Goal: Task Accomplishment & Management: Manage account settings

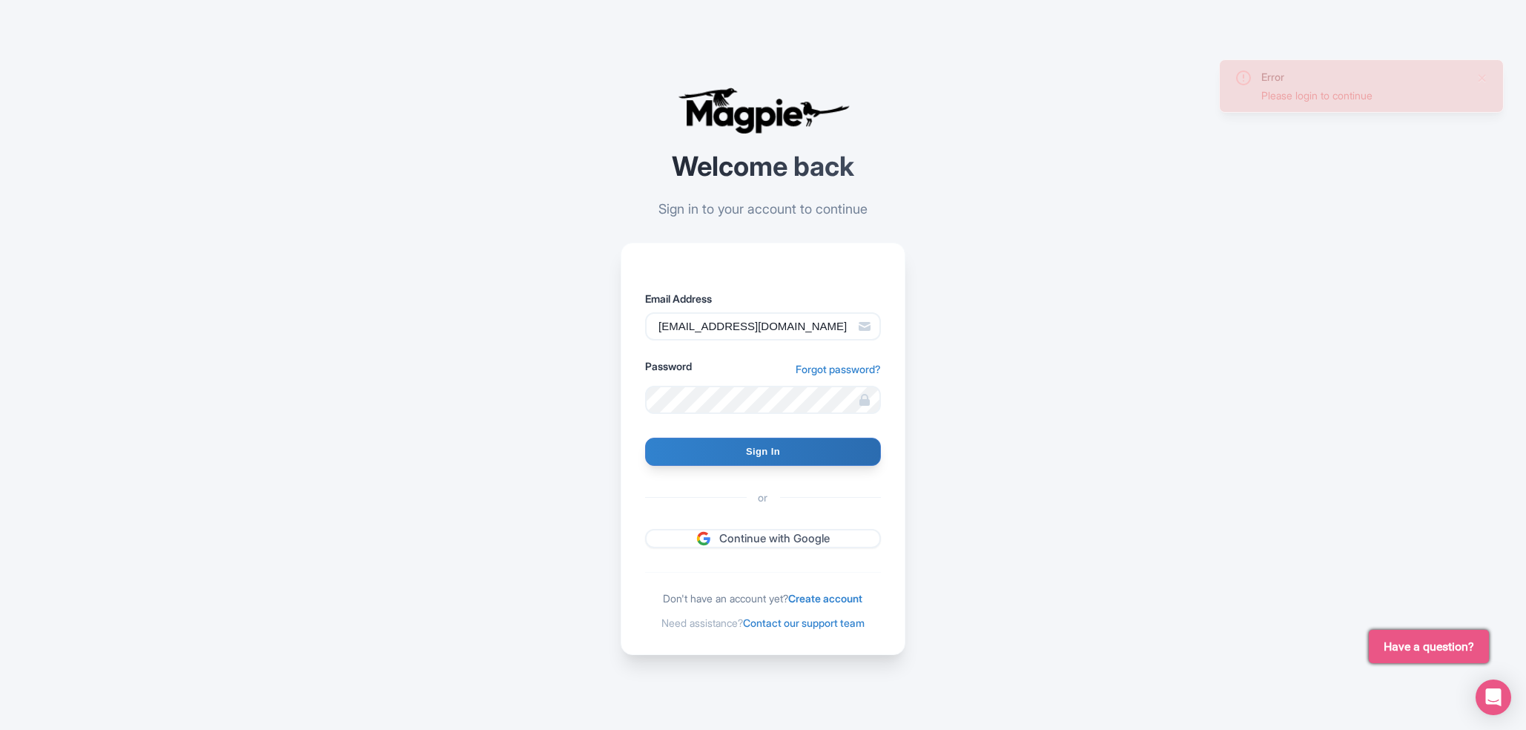
drag, startPoint x: 851, startPoint y: 308, endPoint x: 831, endPoint y: 317, distance: 21.9
click at [831, 317] on div "Email Address imshanmohamed@gmail.com" at bounding box center [763, 316] width 236 height 50
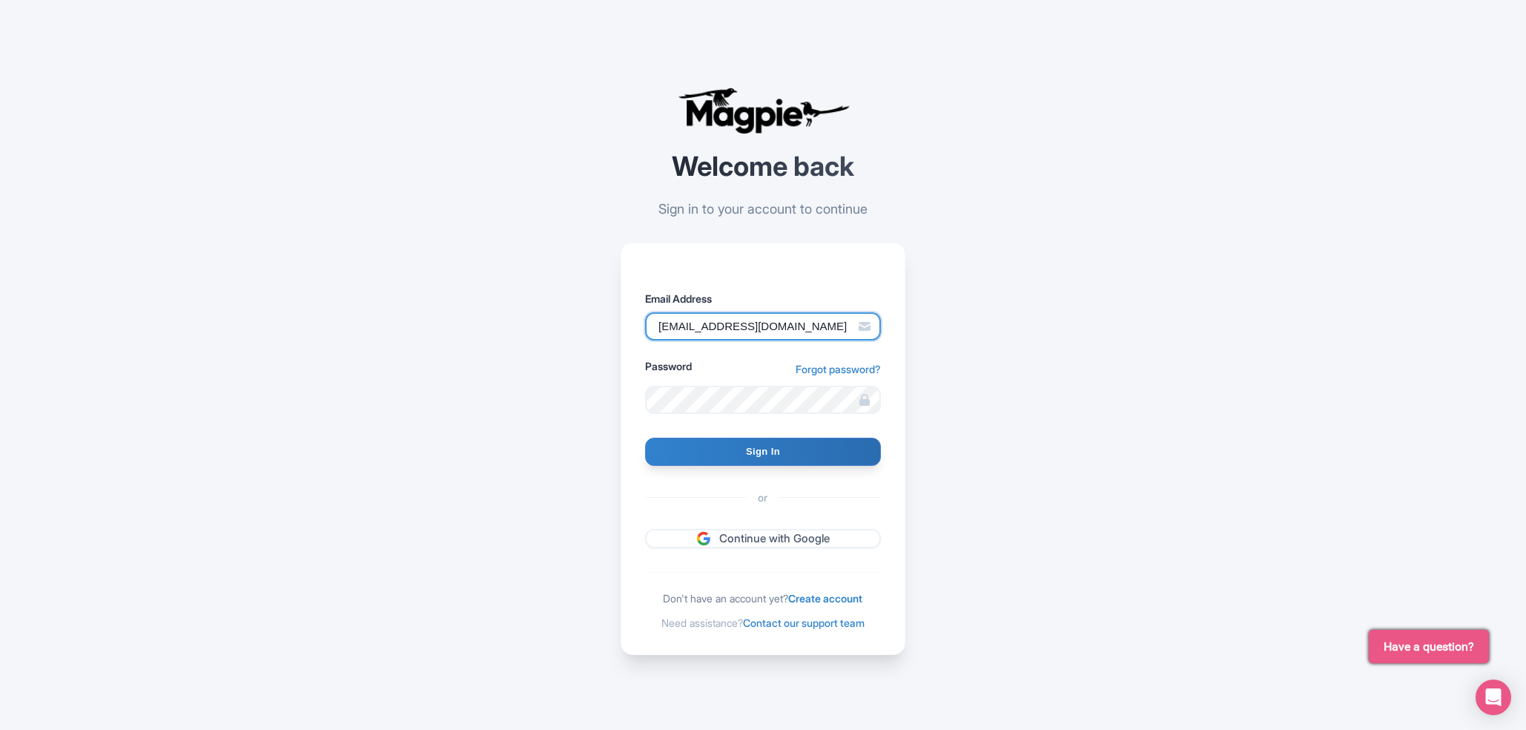
click at [831, 317] on input "imshanmohamed@gmail.com" at bounding box center [763, 326] width 236 height 28
type input "imshanmohamed@gmail."
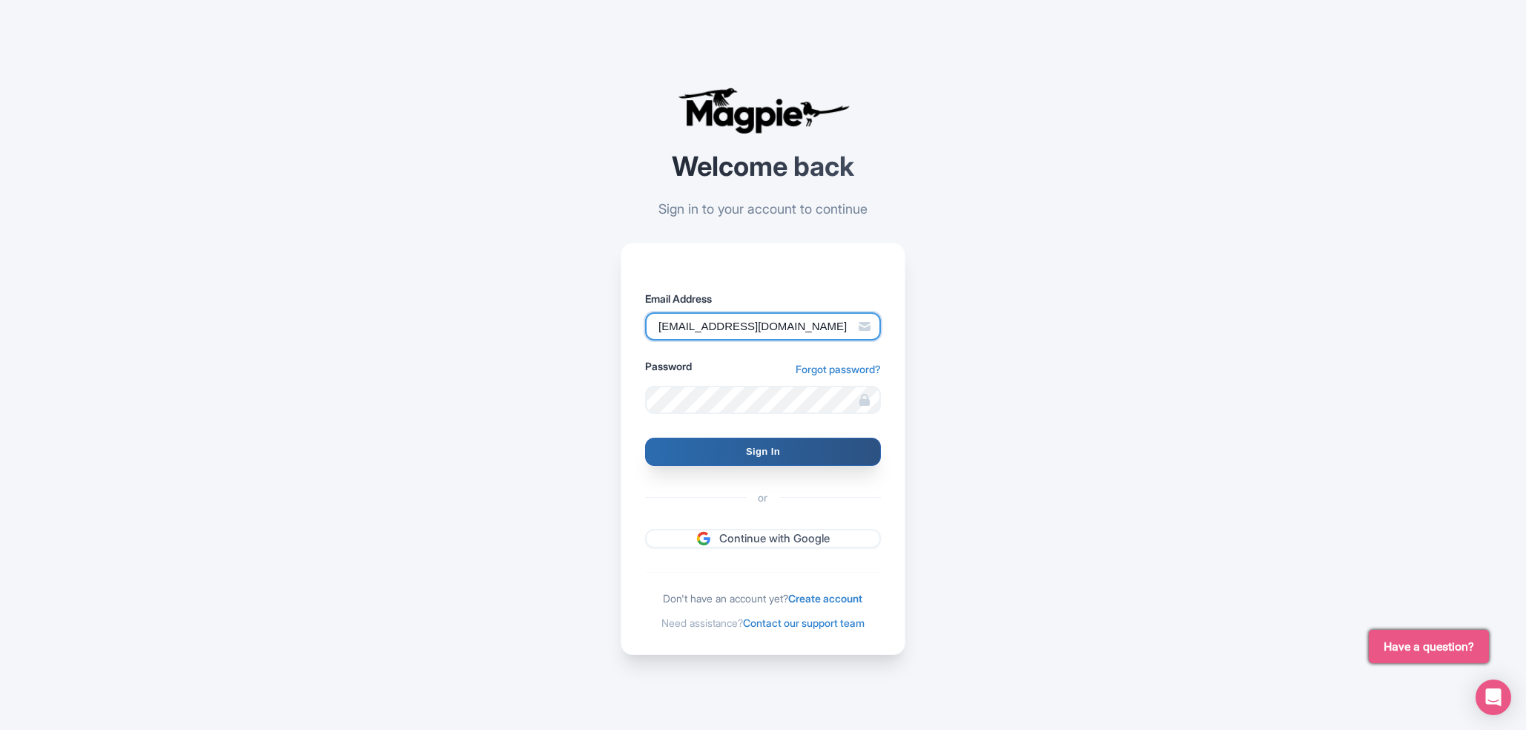
type input "support@malaysia-experience.com"
click at [805, 452] on input "Sign In" at bounding box center [763, 452] width 236 height 28
type input "Signing in..."
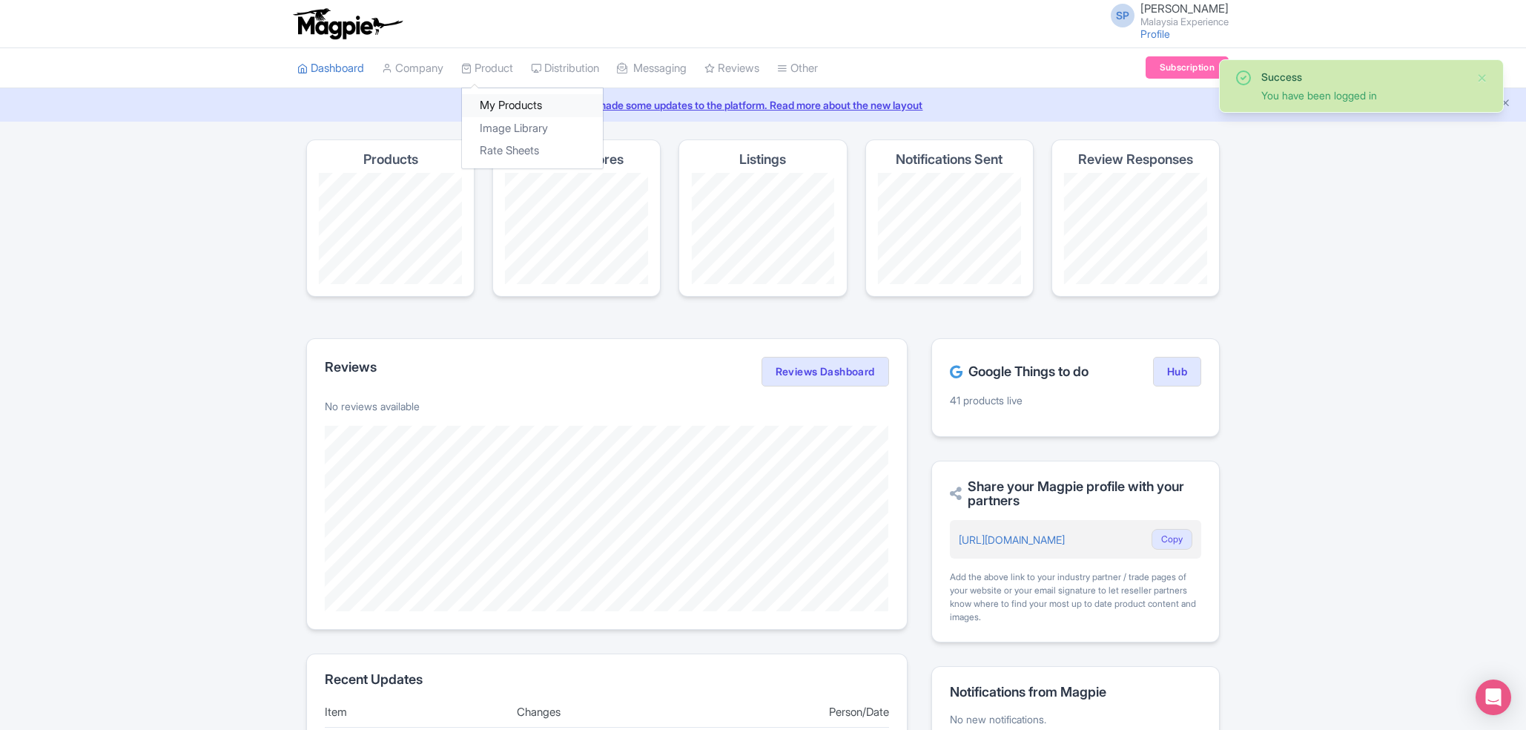
click at [514, 99] on link "My Products" at bounding box center [532, 105] width 141 height 23
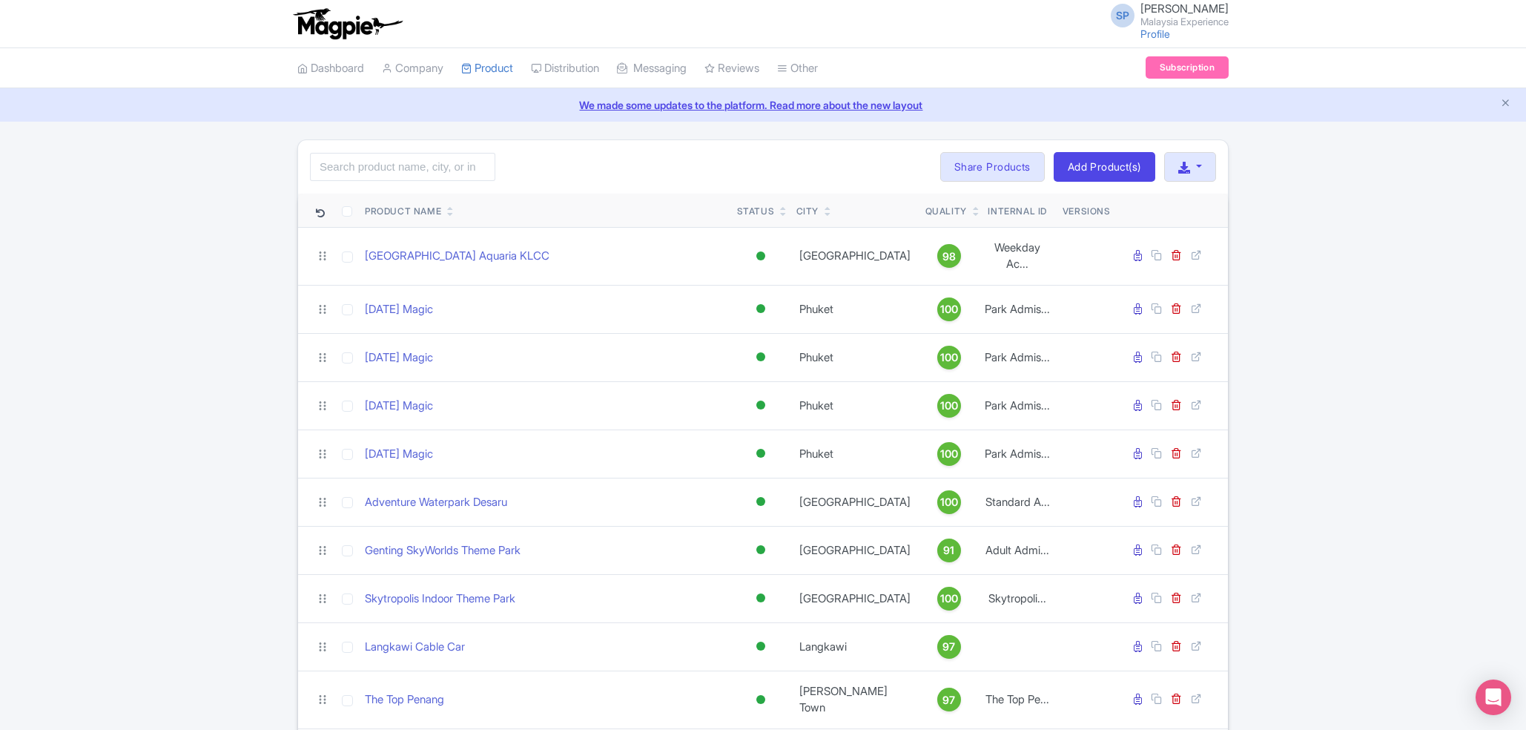
click at [391, 162] on input "search" at bounding box center [402, 167] width 185 height 28
type input "splash"
click button "Search" at bounding box center [0, 0] width 0 height 0
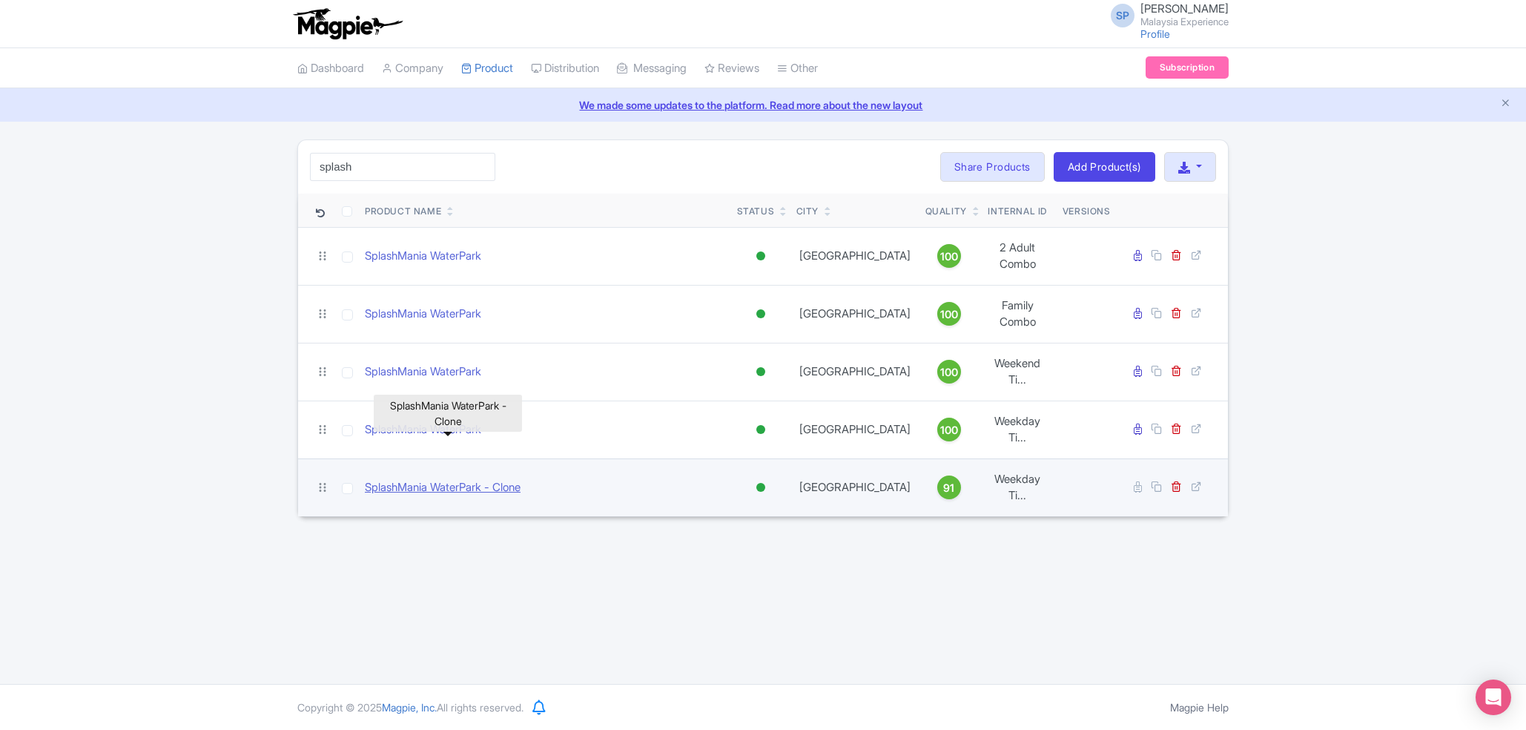
click at [432, 479] on link "SplashMania WaterPark - Clone" at bounding box center [443, 487] width 156 height 17
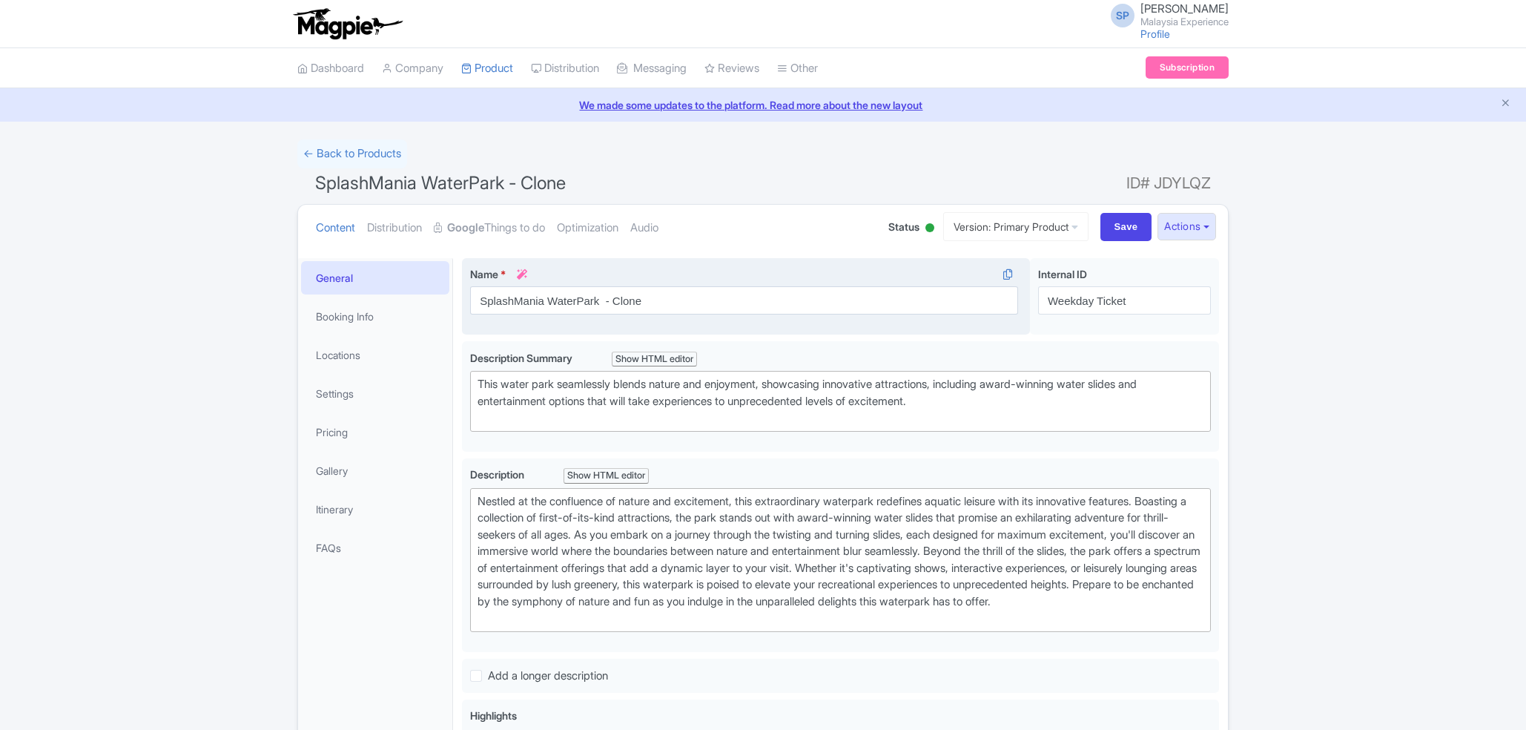
click at [736, 297] on div "Name * i SplashMania WaterPark - Clone Your product's name has 30 characters. W…" at bounding box center [746, 296] width 568 height 77
click at [736, 297] on input "SplashMania WaterPark - Clone" at bounding box center [744, 300] width 548 height 28
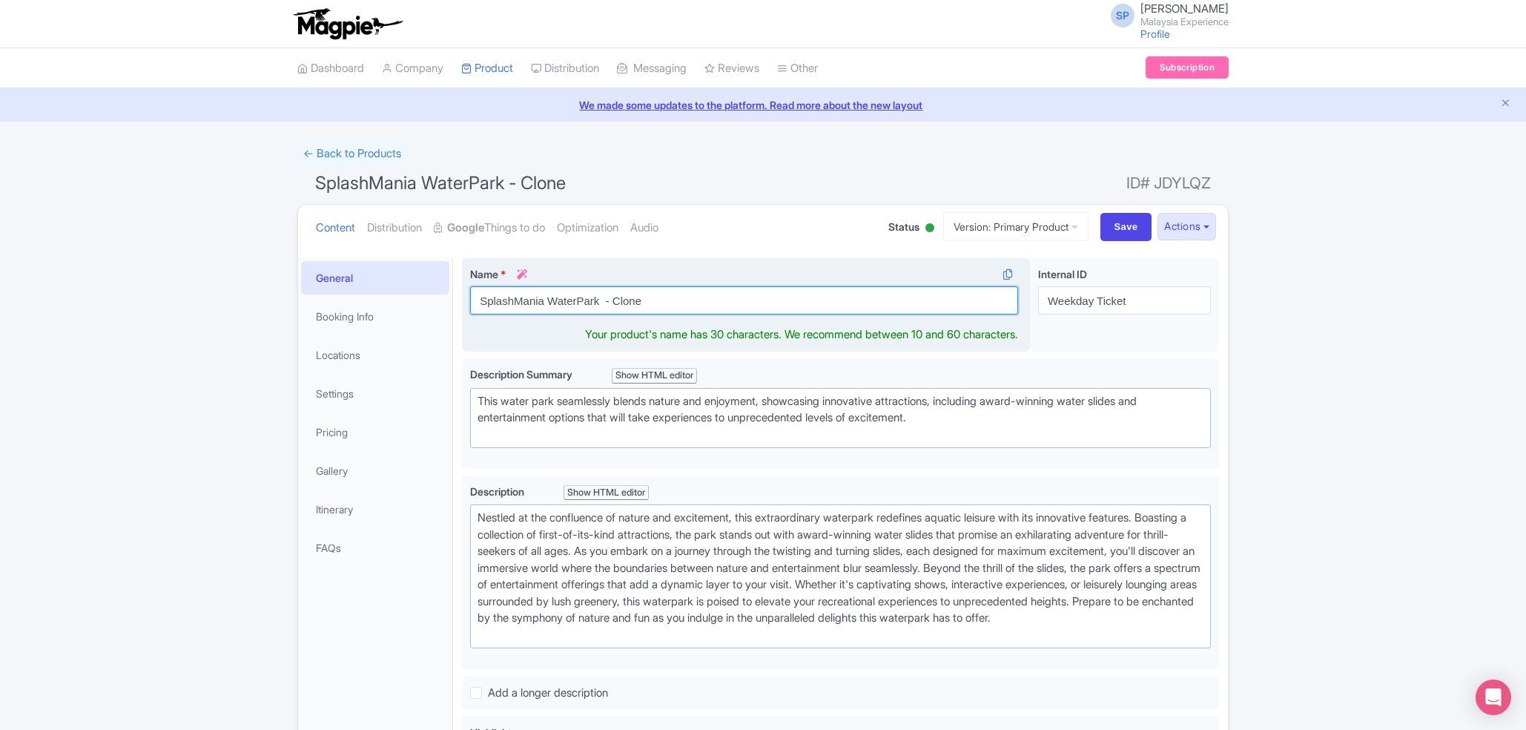
click at [736, 297] on input "SplashMania WaterPark - Clone" at bounding box center [744, 300] width 548 height 28
type input "SplashMania WaterPark"
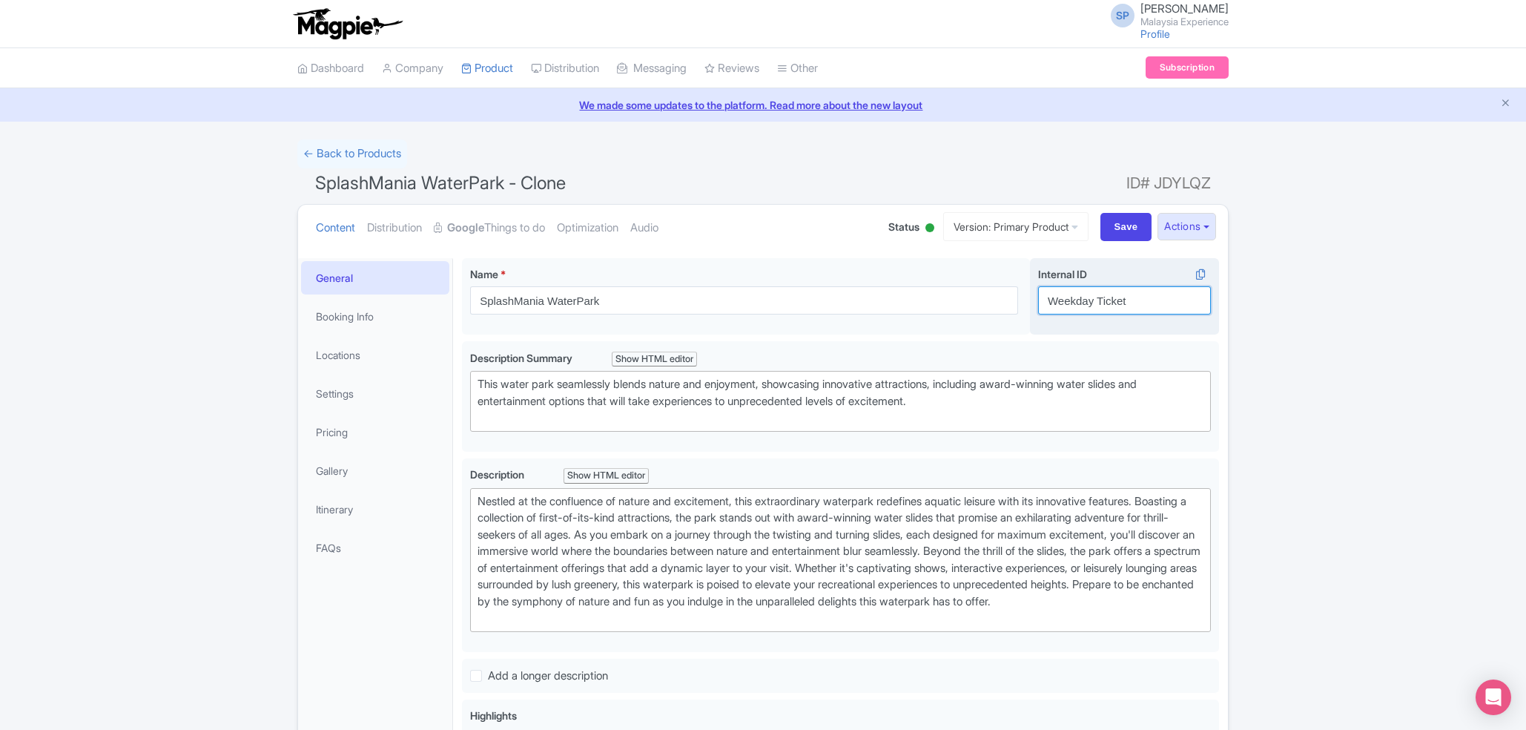
click at [1096, 291] on input "Weekday Ticket" at bounding box center [1124, 300] width 173 height 28
click at [1138, 281] on label "Internal ID i" at bounding box center [1124, 274] width 173 height 16
drag, startPoint x: 1138, startPoint y: 281, endPoint x: 1135, endPoint y: 291, distance: 9.9
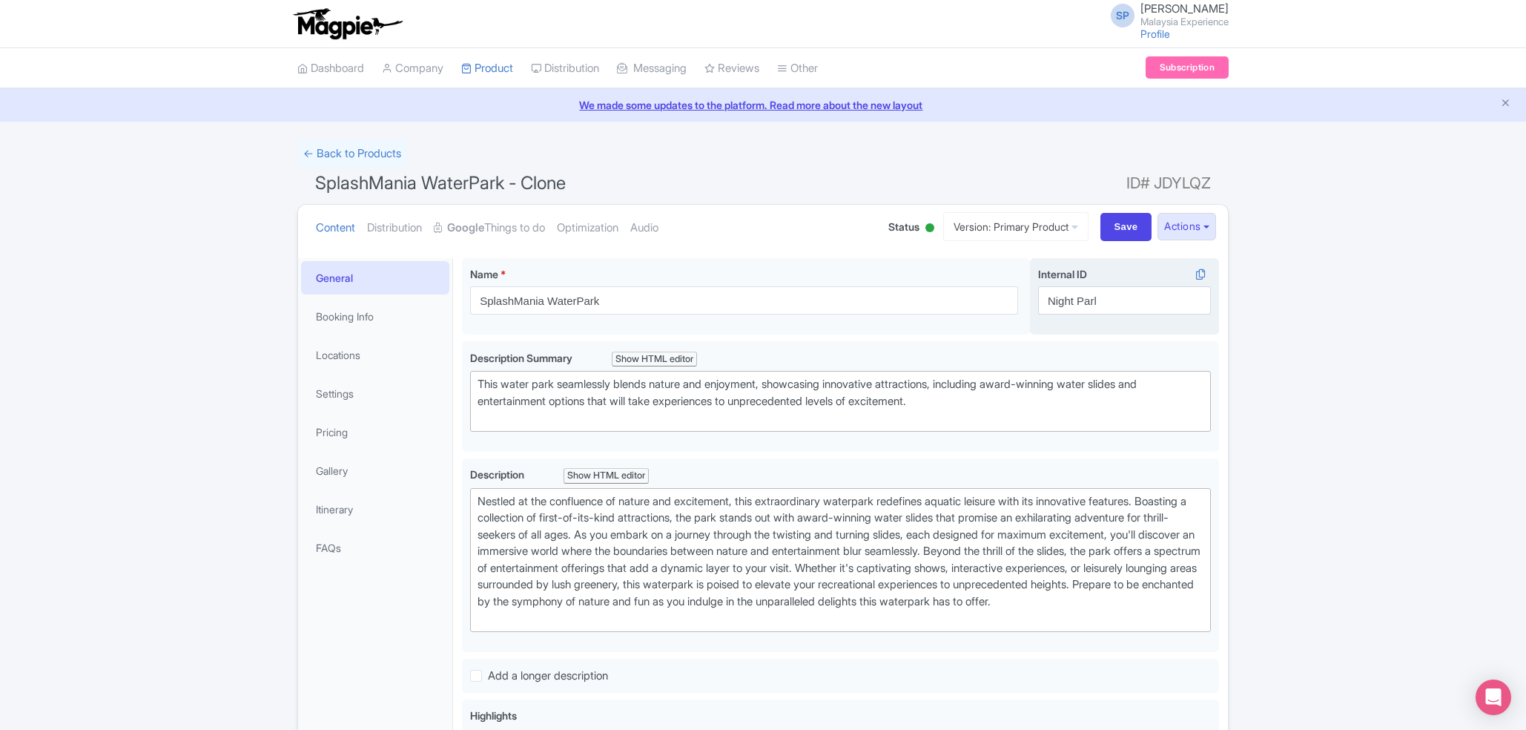
click at [1135, 291] on div "Internal ID i Night Parl" at bounding box center [1124, 290] width 173 height 48
click at [1135, 291] on input "Night Parl" at bounding box center [1124, 300] width 173 height 28
type input "Night Park"
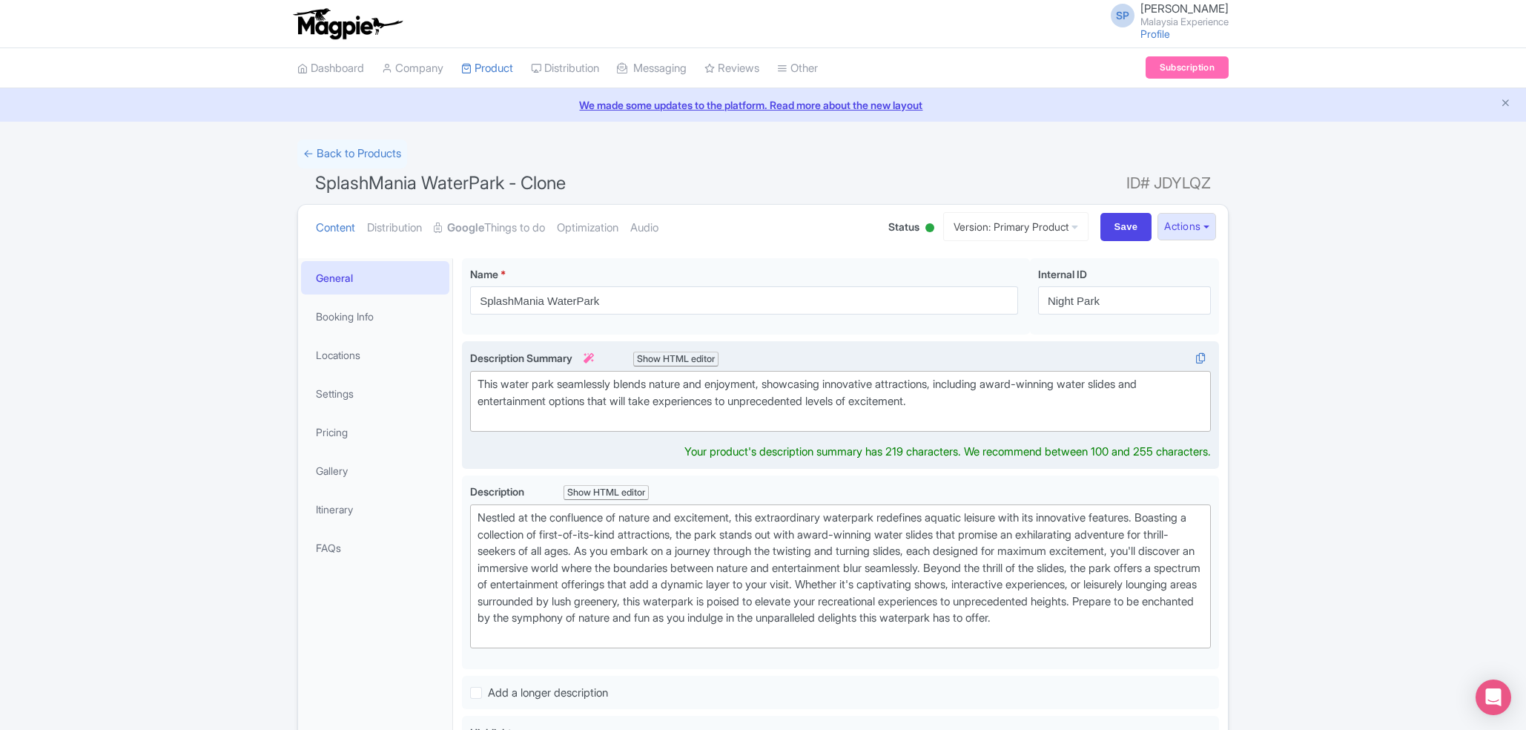
click at [977, 400] on div "This water park seamlessly blends nature and enjoyment, showcasing innovative a…" at bounding box center [841, 401] width 726 height 50
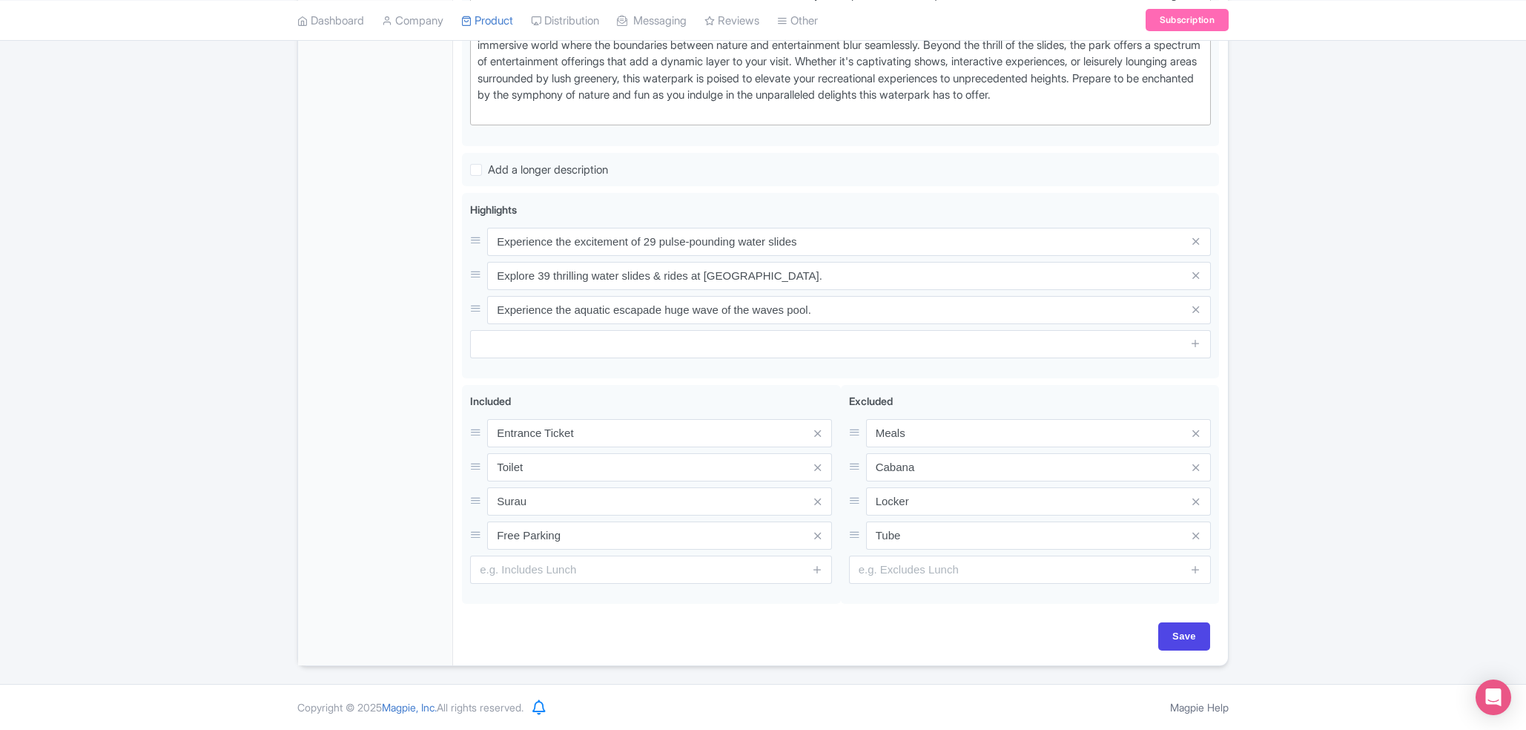
scroll to position [524, 0]
click at [1187, 657] on div "Save" at bounding box center [840, 643] width 757 height 43
click at [1174, 632] on input "Save" at bounding box center [1184, 636] width 52 height 28
type input "Saving..."
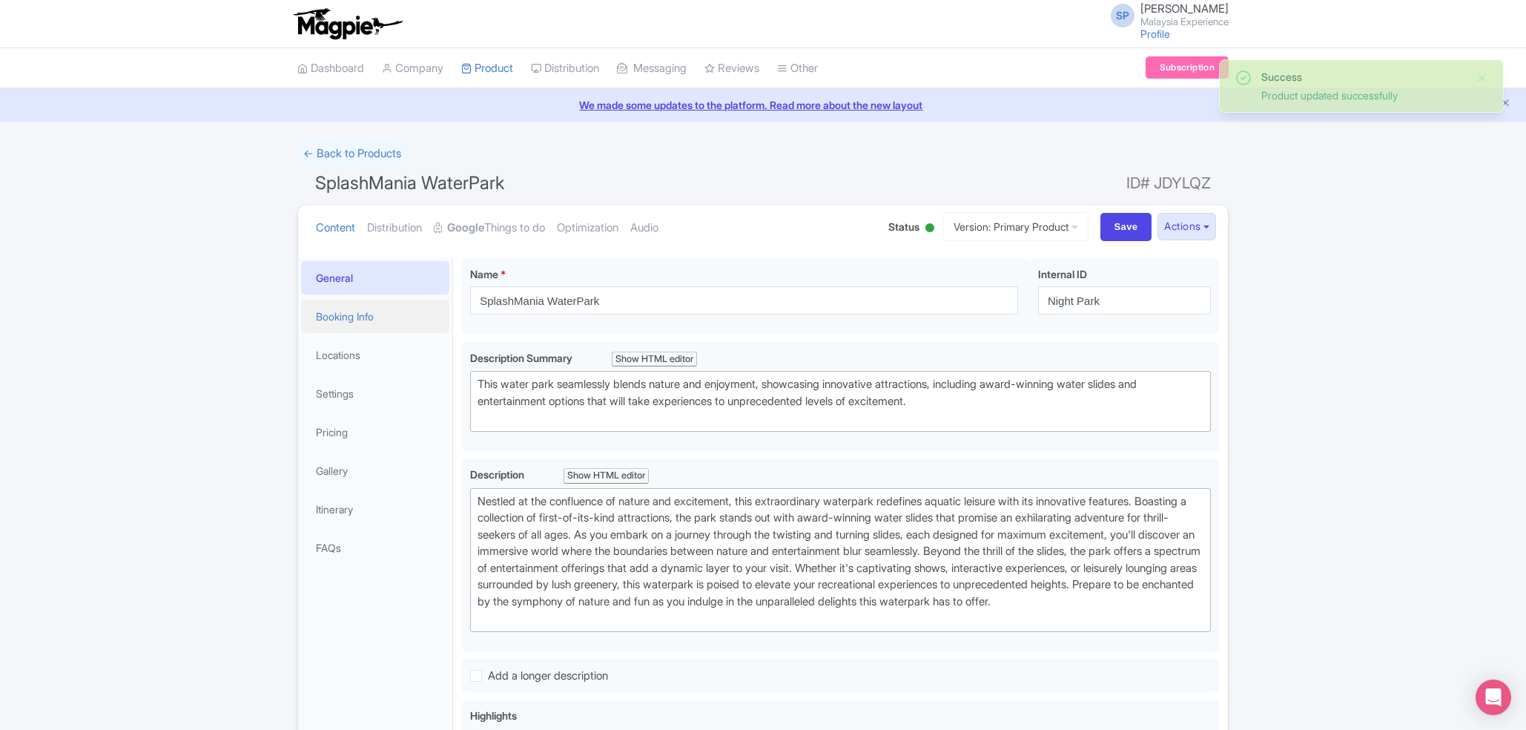
click at [370, 325] on link "Booking Info" at bounding box center [375, 316] width 148 height 33
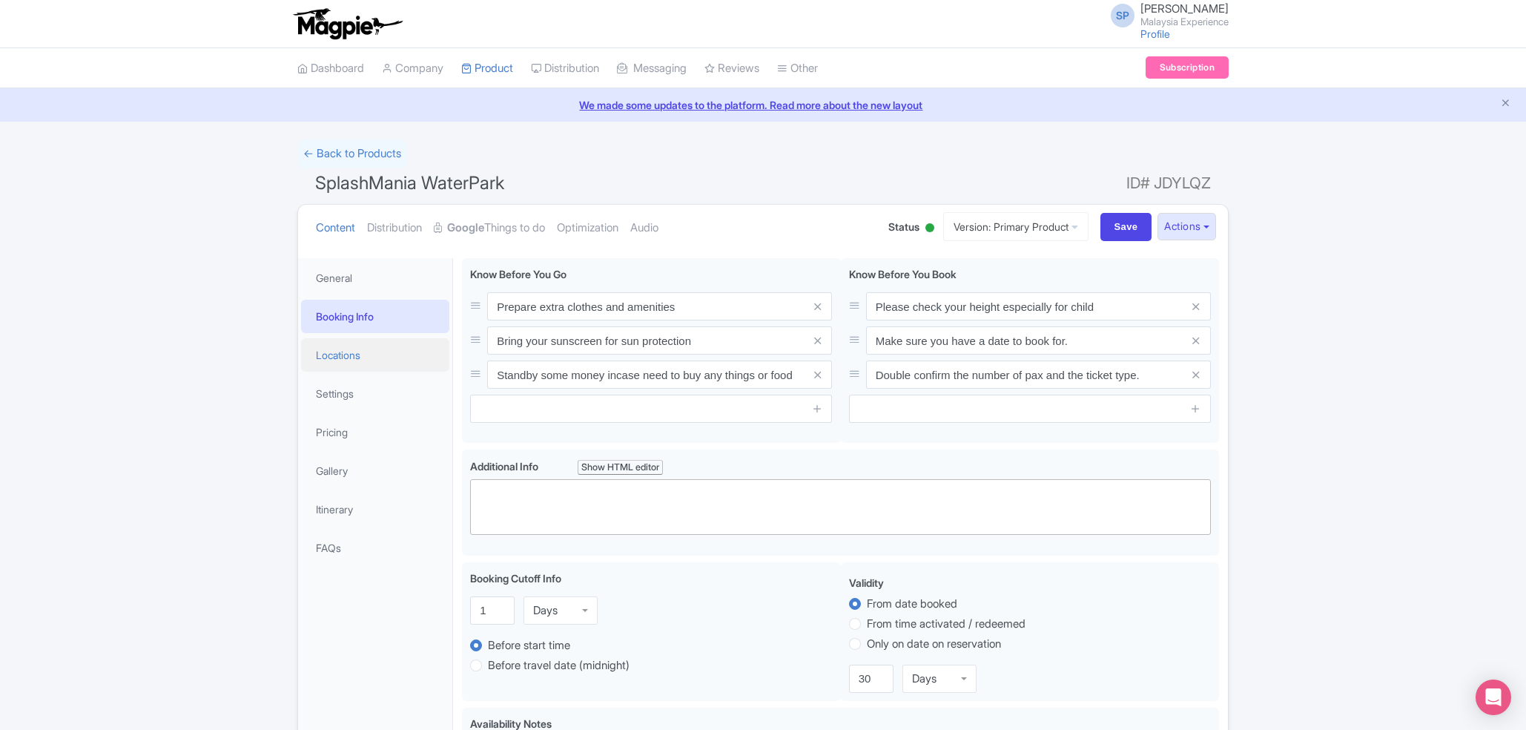
click at [336, 343] on link "Locations" at bounding box center [375, 354] width 148 height 33
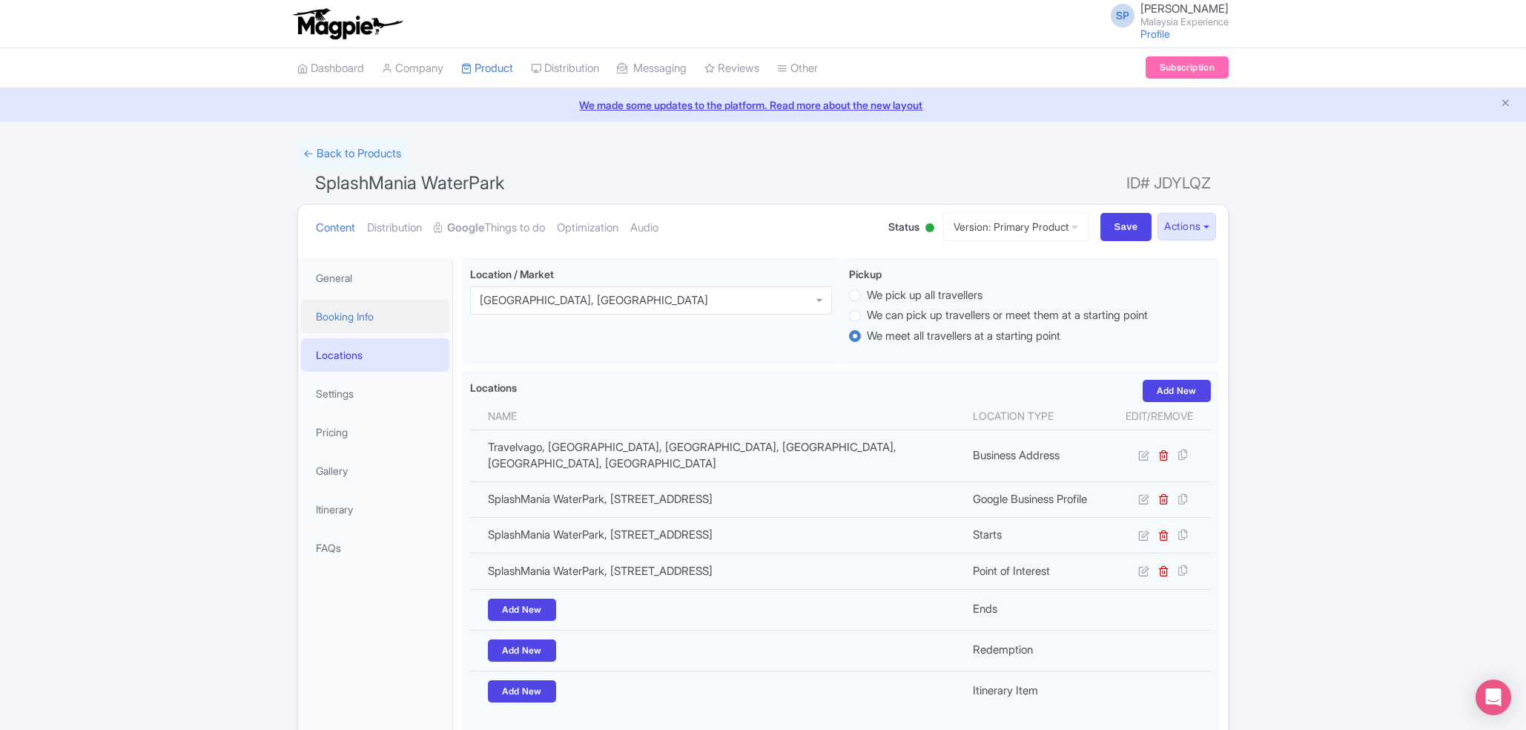
click at [342, 315] on link "Booking Info" at bounding box center [375, 316] width 148 height 33
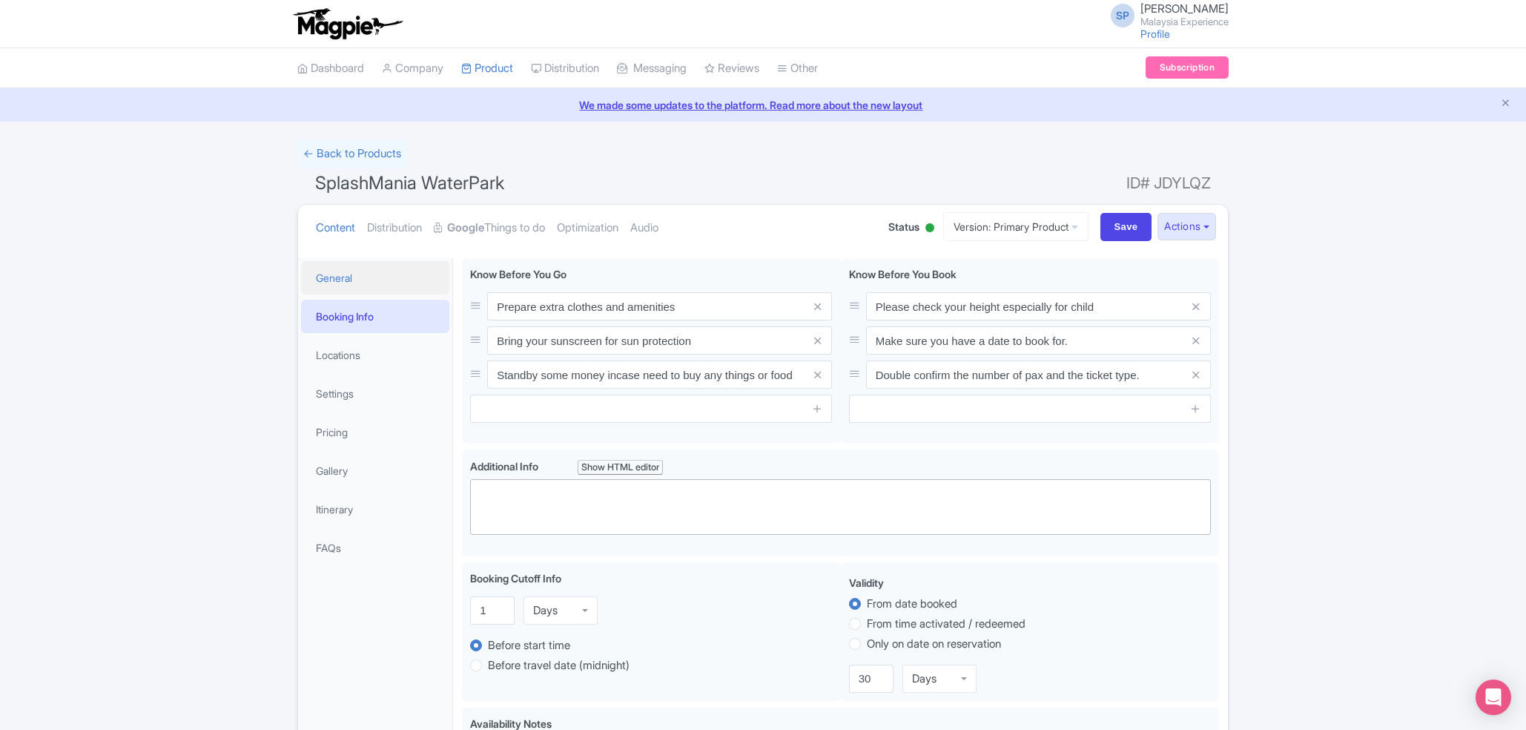
click at [325, 285] on link "General" at bounding box center [375, 277] width 148 height 33
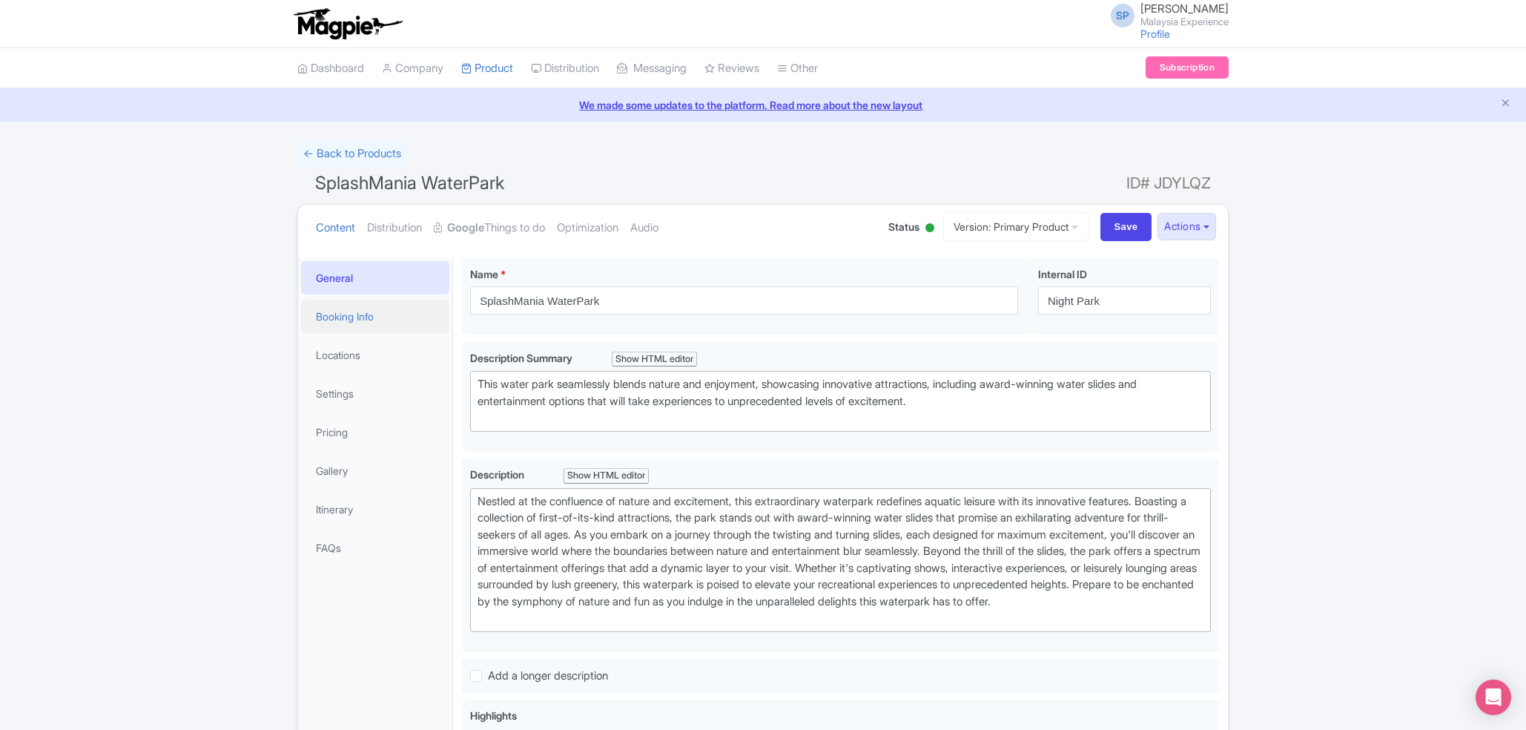
click at [329, 328] on link "Booking Info" at bounding box center [375, 316] width 148 height 33
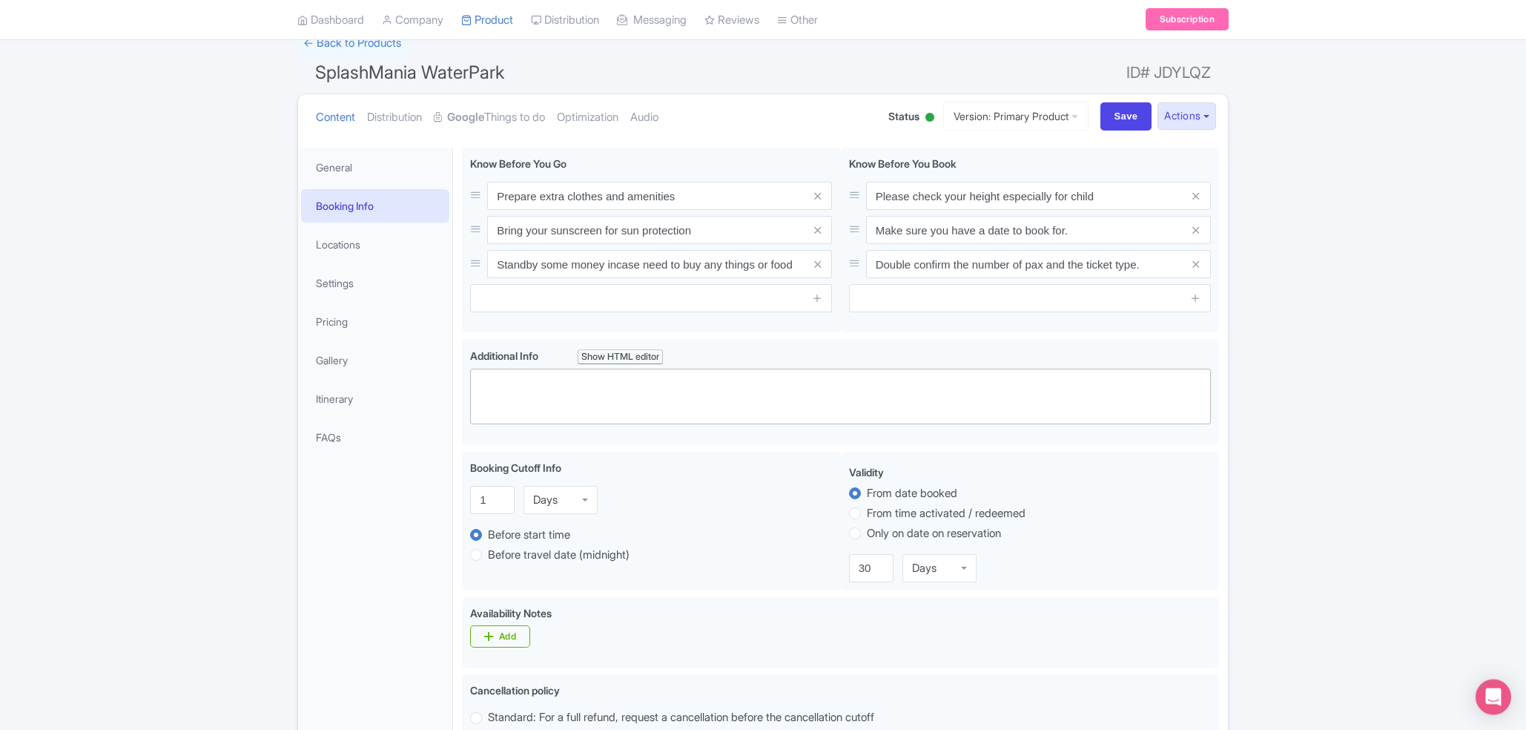
scroll to position [85, 0]
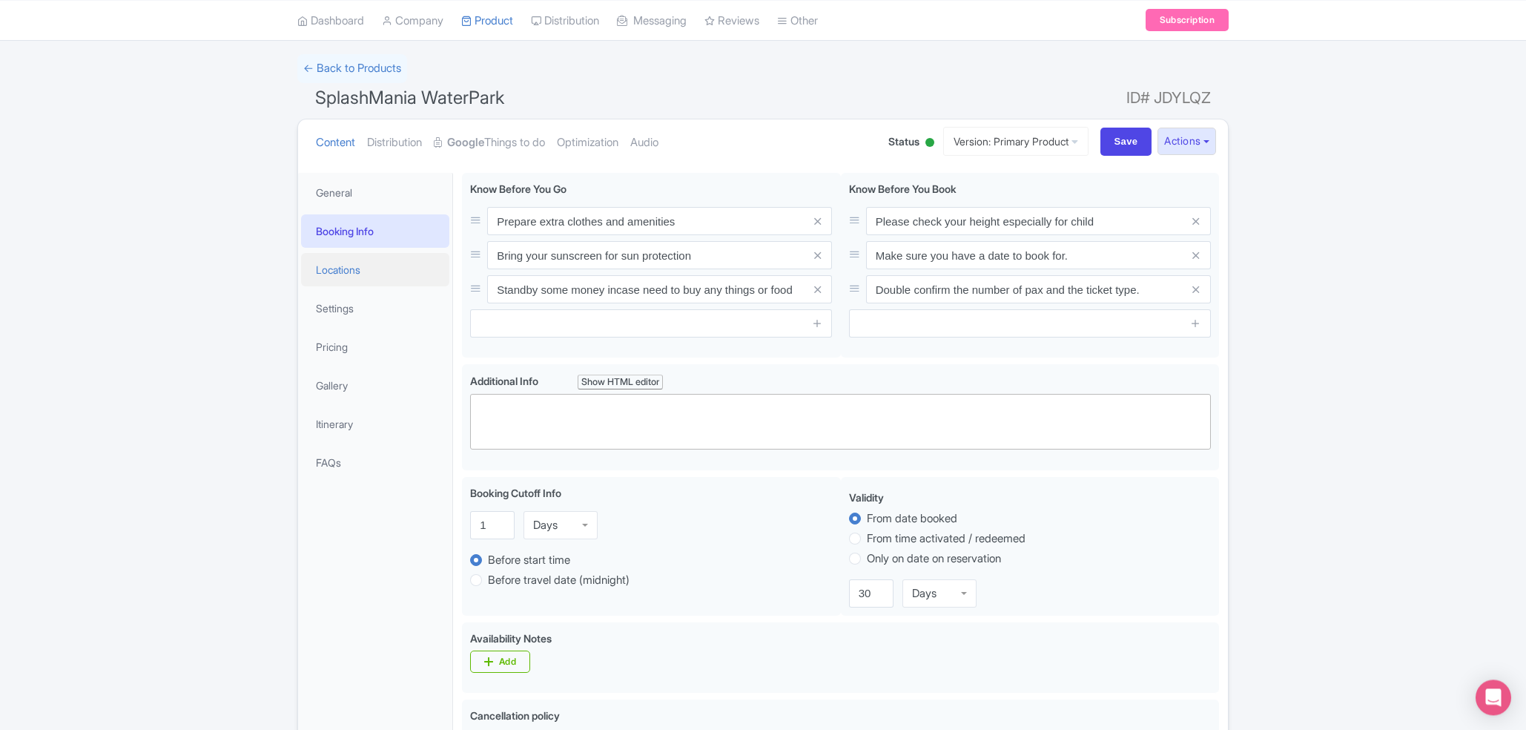
click at [360, 266] on link "Locations" at bounding box center [375, 269] width 148 height 33
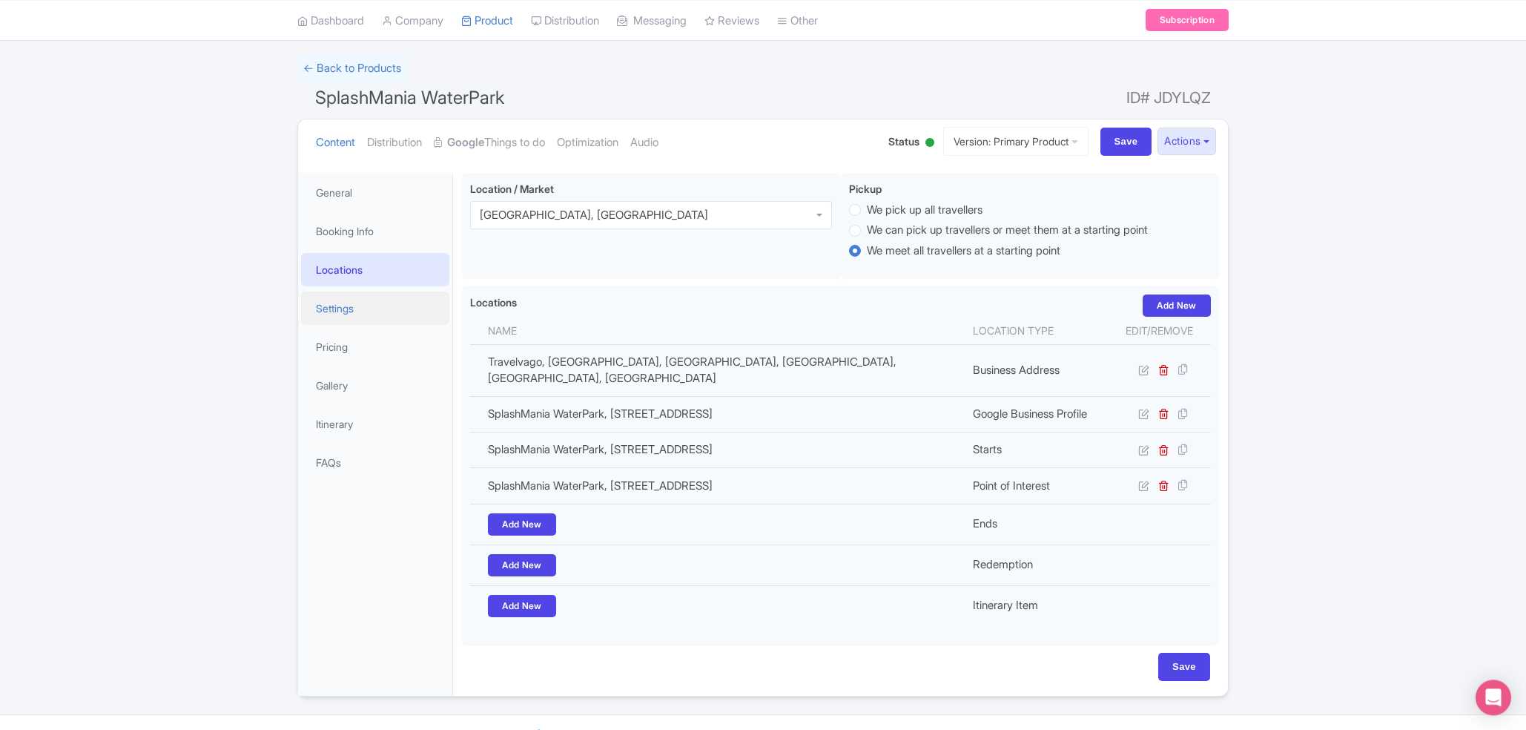
click at [354, 303] on link "Settings" at bounding box center [375, 307] width 148 height 33
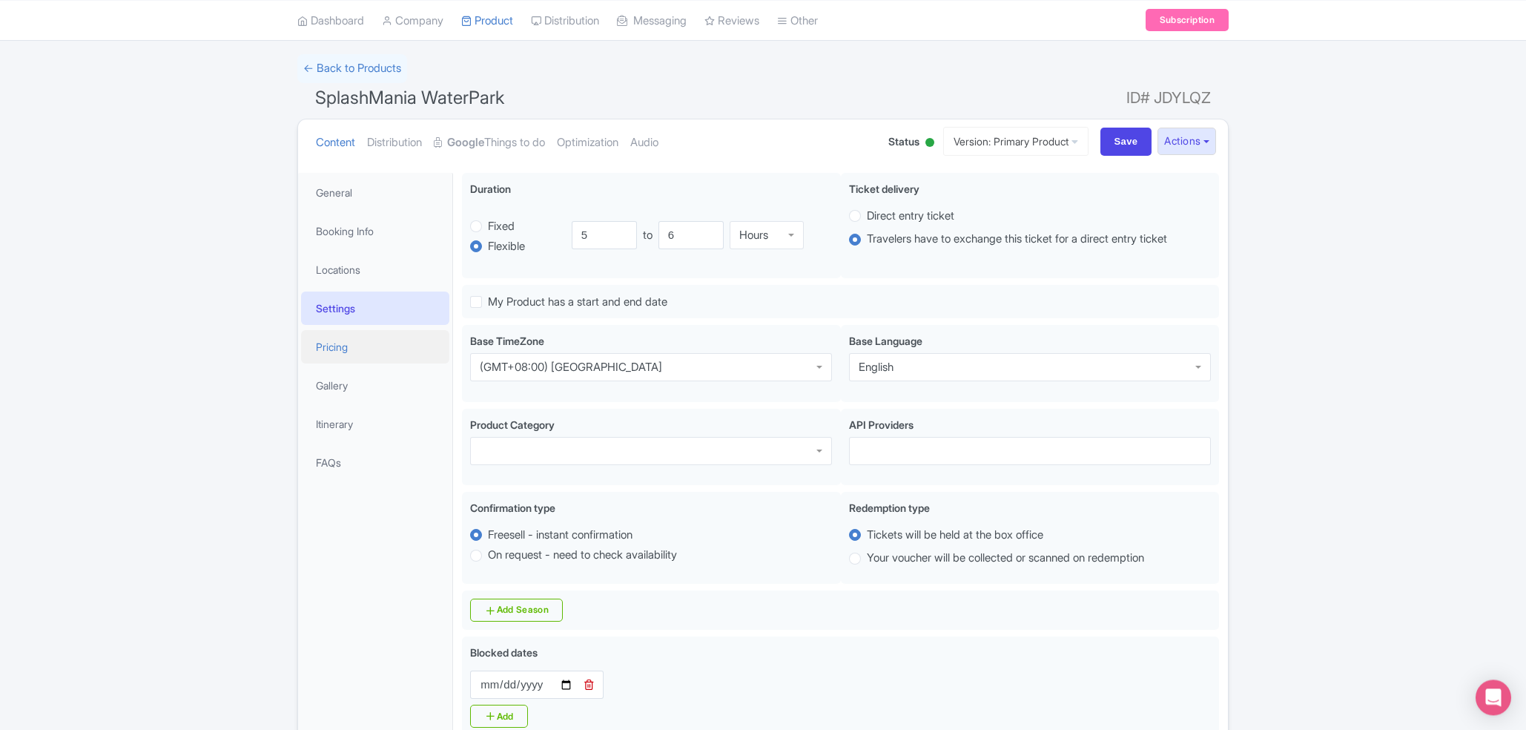
click at [353, 360] on link "Pricing" at bounding box center [375, 346] width 148 height 33
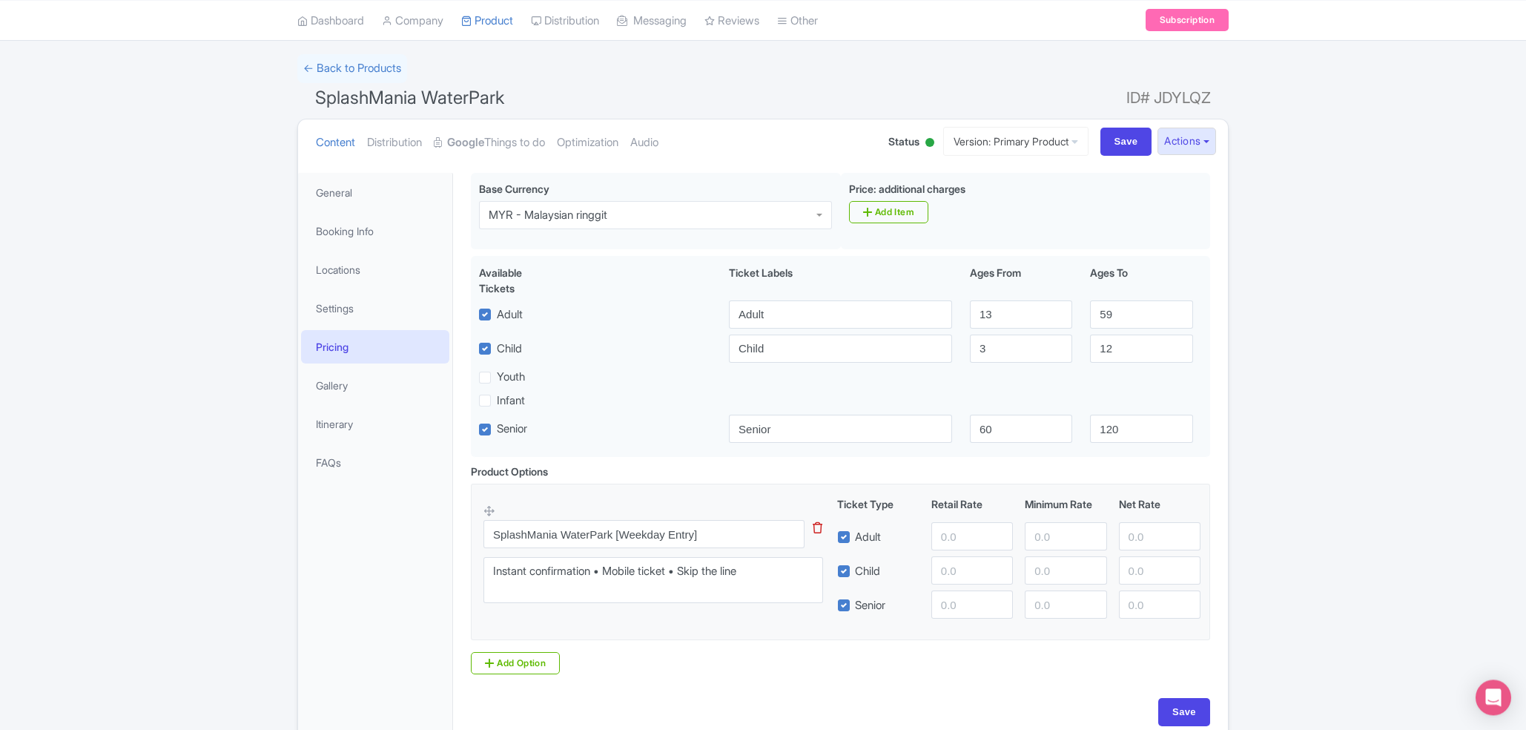
scroll to position [165, 0]
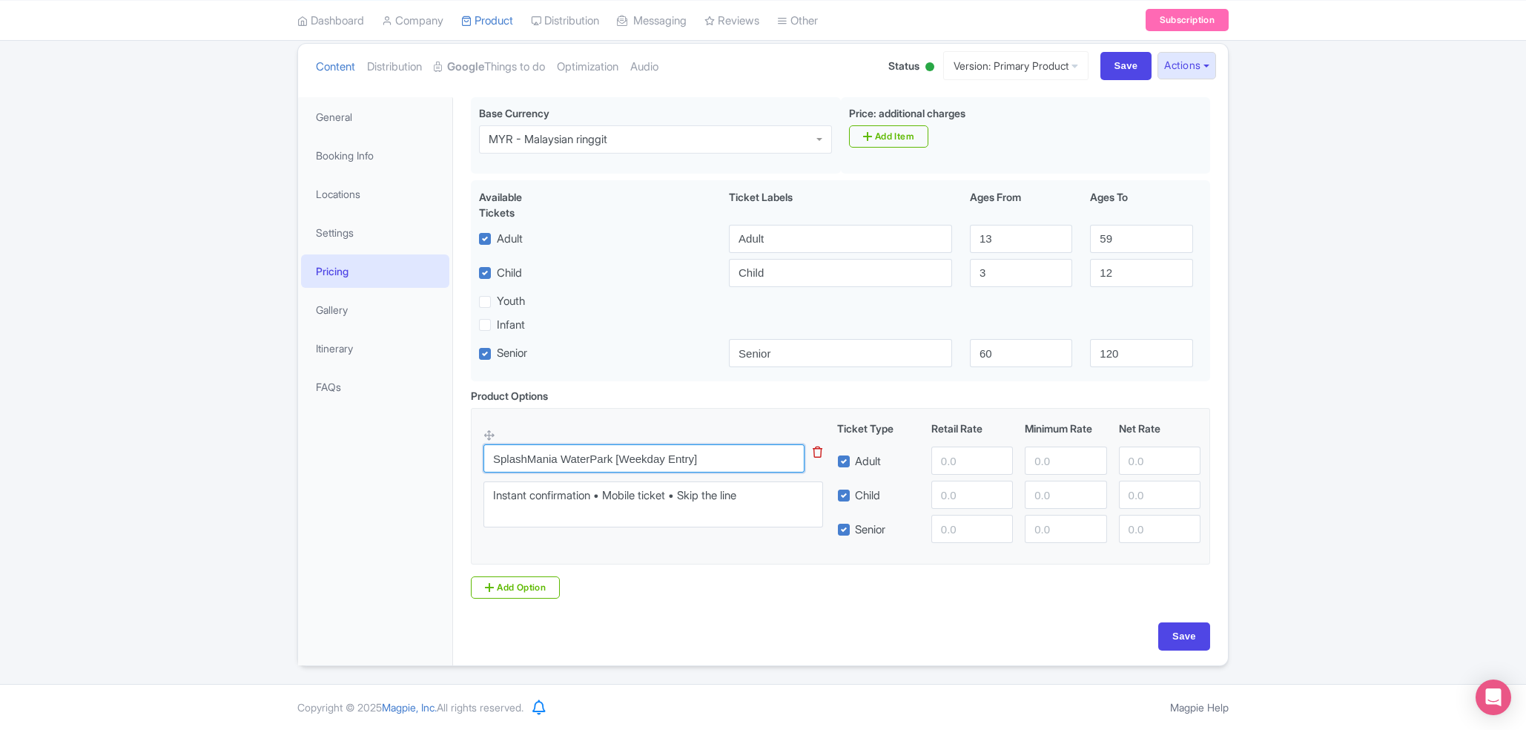
drag, startPoint x: 758, startPoint y: 446, endPoint x: 619, endPoint y: 458, distance: 139.9
click at [619, 458] on input "SplashMania WaterPark [Weekday Entry]" at bounding box center [644, 458] width 321 height 28
type input "SplashMania WaterPark Night"
click at [693, 459] on input "SplashMania WaterPark Night" at bounding box center [644, 458] width 321 height 28
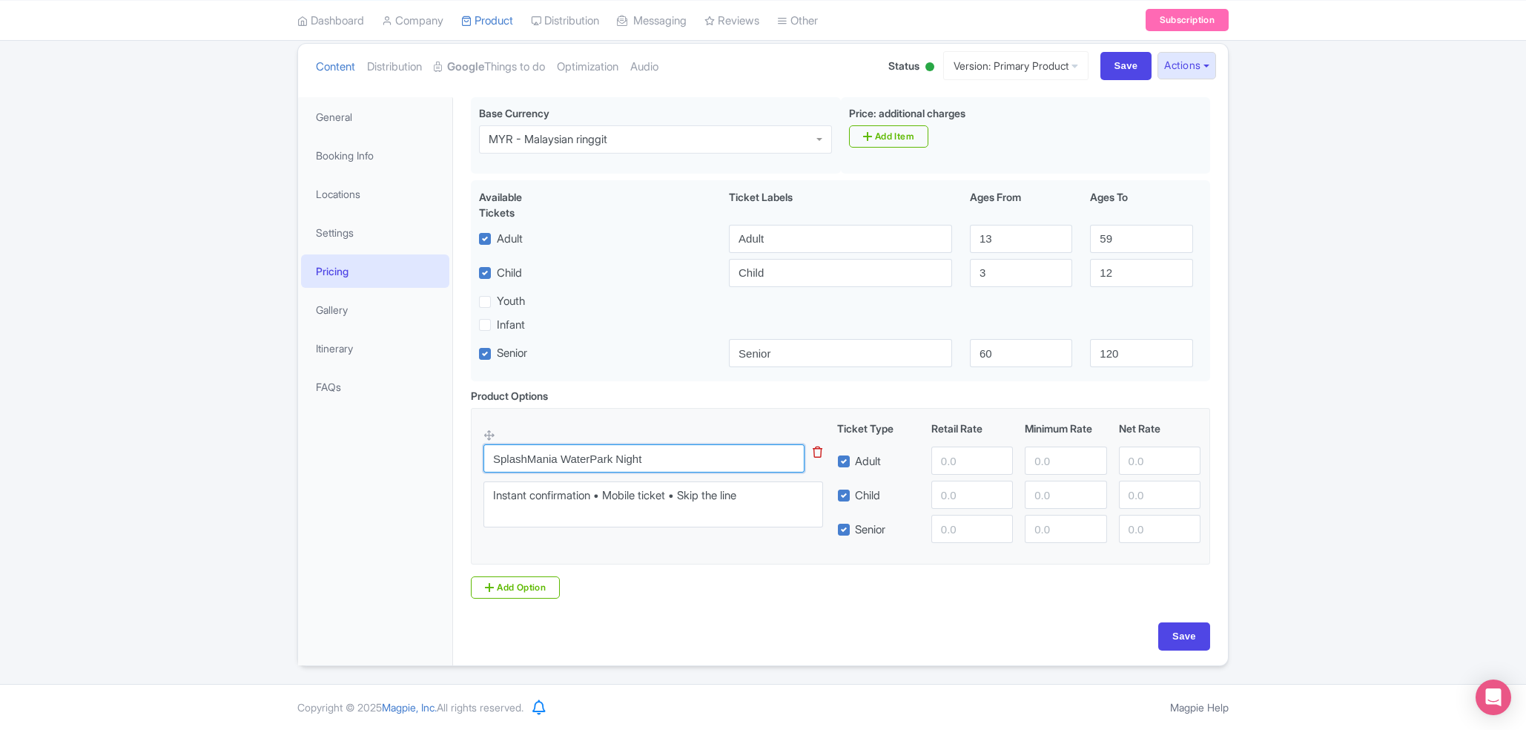
click at [693, 459] on input "SplashMania WaterPark Night" at bounding box center [644, 458] width 321 height 28
click at [693, 459] on input "text" at bounding box center [644, 458] width 321 height 28
type input "Night Park"
click at [939, 468] on input "number" at bounding box center [972, 460] width 82 height 28
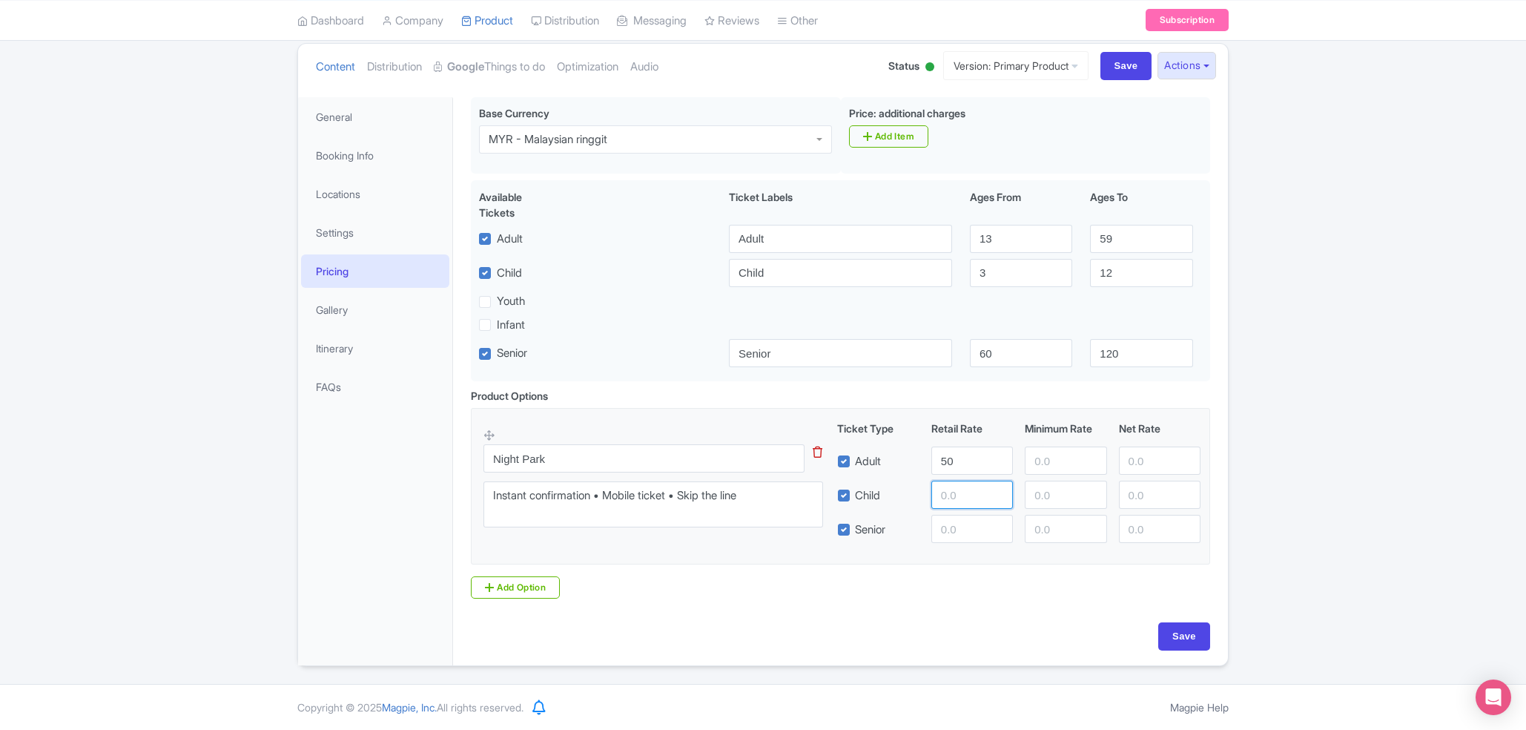
click at [945, 490] on input "number" at bounding box center [972, 495] width 82 height 28
click at [961, 456] on input "50" at bounding box center [972, 460] width 82 height 28
drag, startPoint x: 957, startPoint y: 515, endPoint x: 952, endPoint y: 492, distance: 23.7
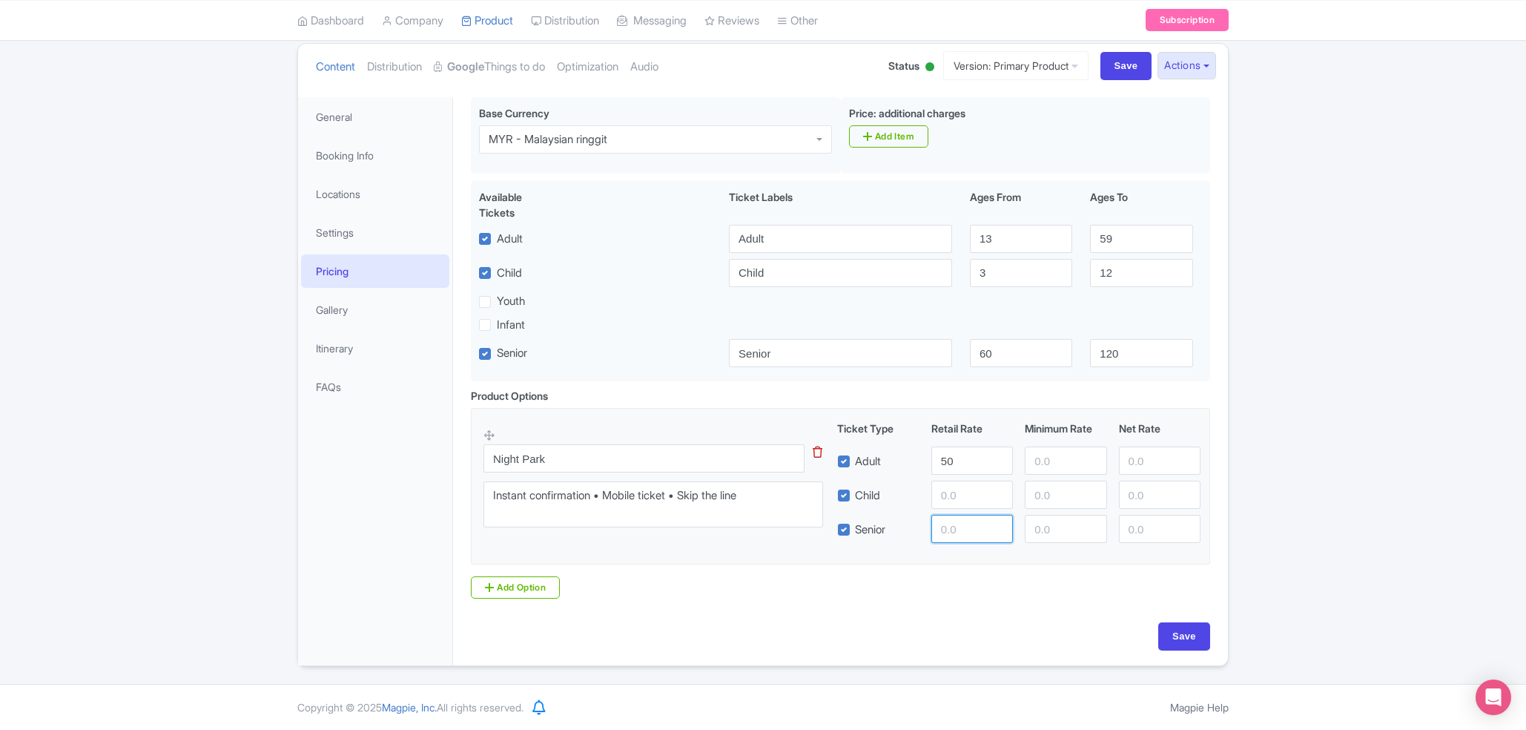
click at [952, 515] on input "number" at bounding box center [972, 529] width 82 height 28
click at [952, 492] on input "number" at bounding box center [972, 495] width 82 height 28
click at [965, 470] on input "50" at bounding box center [972, 460] width 82 height 28
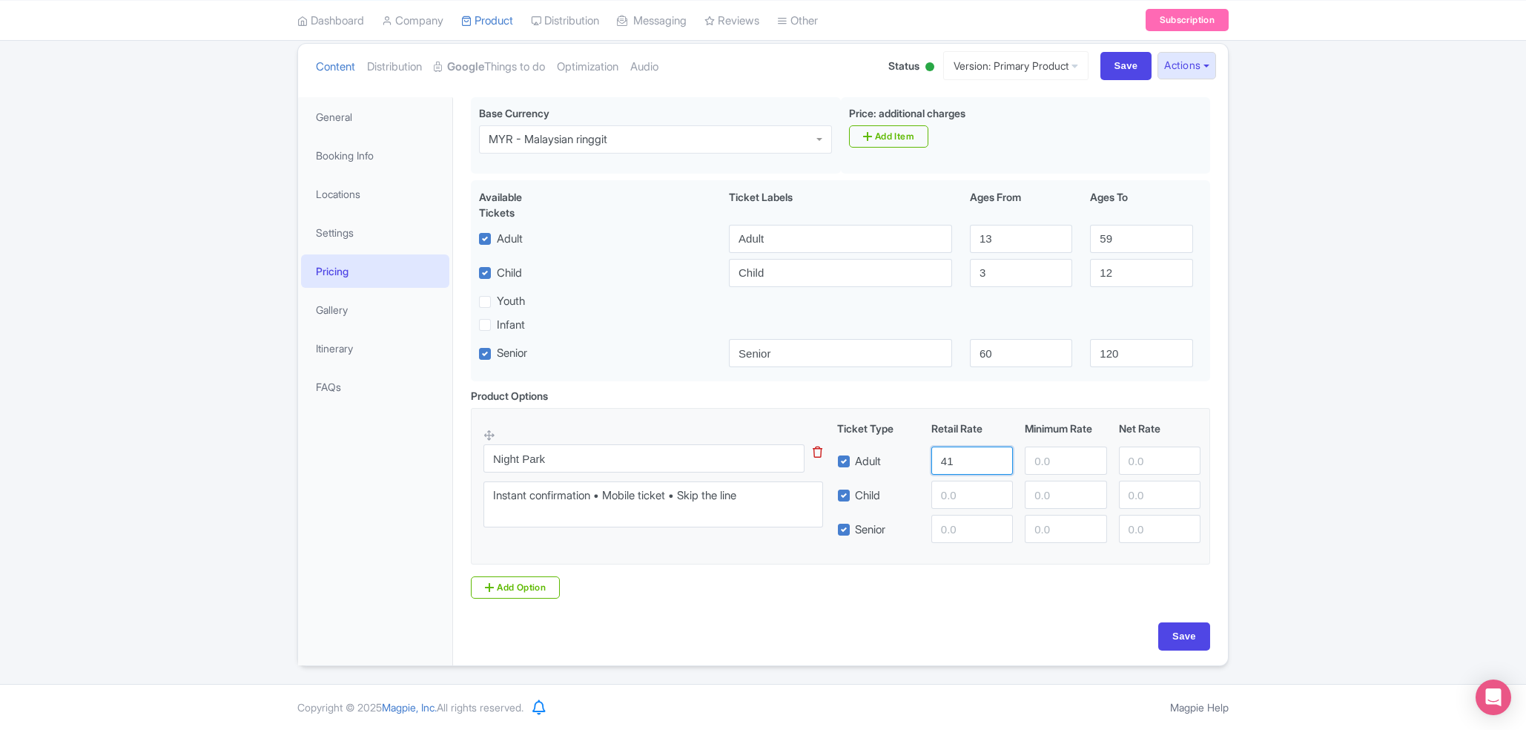
type input "41"
click at [965, 495] on input "number" at bounding box center [972, 495] width 82 height 28
click at [949, 503] on input "number" at bounding box center [972, 495] width 82 height 28
click at [310, 312] on link "Gallery" at bounding box center [375, 309] width 148 height 33
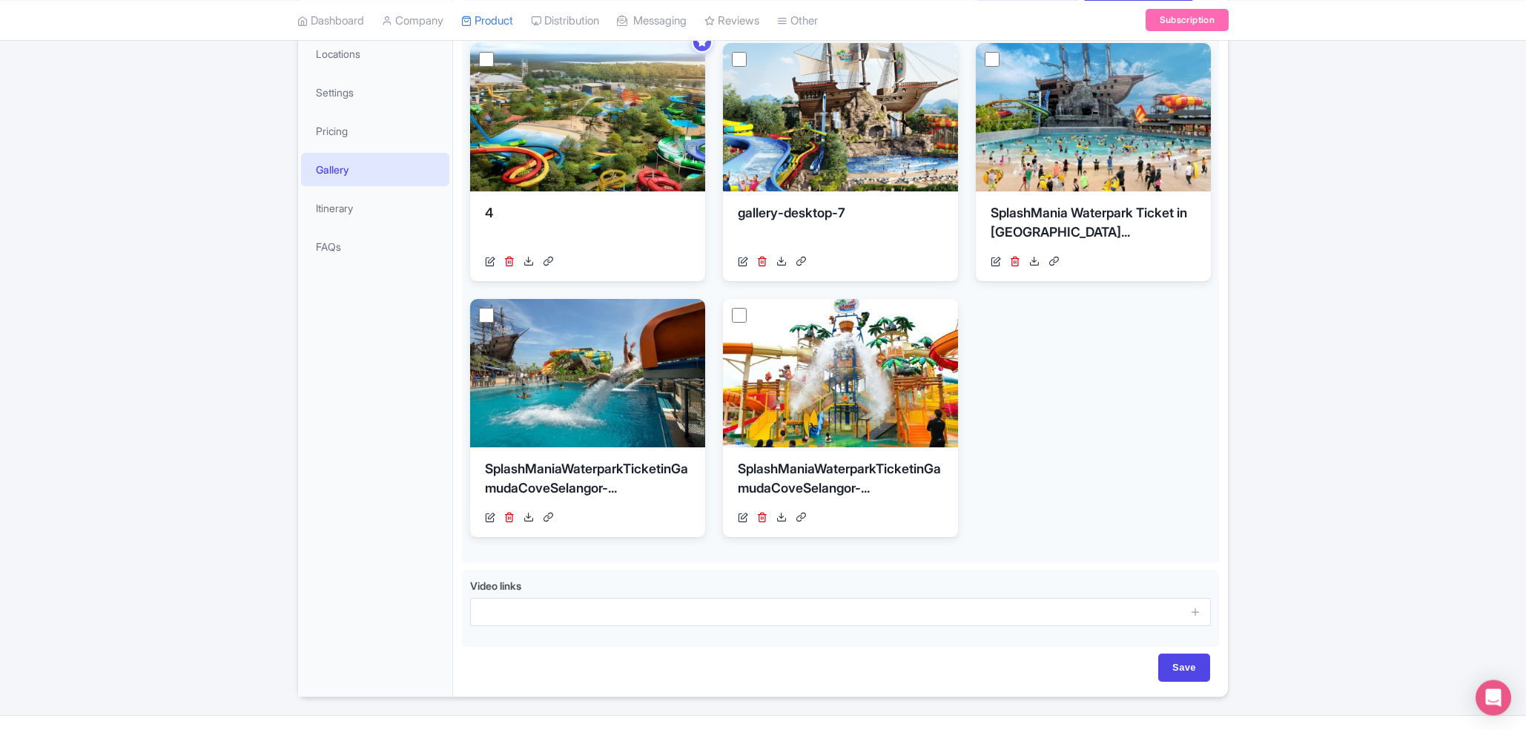
scroll to position [314, 0]
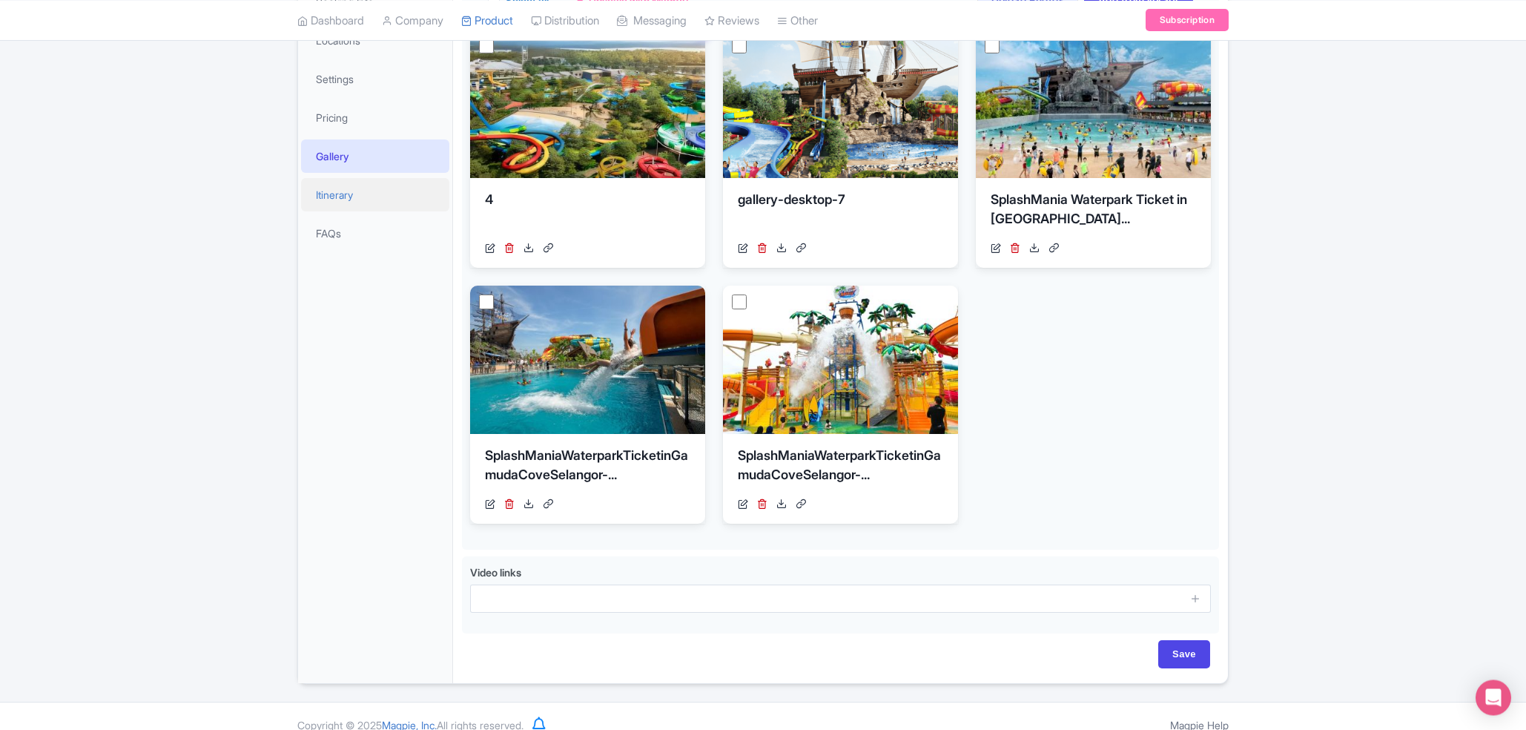
click at [337, 194] on link "Itinerary" at bounding box center [375, 194] width 148 height 33
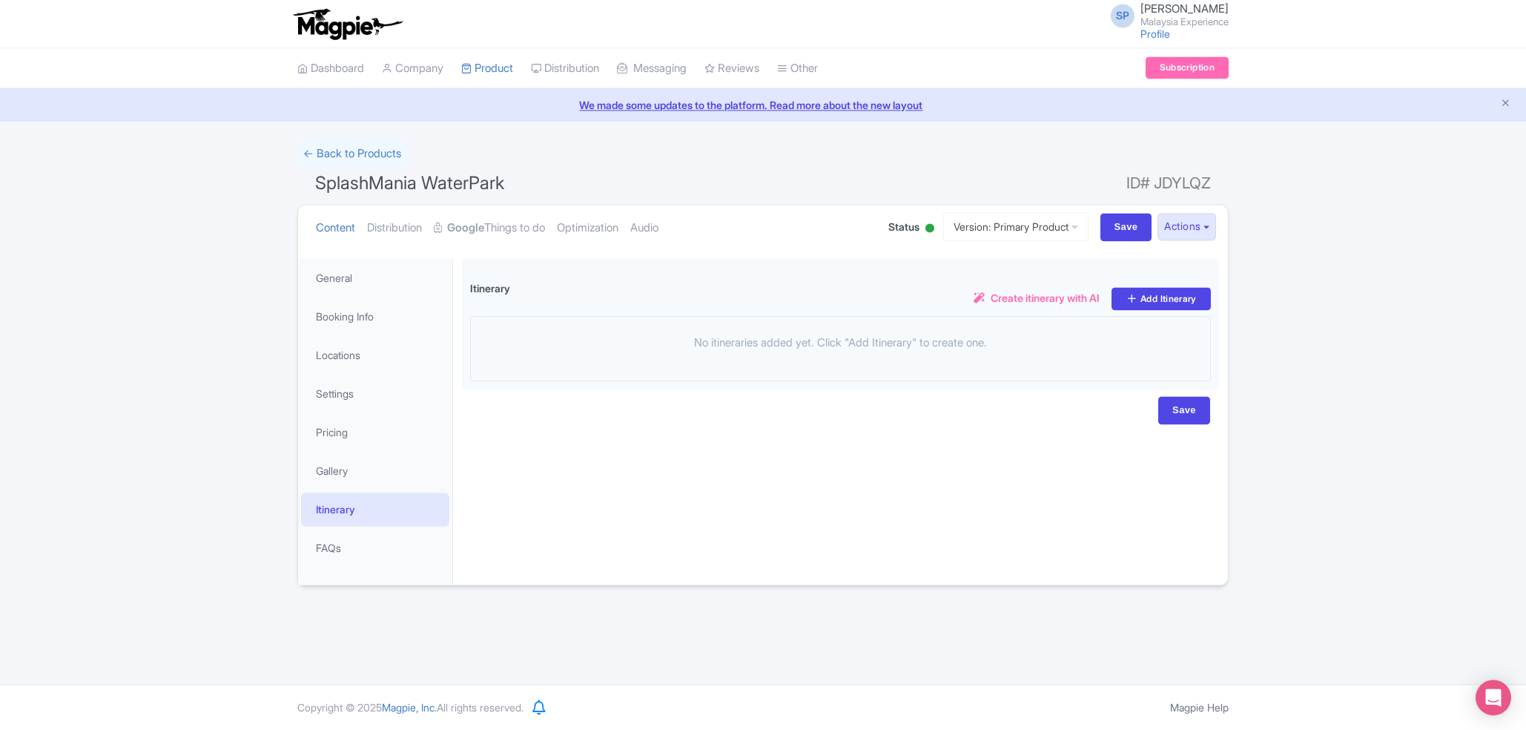
scroll to position [0, 0]
click at [1109, 236] on input "Save" at bounding box center [1127, 227] width 52 height 28
type input "Saving..."
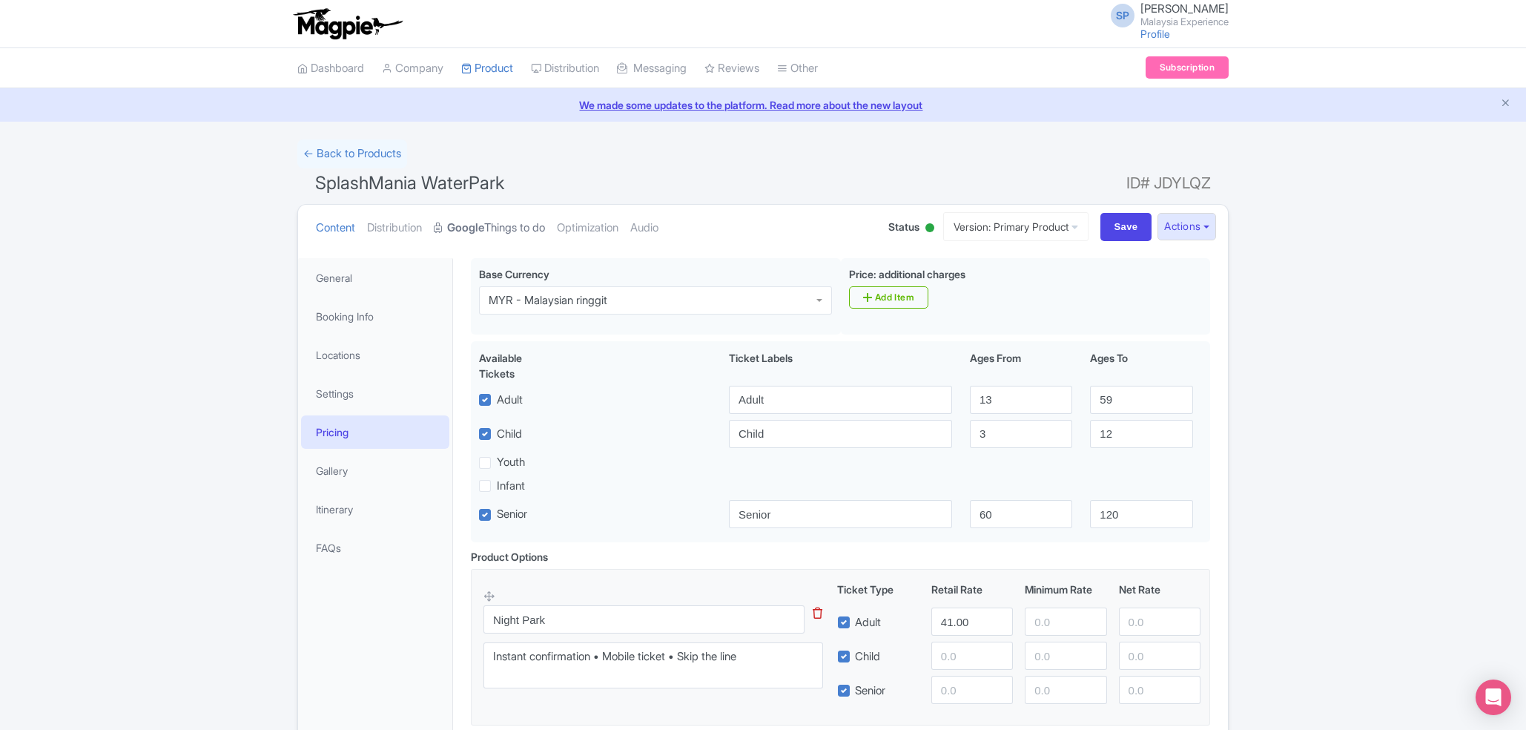
click at [498, 216] on link "Google Things to do" at bounding box center [489, 228] width 111 height 47
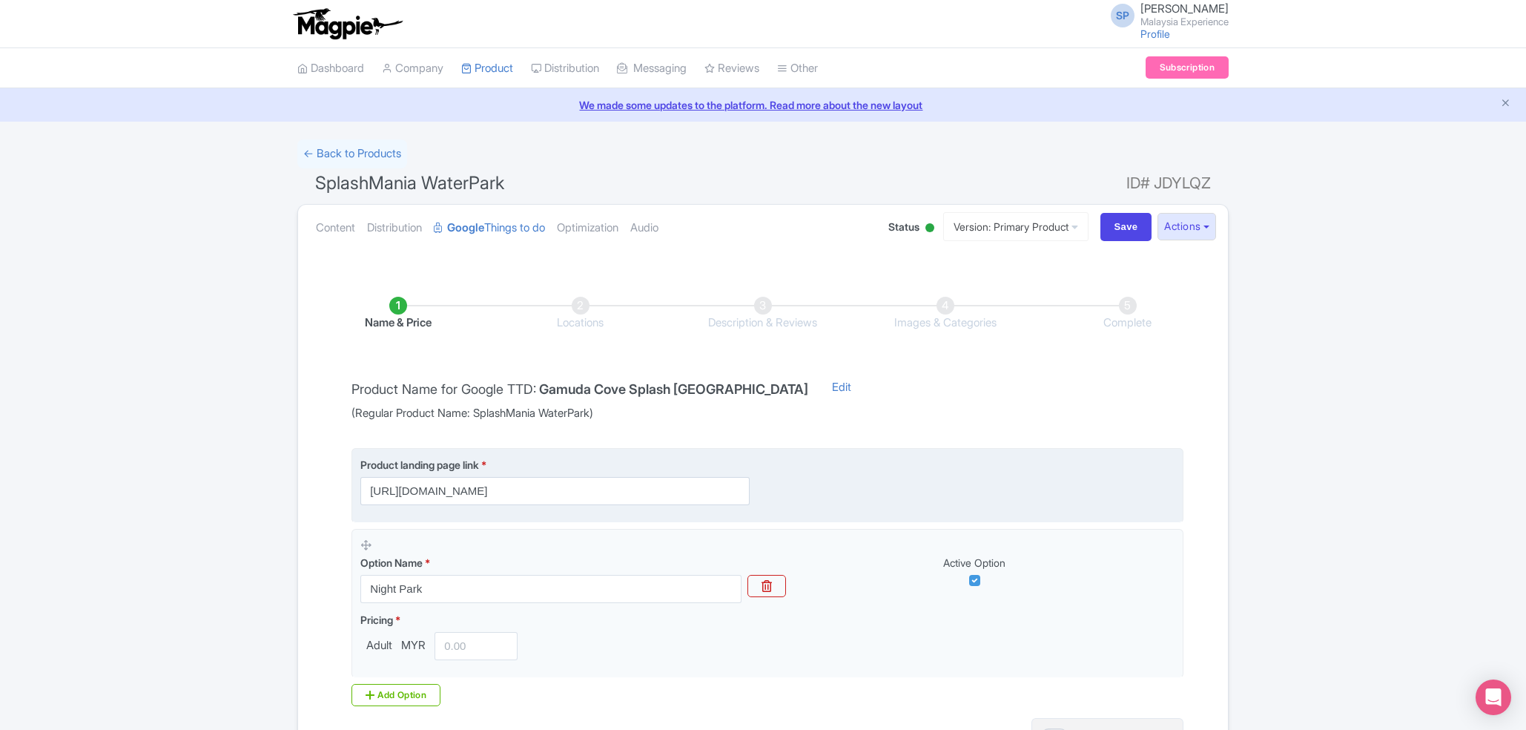
click at [667, 510] on fieldset "Product landing page link * https://splashmania.malaysia-experience.com/" at bounding box center [768, 485] width 832 height 75
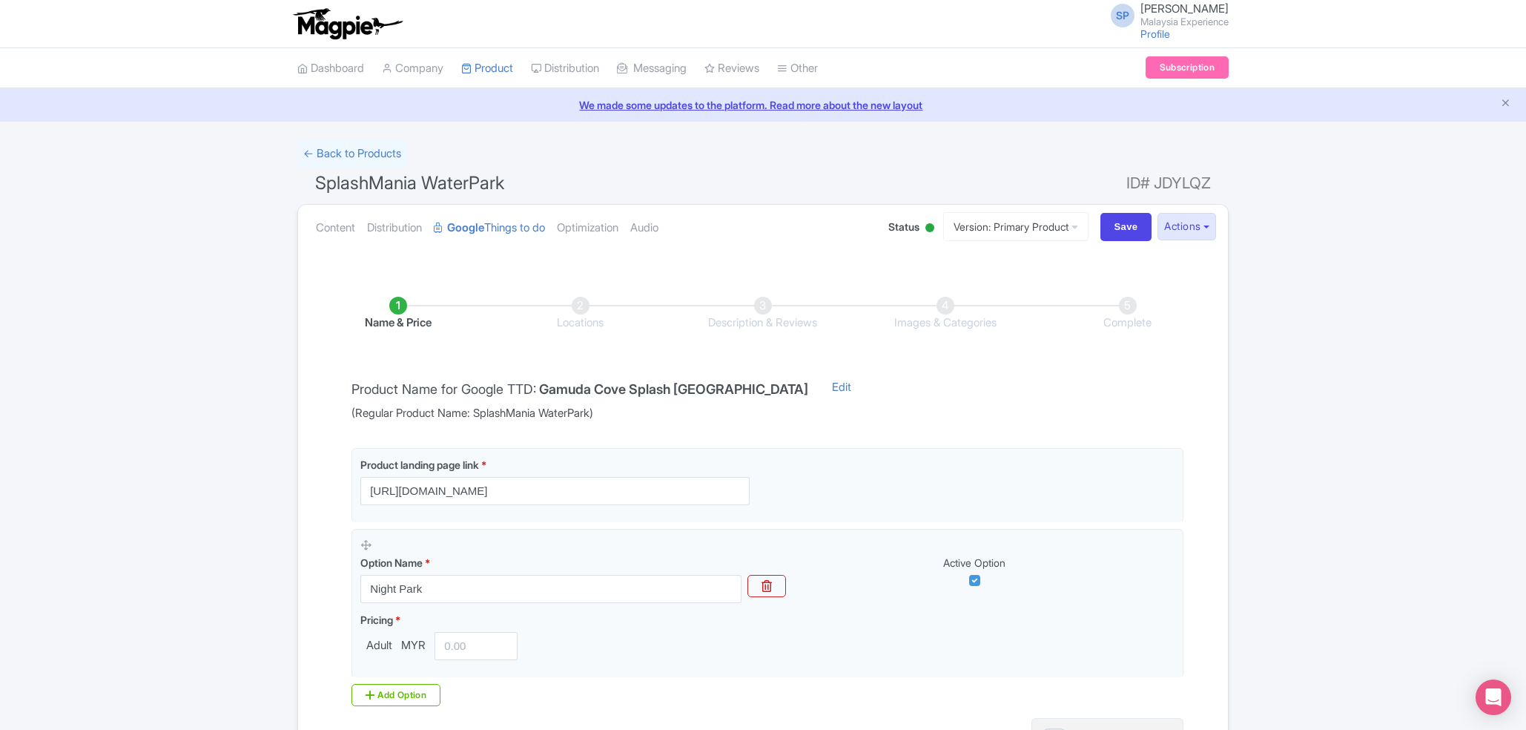
scroll to position [154, 0]
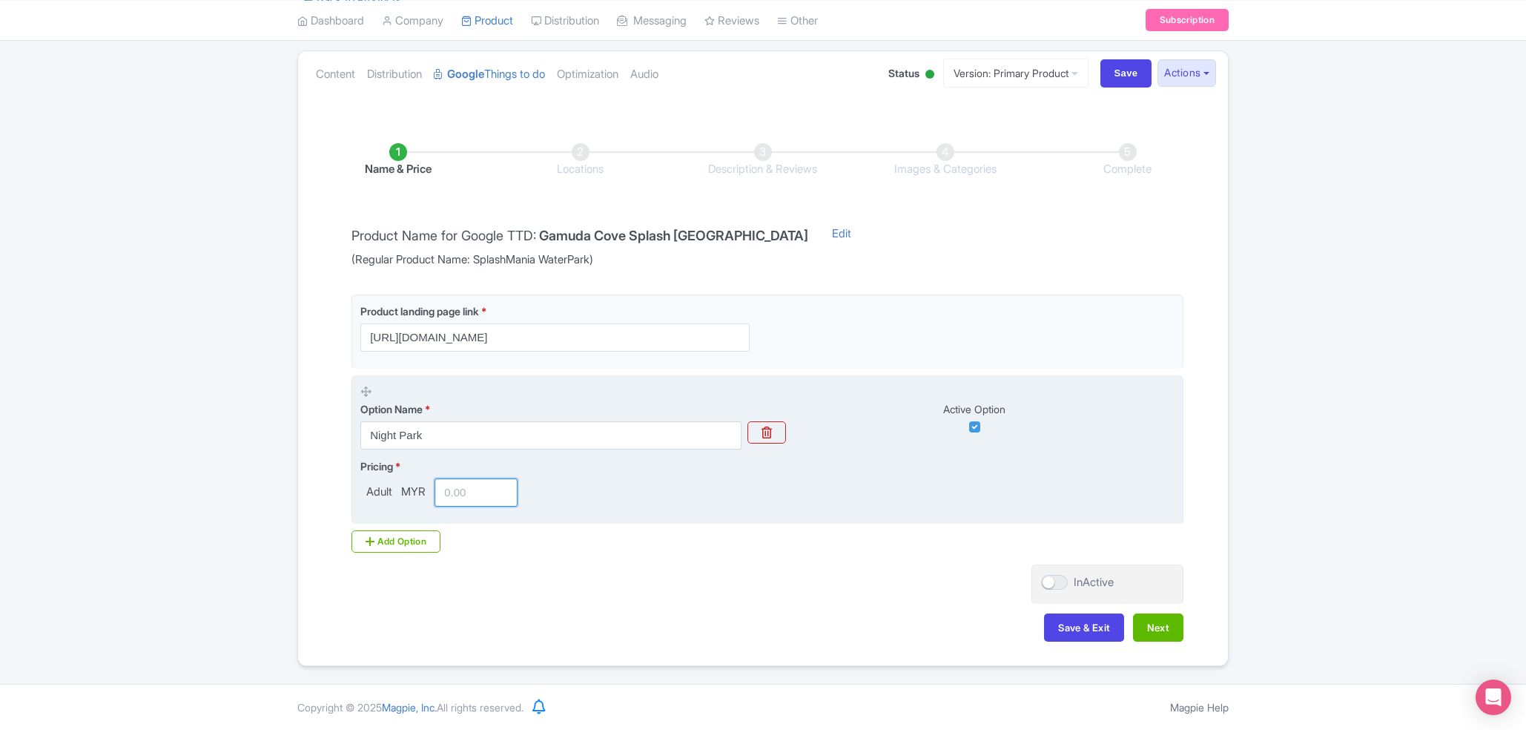
click at [459, 504] on input "number" at bounding box center [476, 492] width 83 height 28
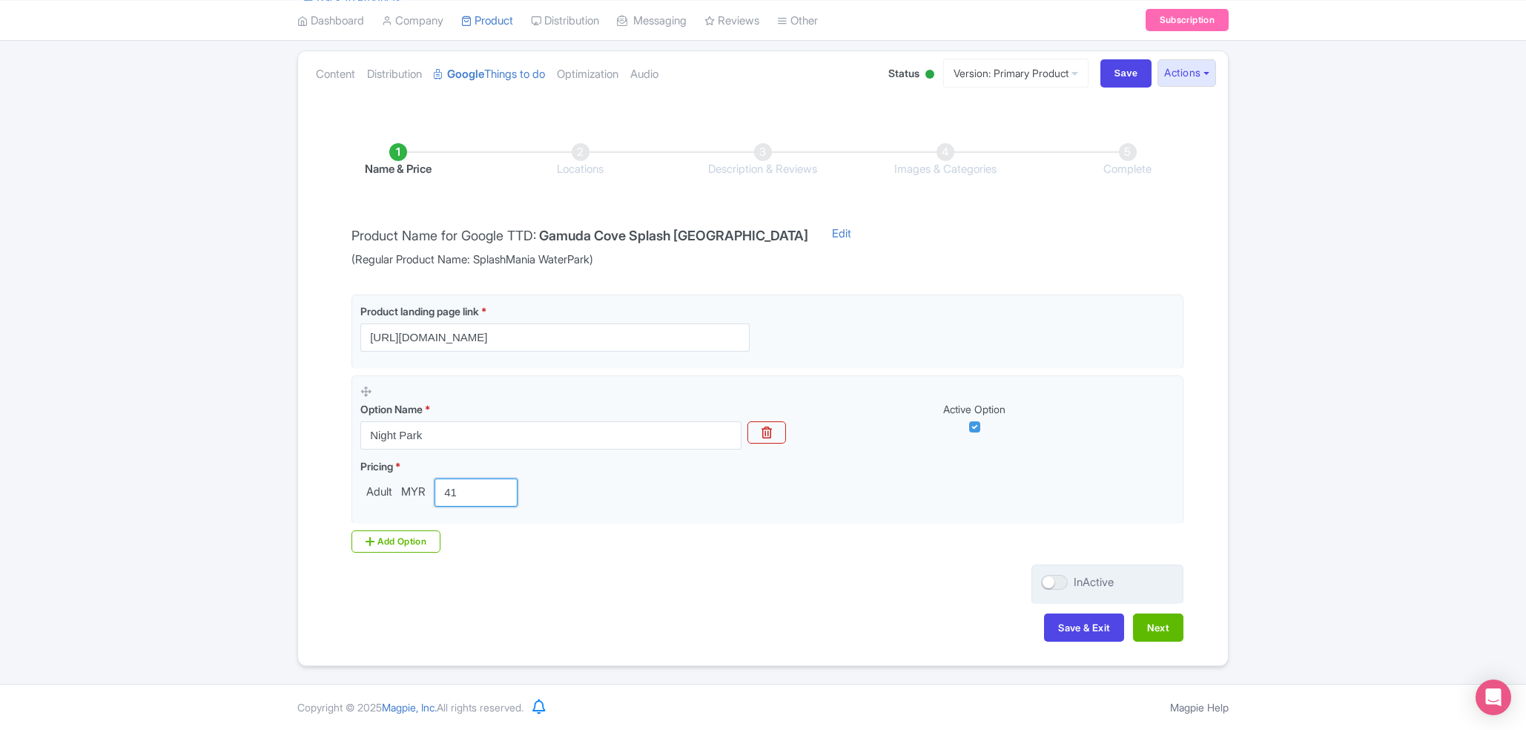
type input "41"
click at [1058, 587] on div at bounding box center [1054, 582] width 27 height 15
click at [1051, 587] on input "InActive" at bounding box center [1046, 583] width 10 height 10
checkbox input "true"
click at [1152, 622] on button "Next" at bounding box center [1158, 627] width 50 height 28
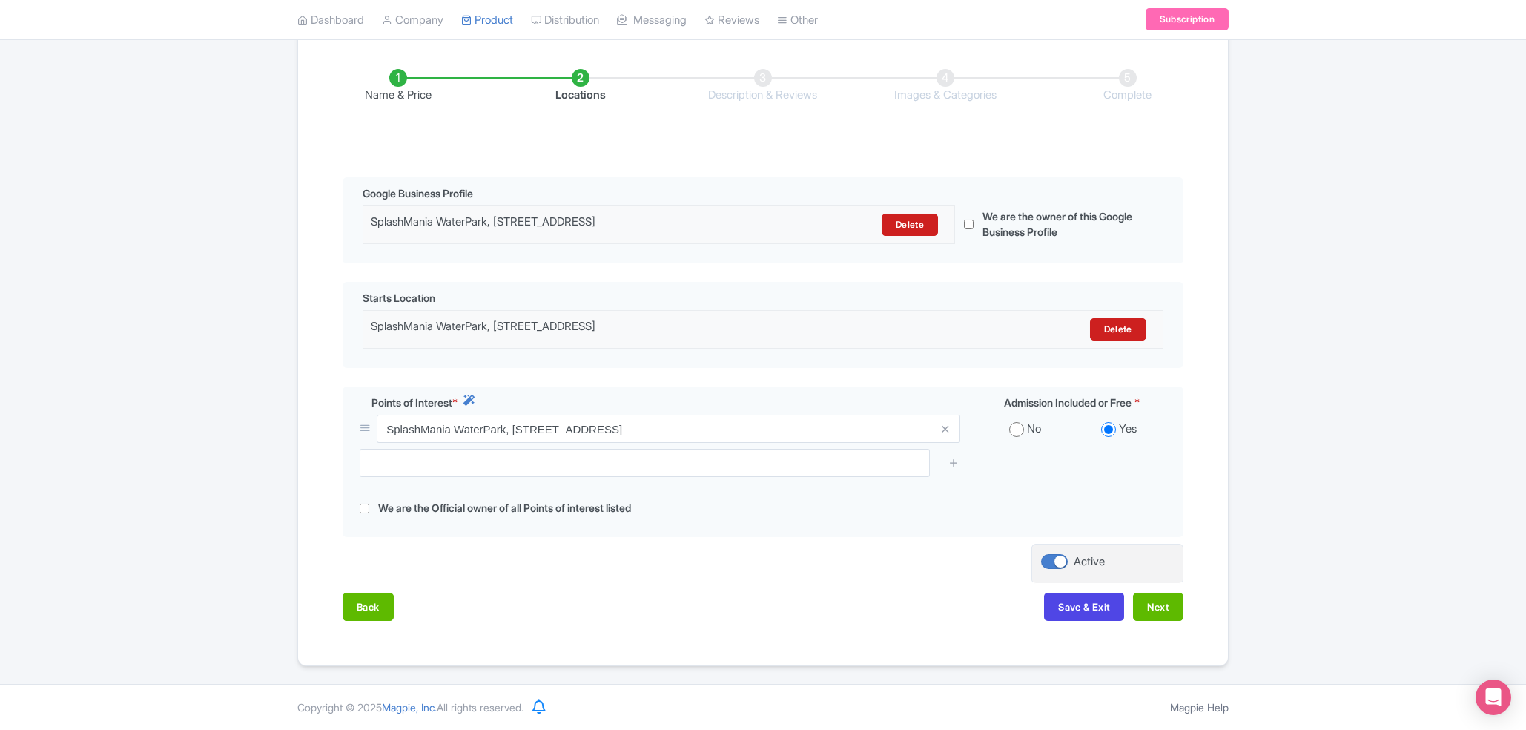
scroll to position [243, 0]
click at [1170, 617] on button "Next" at bounding box center [1158, 607] width 50 height 28
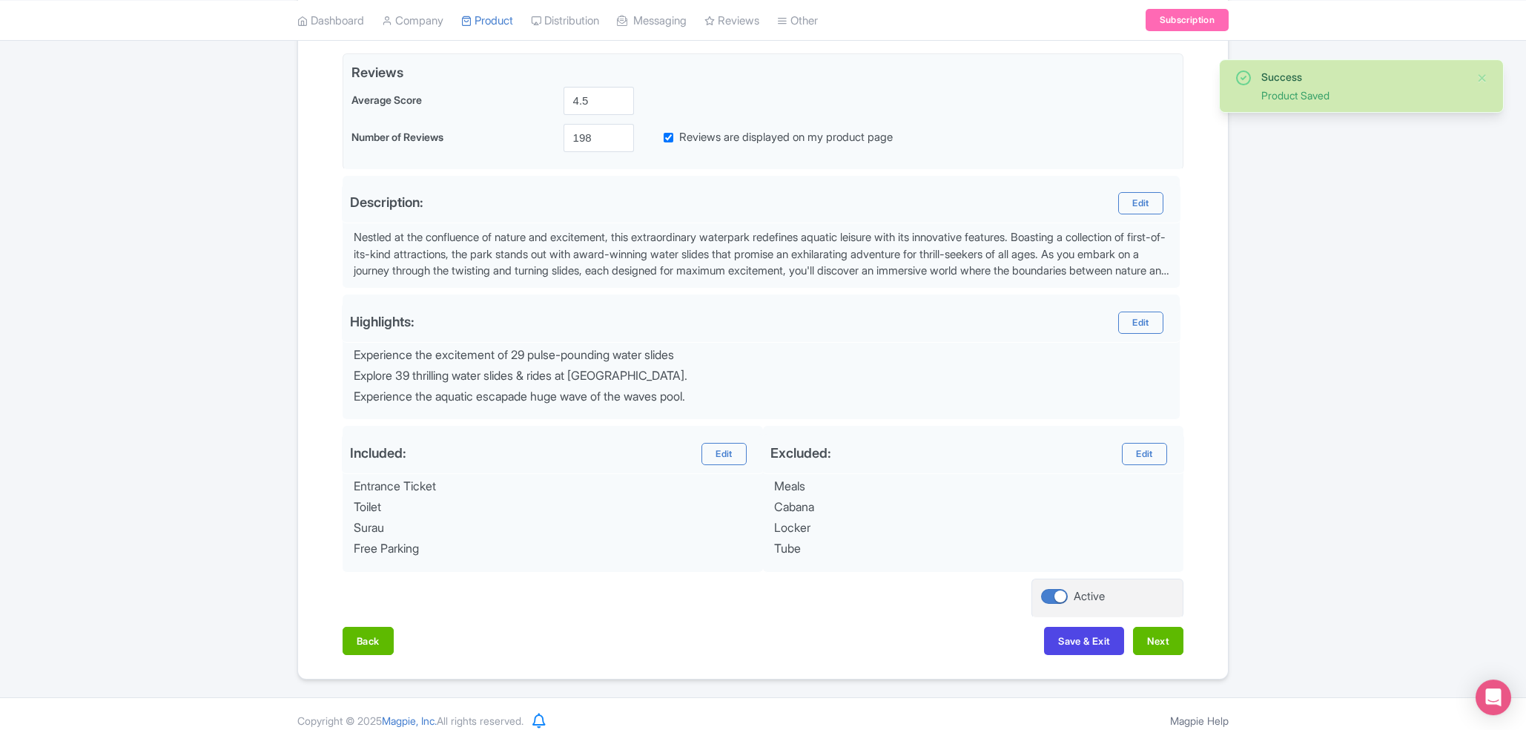
scroll to position [366, 0]
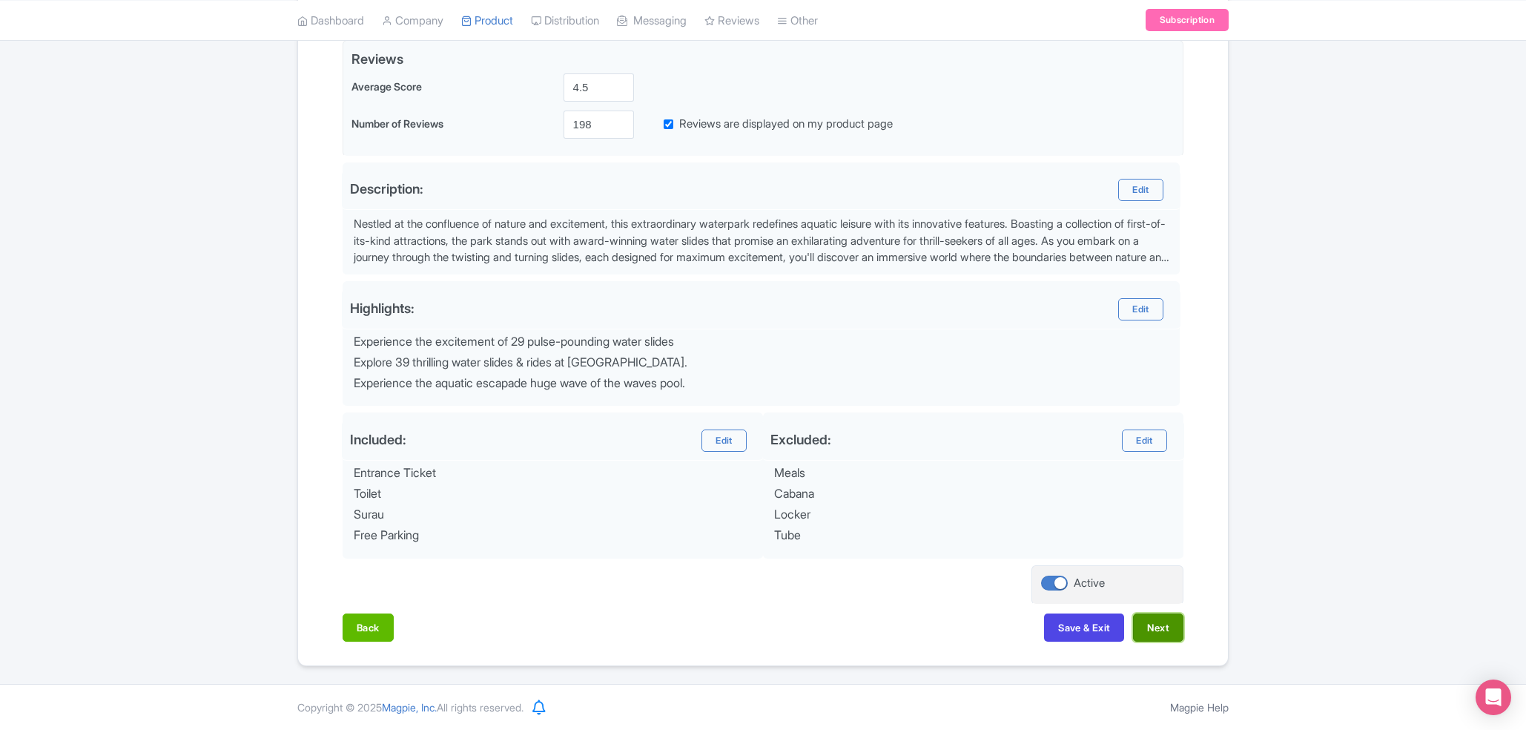
click at [1159, 629] on button "Next" at bounding box center [1158, 627] width 50 height 28
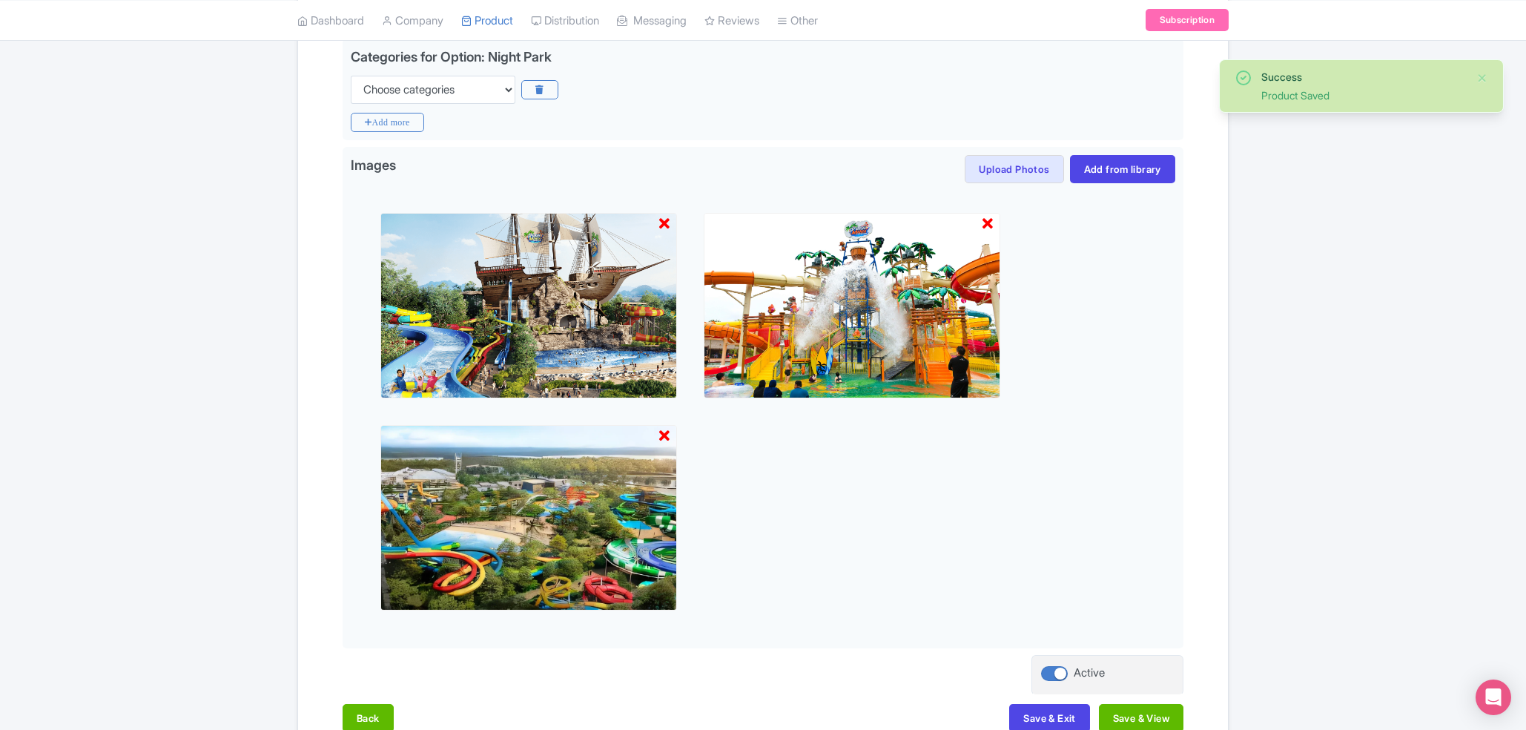
scroll to position [458, 0]
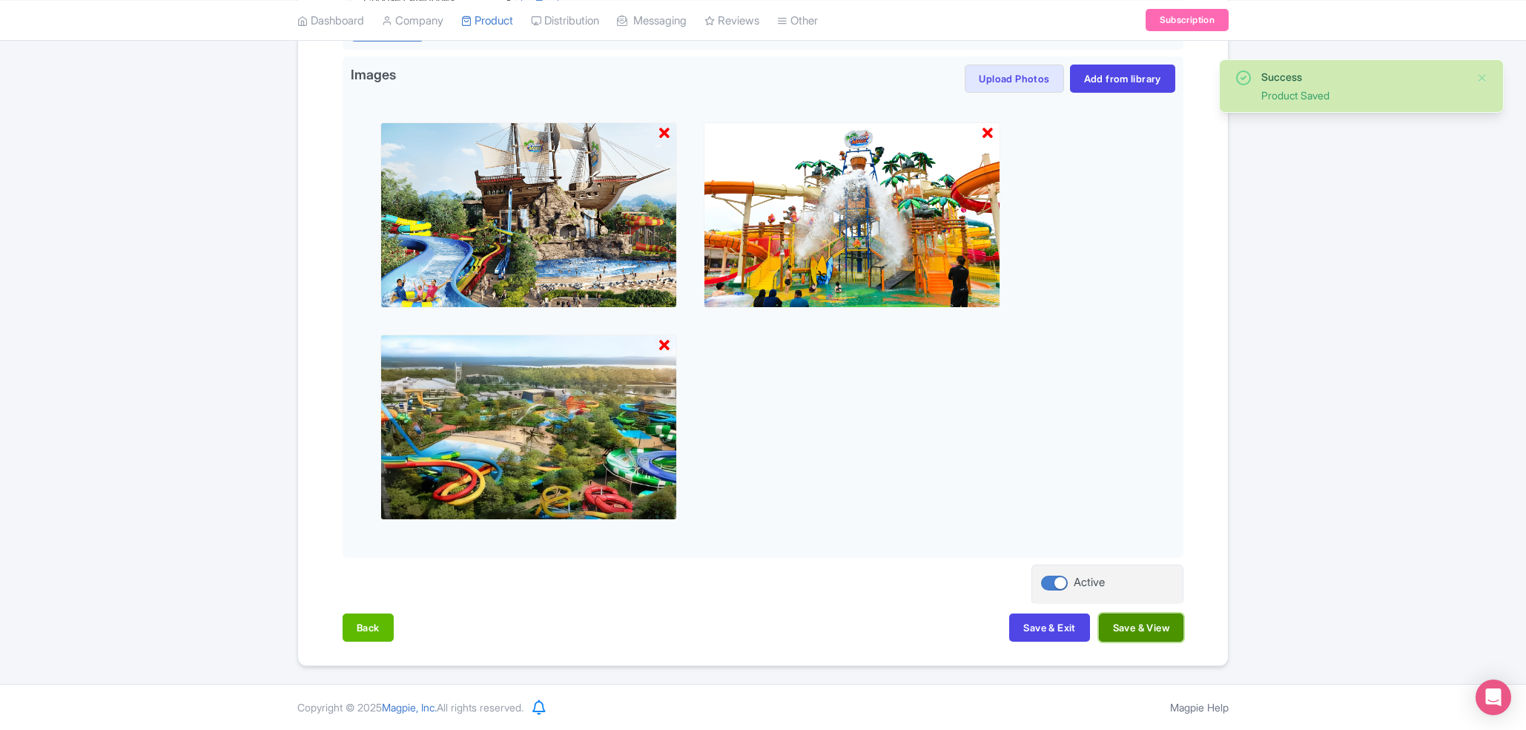
click at [1138, 630] on button "Save & View" at bounding box center [1141, 627] width 85 height 28
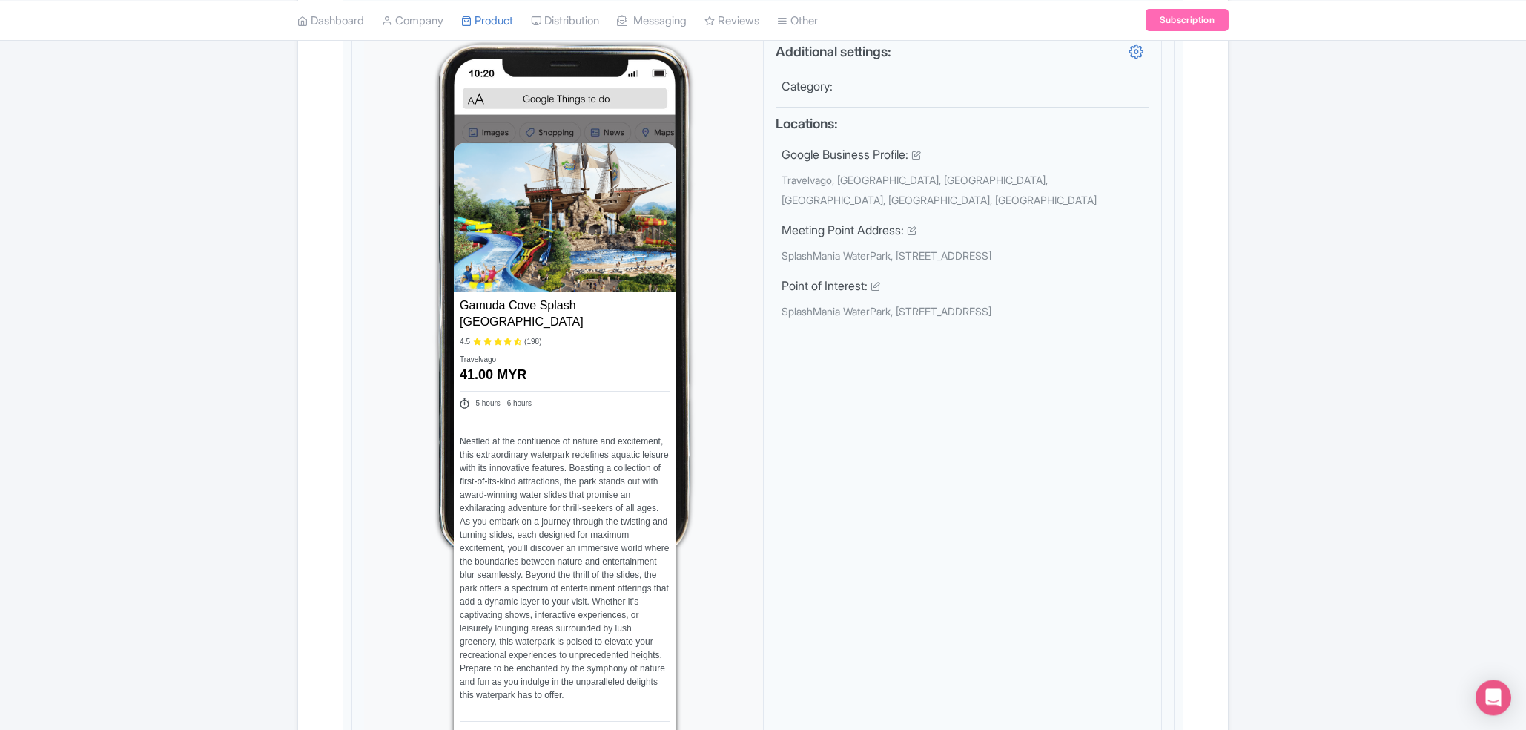
scroll to position [626, 0]
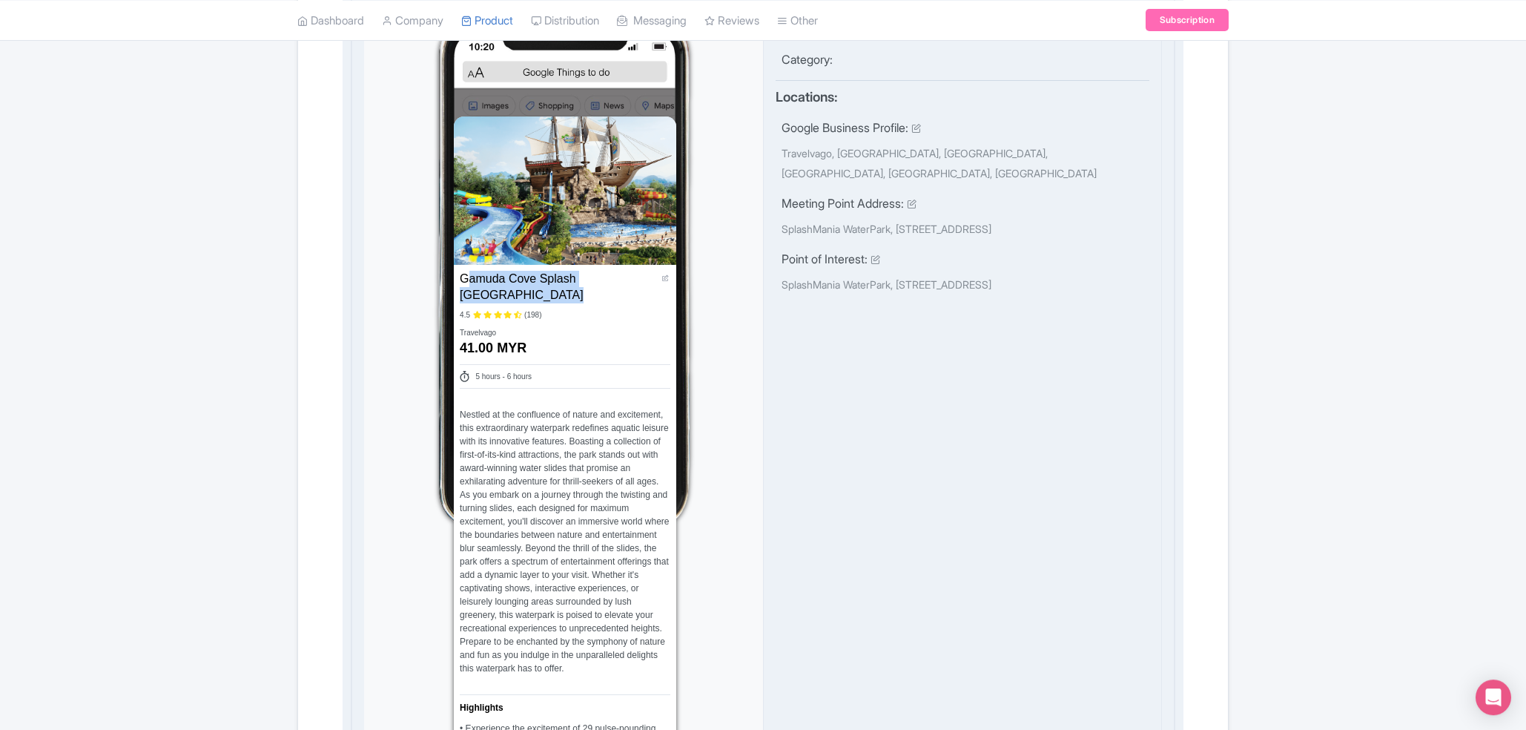
drag, startPoint x: 462, startPoint y: 273, endPoint x: 551, endPoint y: 291, distance: 90.9
click at [551, 291] on div "Gamuda Cove Splash Mania Waterpark Name * SplashMania WaterPark" at bounding box center [559, 287] width 198 height 33
drag, startPoint x: 551, startPoint y: 291, endPoint x: 464, endPoint y: 278, distance: 87.8
click at [464, 278] on div "Gamuda Cove Splash Mania Waterpark Name * SplashMania WaterPark" at bounding box center [559, 287] width 198 height 33
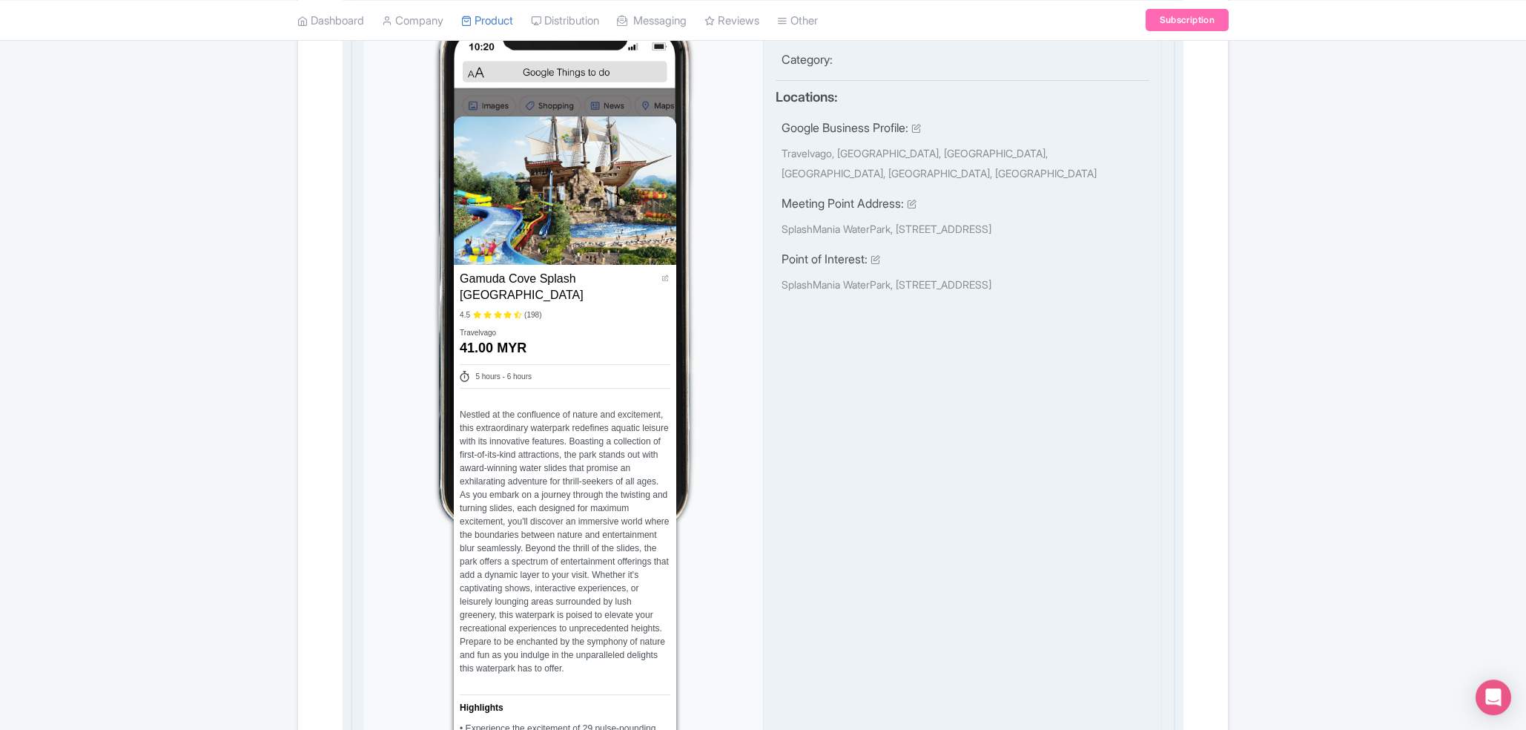
click at [464, 278] on div "Gamuda Cove Splash Mania Waterpark Name * SplashMania WaterPark" at bounding box center [559, 287] width 198 height 33
drag, startPoint x: 464, startPoint y: 278, endPoint x: 524, endPoint y: 308, distance: 67.0
click at [524, 308] on div "Gamuda Cove Splash Mania Waterpark Name * SplashMania WaterPark 4.5 (198) Trave…" at bounding box center [565, 666] width 222 height 803
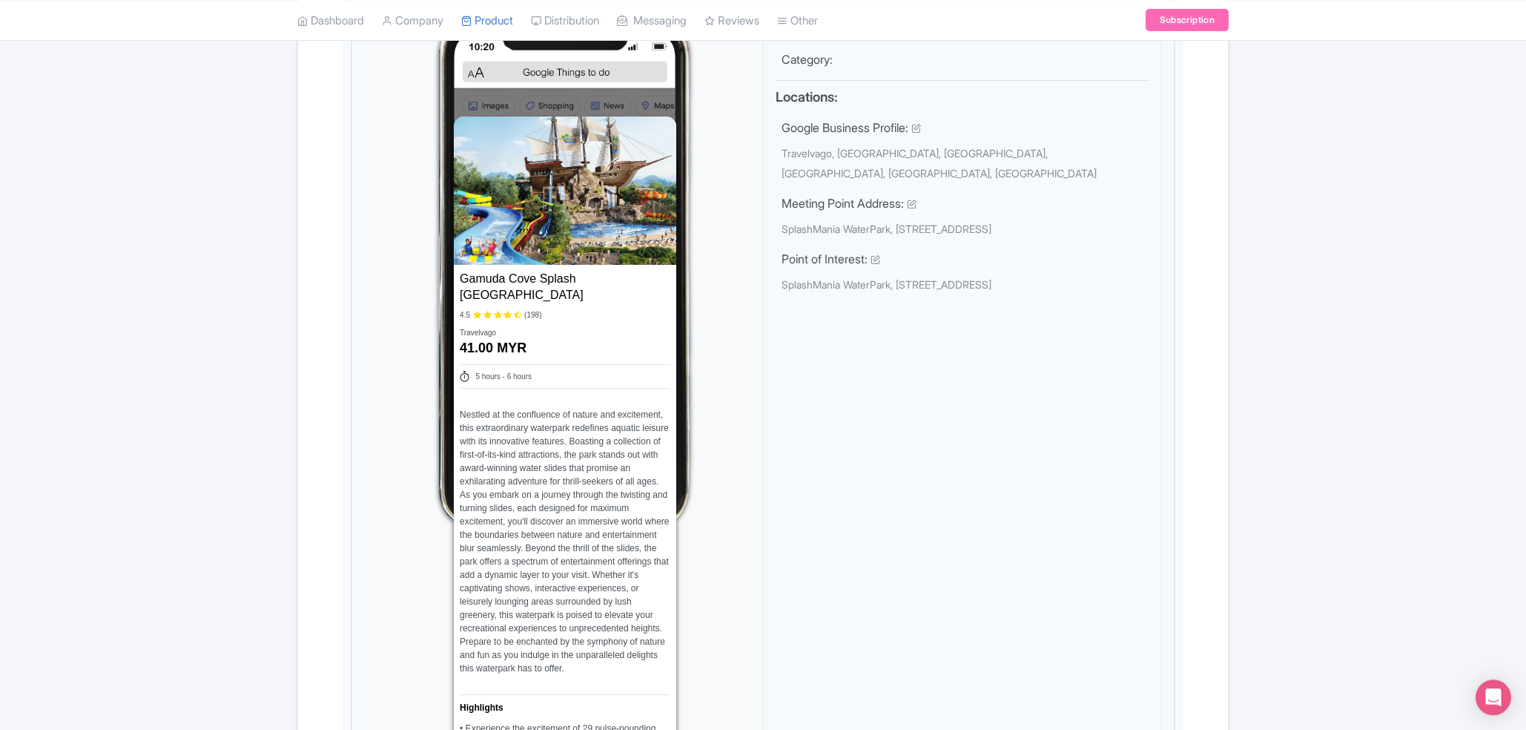
click at [1305, 386] on div "Success Product Saved ← Back to Products SplashMania WaterPark ID# JDYLQZ Conte…" at bounding box center [763, 683] width 1526 height 2341
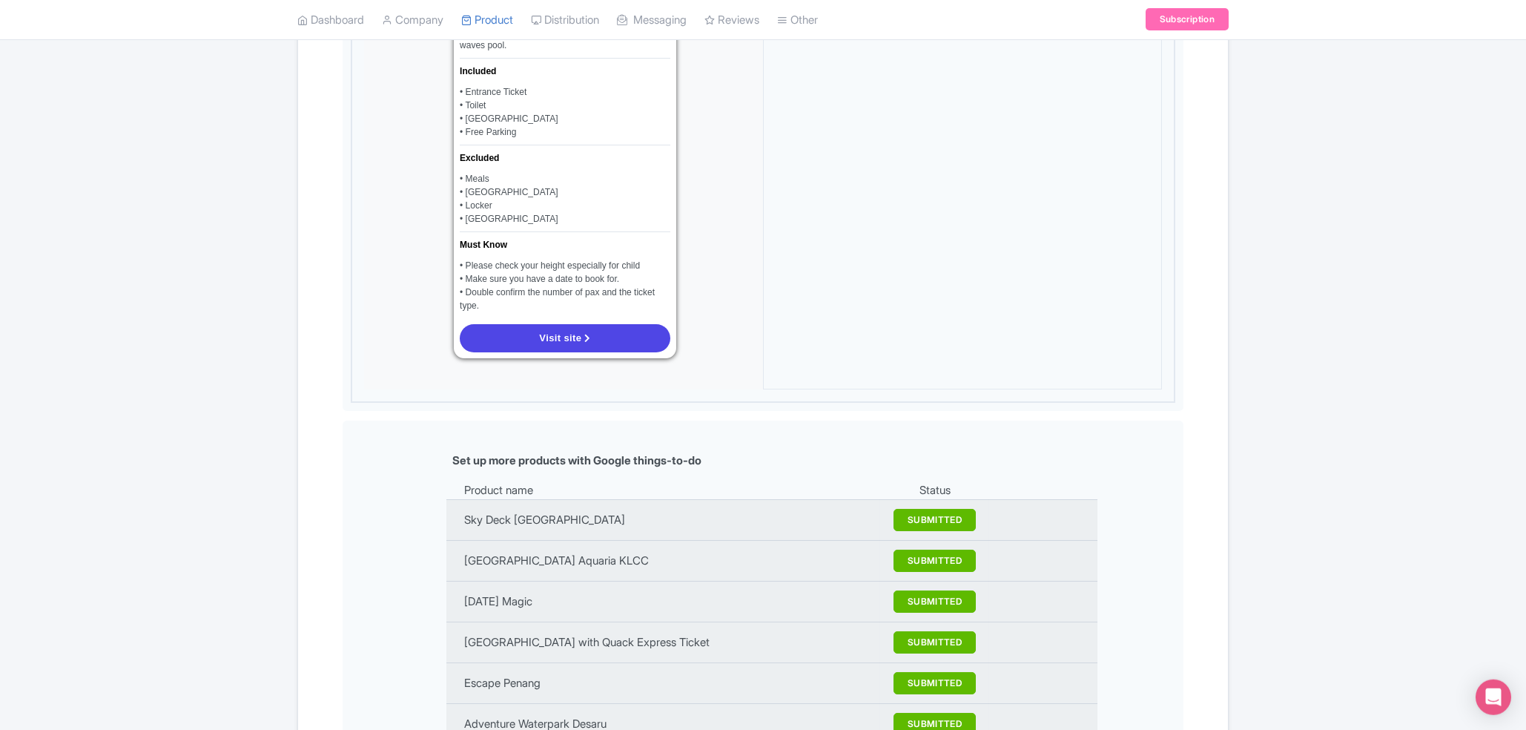
scroll to position [1379, 0]
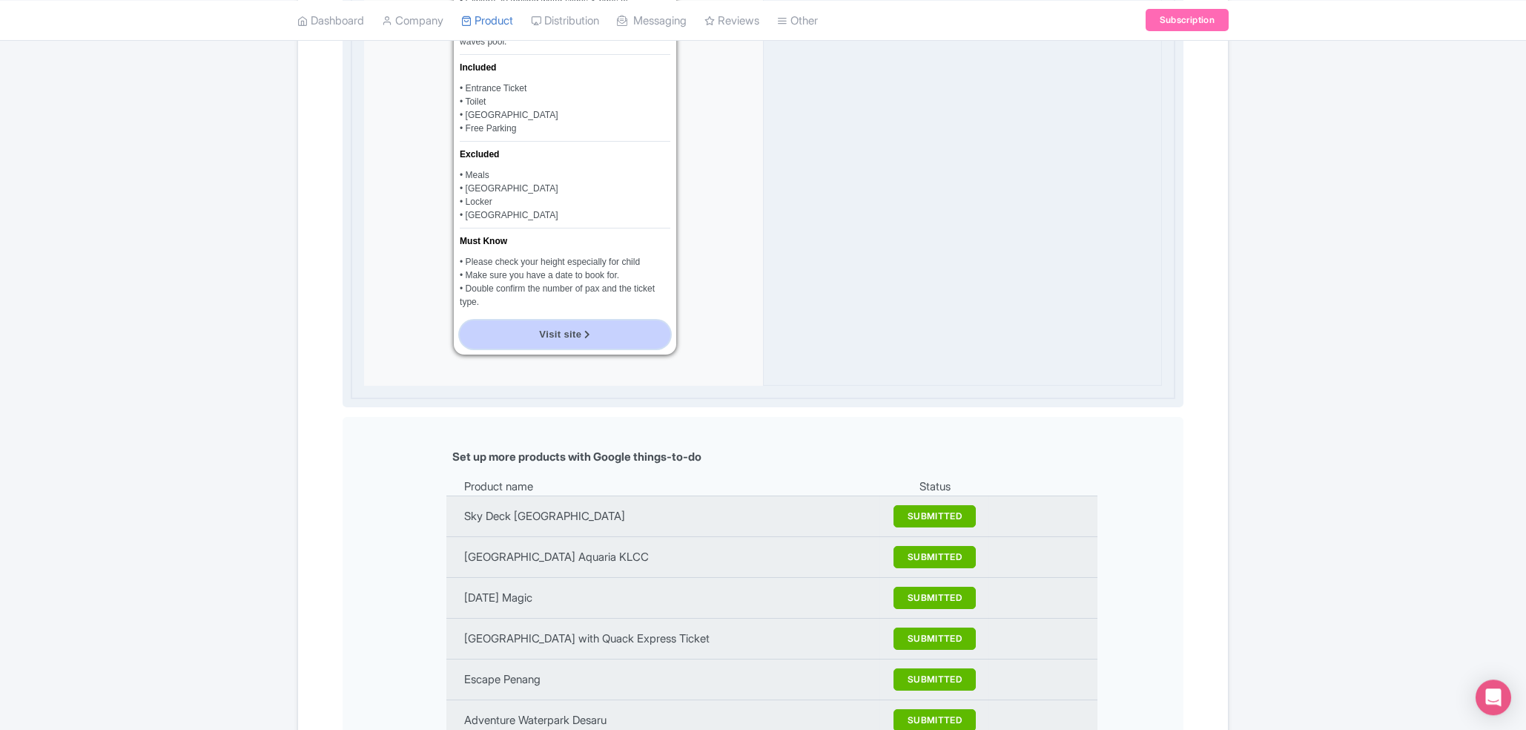
click at [541, 335] on span "Visit site" at bounding box center [560, 334] width 42 height 11
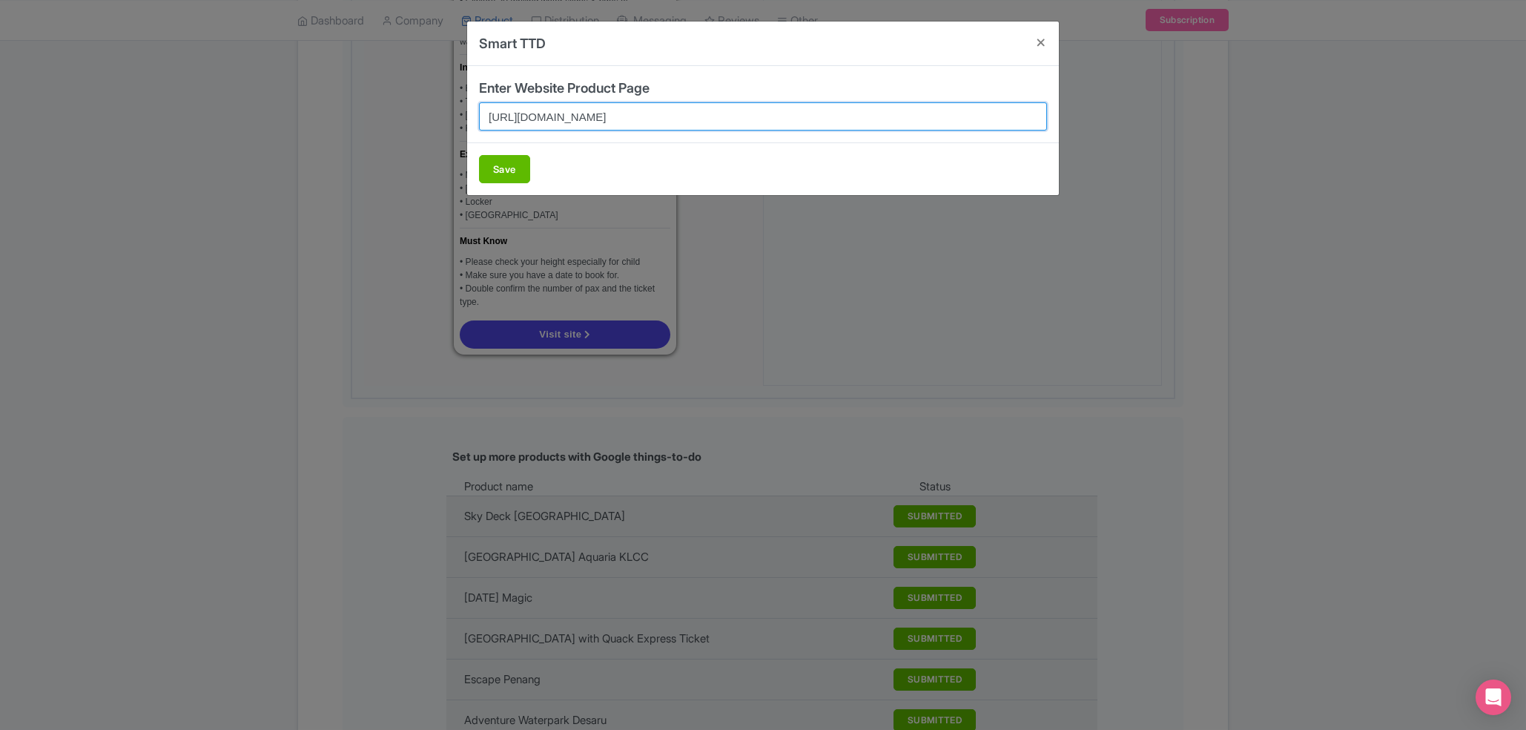
click at [637, 109] on input "https://splashmania.malaysia-experience.com/" at bounding box center [763, 116] width 568 height 28
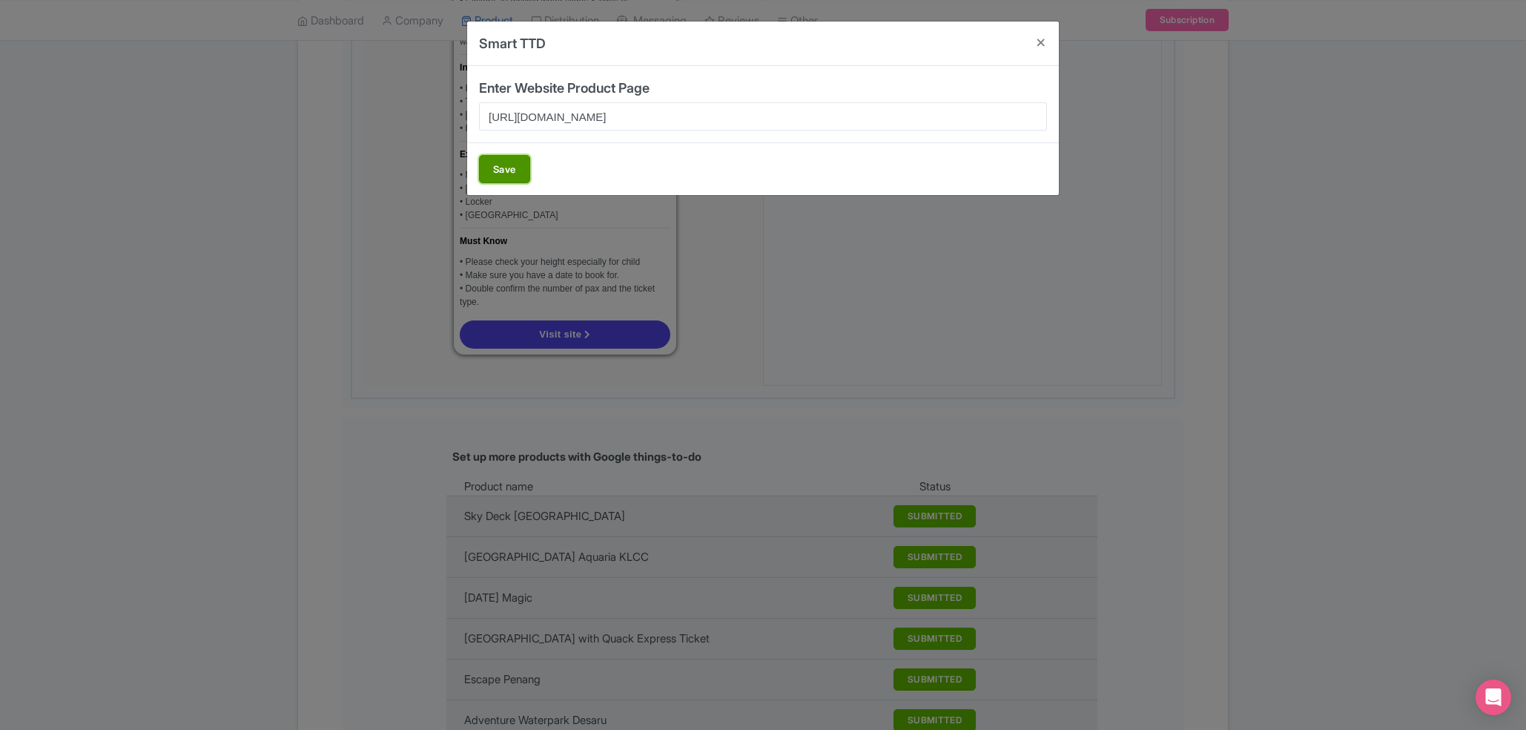
click at [513, 182] on button "Save" at bounding box center [504, 169] width 51 height 28
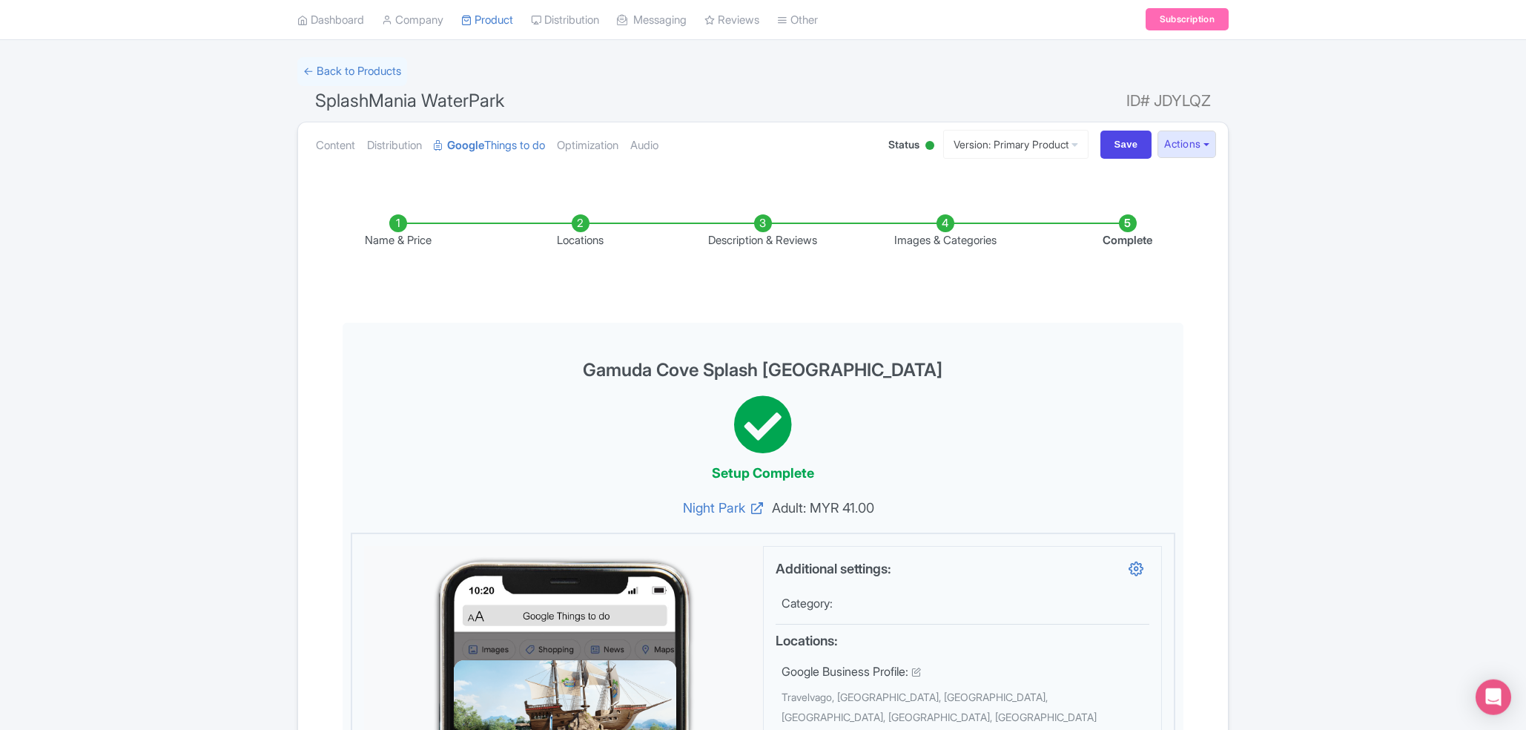
scroll to position [0, 0]
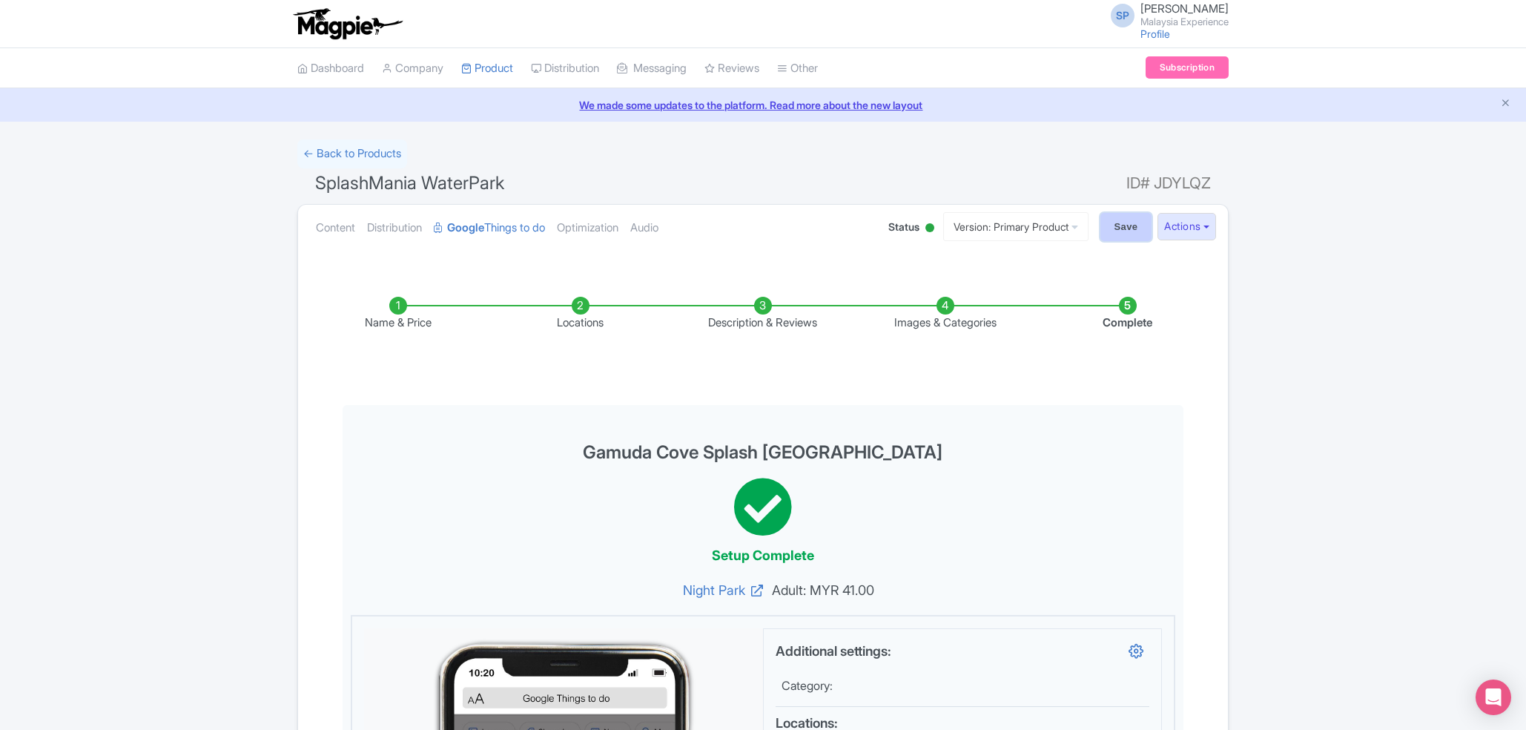
click at [1126, 225] on input "Save" at bounding box center [1127, 227] width 52 height 28
type input "Saving..."
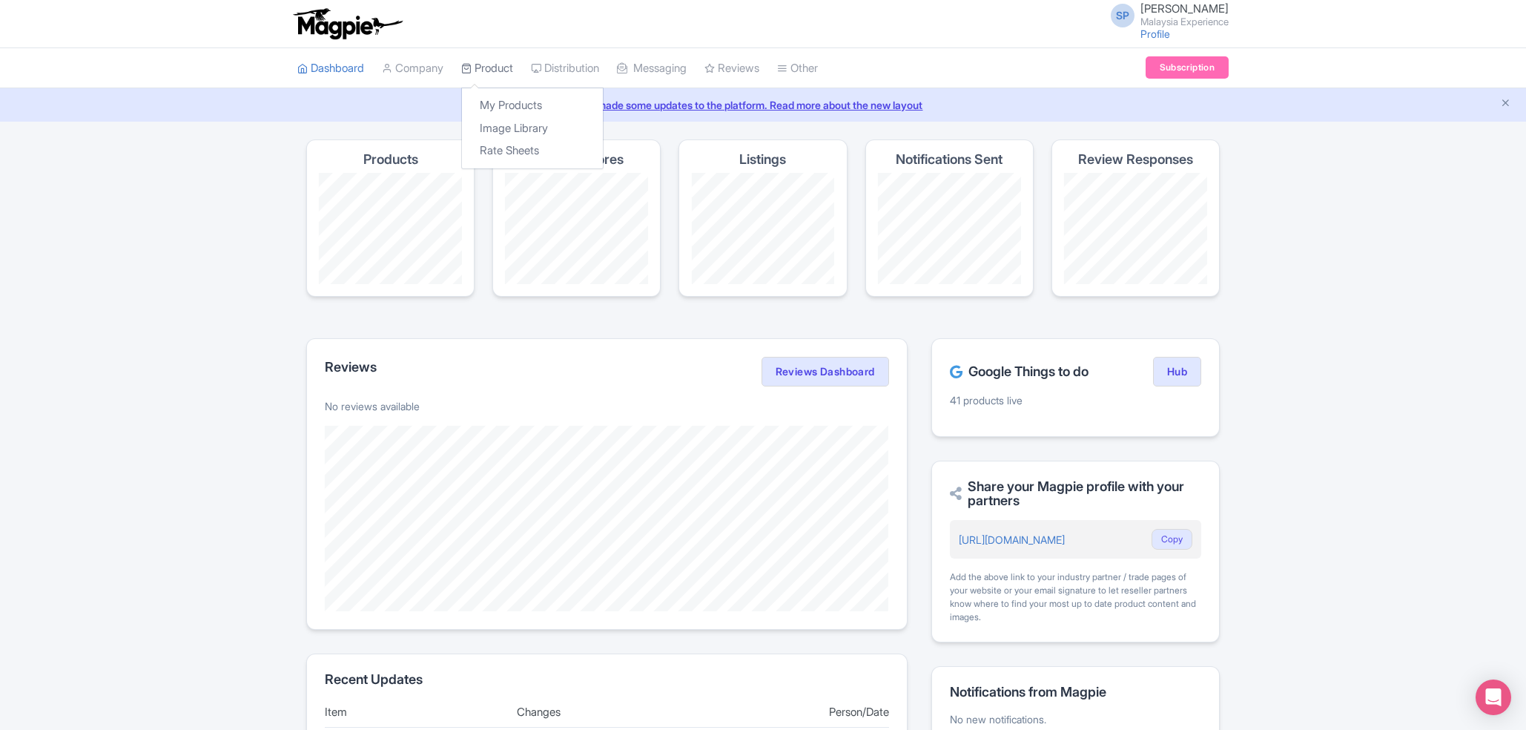
click at [484, 73] on link "Product" at bounding box center [487, 68] width 52 height 41
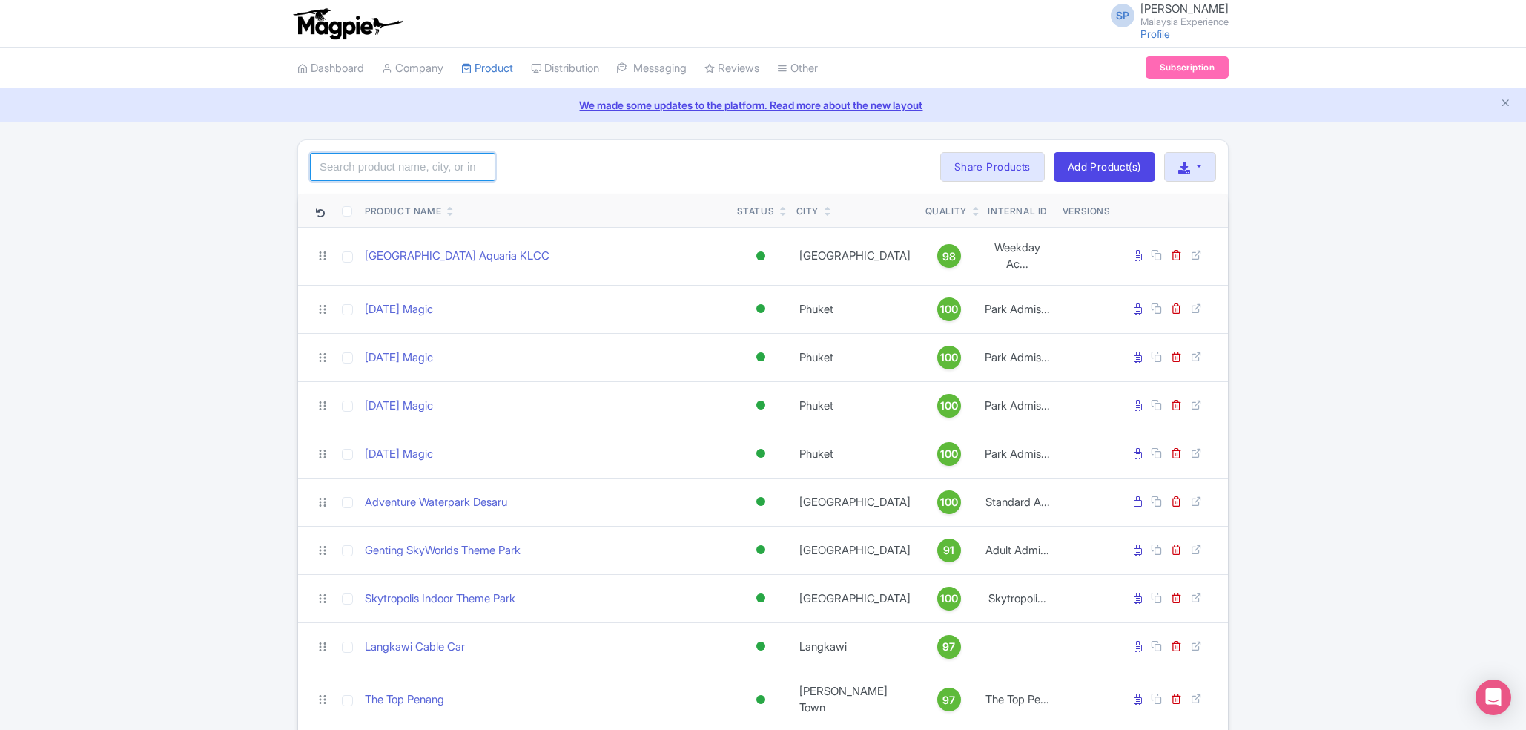
click at [342, 173] on input "search" at bounding box center [402, 167] width 185 height 28
type input "s"
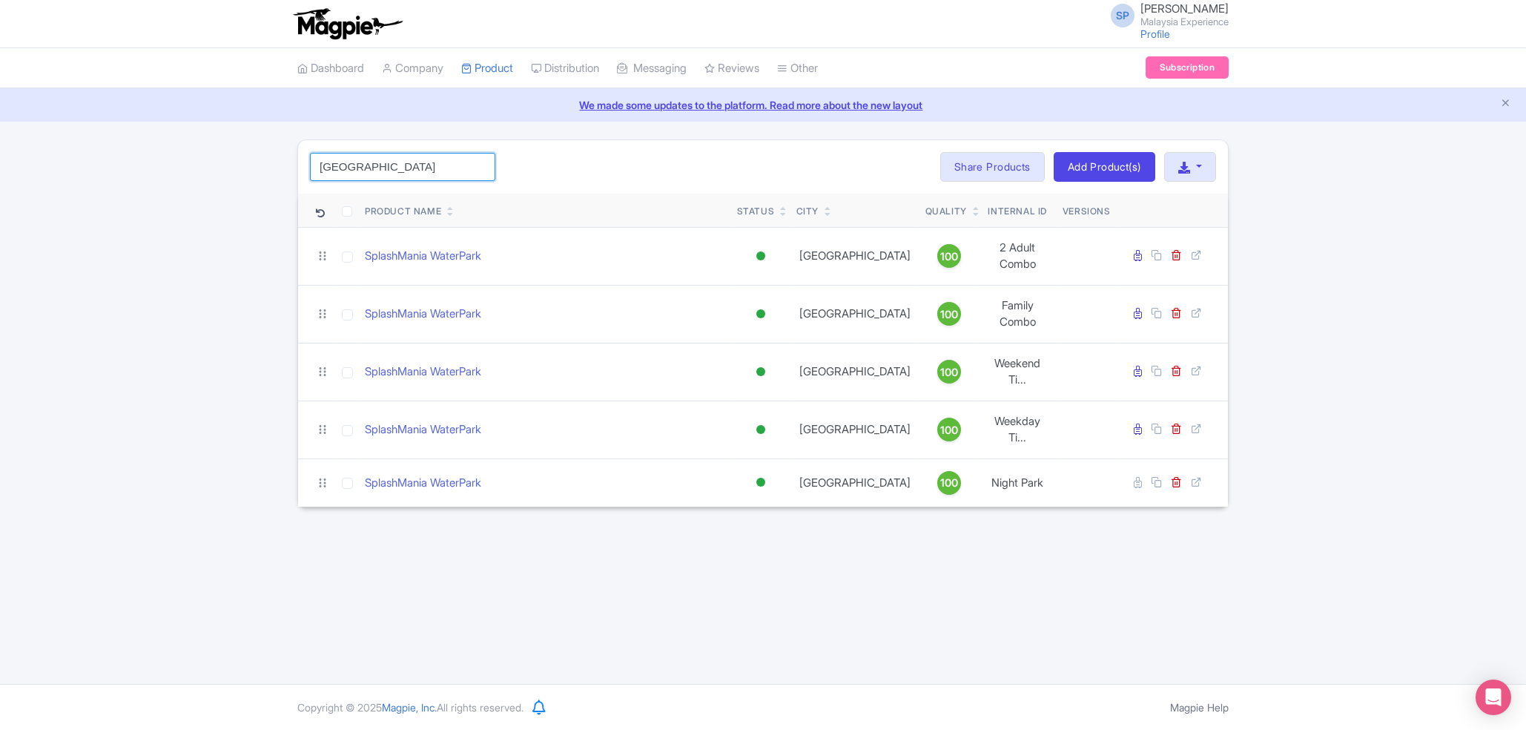
type input "sunway lagoon"
click button "Search" at bounding box center [0, 0] width 0 height 0
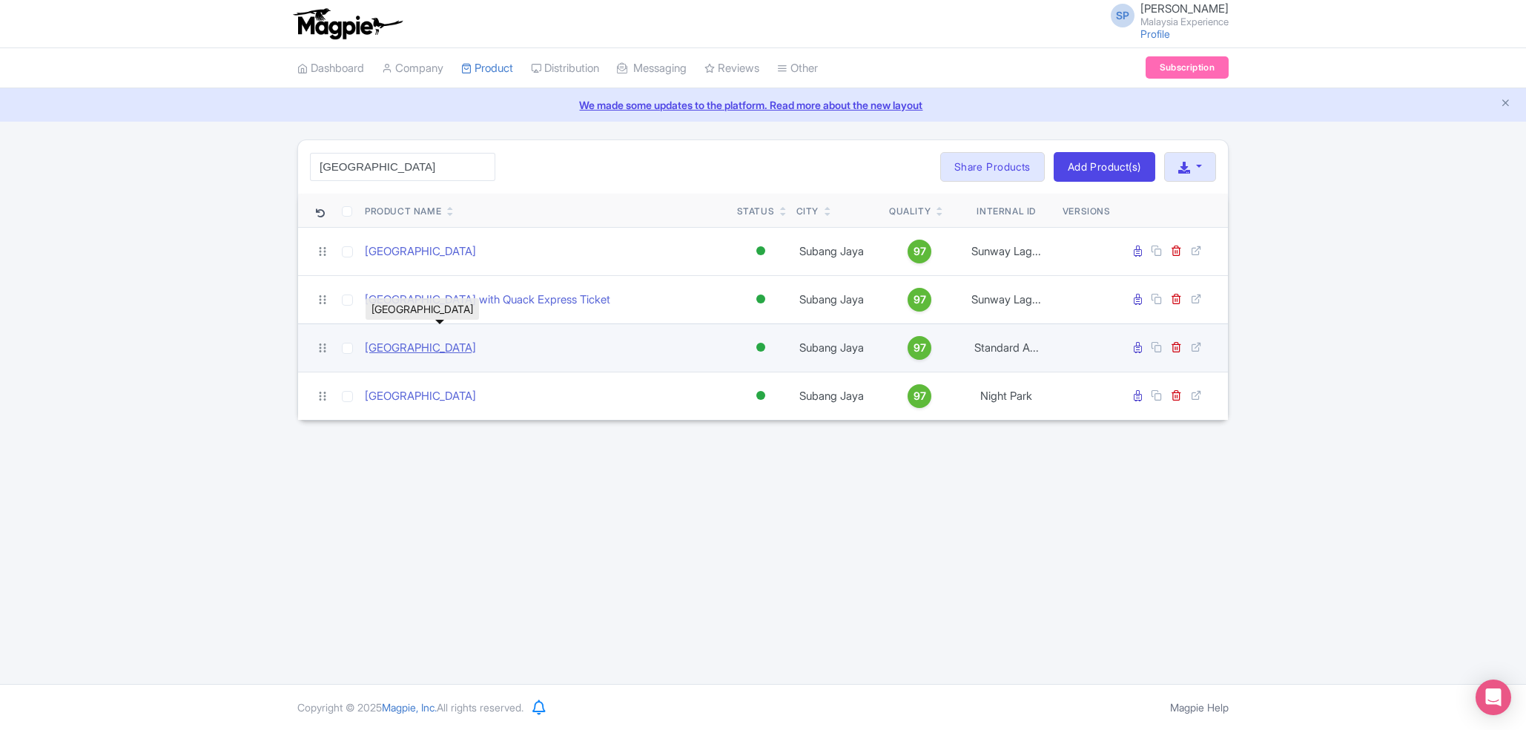
click at [414, 345] on link "[GEOGRAPHIC_DATA]" at bounding box center [420, 348] width 111 height 17
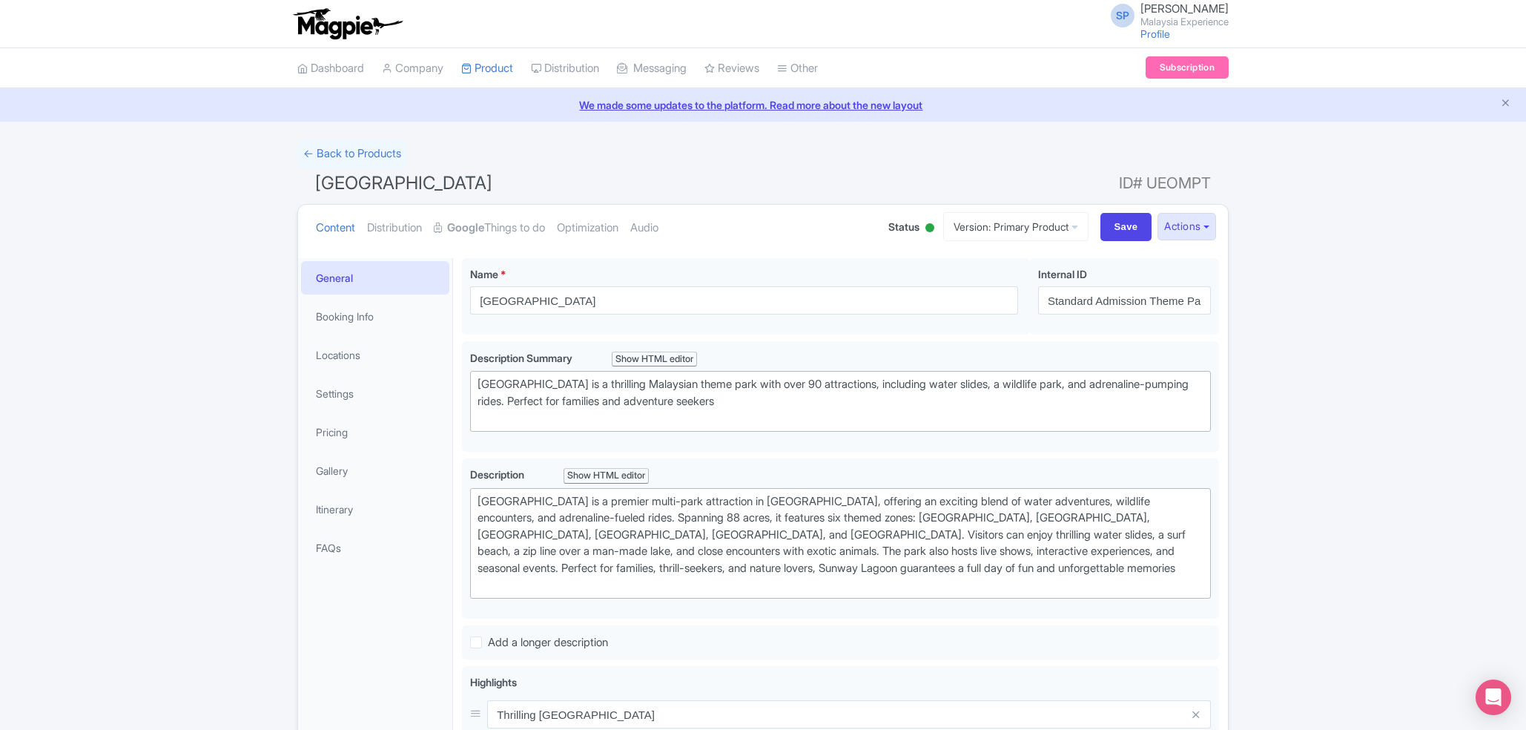
click at [405, 415] on li "Pricing" at bounding box center [375, 431] width 154 height 39
click at [372, 426] on link "Pricing" at bounding box center [375, 431] width 148 height 33
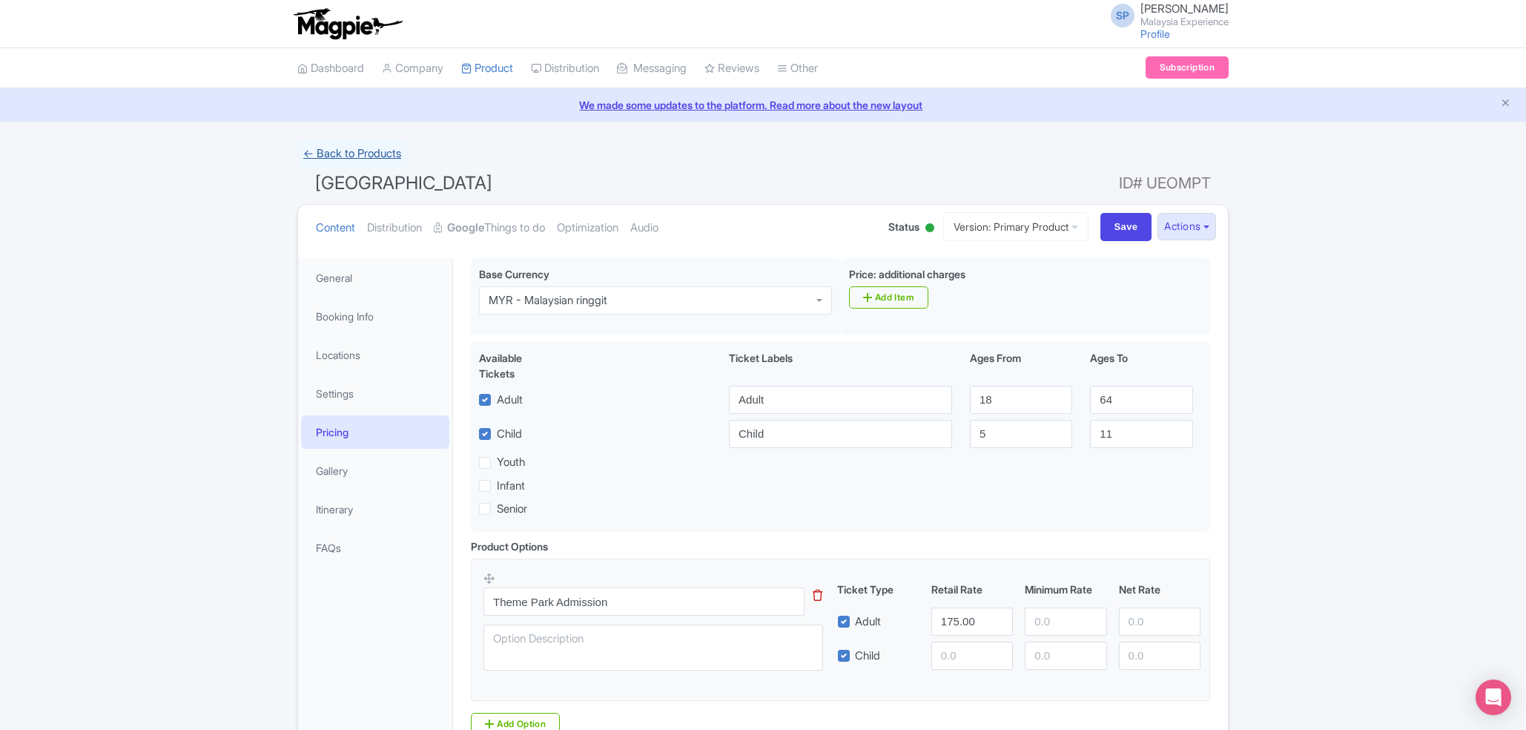
click at [371, 151] on link "← Back to Products" at bounding box center [352, 153] width 110 height 29
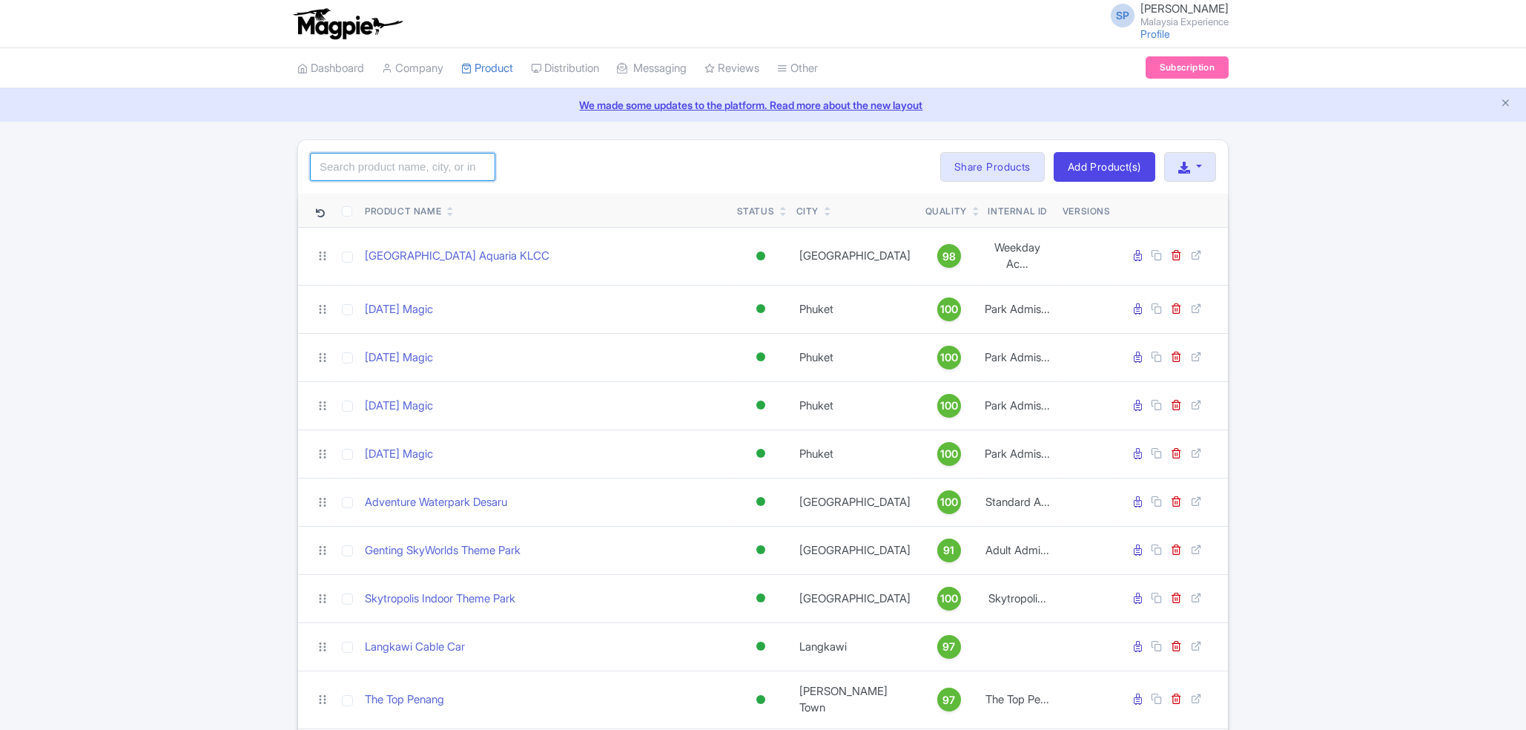
click at [399, 162] on input "search" at bounding box center [402, 167] width 185 height 28
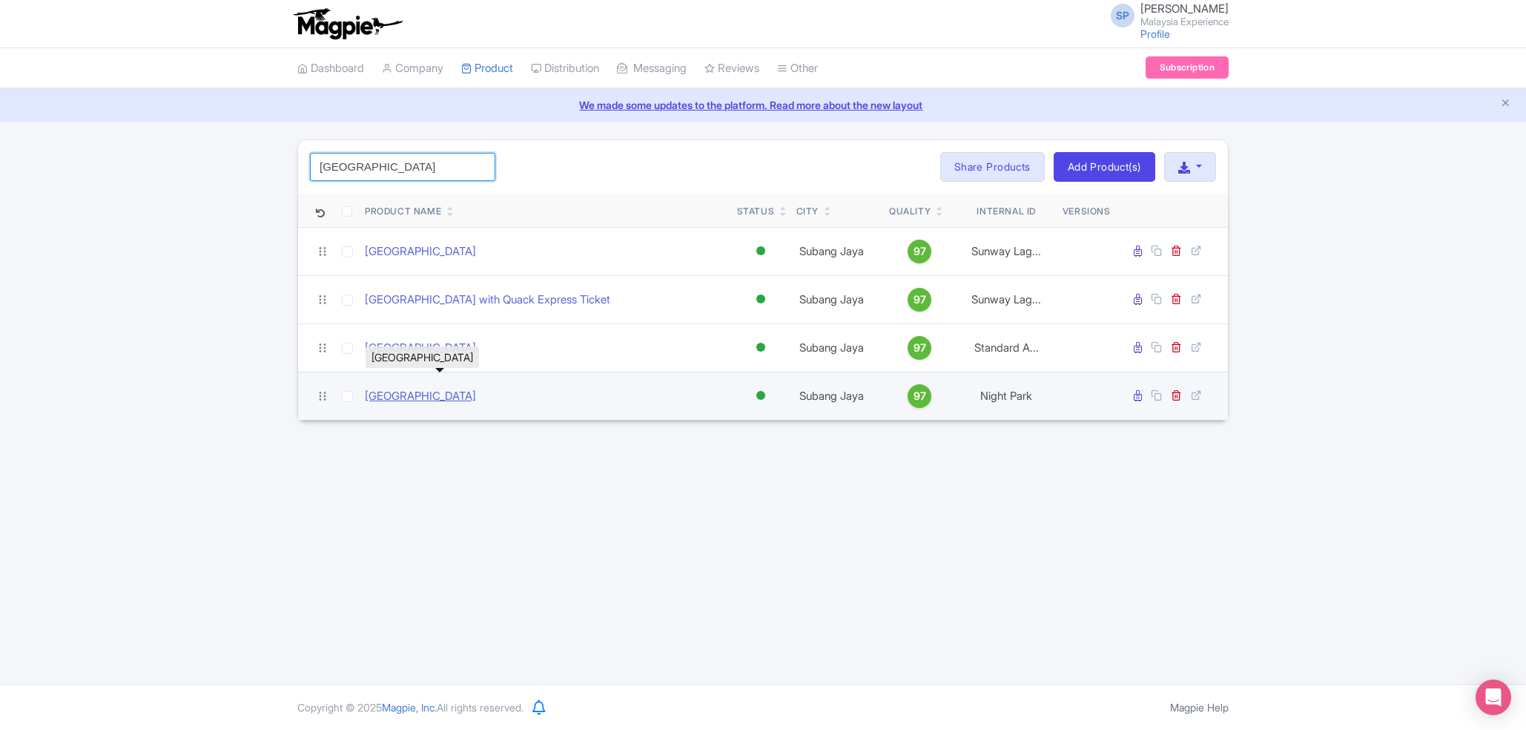
type input "[GEOGRAPHIC_DATA]"
click at [400, 403] on link "Sunway Lagoon Theme Park" at bounding box center [420, 396] width 111 height 17
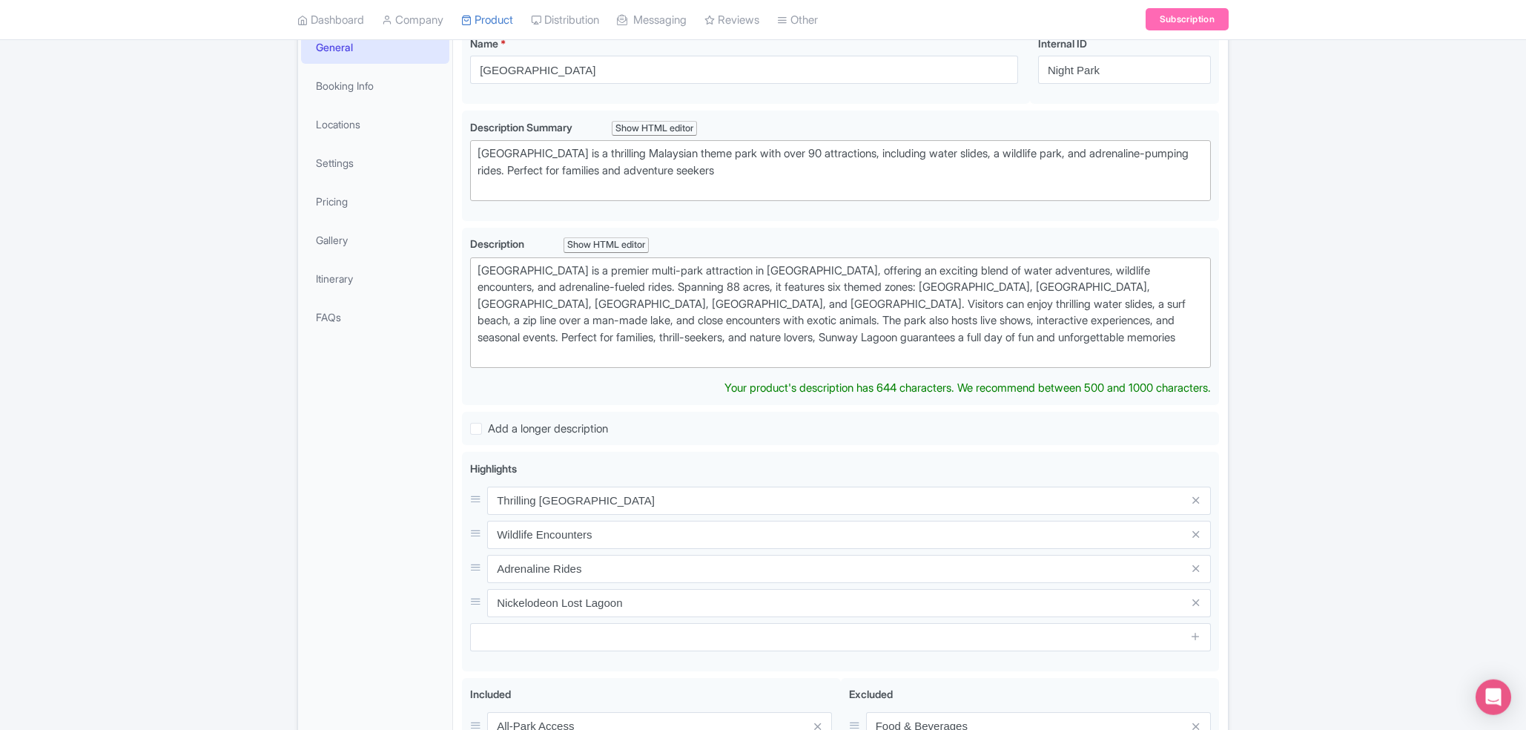
scroll to position [212, 0]
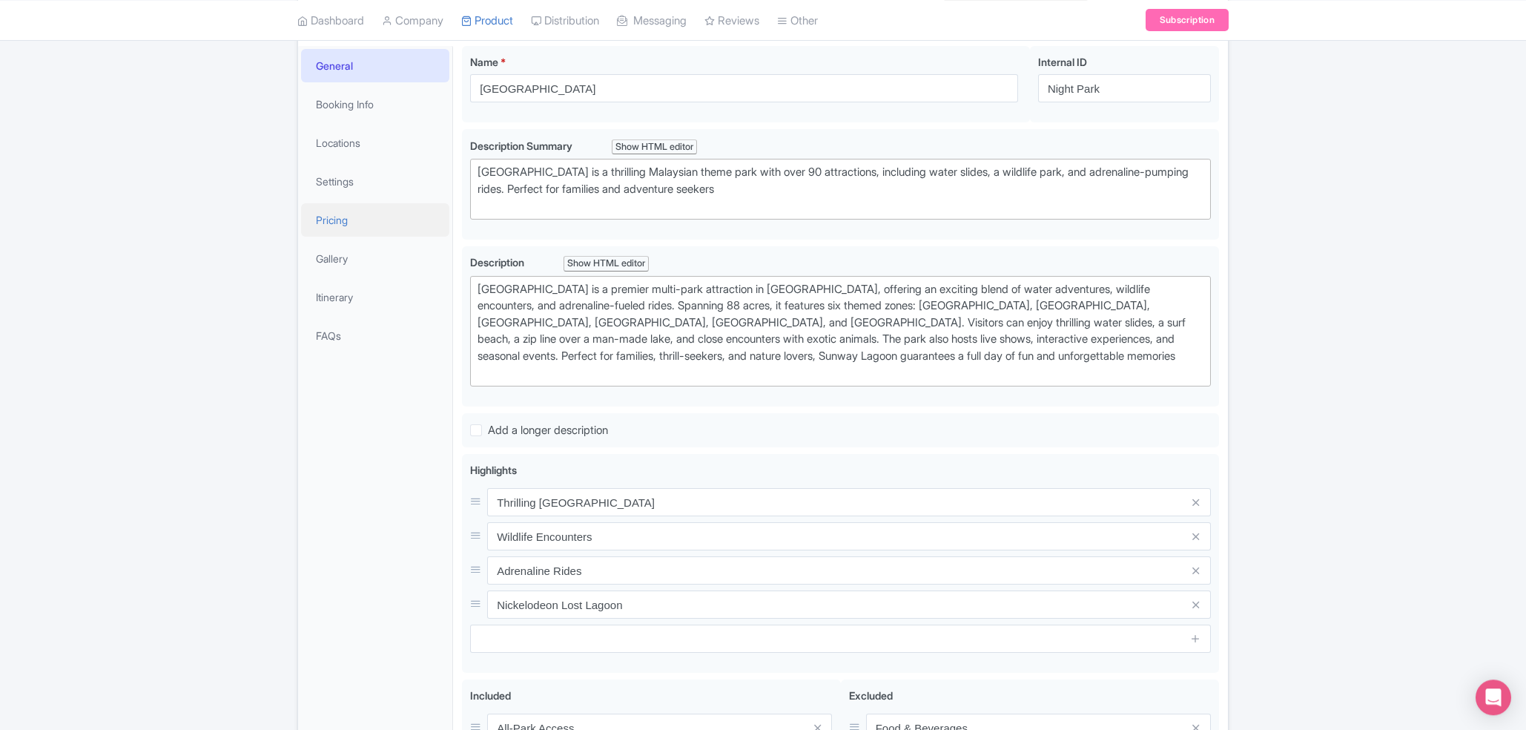
click at [366, 217] on link "Pricing" at bounding box center [375, 219] width 148 height 33
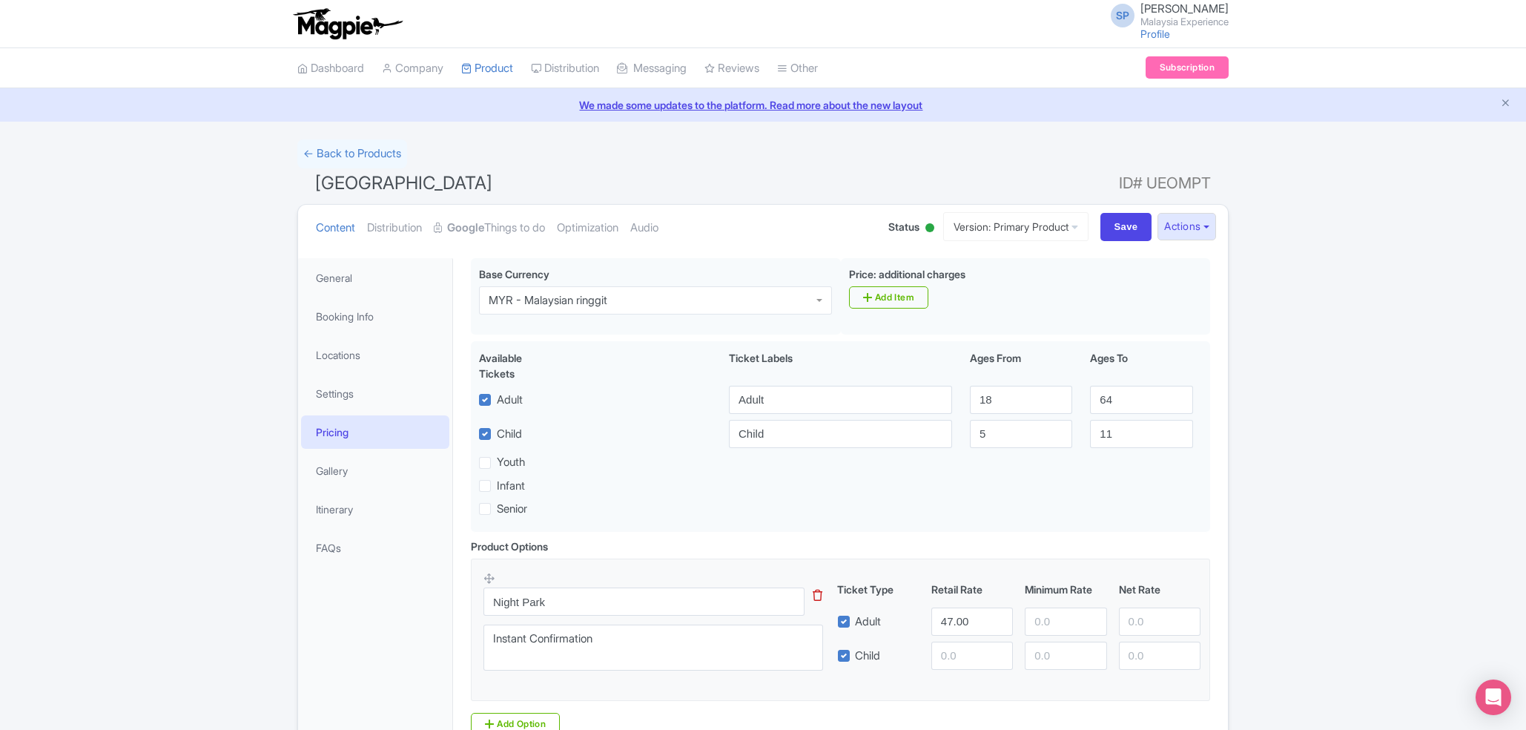
scroll to position [141, 0]
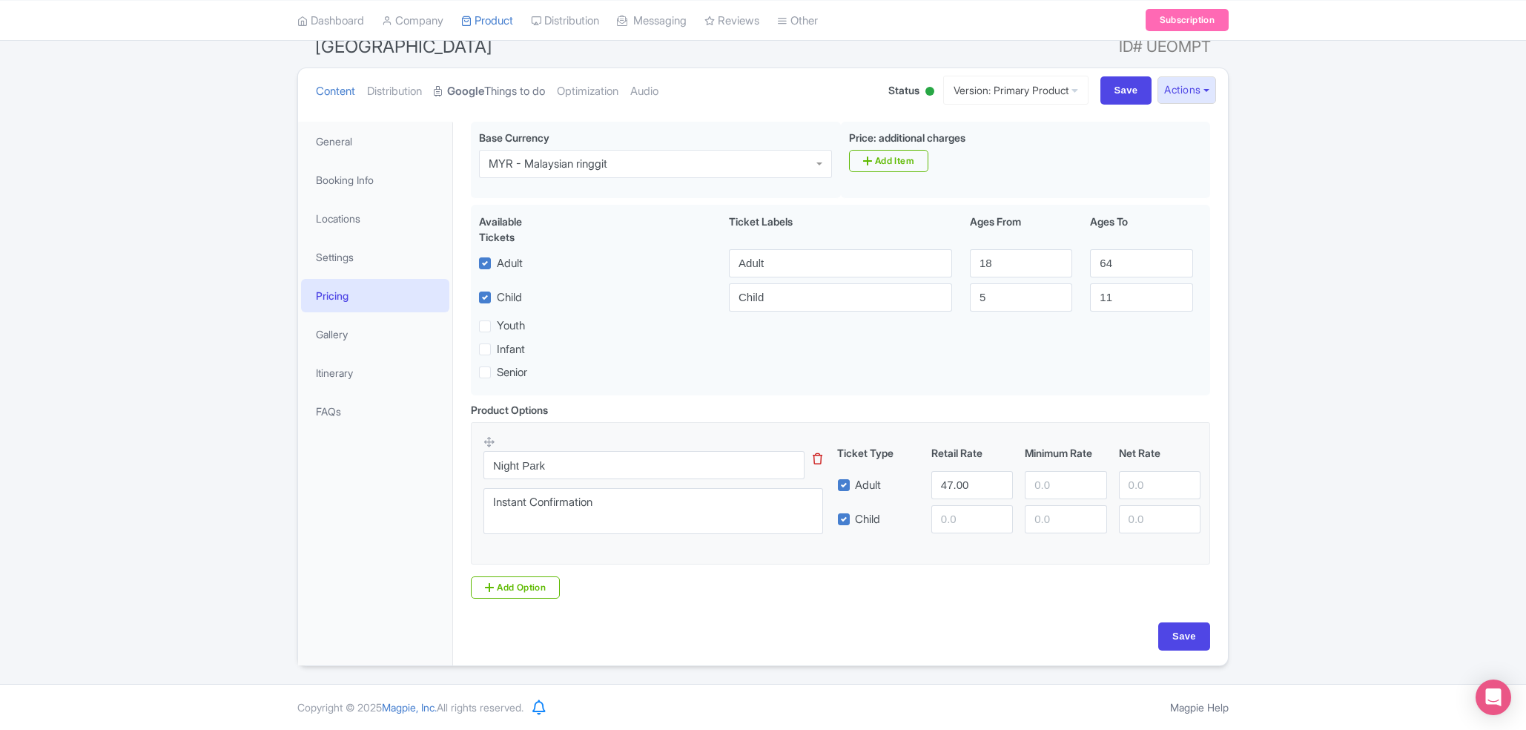
click at [484, 86] on strong "Google" at bounding box center [465, 91] width 37 height 17
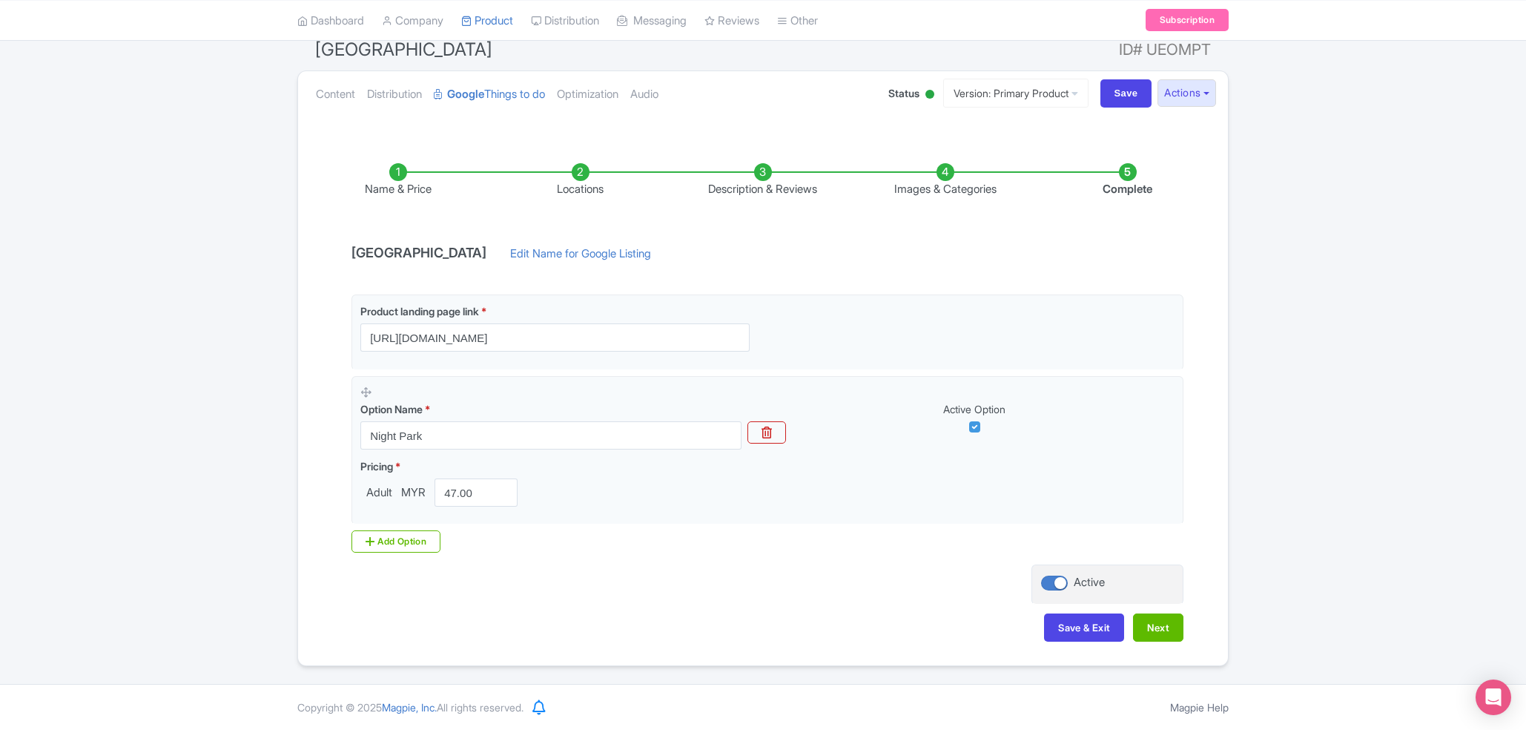
scroll to position [0, 0]
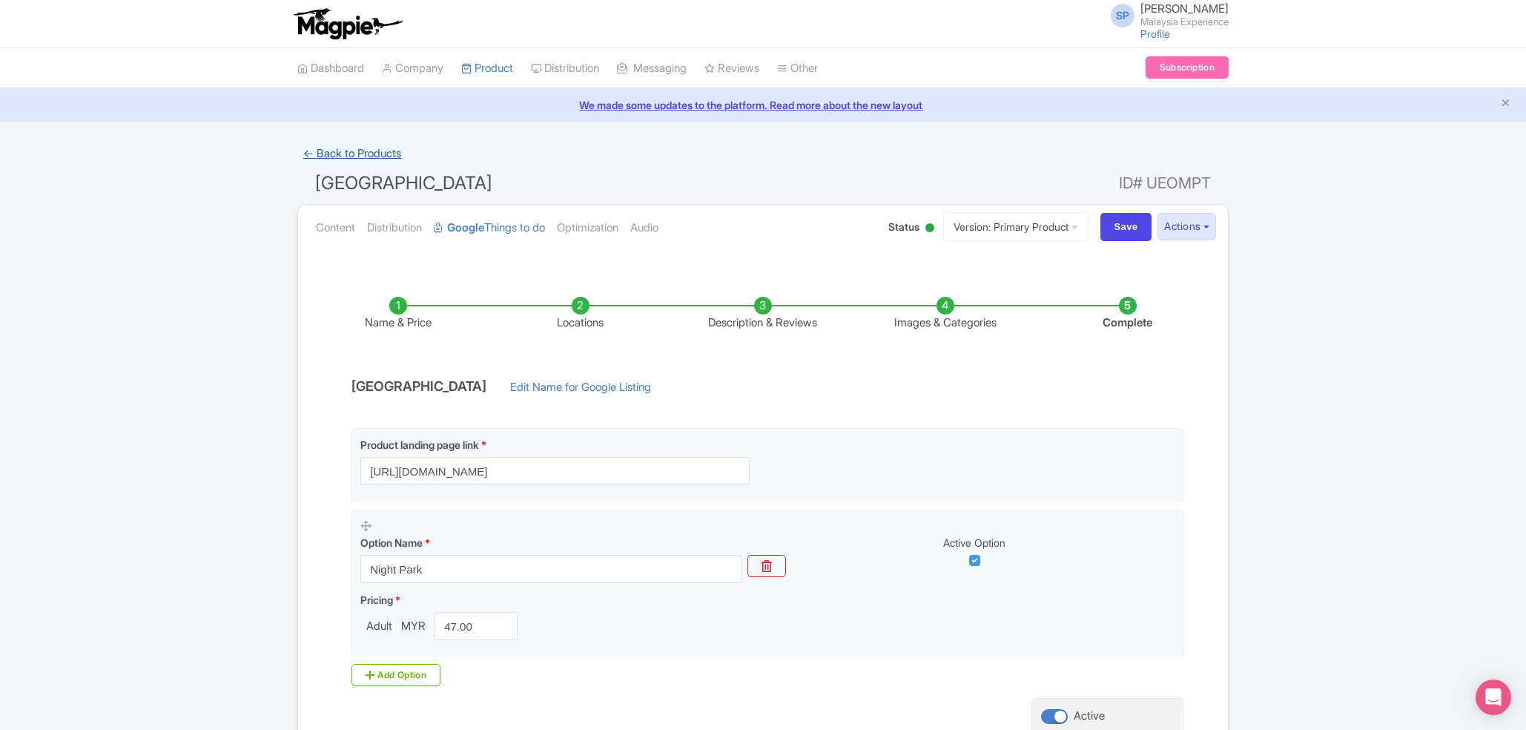
click at [386, 144] on link "← Back to Products" at bounding box center [352, 153] width 110 height 29
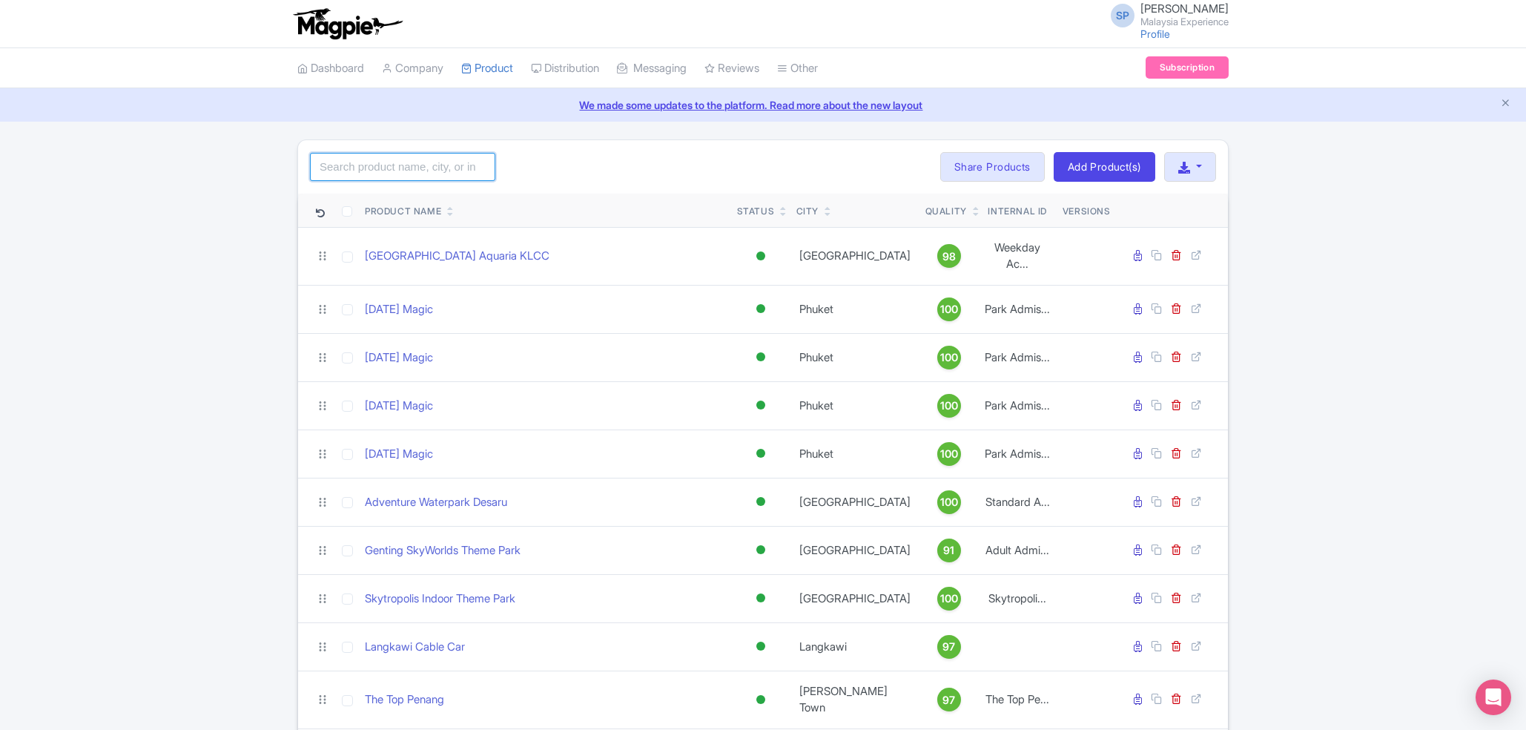
click at [343, 170] on input "search" at bounding box center [402, 167] width 185 height 28
click at [397, 171] on input "search" at bounding box center [402, 167] width 185 height 28
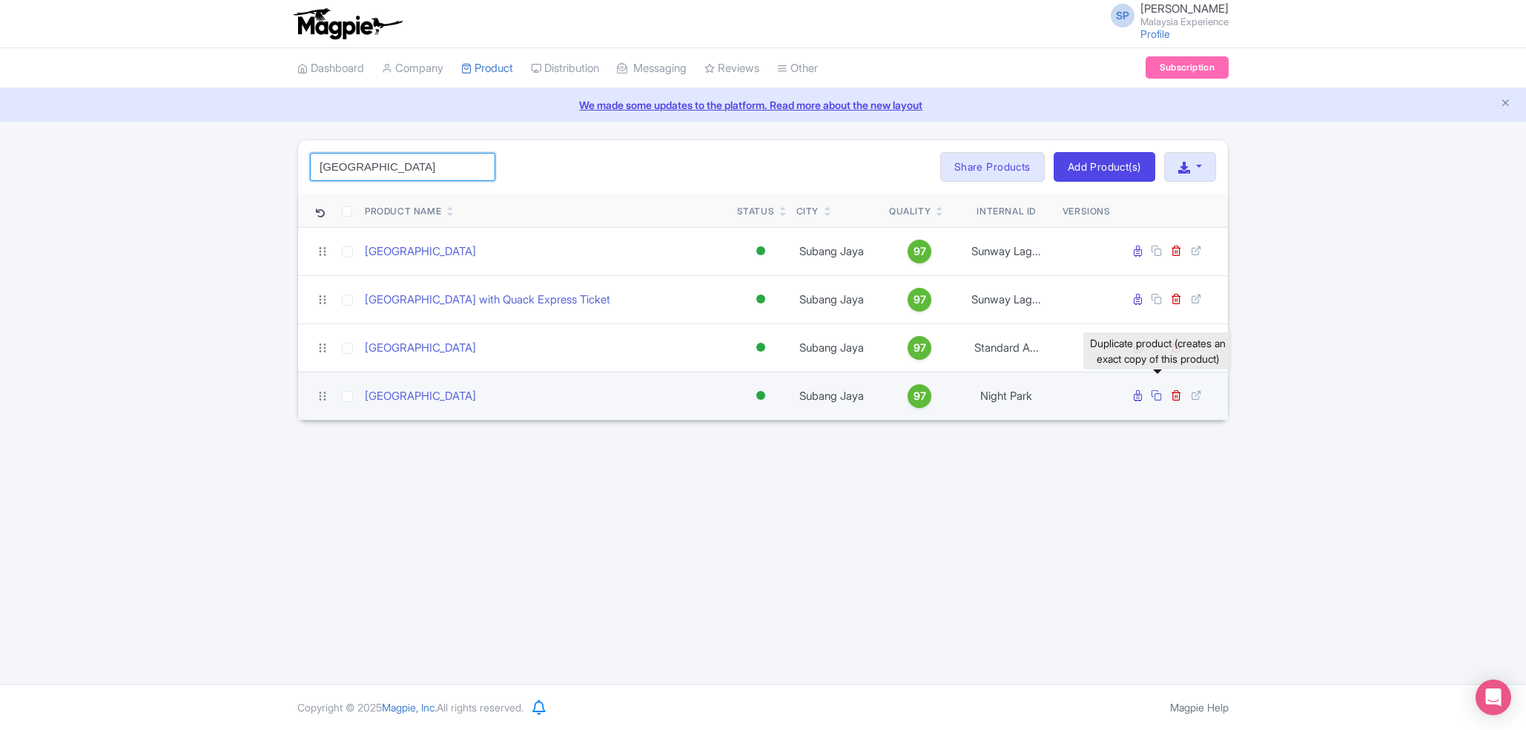
type input "[GEOGRAPHIC_DATA]"
click at [1155, 396] on icon at bounding box center [1156, 394] width 11 height 11
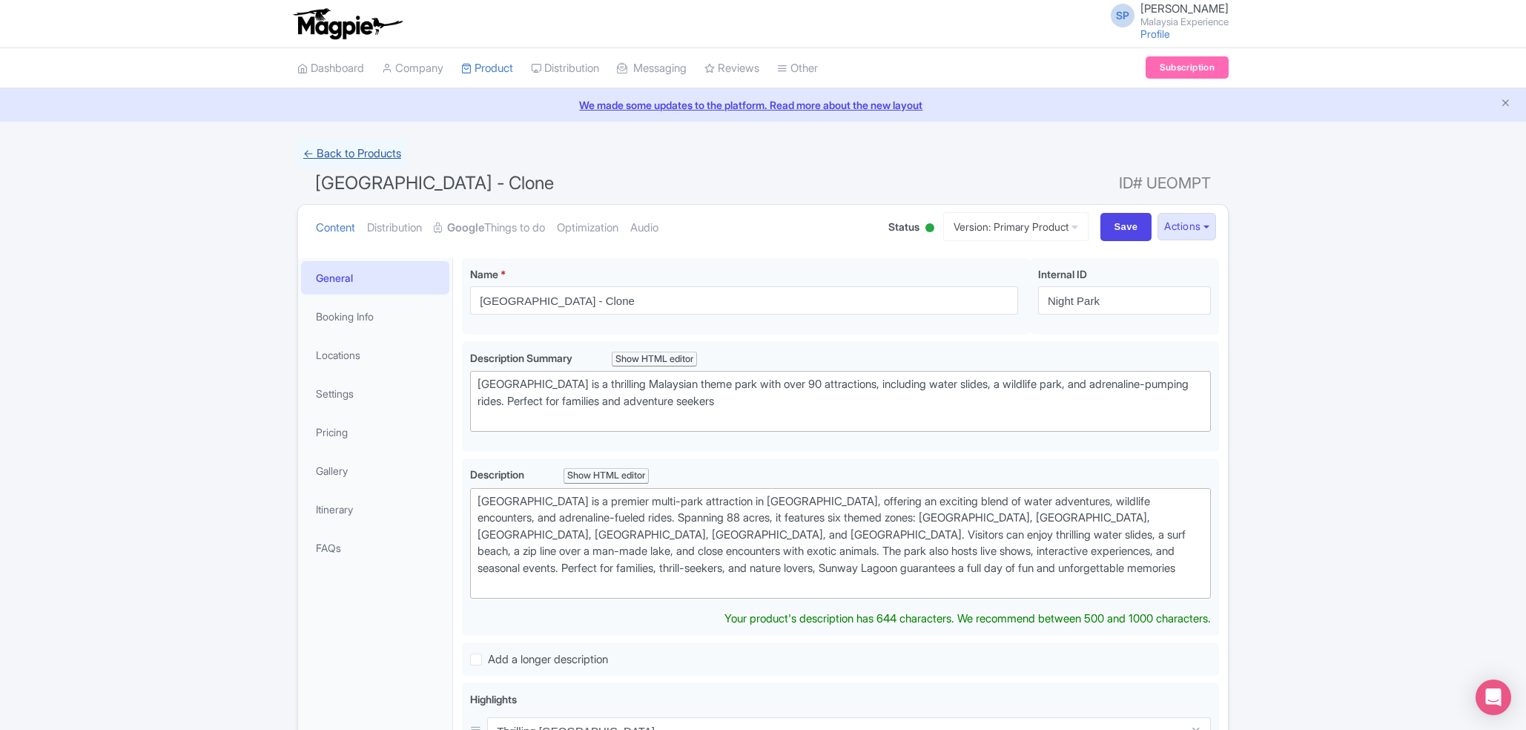
click at [363, 148] on link "← Back to Products" at bounding box center [352, 153] width 110 height 29
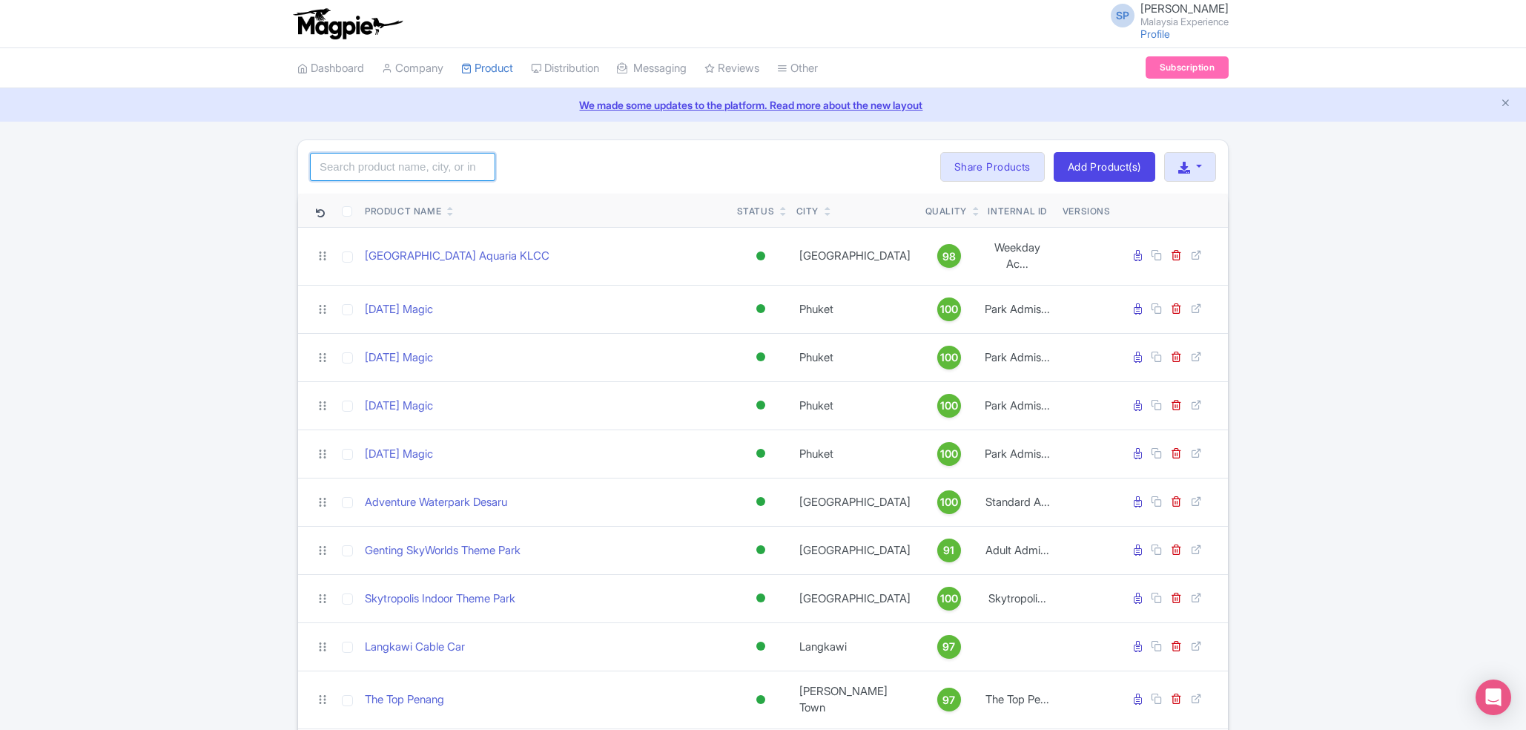
click at [342, 168] on input "search" at bounding box center [402, 167] width 185 height 28
click at [425, 173] on input "search" at bounding box center [402, 167] width 185 height 28
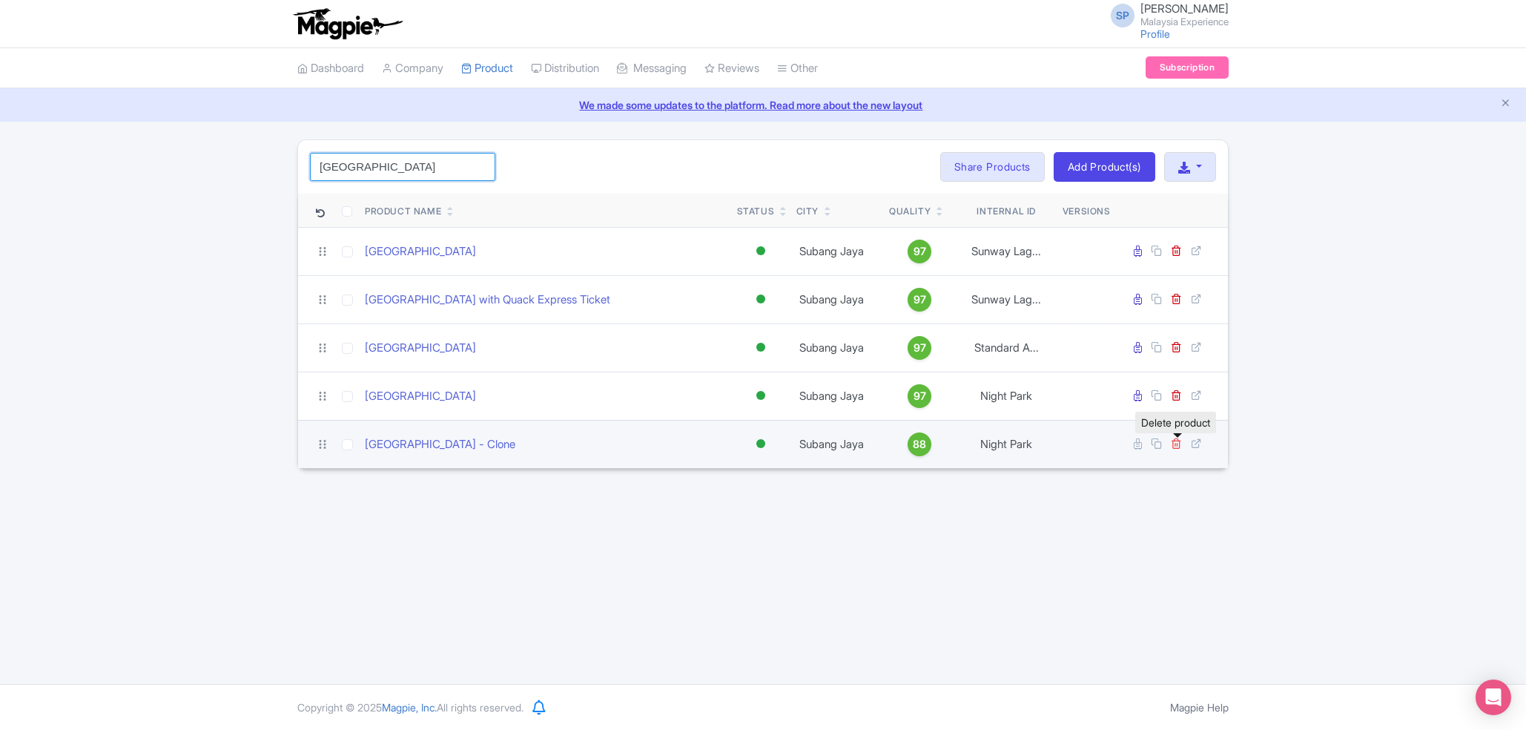
type input "[GEOGRAPHIC_DATA]"
click at [1176, 449] on icon at bounding box center [1176, 443] width 11 height 11
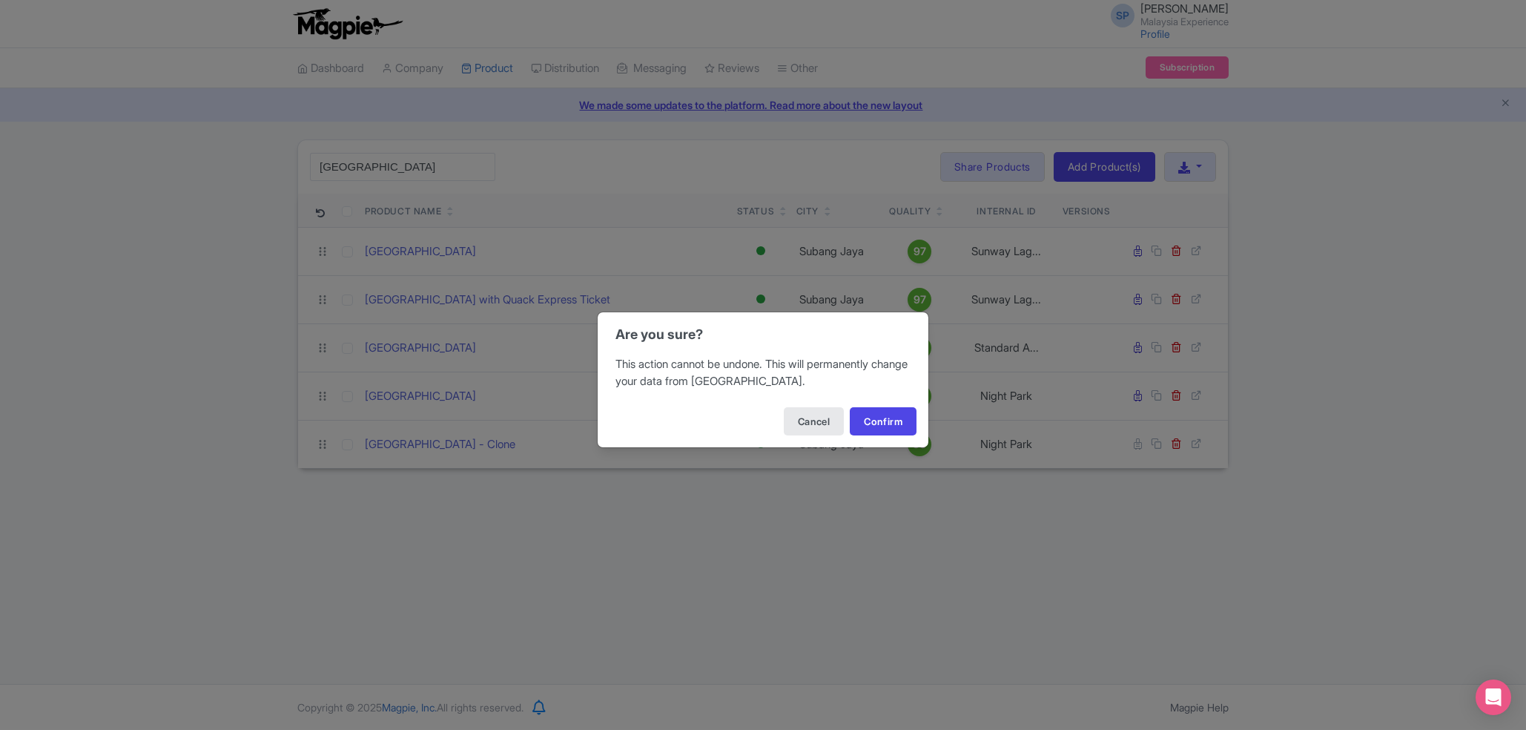
click at [877, 404] on div "Cancel Confirm" at bounding box center [763, 421] width 331 height 52
click at [879, 424] on button "Confirm" at bounding box center [883, 421] width 67 height 28
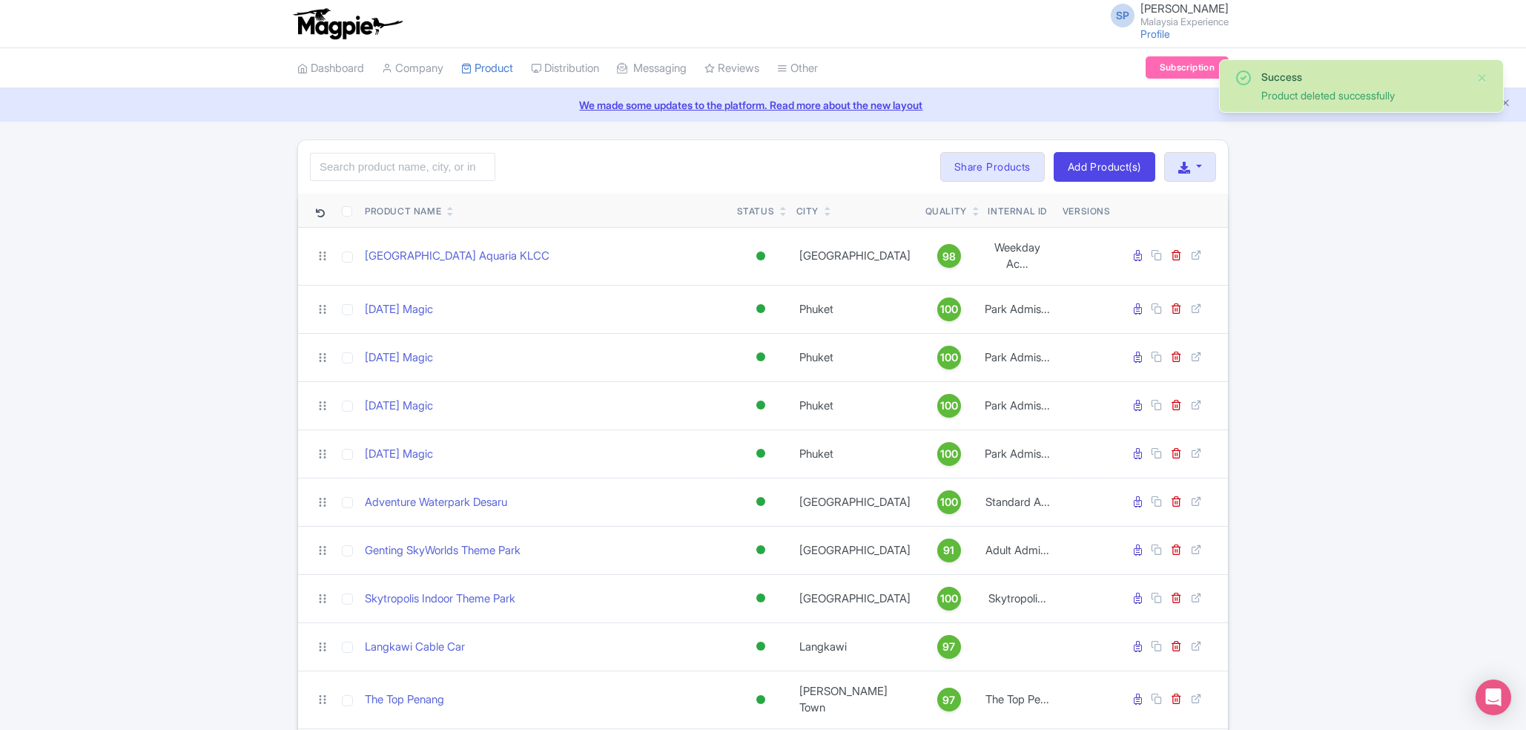
click at [375, 171] on input "search" at bounding box center [402, 167] width 185 height 28
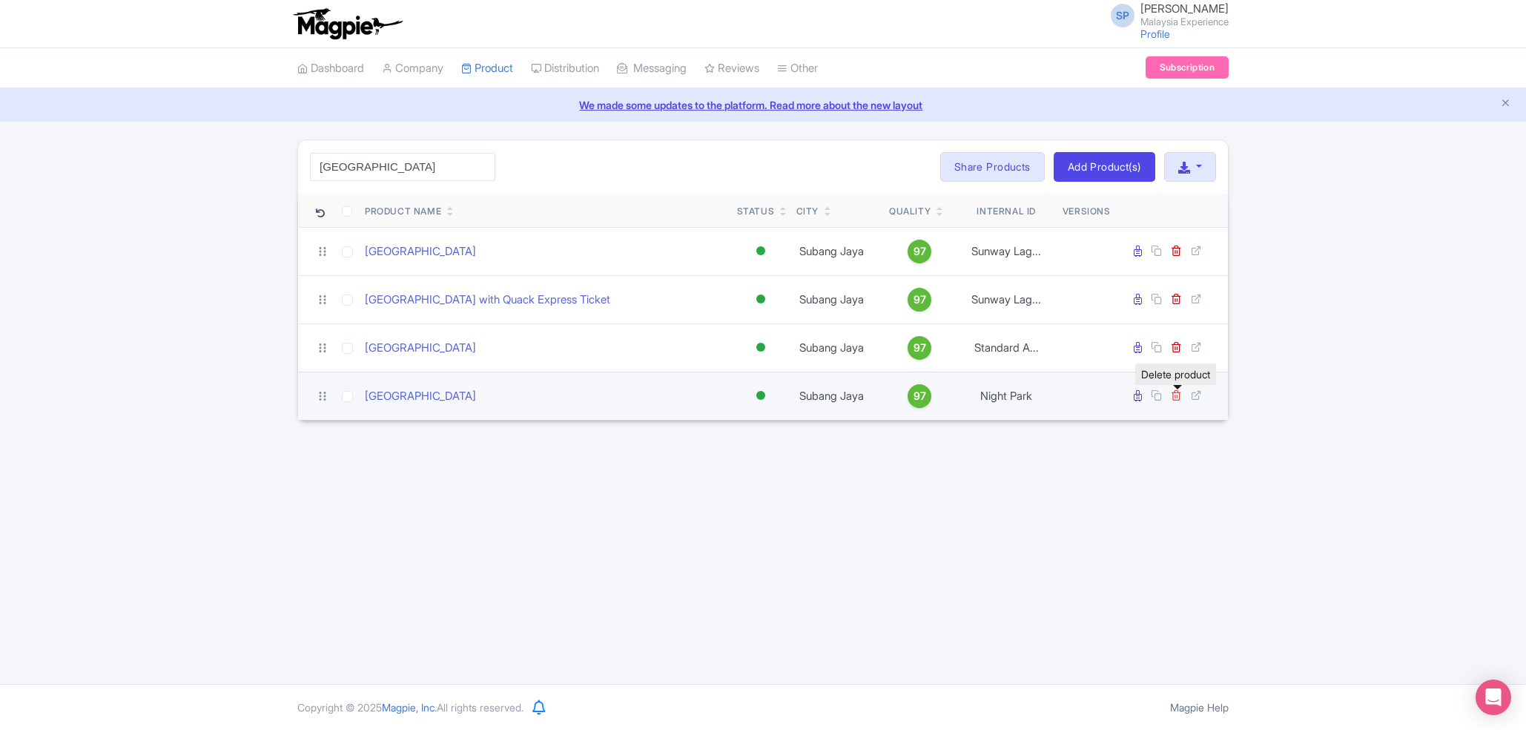
type input "sunway lagoon"
click at [1173, 393] on icon at bounding box center [1176, 394] width 11 height 11
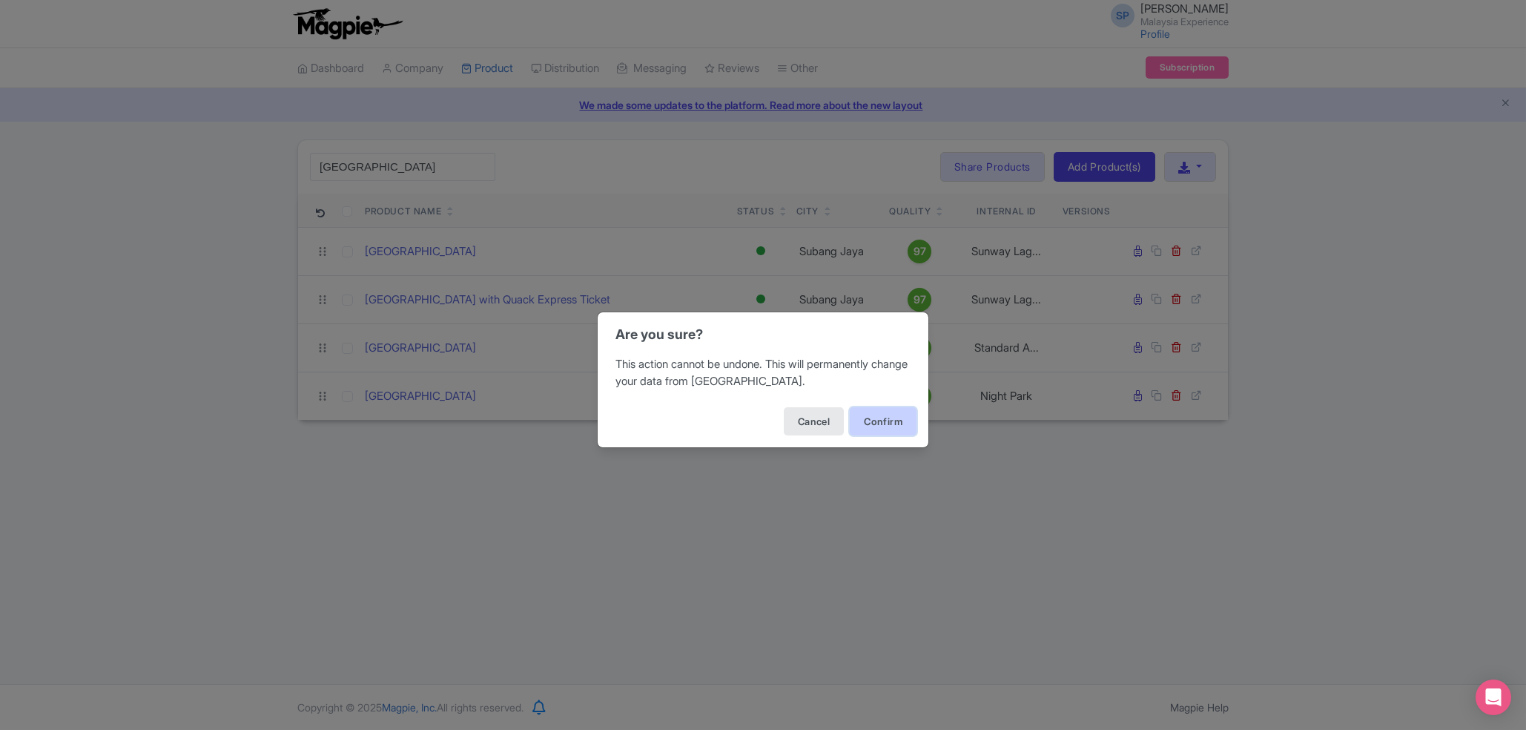
click at [886, 416] on button "Confirm" at bounding box center [883, 421] width 67 height 28
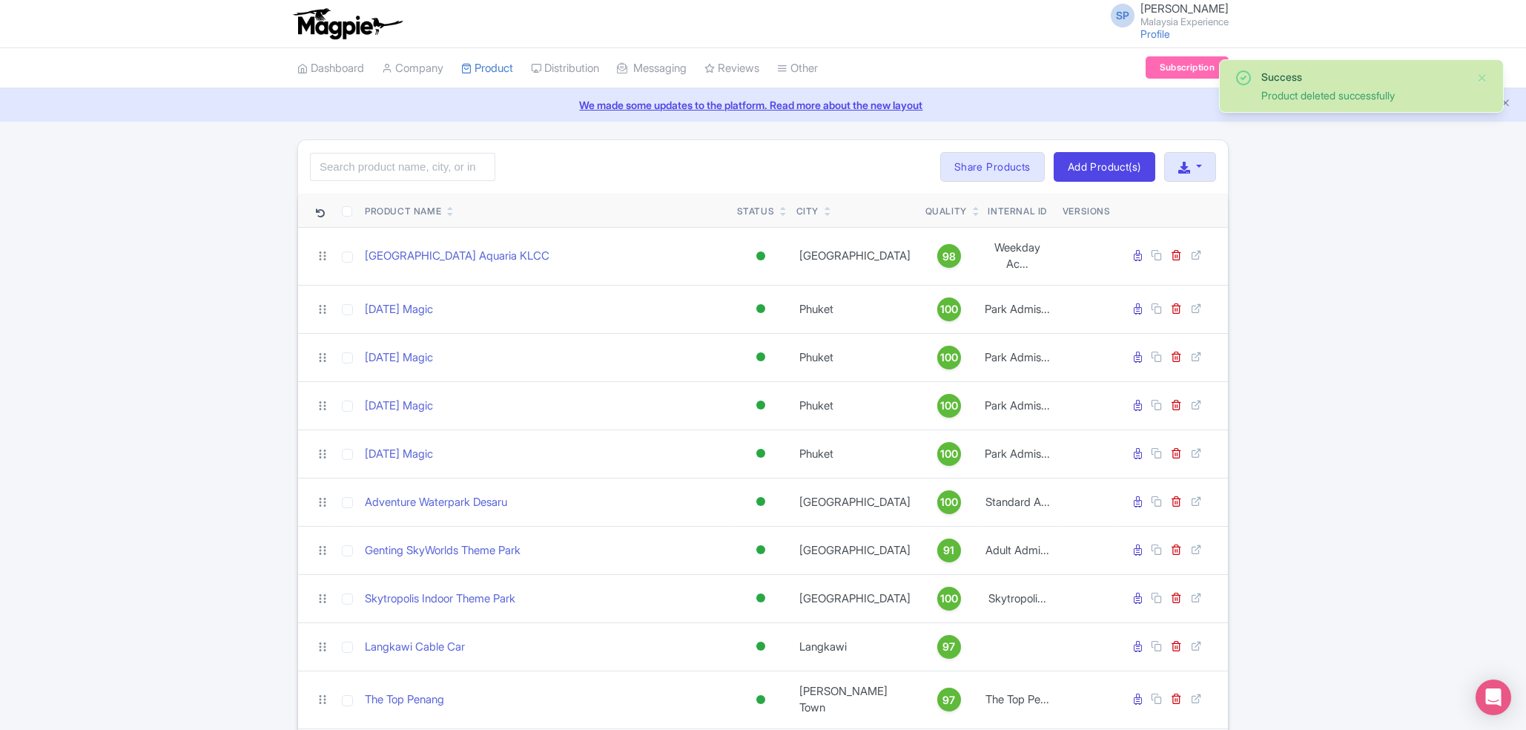
click at [396, 170] on input "search" at bounding box center [402, 167] width 185 height 28
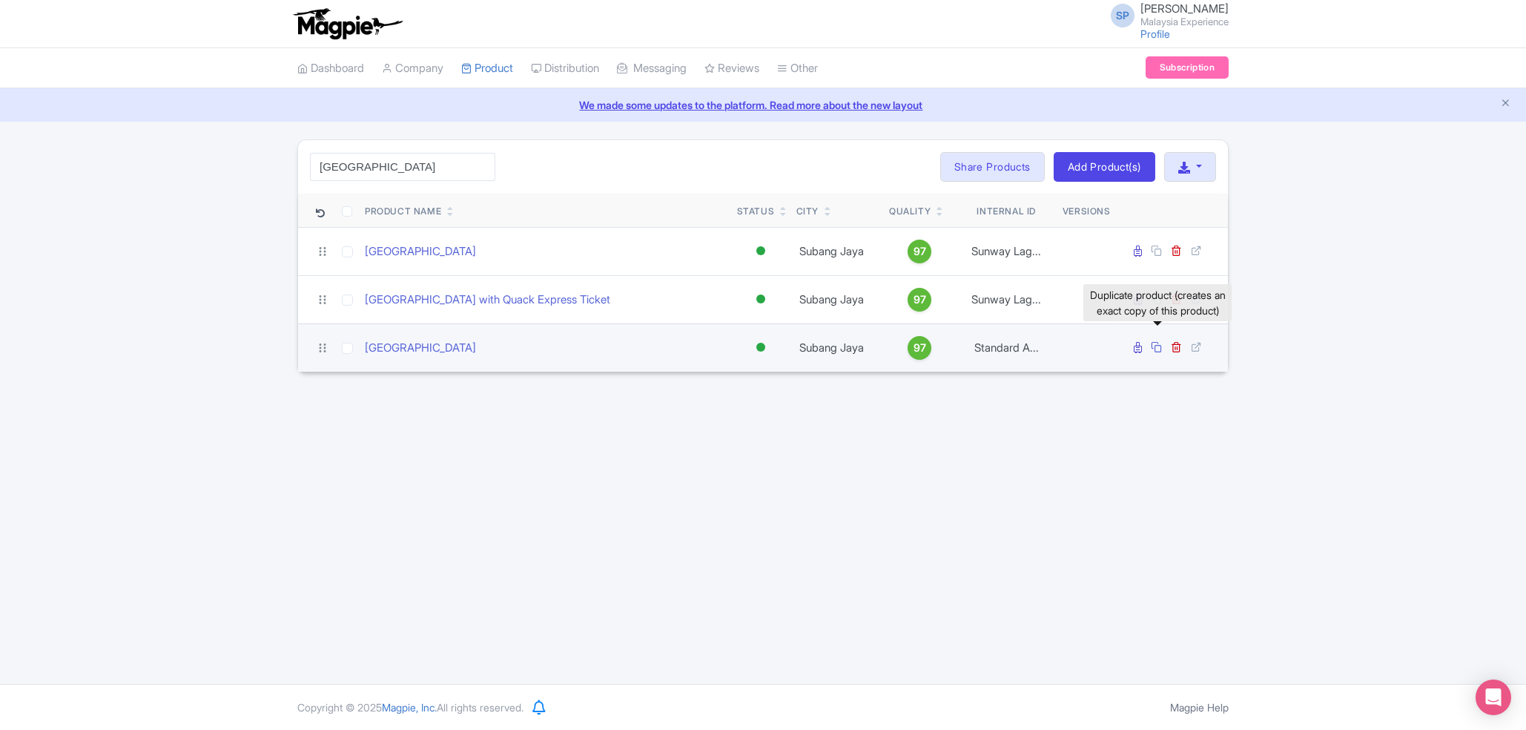
type input "[GEOGRAPHIC_DATA]"
click at [1160, 348] on icon at bounding box center [1156, 346] width 11 height 11
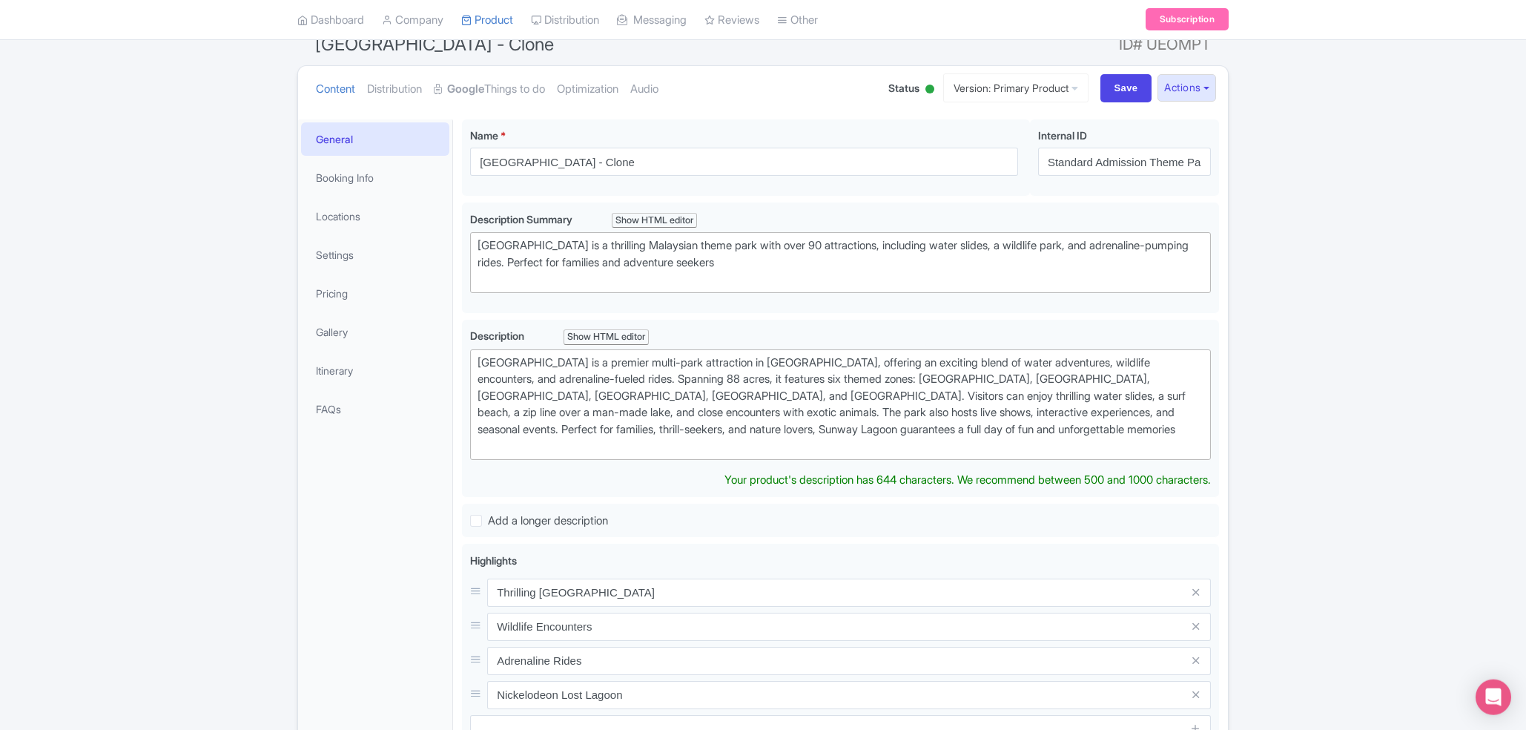
scroll to position [140, 0]
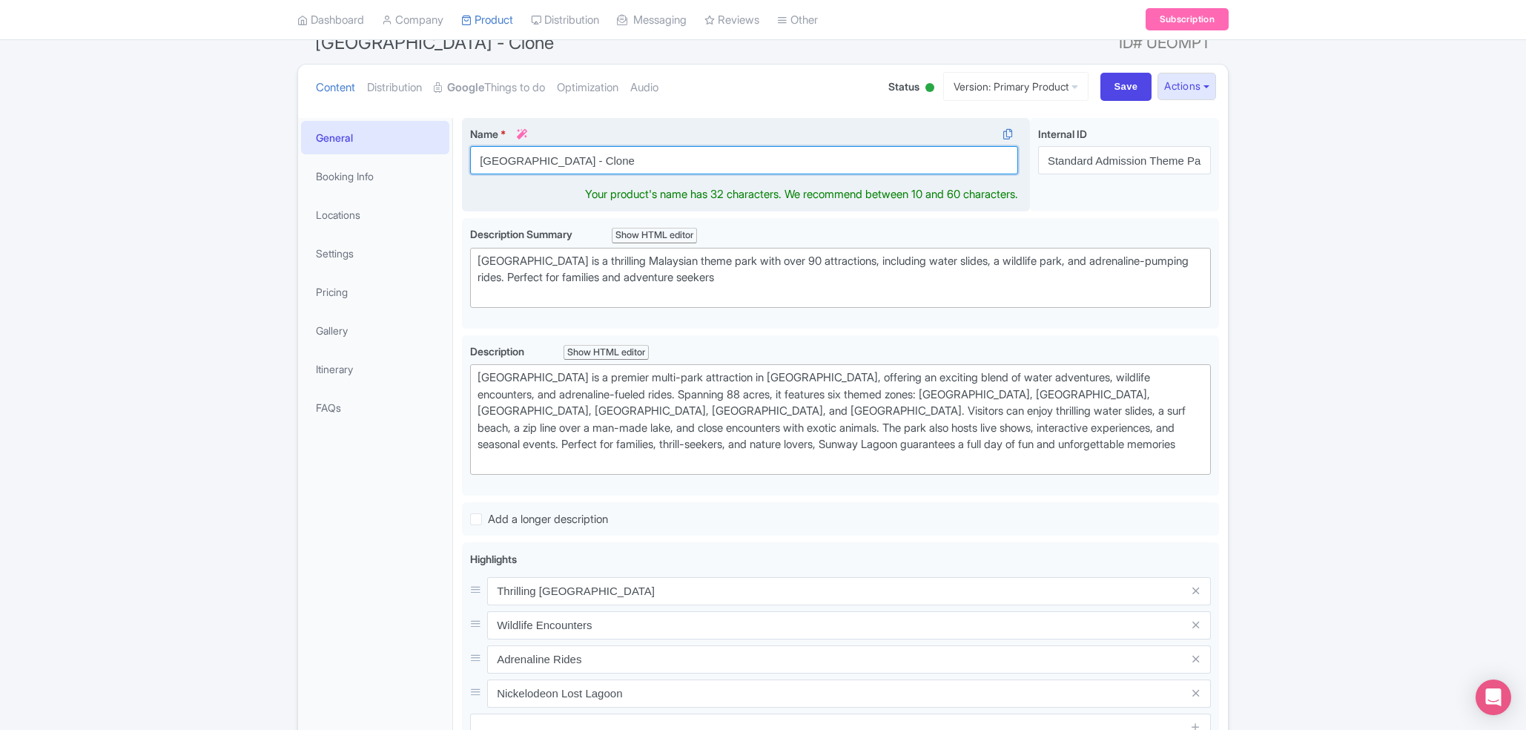
drag, startPoint x: 673, startPoint y: 162, endPoint x: 622, endPoint y: 176, distance: 52.2
click at [622, 174] on input "[GEOGRAPHIC_DATA] - Clone" at bounding box center [744, 160] width 548 height 28
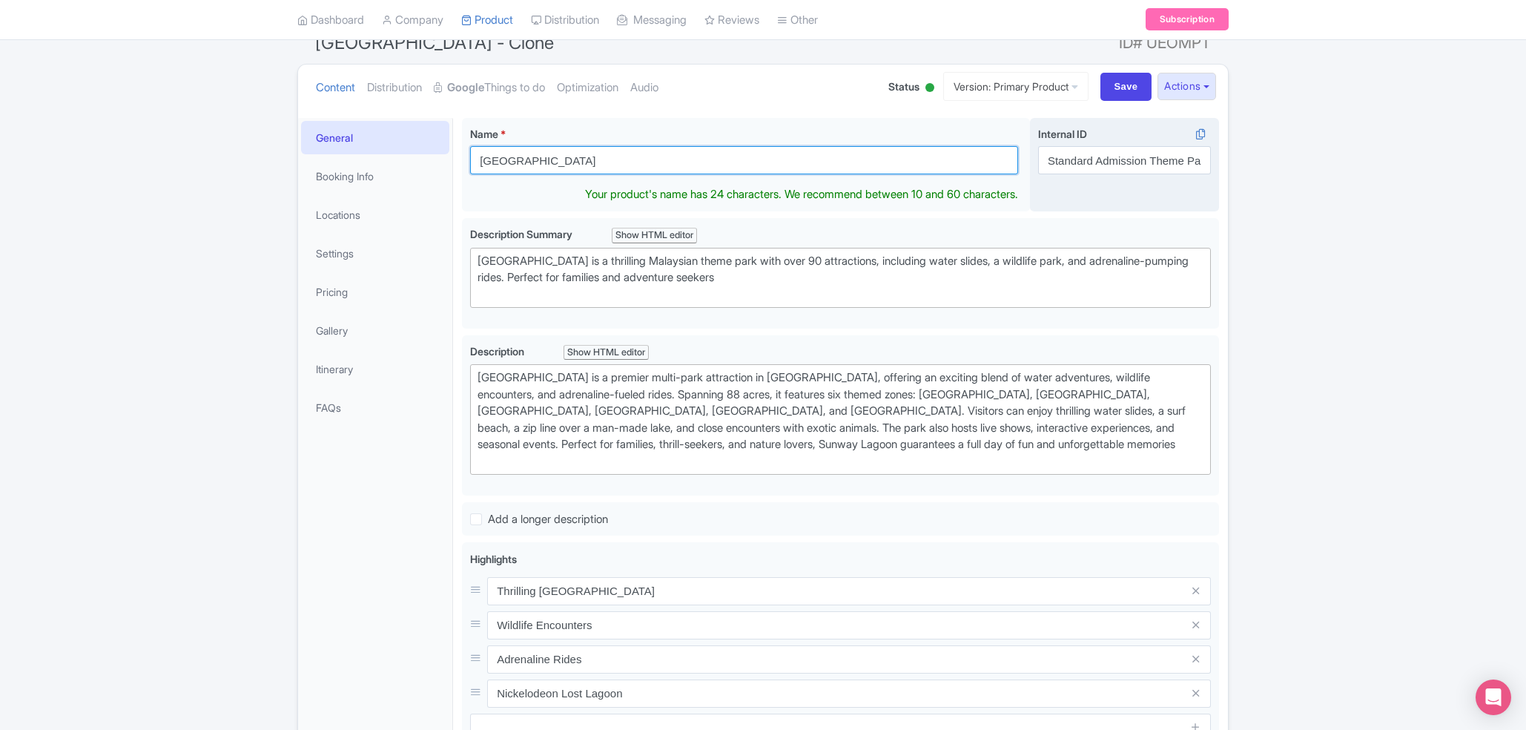
type input "[GEOGRAPHIC_DATA]"
click at [1072, 162] on input "Standard Admission Theme Park" at bounding box center [1124, 160] width 173 height 28
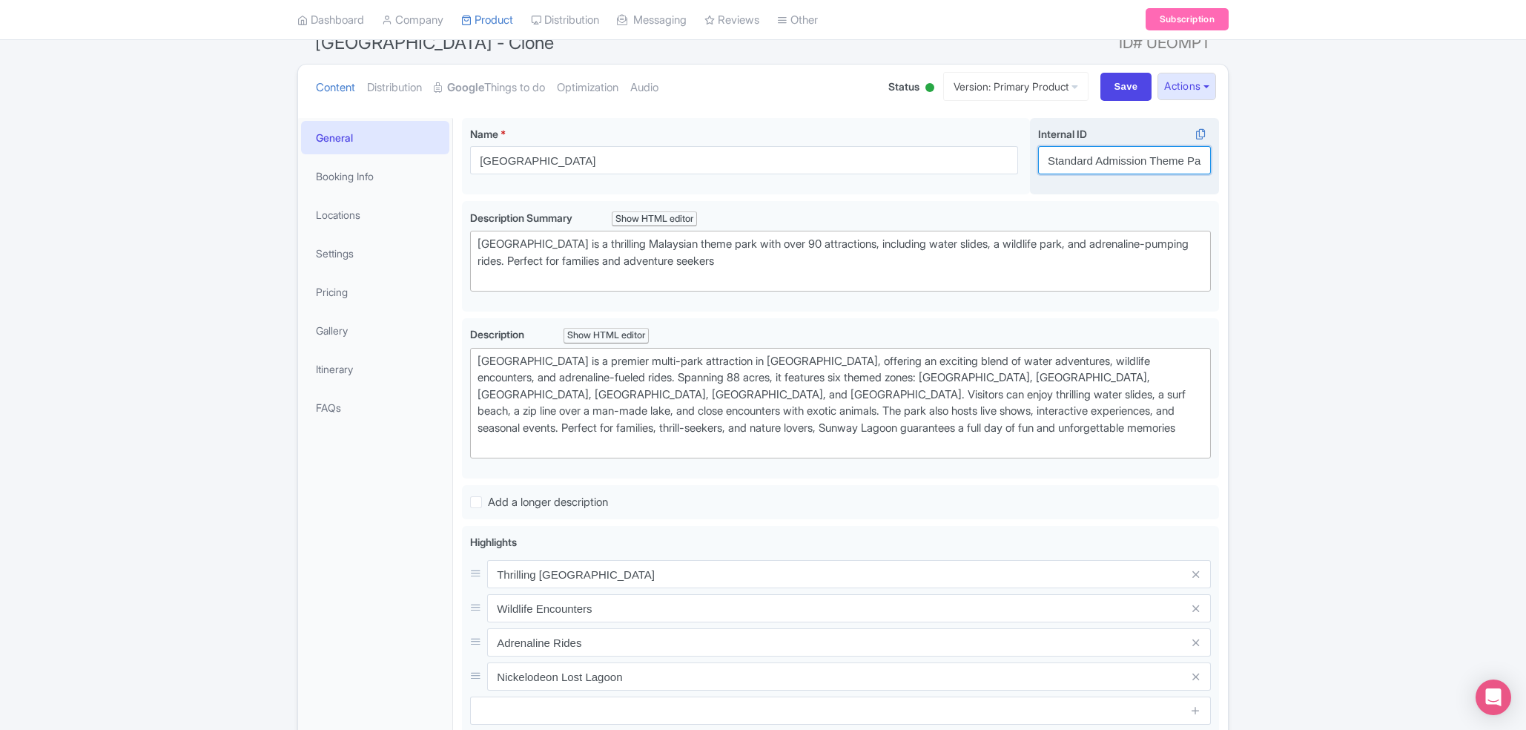
click at [1072, 162] on input "Standard Admission Theme Park" at bounding box center [1124, 160] width 173 height 28
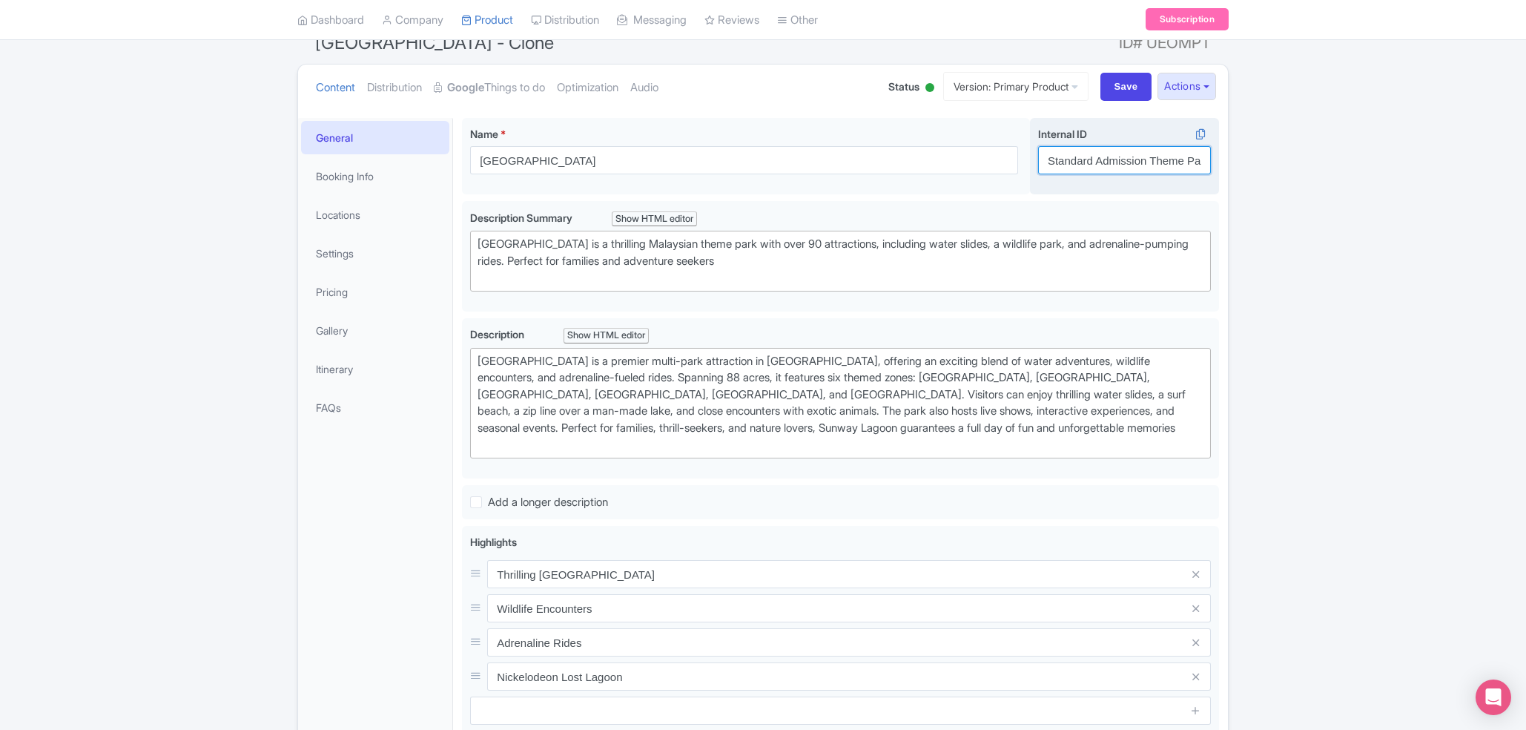
click at [1072, 162] on input "Standard Admission Theme Park" at bounding box center [1124, 160] width 173 height 28
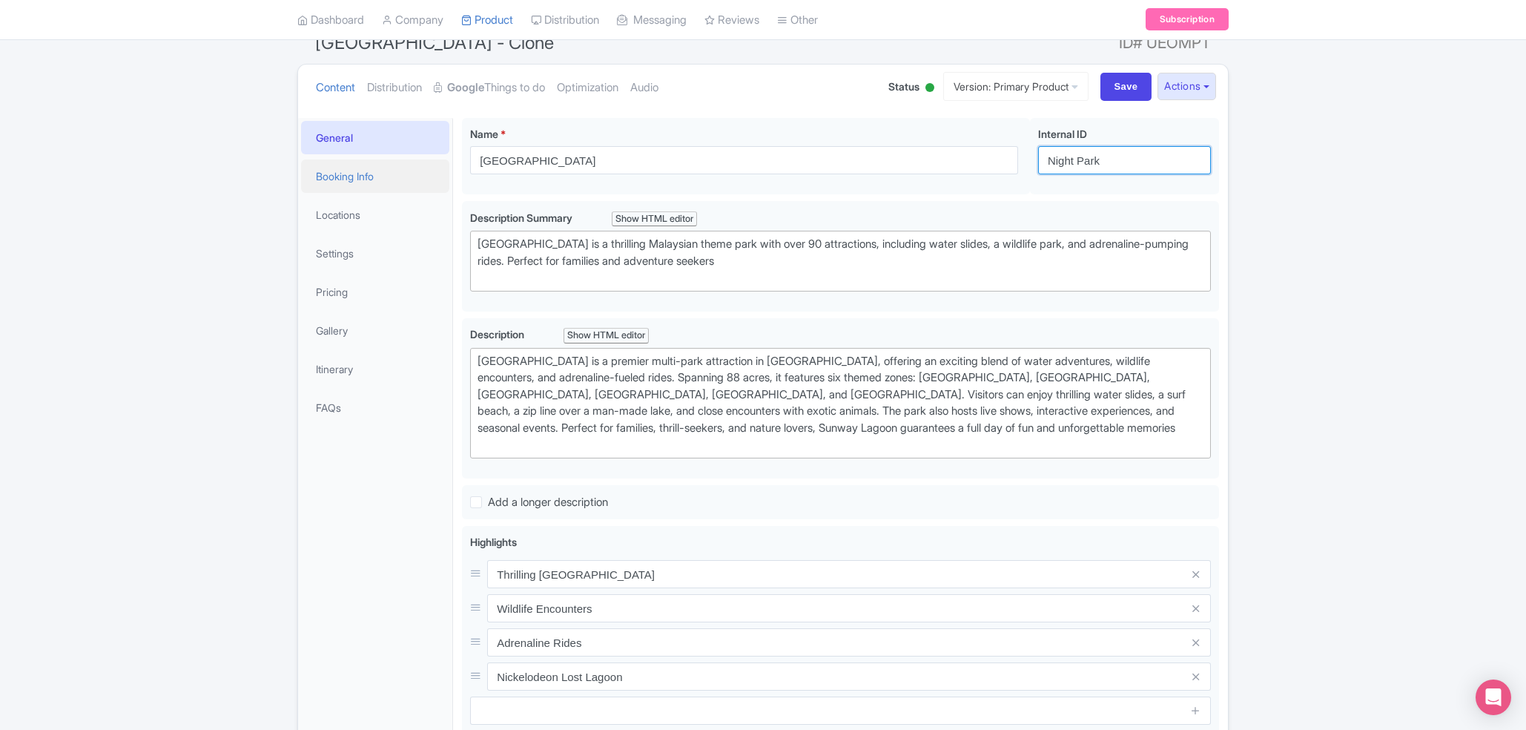
type input "Night Park"
click at [331, 184] on link "Booking Info" at bounding box center [375, 175] width 148 height 33
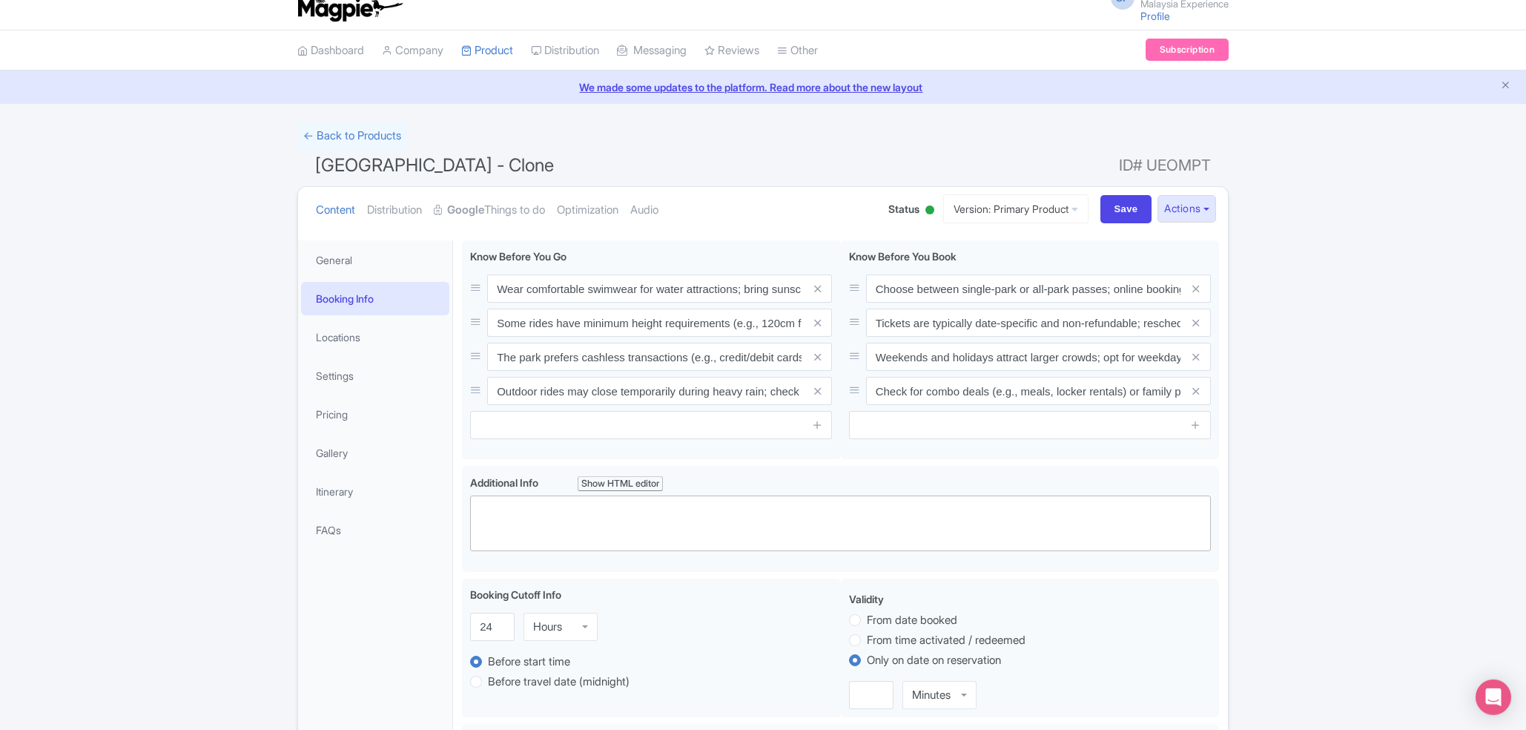
scroll to position [0, 0]
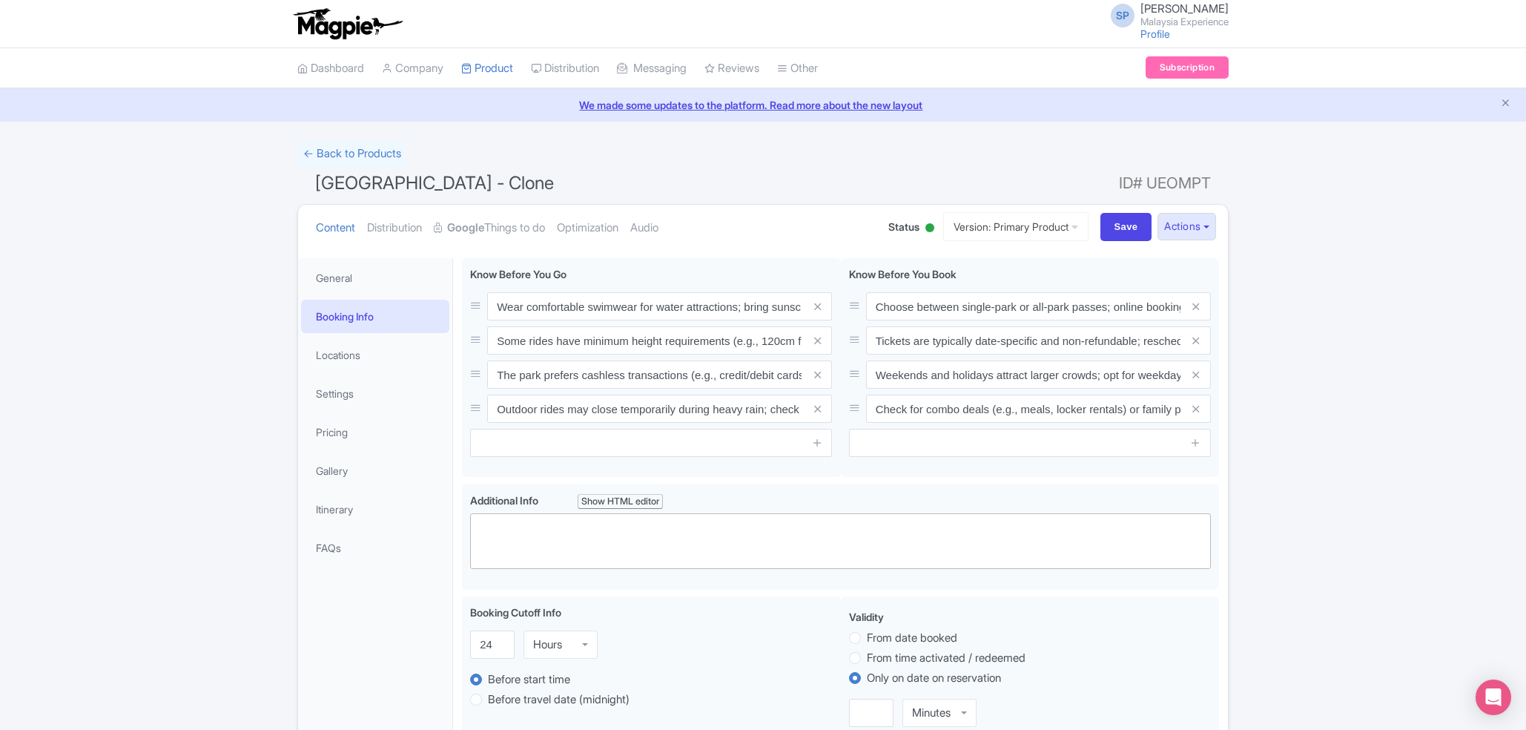
click at [357, 335] on li "Booking Info" at bounding box center [375, 316] width 154 height 39
click at [353, 356] on link "Locations" at bounding box center [375, 354] width 148 height 33
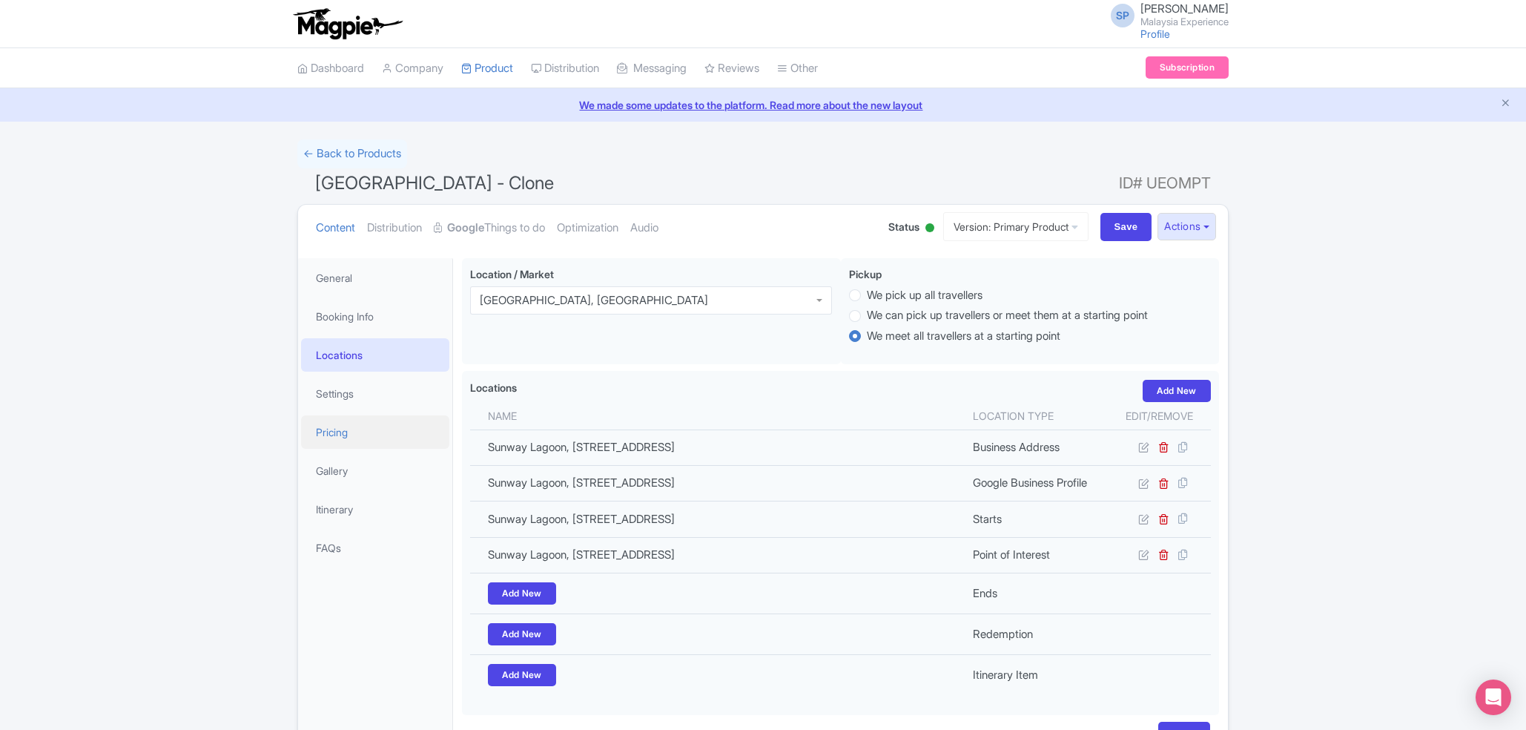
click at [334, 434] on link "Pricing" at bounding box center [375, 431] width 148 height 33
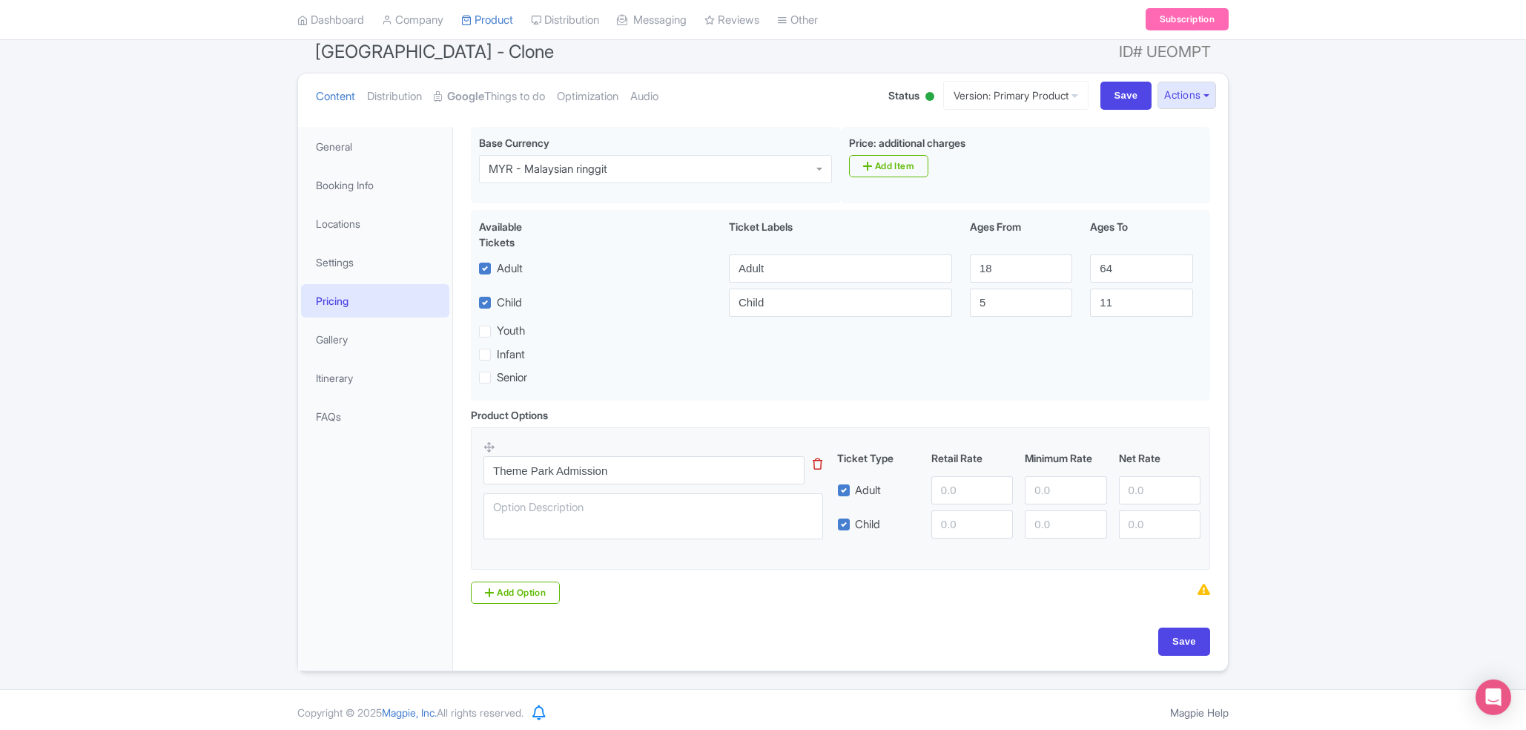
scroll to position [141, 0]
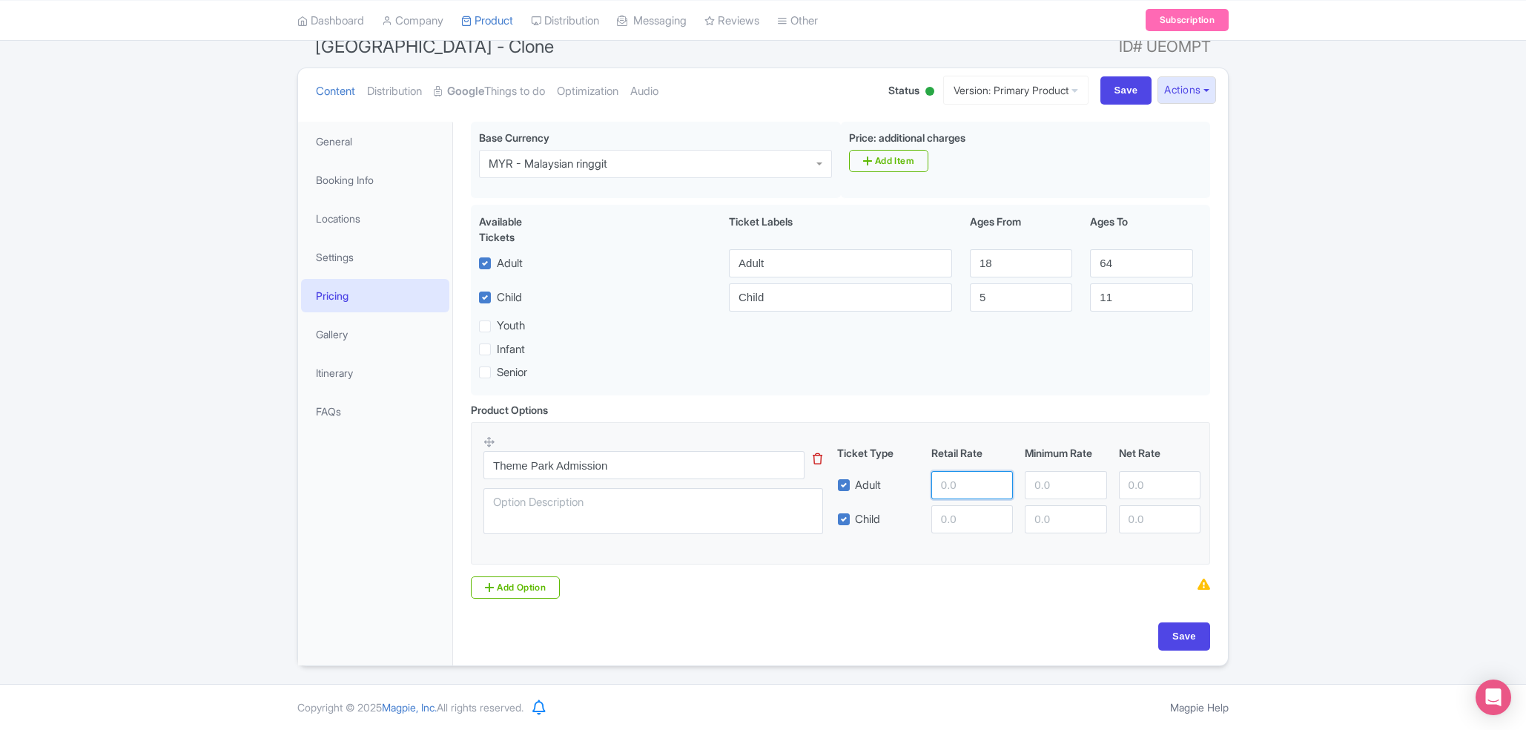
click at [949, 476] on input "number" at bounding box center [972, 485] width 82 height 28
type input "45"
click at [576, 512] on textarea at bounding box center [654, 511] width 340 height 46
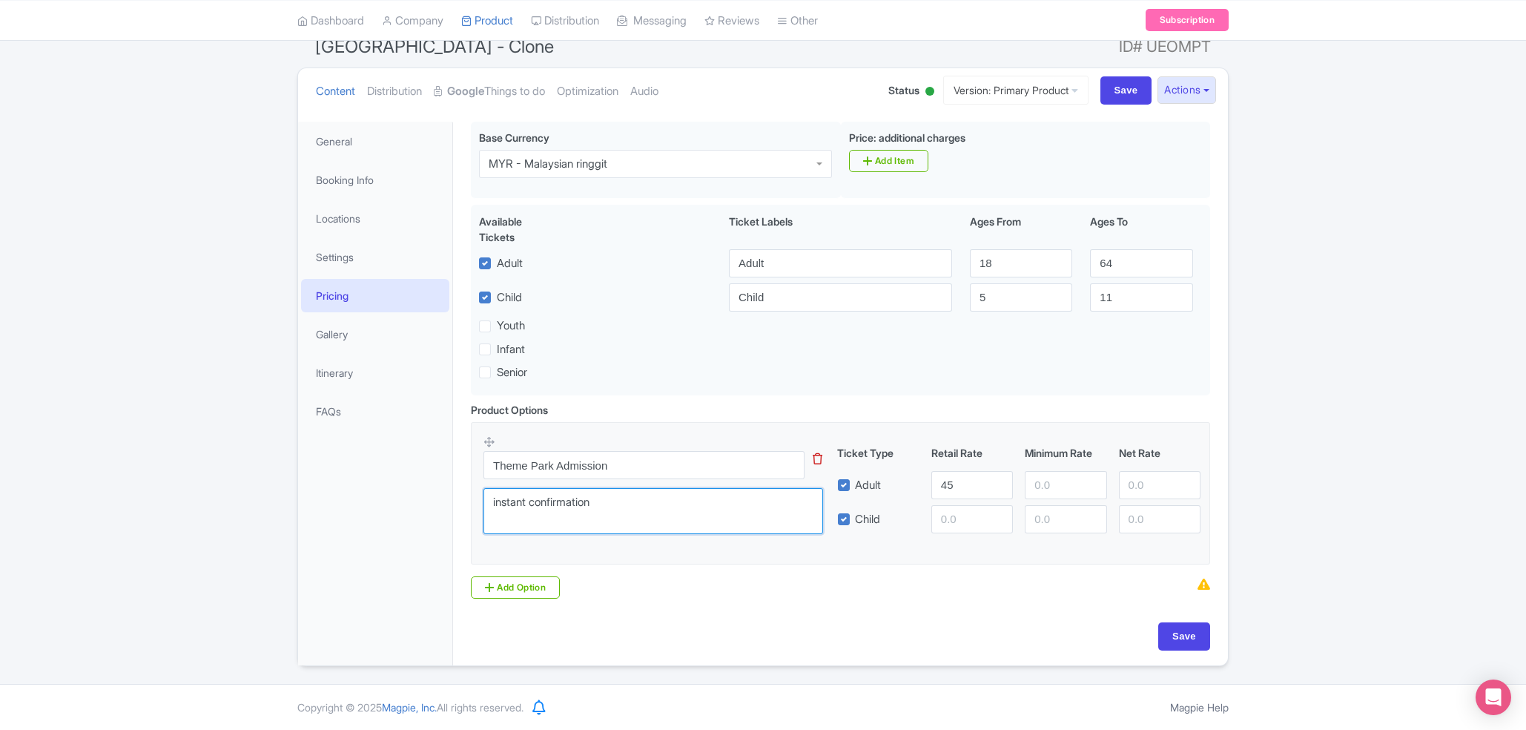
click at [634, 511] on textarea "instant confirmation" at bounding box center [654, 511] width 340 height 46
type textarea "instant confirmation"
click at [645, 456] on input "Theme Park Admission" at bounding box center [644, 465] width 321 height 28
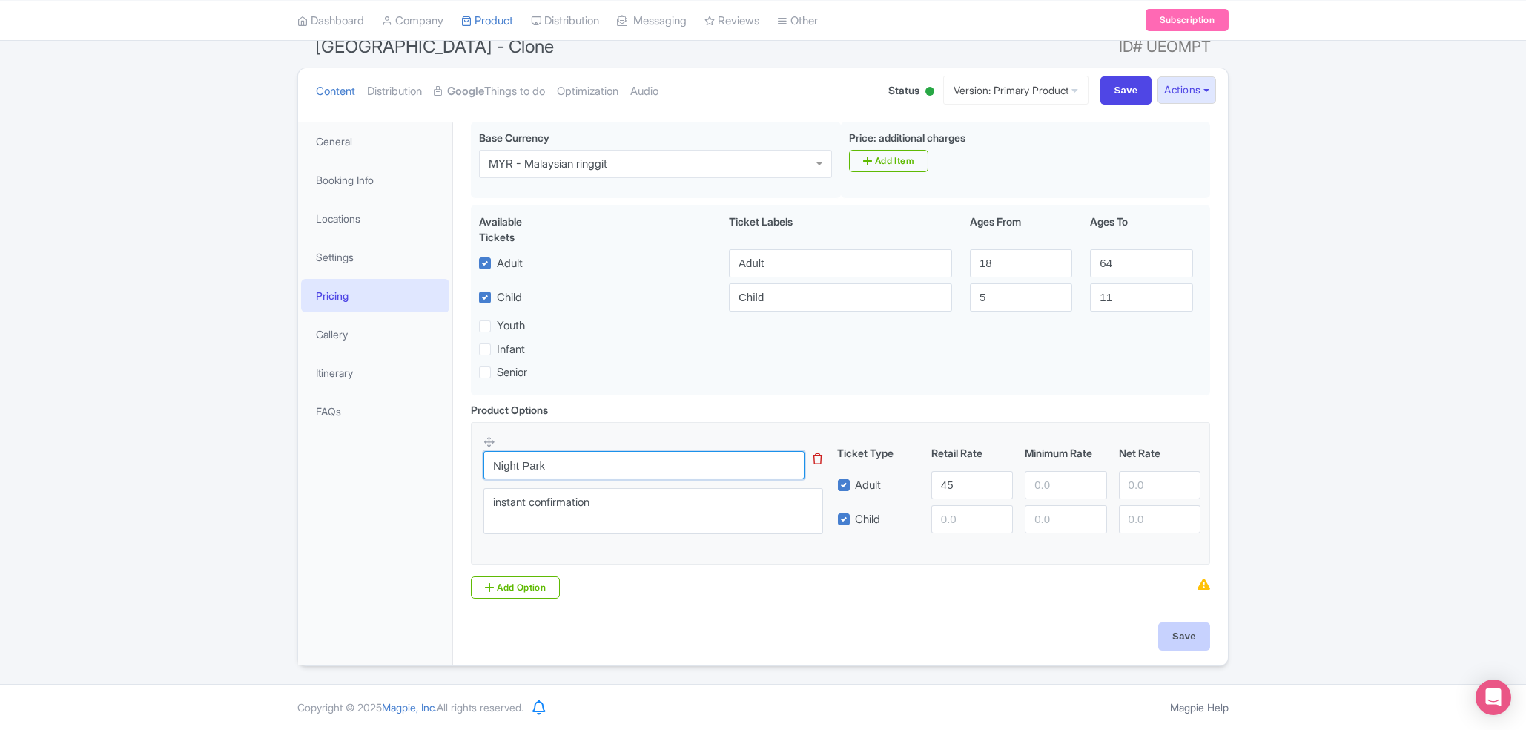
type input "Night Park"
click at [1181, 635] on input "Save" at bounding box center [1184, 636] width 52 height 28
type input "Saving..."
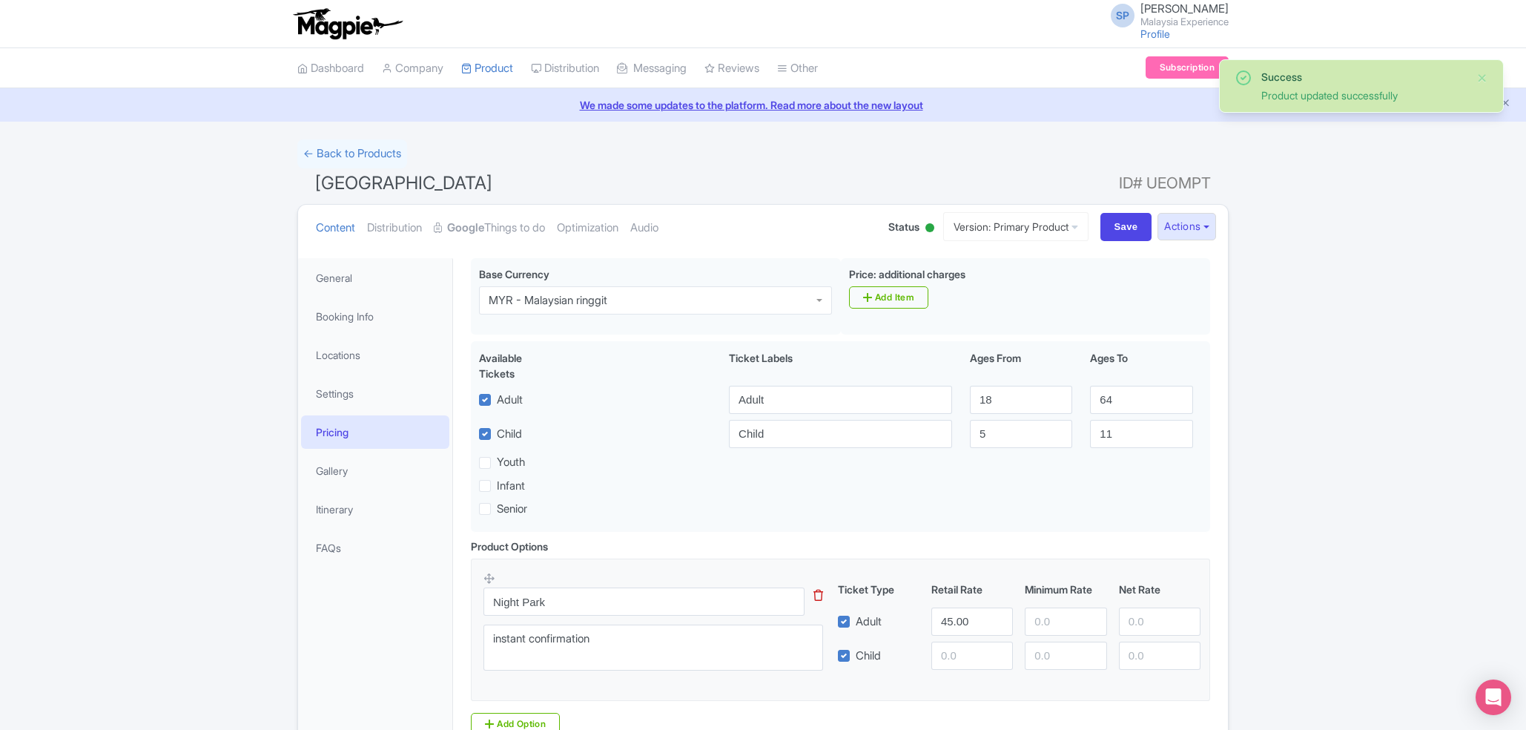
scroll to position [141, 0]
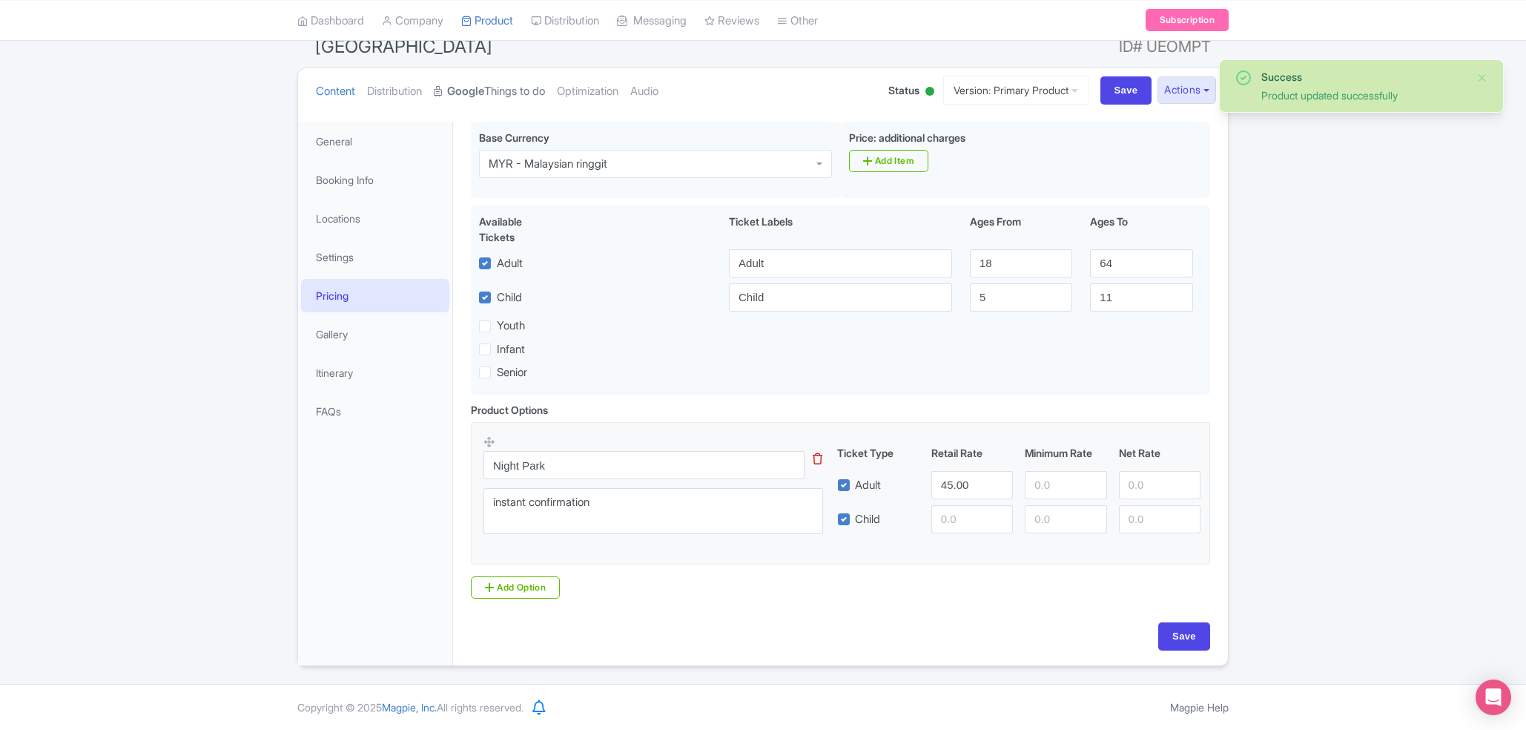
click at [515, 88] on link "Google Things to do" at bounding box center [489, 91] width 111 height 47
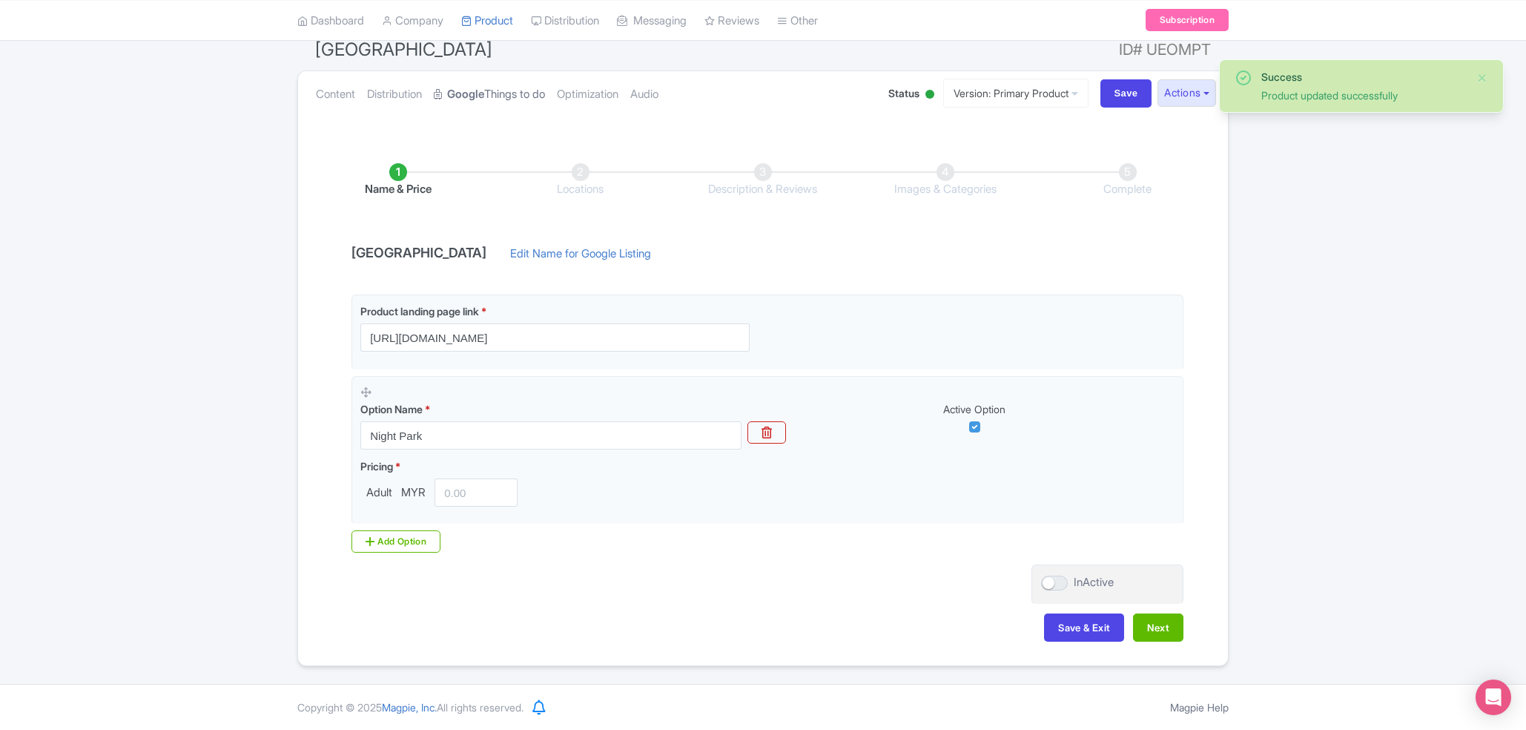
scroll to position [135, 0]
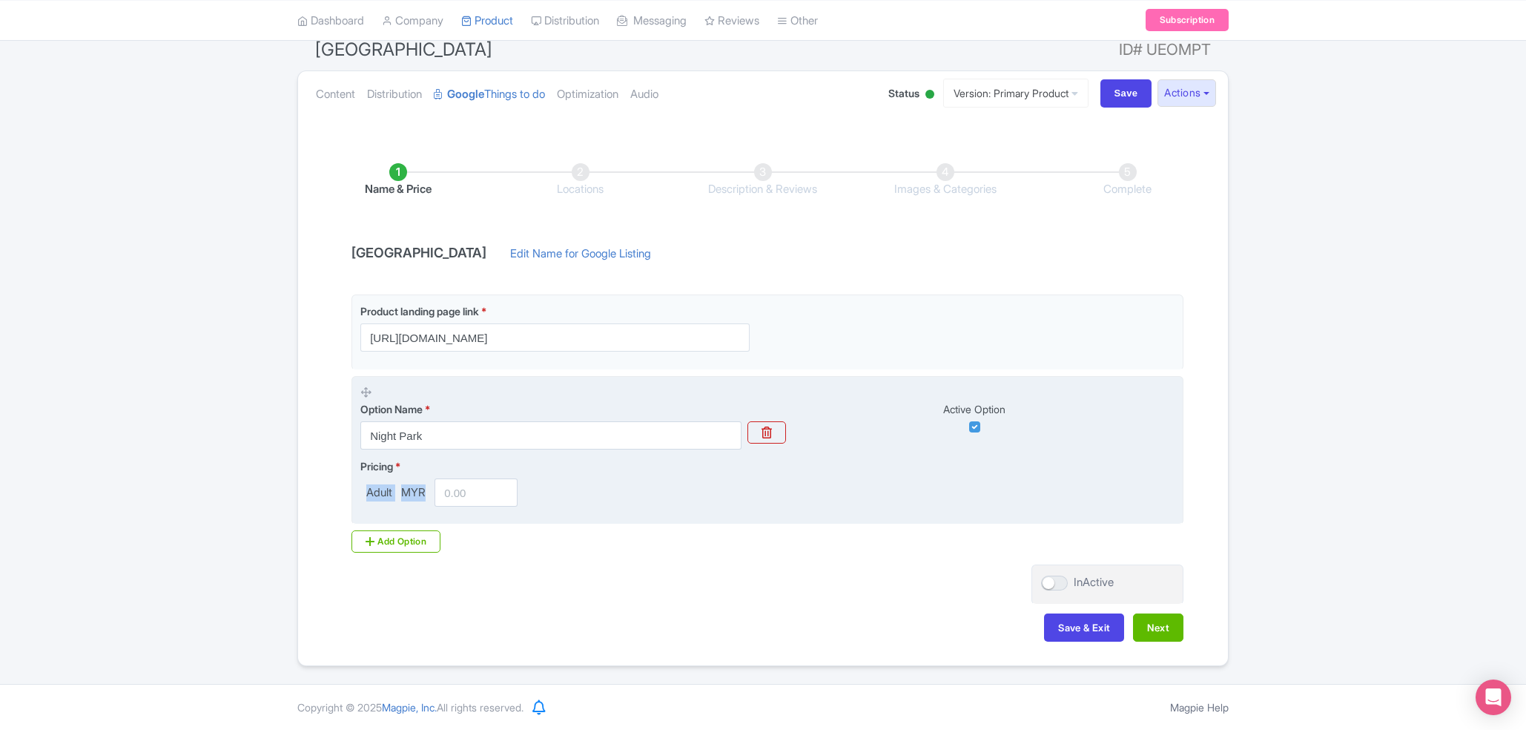
drag, startPoint x: 483, startPoint y: 474, endPoint x: 475, endPoint y: 484, distance: 12.8
click at [475, 484] on div "Pricing * Adult MYR" at bounding box center [441, 482] width 163 height 48
click at [475, 484] on input "number" at bounding box center [476, 492] width 83 height 28
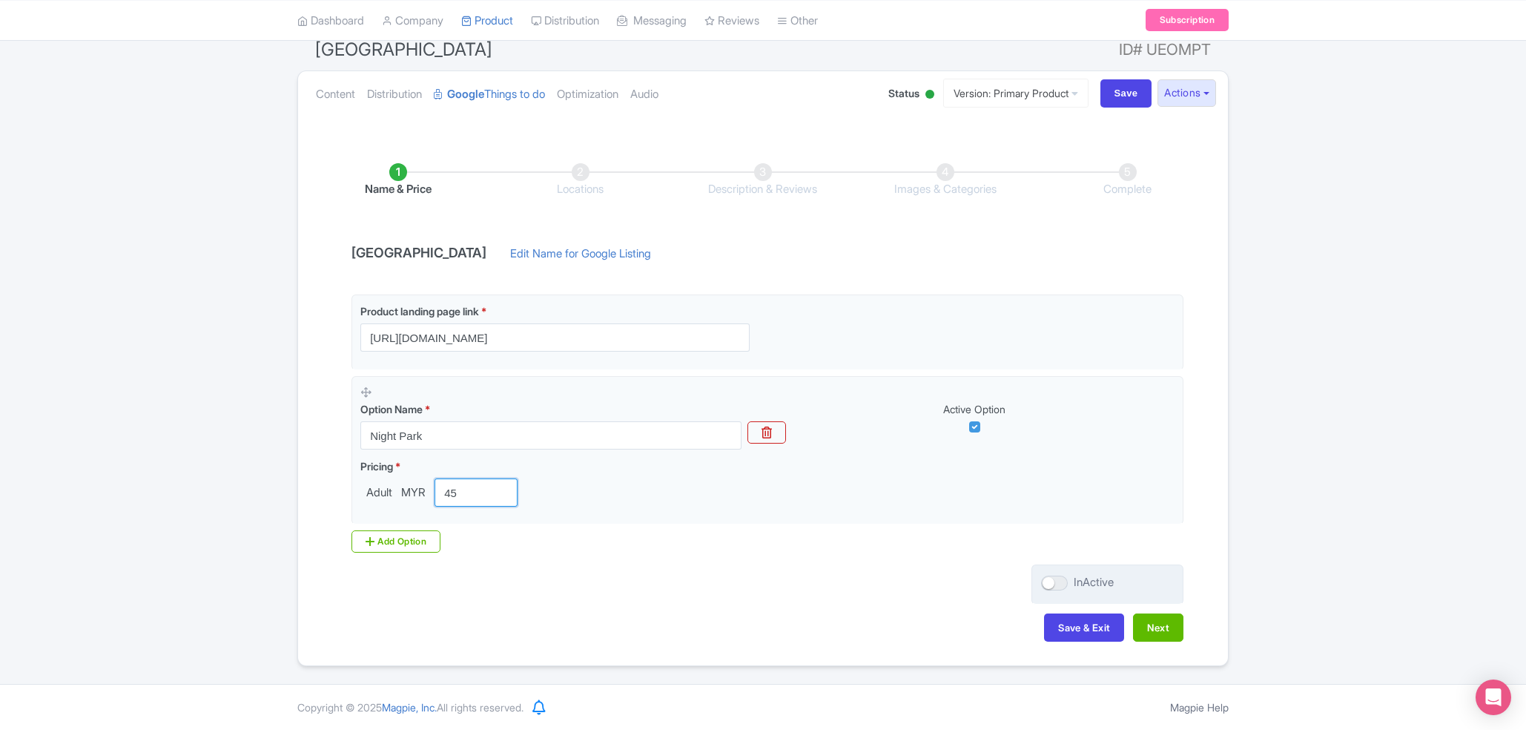
type input "45"
click at [1050, 587] on div at bounding box center [1054, 583] width 27 height 15
click at [1050, 587] on input "InActive" at bounding box center [1046, 583] width 10 height 10
checkbox input "true"
click at [1154, 627] on button "Next" at bounding box center [1158, 627] width 50 height 28
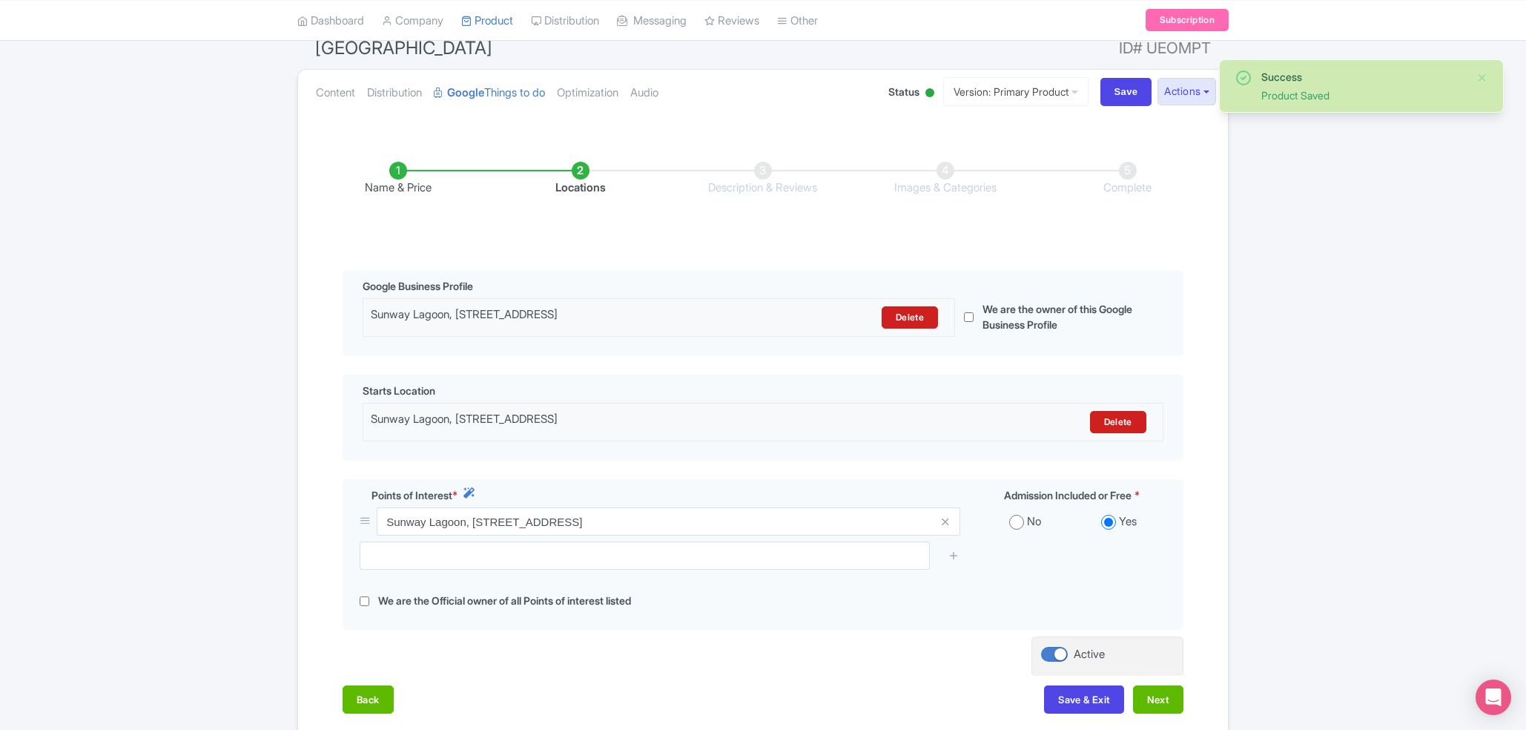
scroll to position [243, 0]
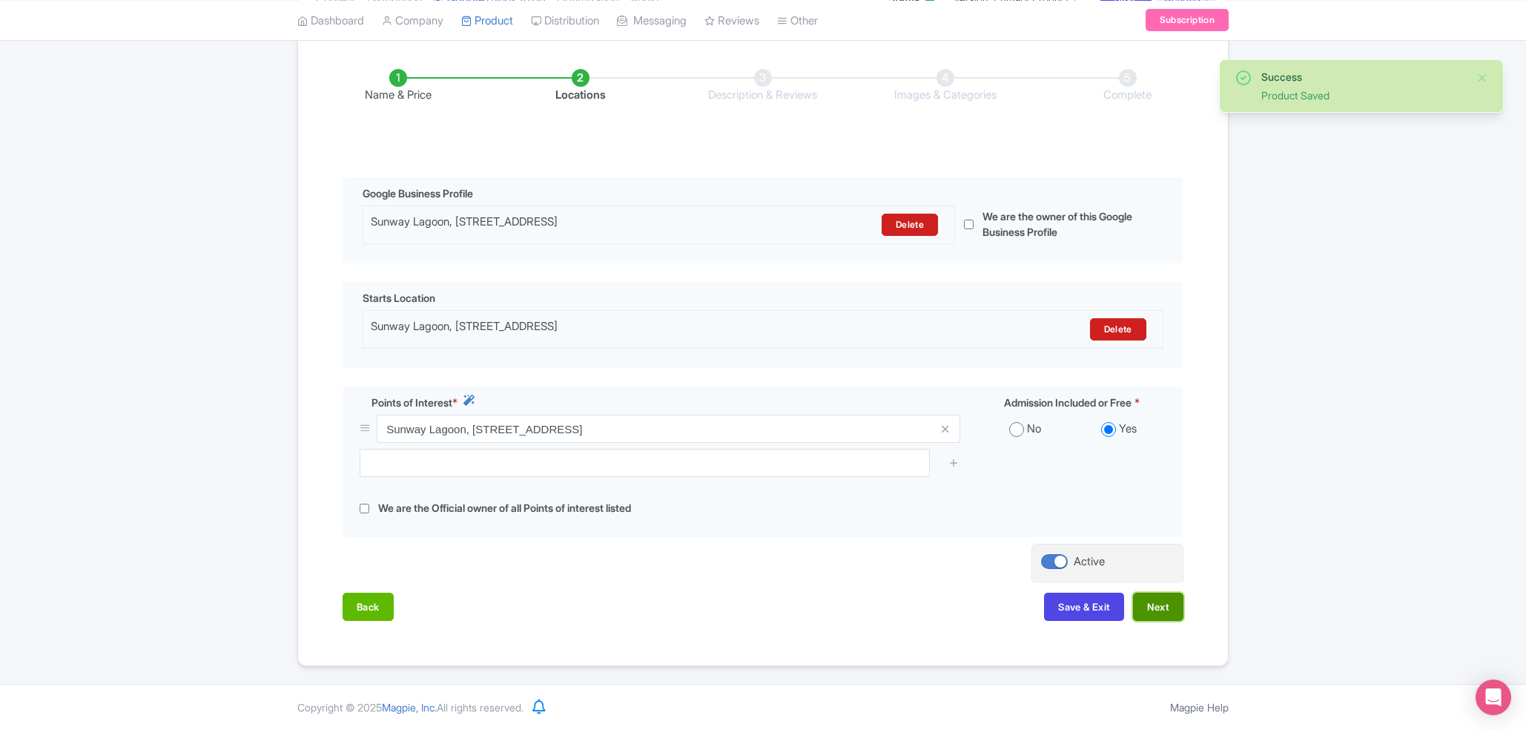
click at [1146, 601] on button "Next" at bounding box center [1158, 607] width 50 height 28
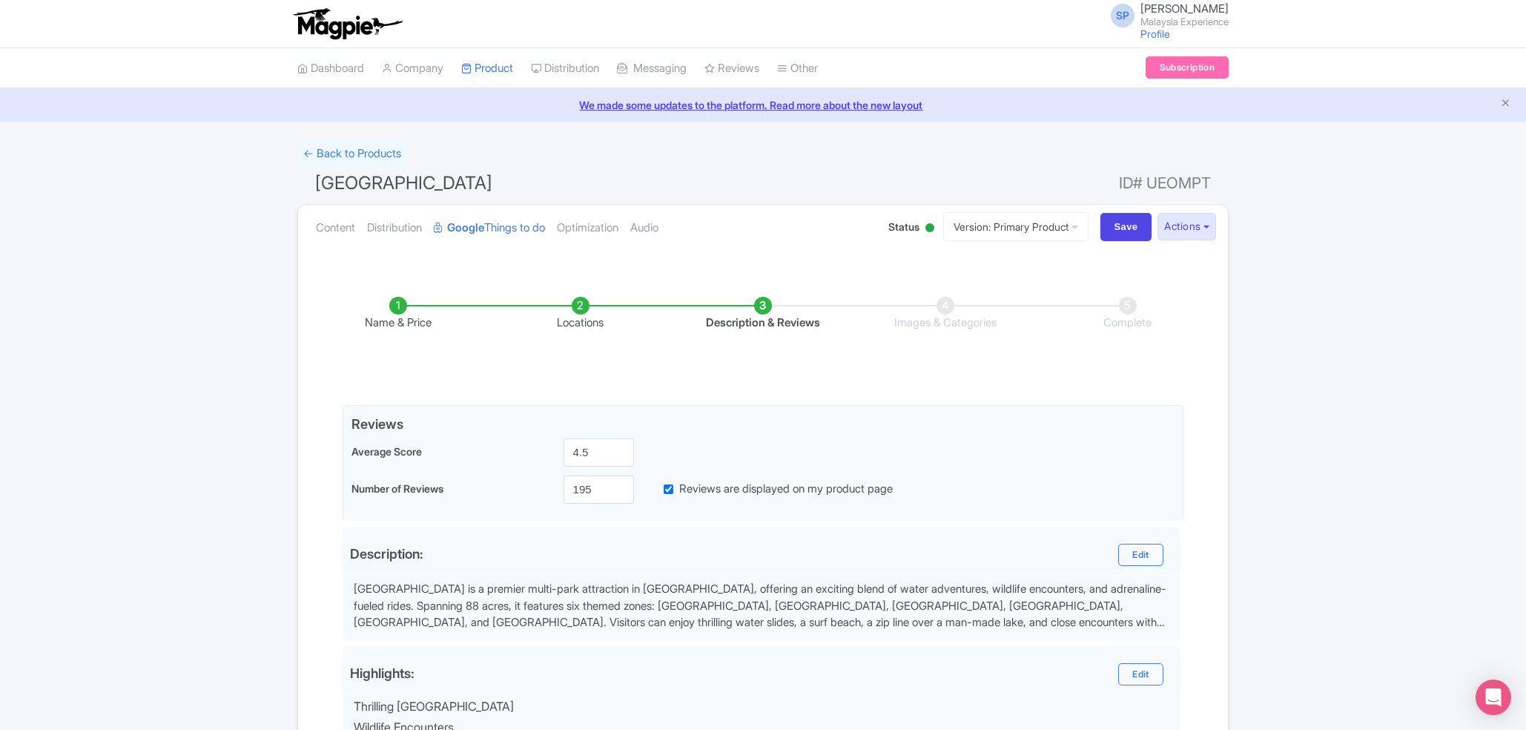
scroll to position [387, 0]
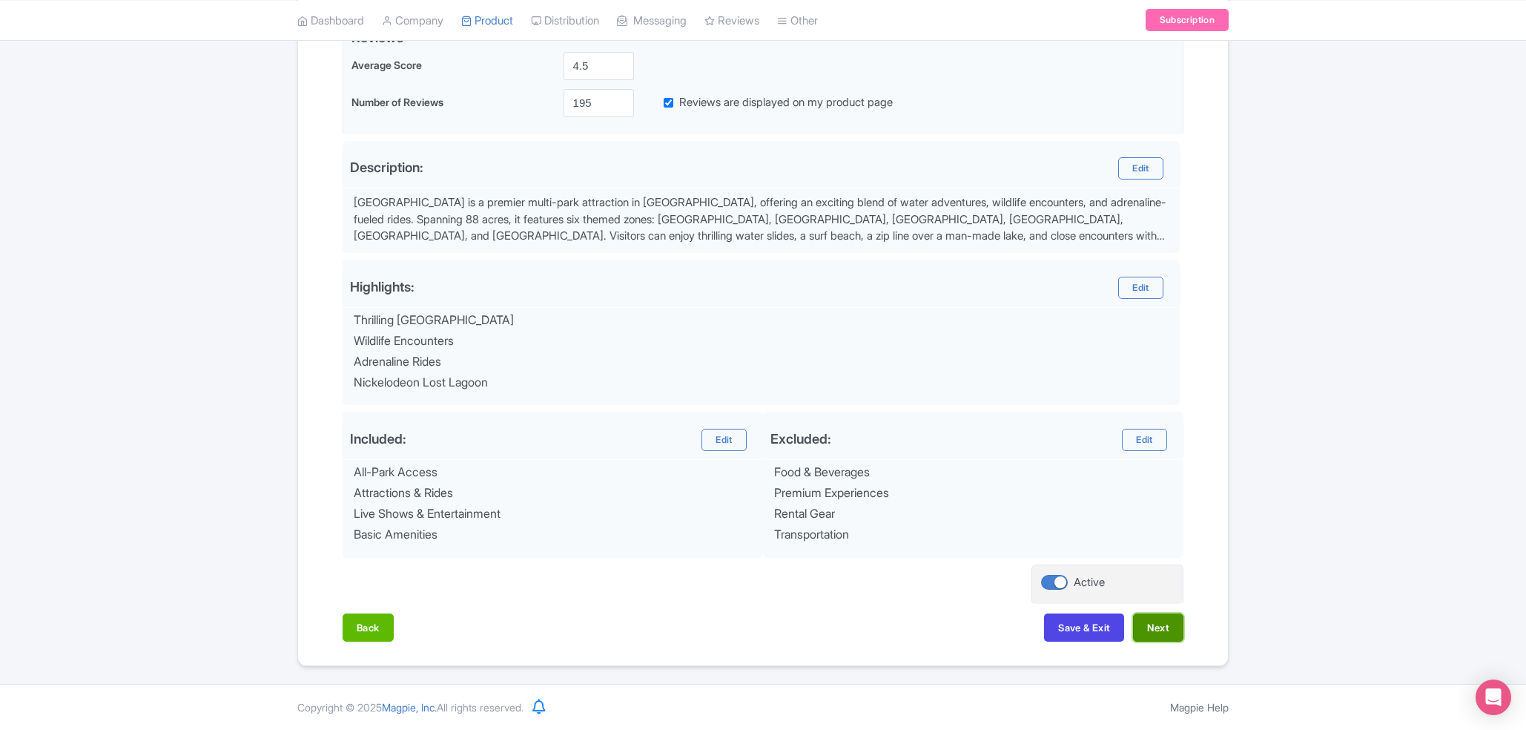
click at [1146, 619] on button "Next" at bounding box center [1158, 627] width 50 height 28
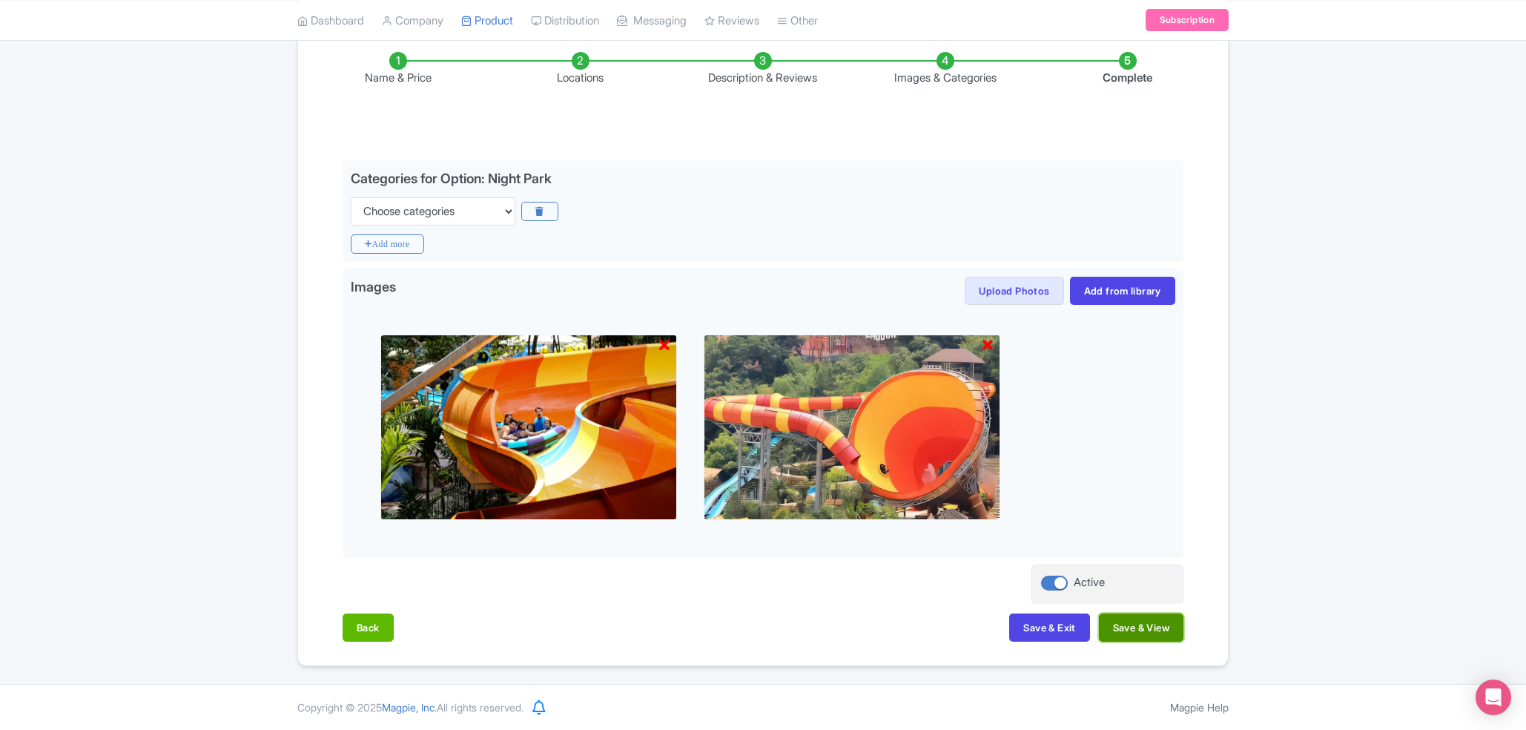
click at [1138, 618] on button "Save & View" at bounding box center [1141, 627] width 85 height 28
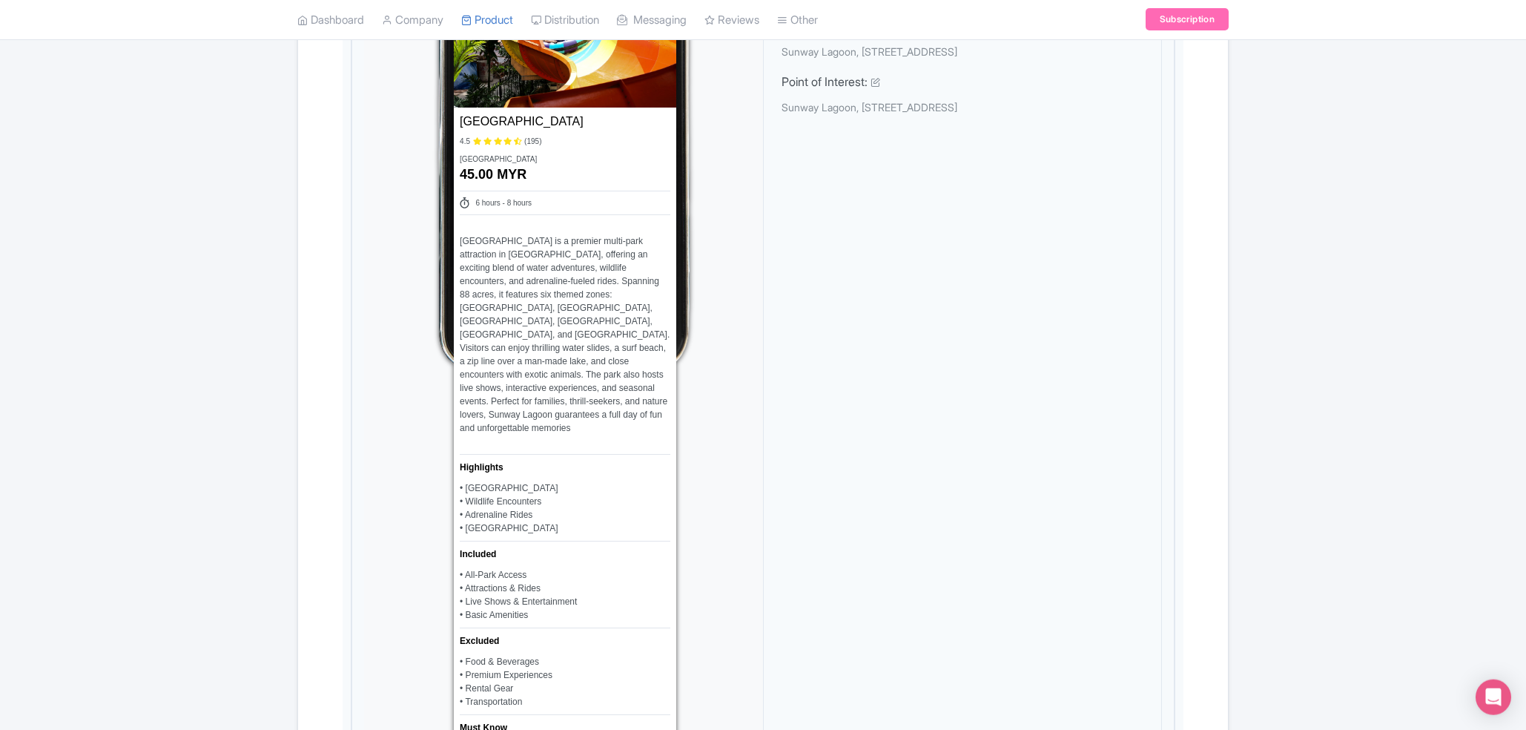
scroll to position [0, 0]
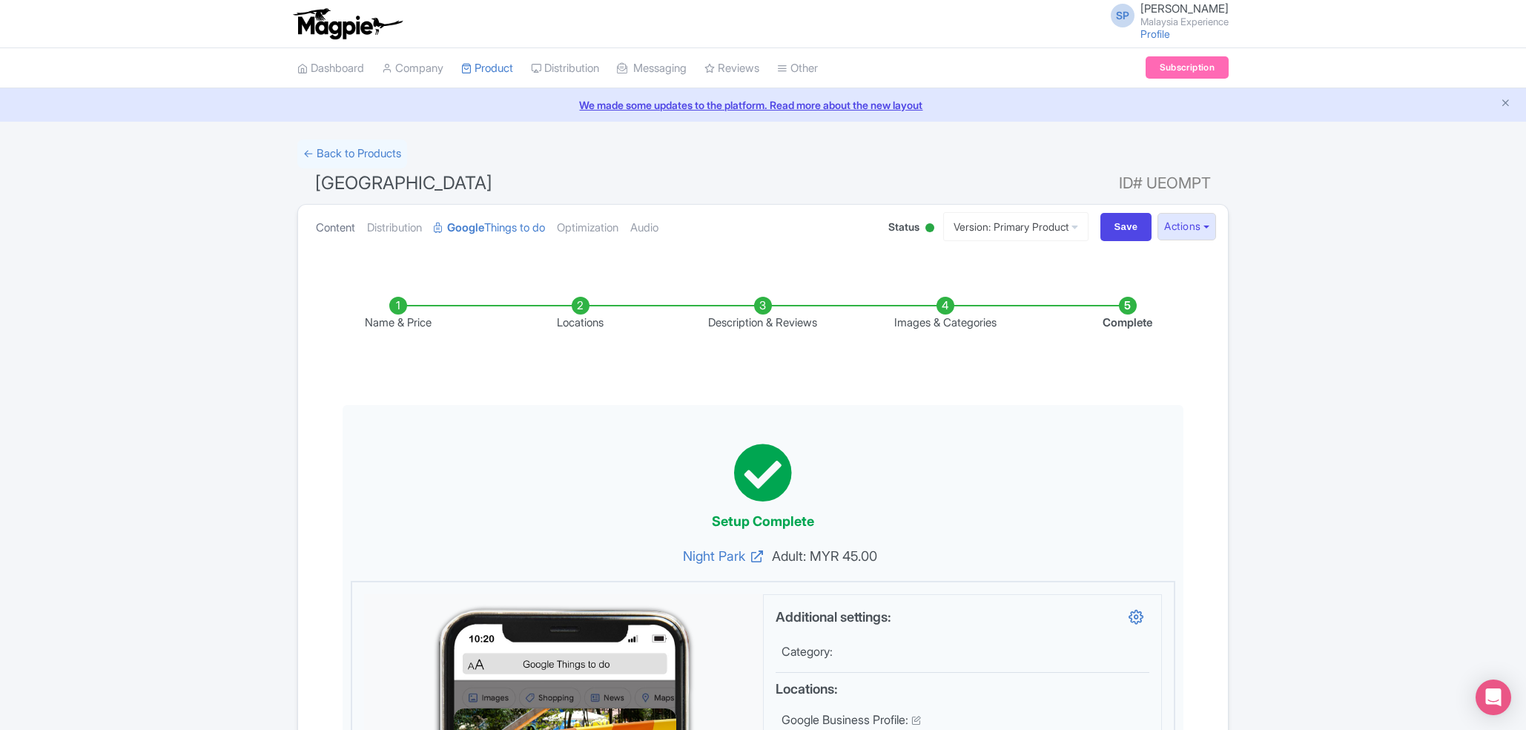
click at [350, 222] on link "Content" at bounding box center [335, 228] width 39 height 47
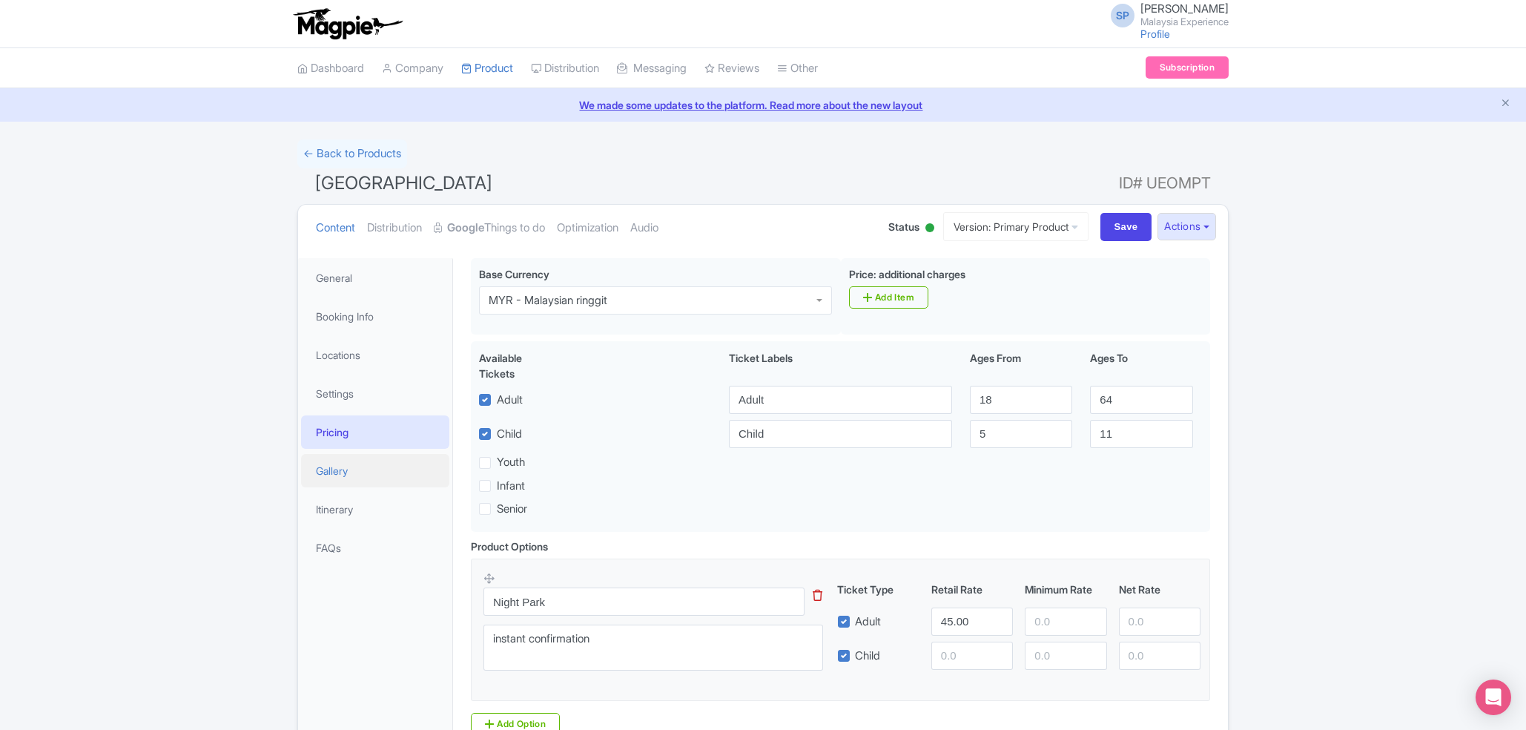
click at [348, 461] on link "Gallery" at bounding box center [375, 470] width 148 height 33
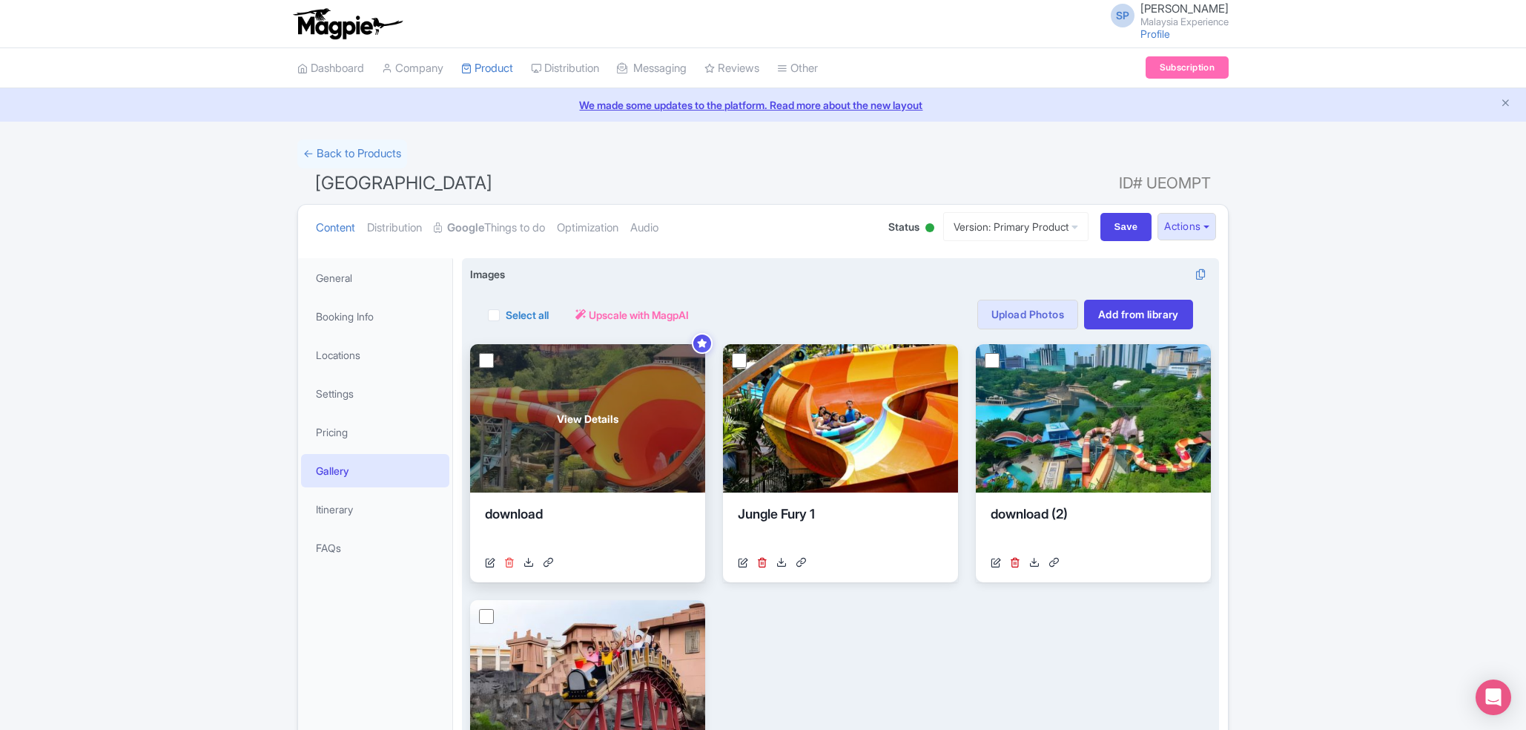
click at [512, 562] on icon at bounding box center [509, 562] width 10 height 10
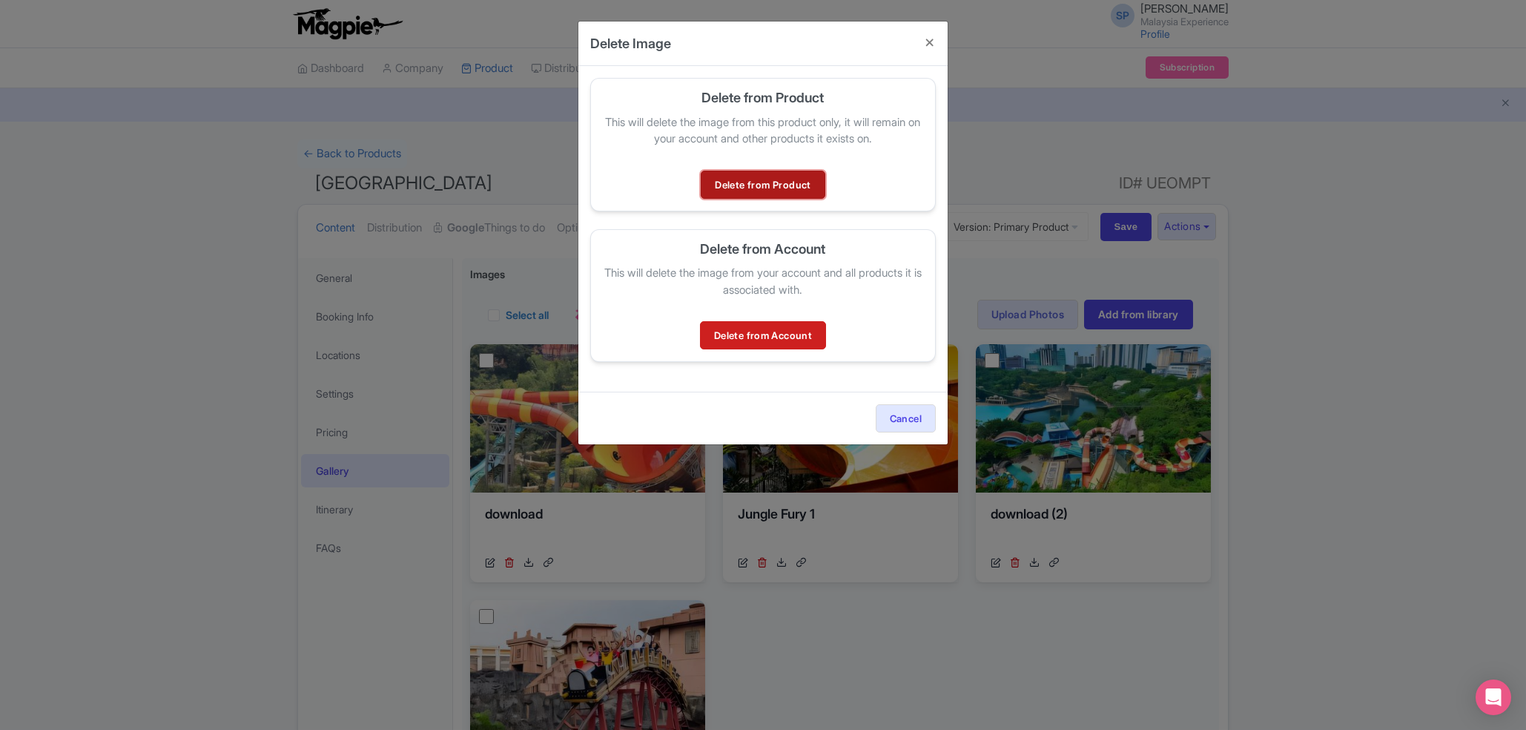
click at [751, 187] on link "Delete from Product" at bounding box center [763, 185] width 124 height 28
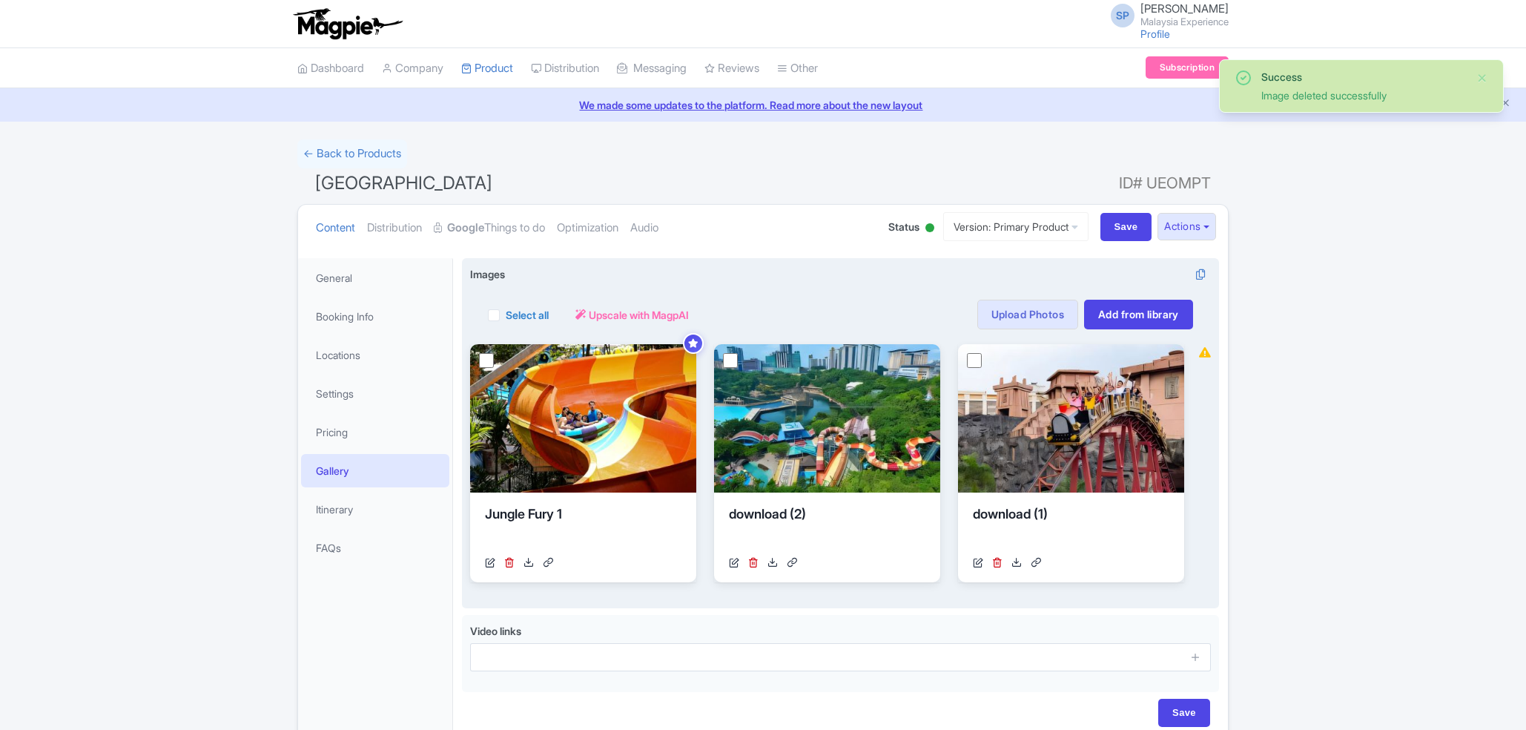
click at [506, 315] on label "Select all" at bounding box center [527, 315] width 43 height 16
click at [506, 315] on input "Select all" at bounding box center [511, 311] width 10 height 10
checkbox input "true"
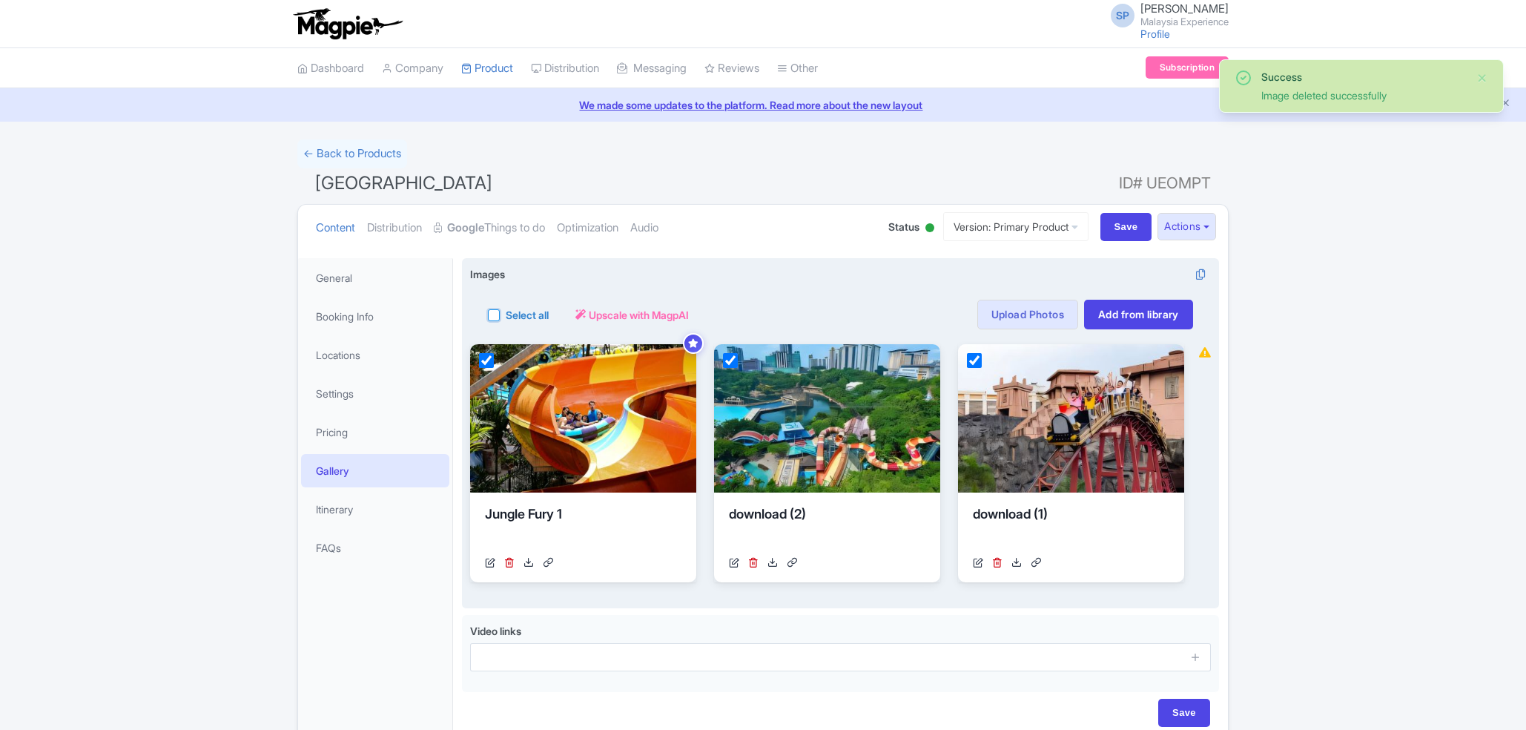
checkbox input "true"
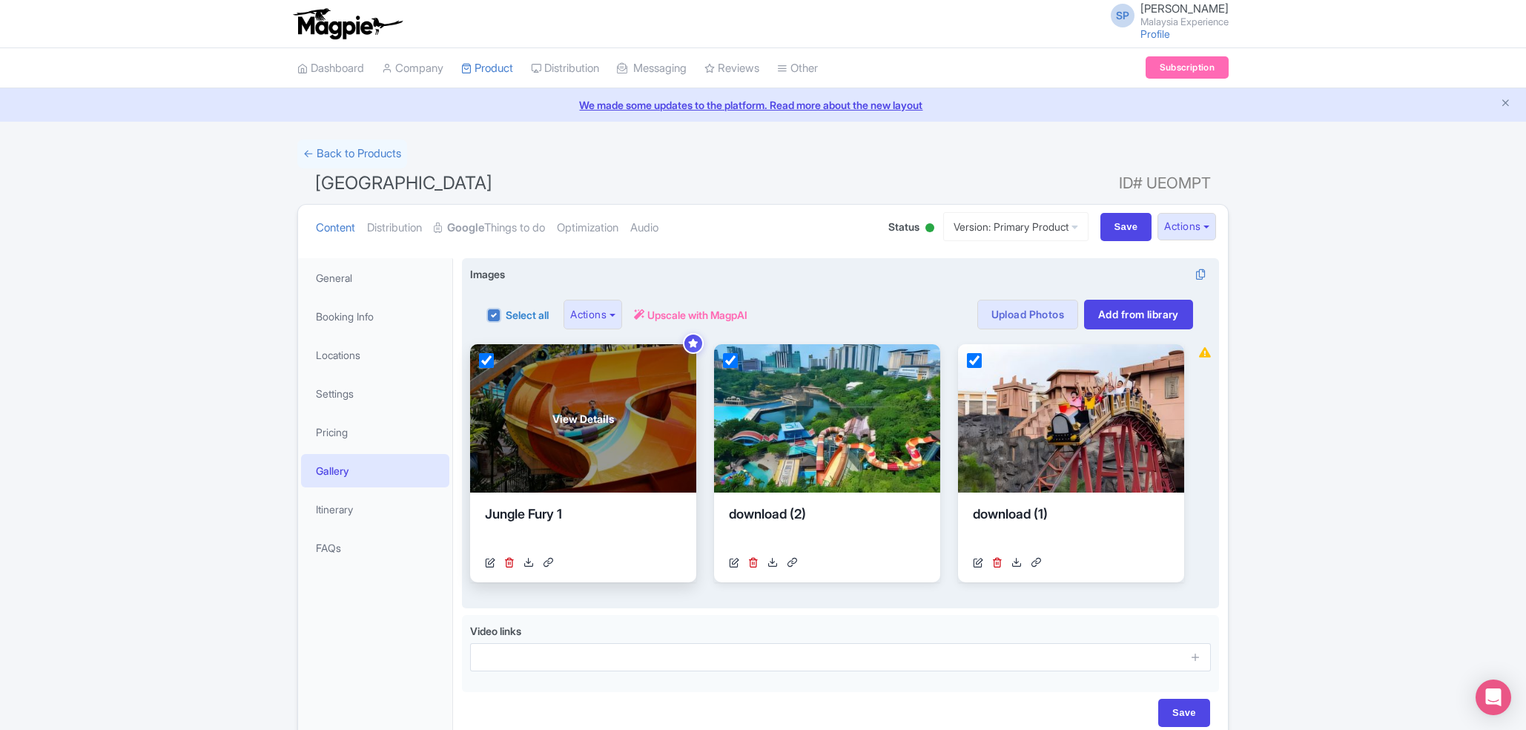
click at [509, 551] on div "Jungle Fury 1 https://res.cloudinary.com/hfyvkoyi1/image/upload/v1750247668/Jun…" at bounding box center [583, 537] width 226 height 90
click at [509, 566] on icon at bounding box center [509, 562] width 10 height 10
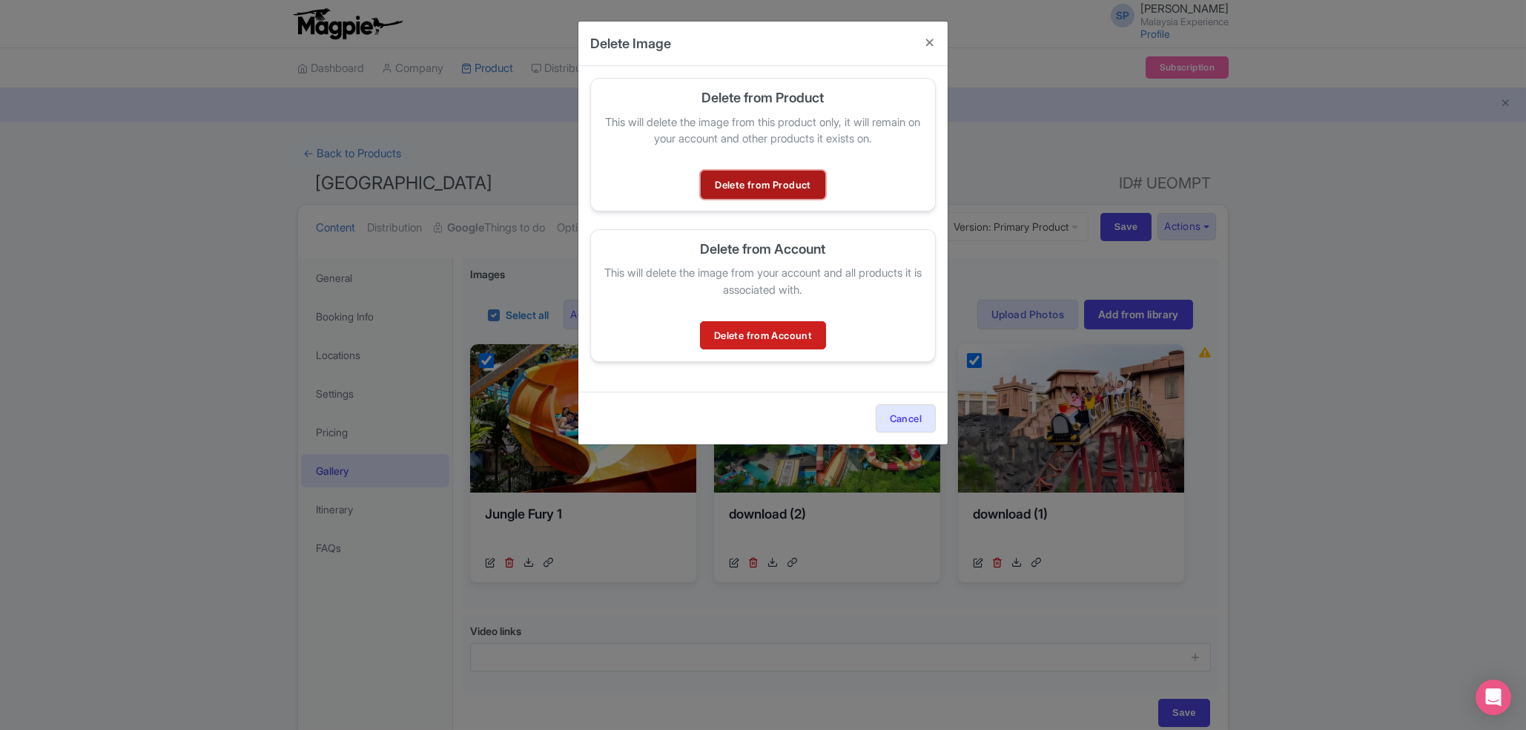
click at [762, 184] on link "Delete from Product" at bounding box center [763, 185] width 124 height 28
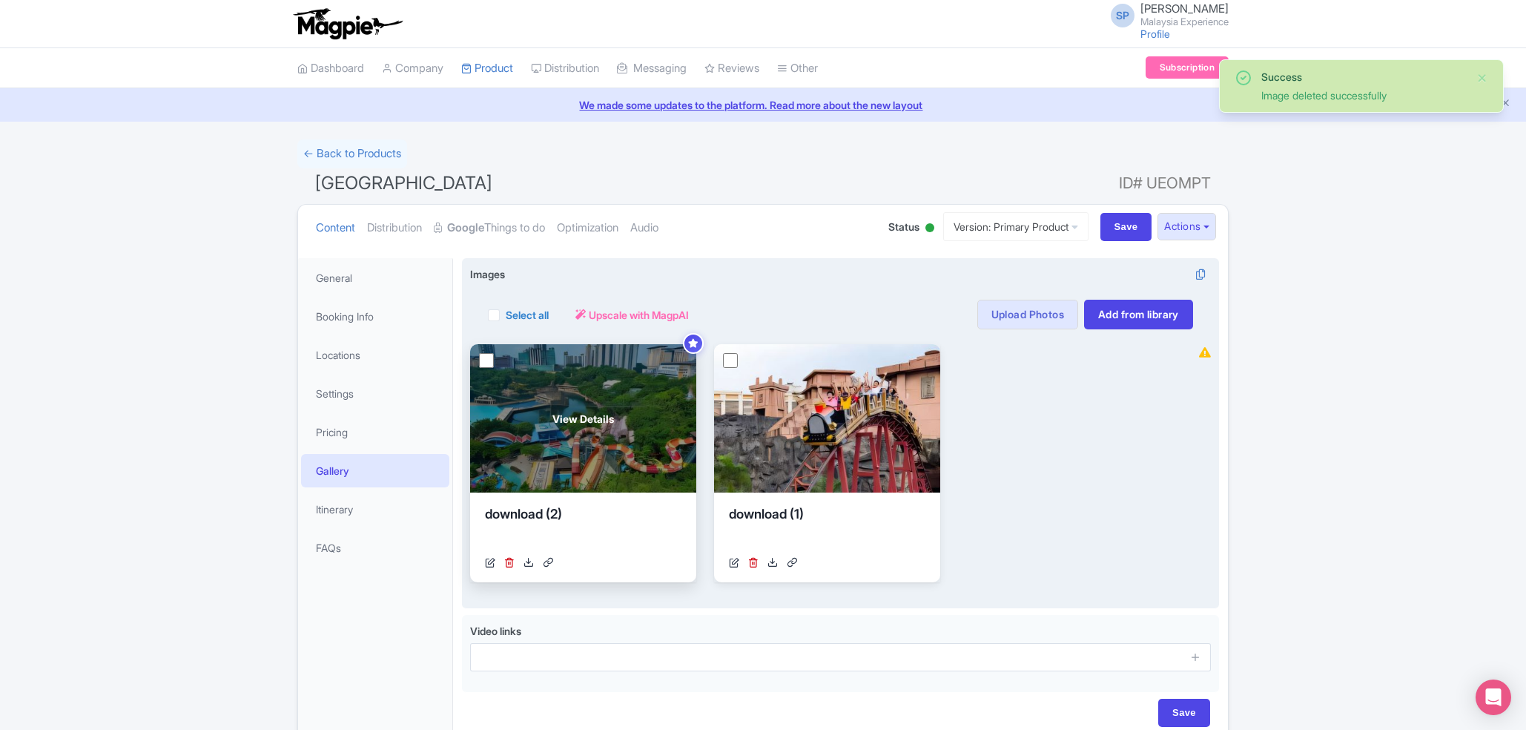
click at [515, 558] on div "[URL][DOMAIN_NAME]" at bounding box center [583, 563] width 197 height 16
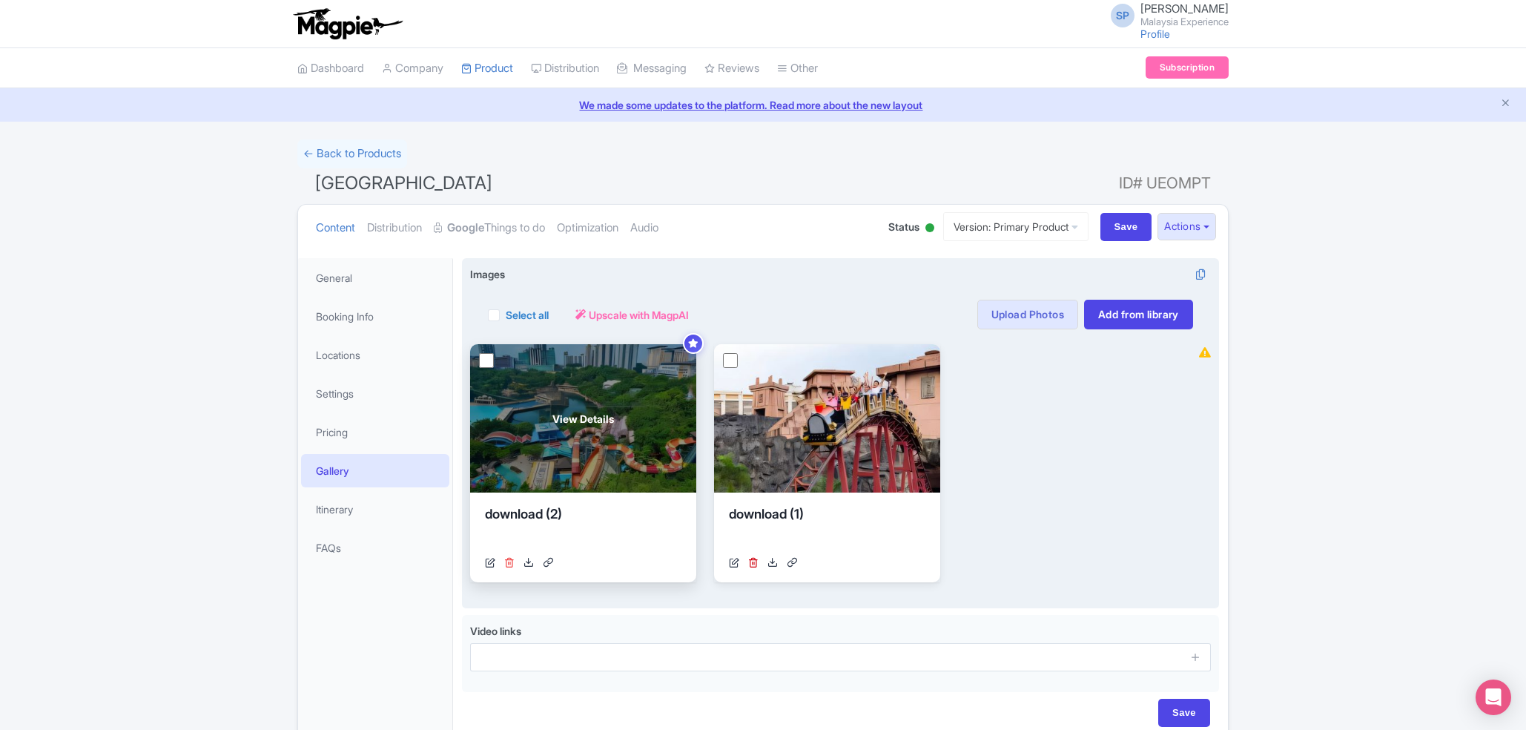
click at [509, 561] on icon at bounding box center [509, 562] width 10 height 10
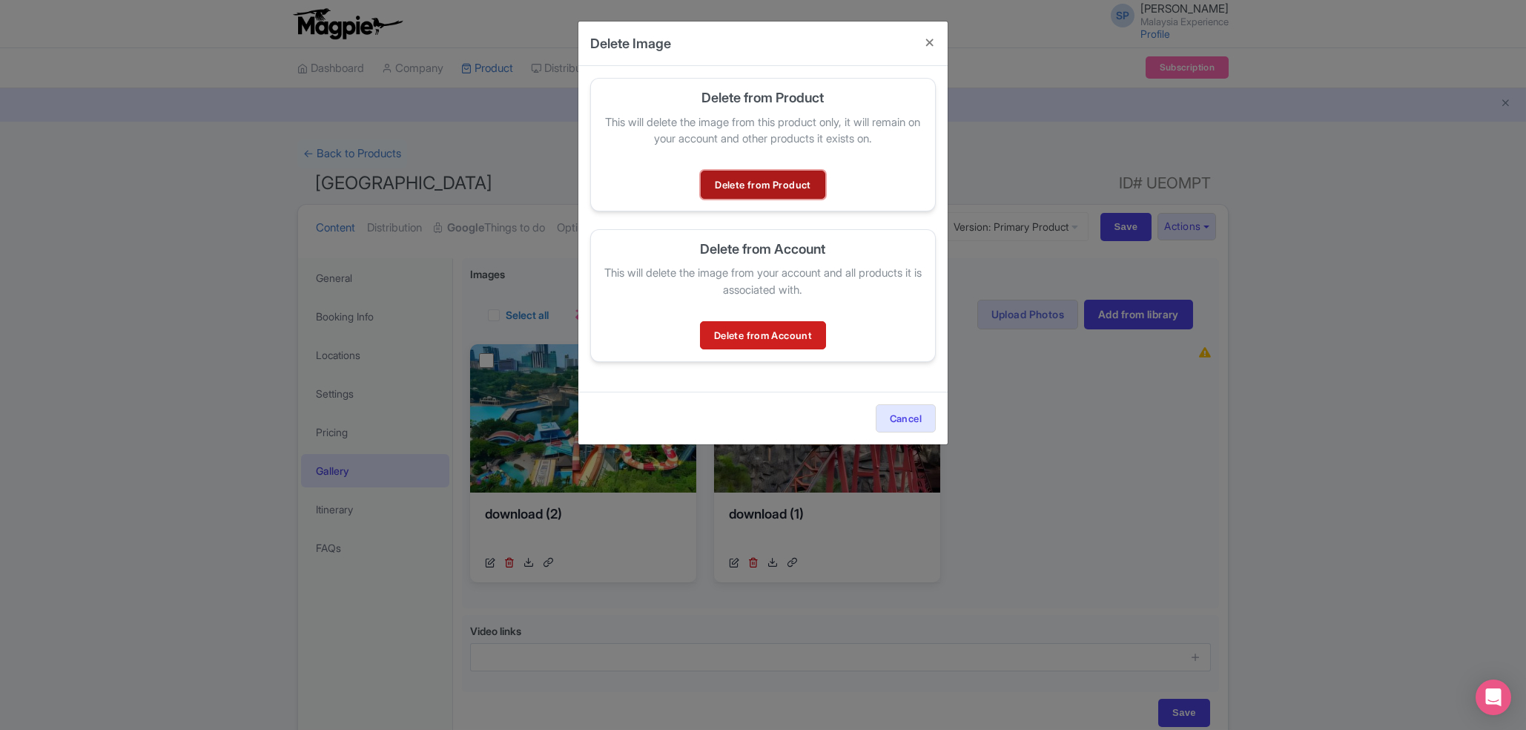
click at [748, 192] on link "Delete from Product" at bounding box center [763, 185] width 124 height 28
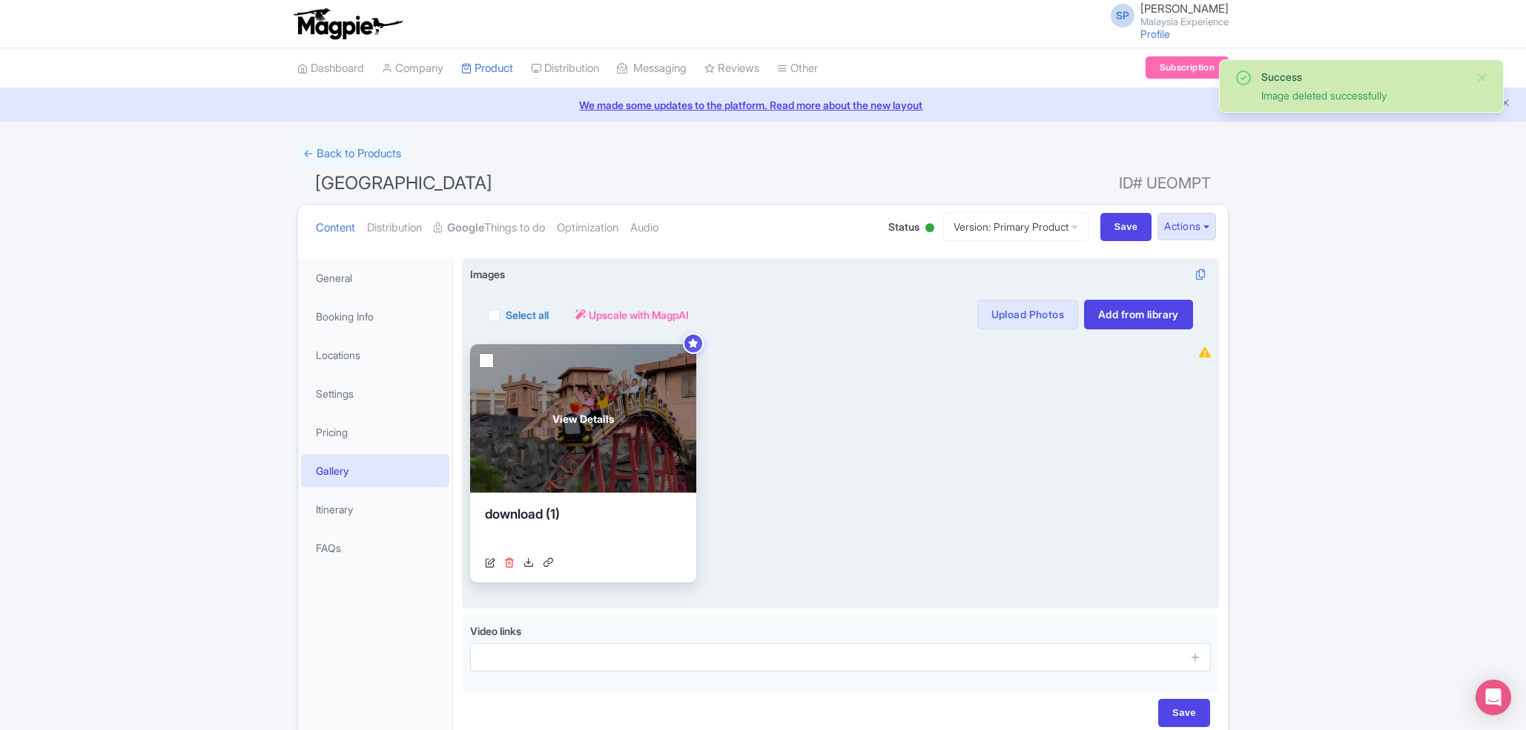
click at [513, 562] on icon at bounding box center [509, 562] width 10 height 10
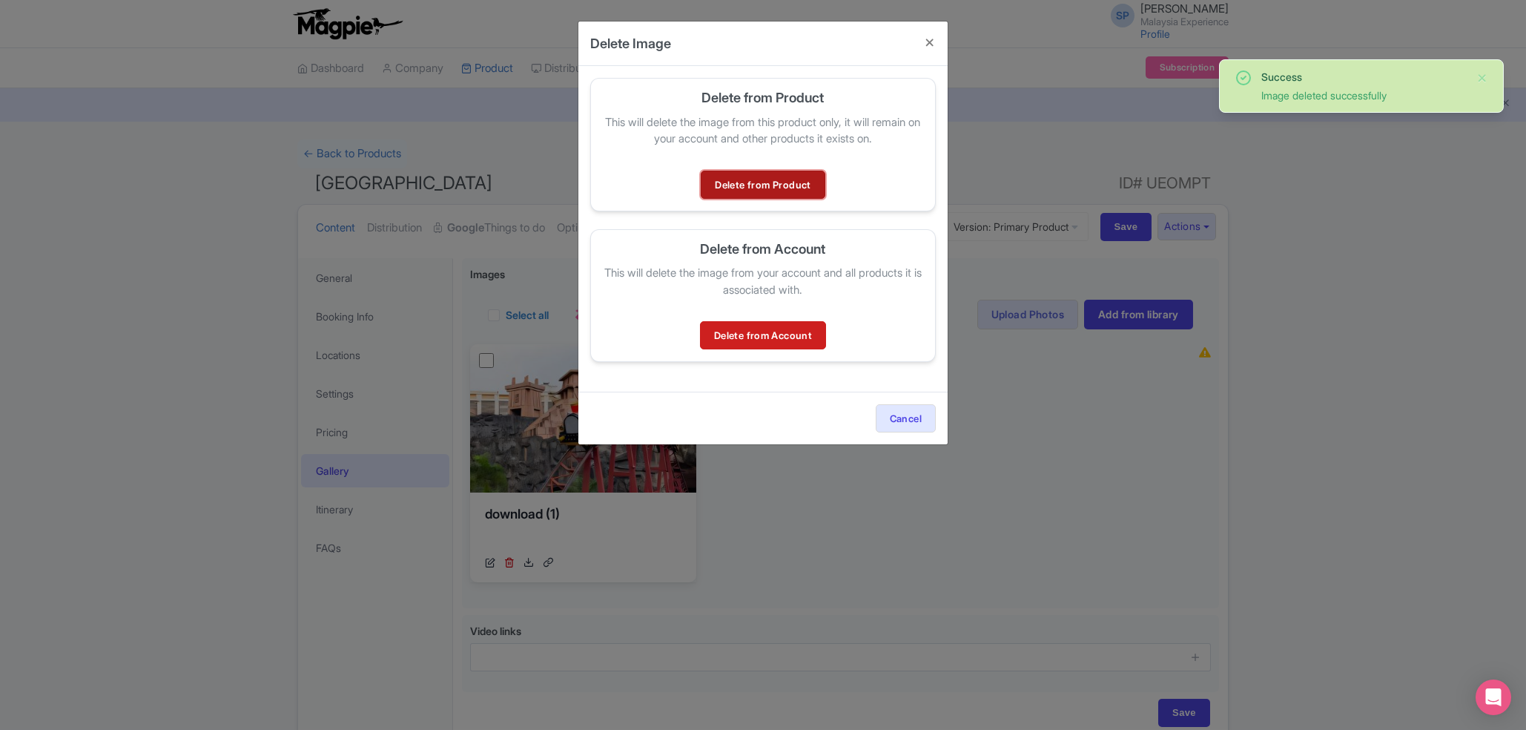
click at [765, 186] on link "Delete from Product" at bounding box center [763, 185] width 124 height 28
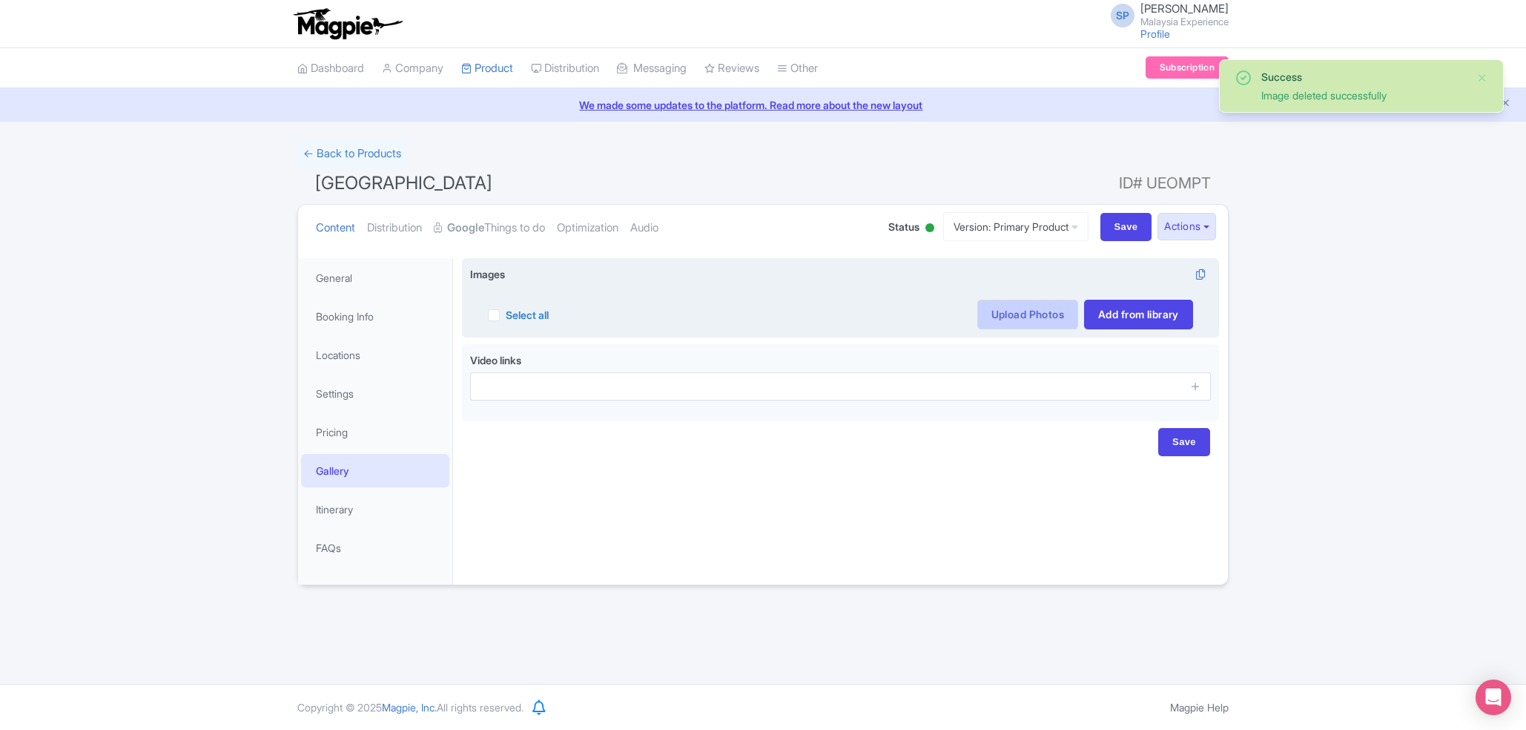
click at [1006, 310] on link "Upload Photos" at bounding box center [1027, 315] width 101 height 30
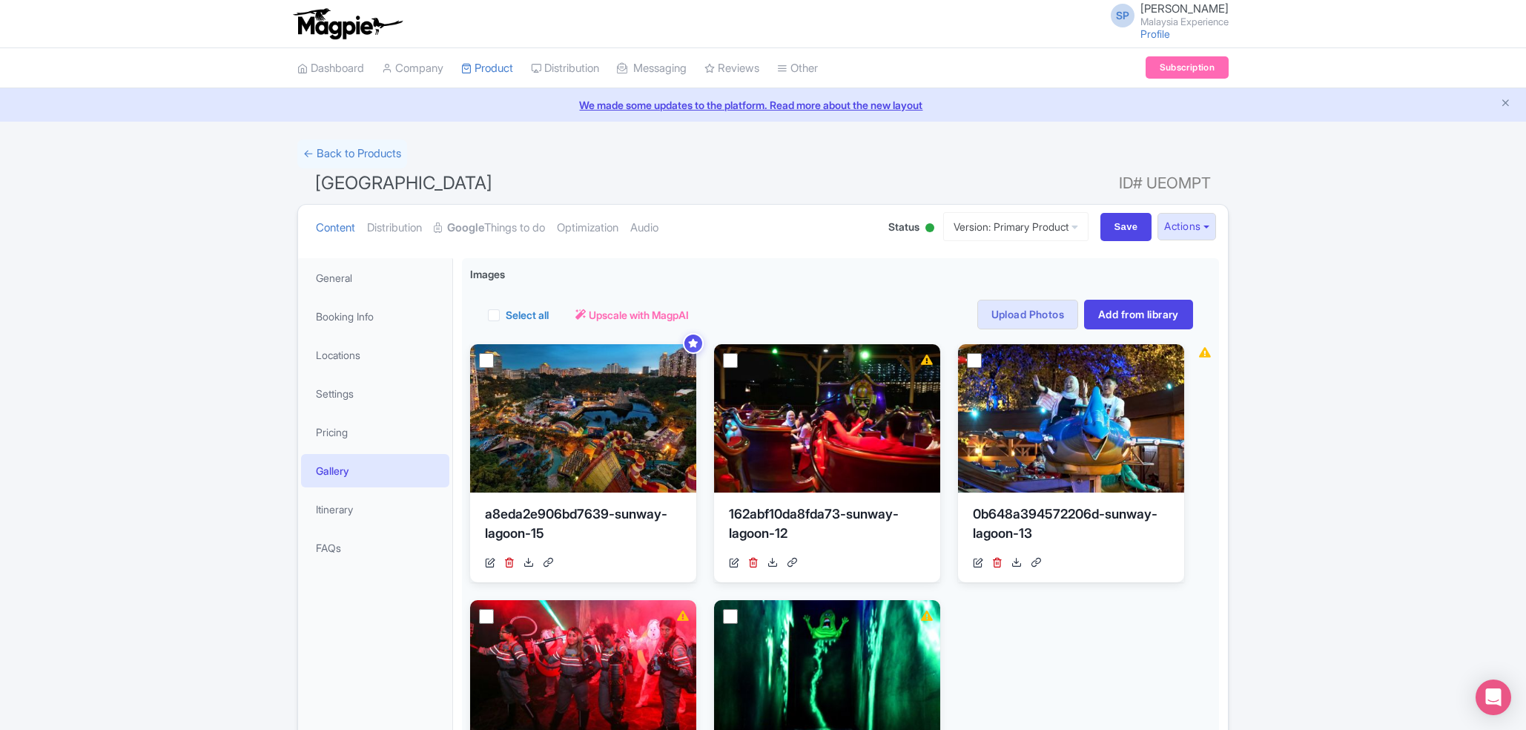
scroll to position [334, 0]
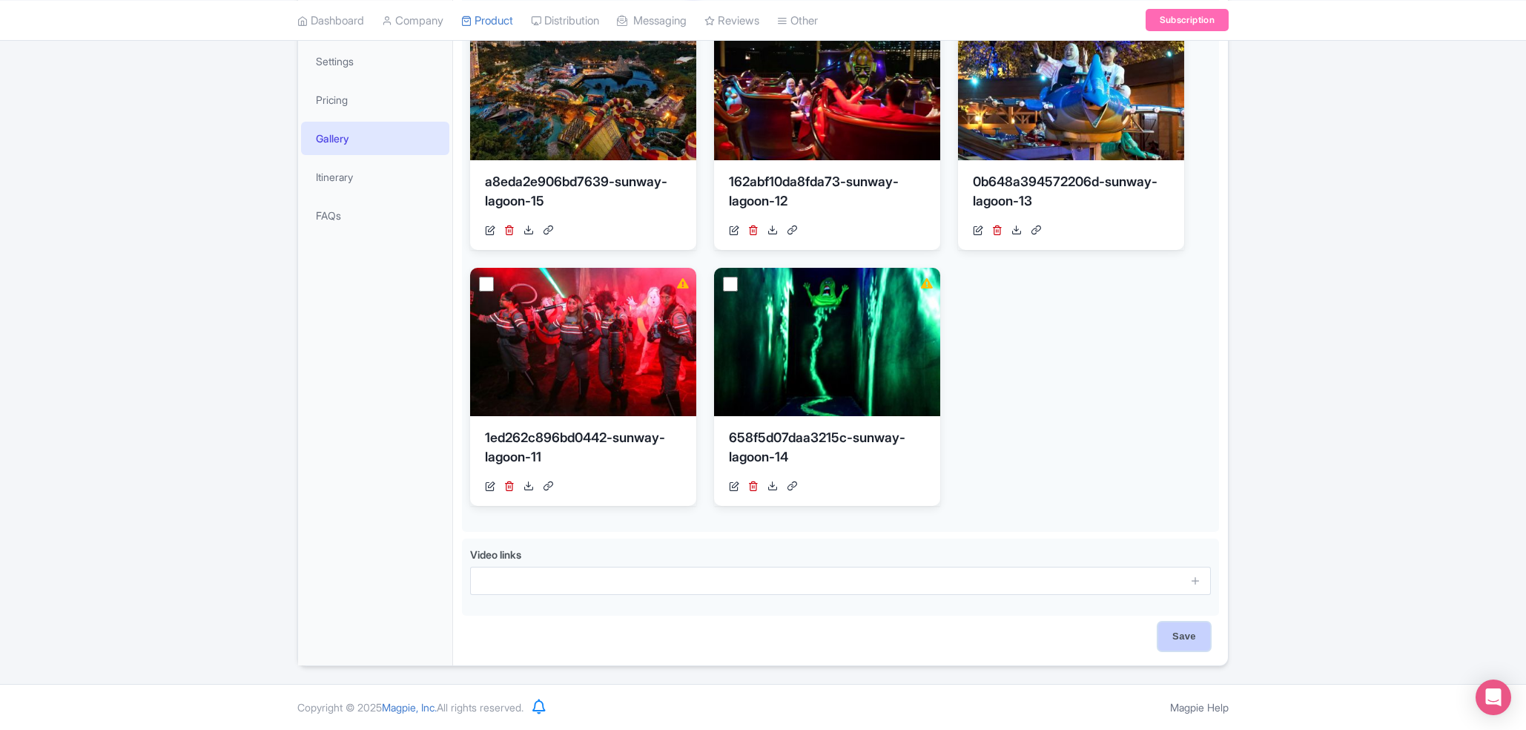
click at [1170, 644] on input "Save" at bounding box center [1184, 636] width 52 height 28
type input "Saving..."
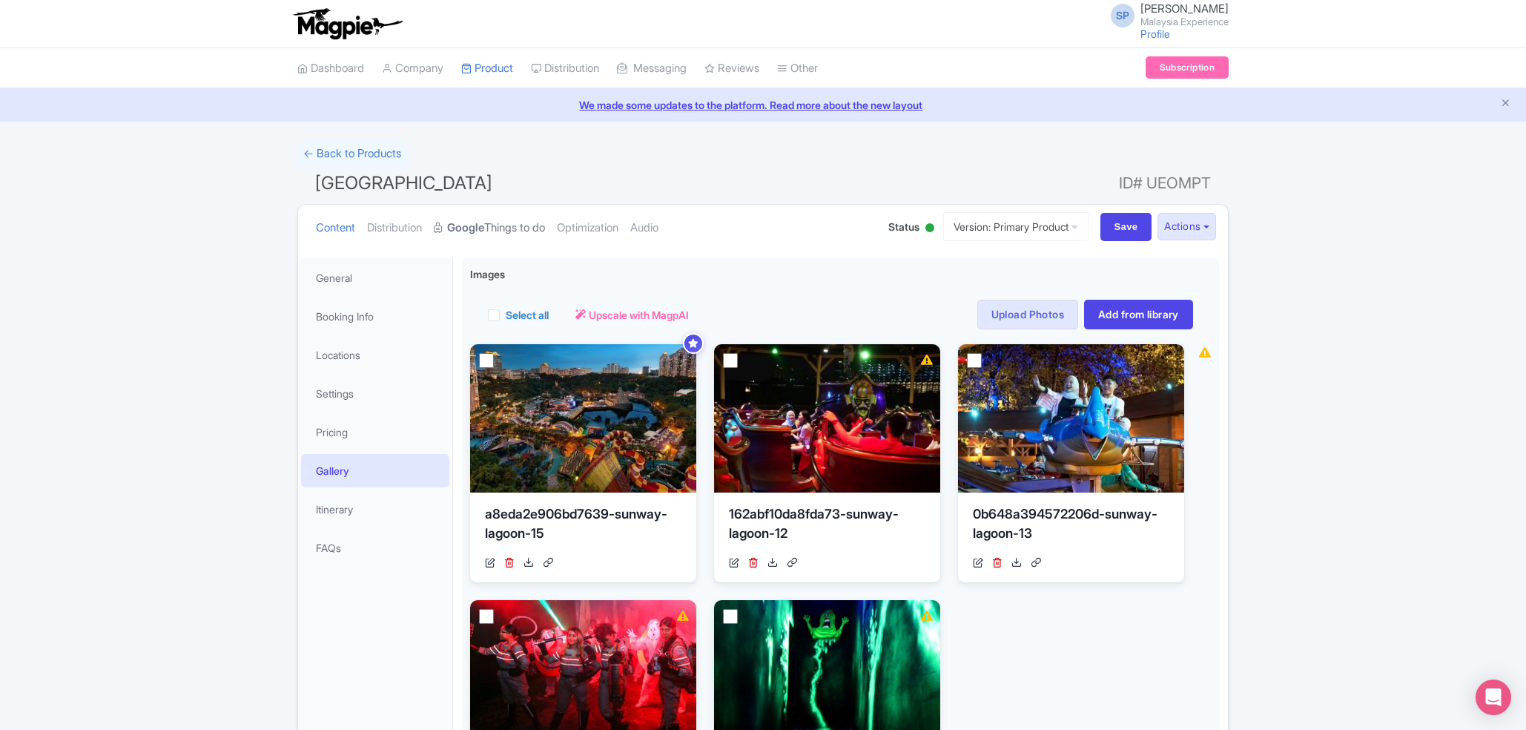
click at [507, 235] on link "Google Things to do" at bounding box center [489, 228] width 111 height 47
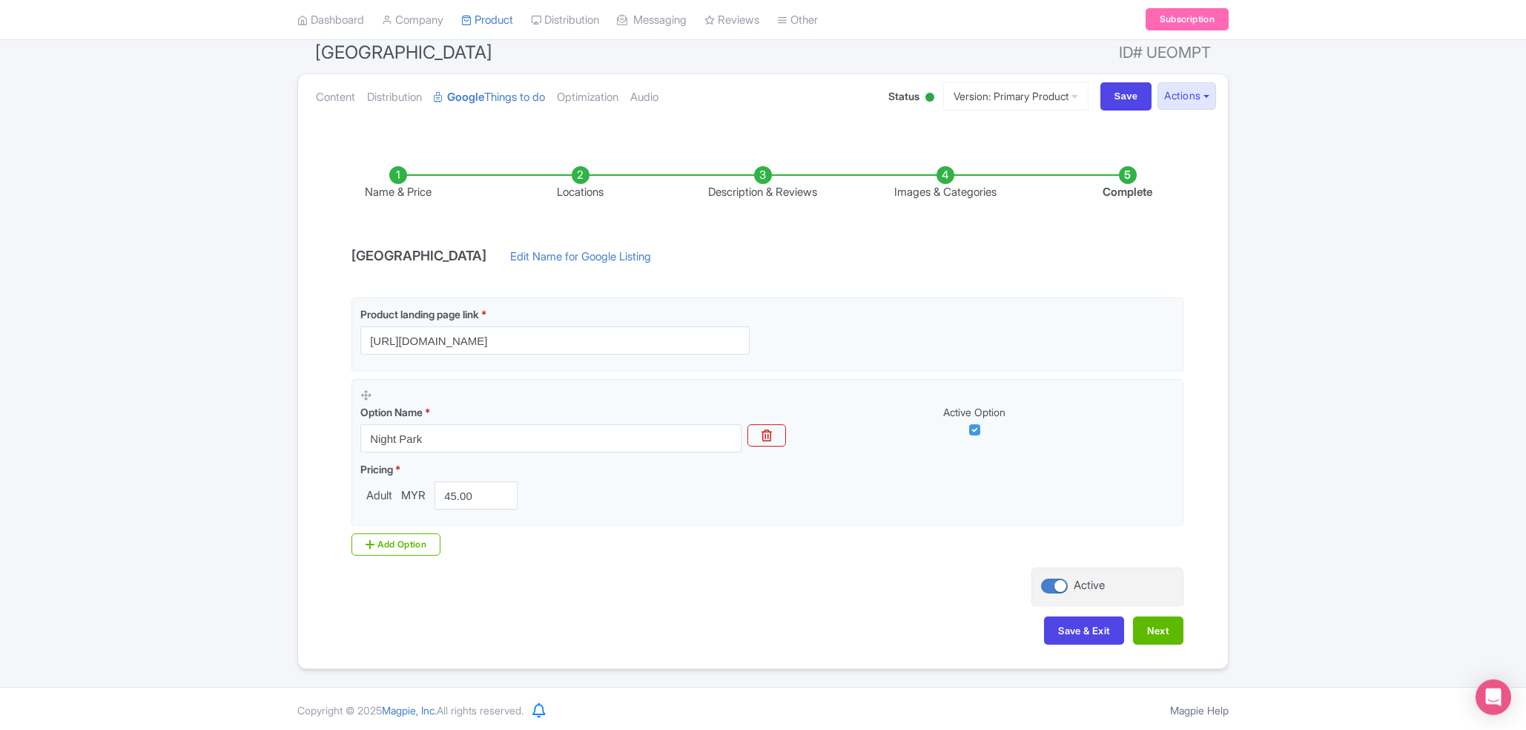
scroll to position [135, 0]
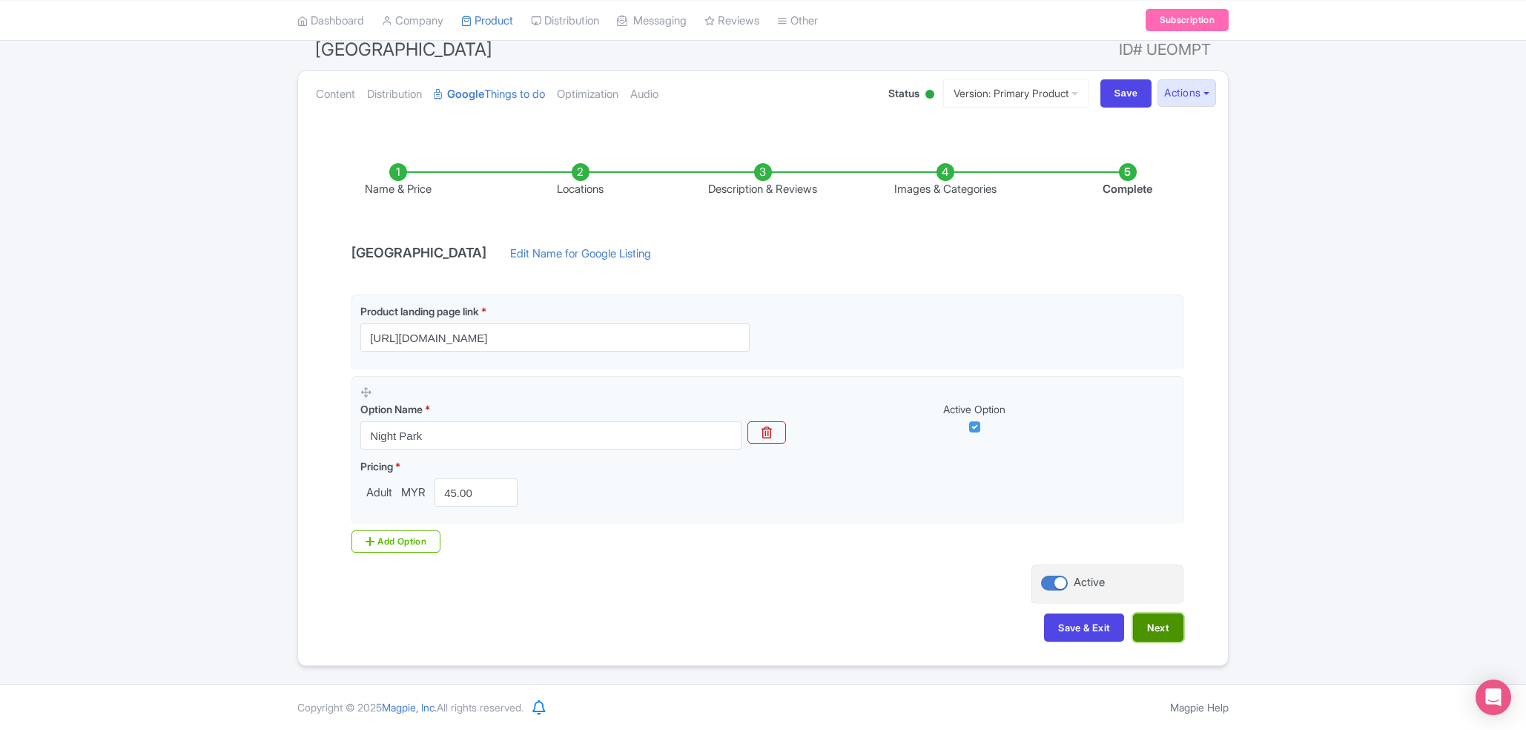
click at [1144, 615] on button "Next" at bounding box center [1158, 627] width 50 height 28
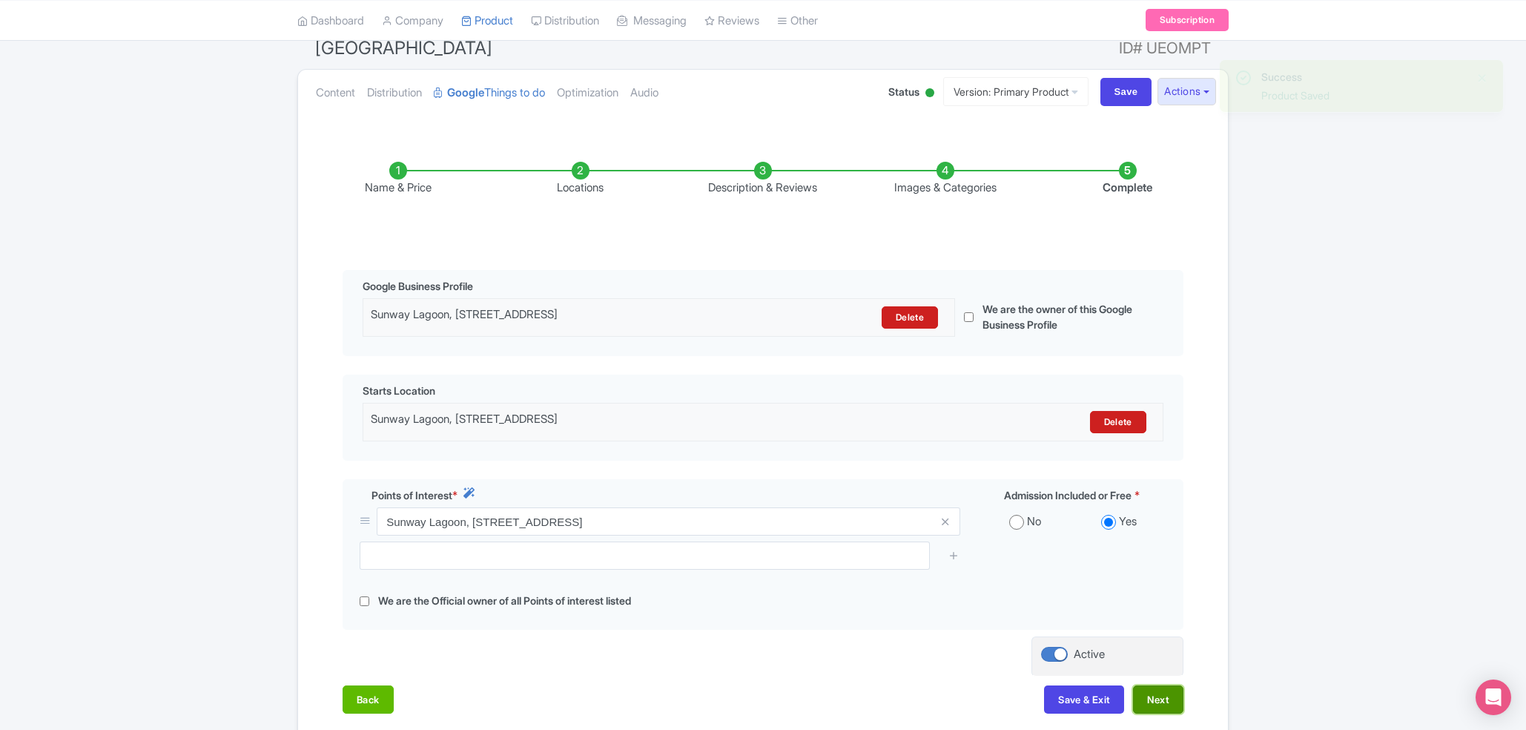
click at [1161, 708] on button "Next" at bounding box center [1158, 699] width 50 height 28
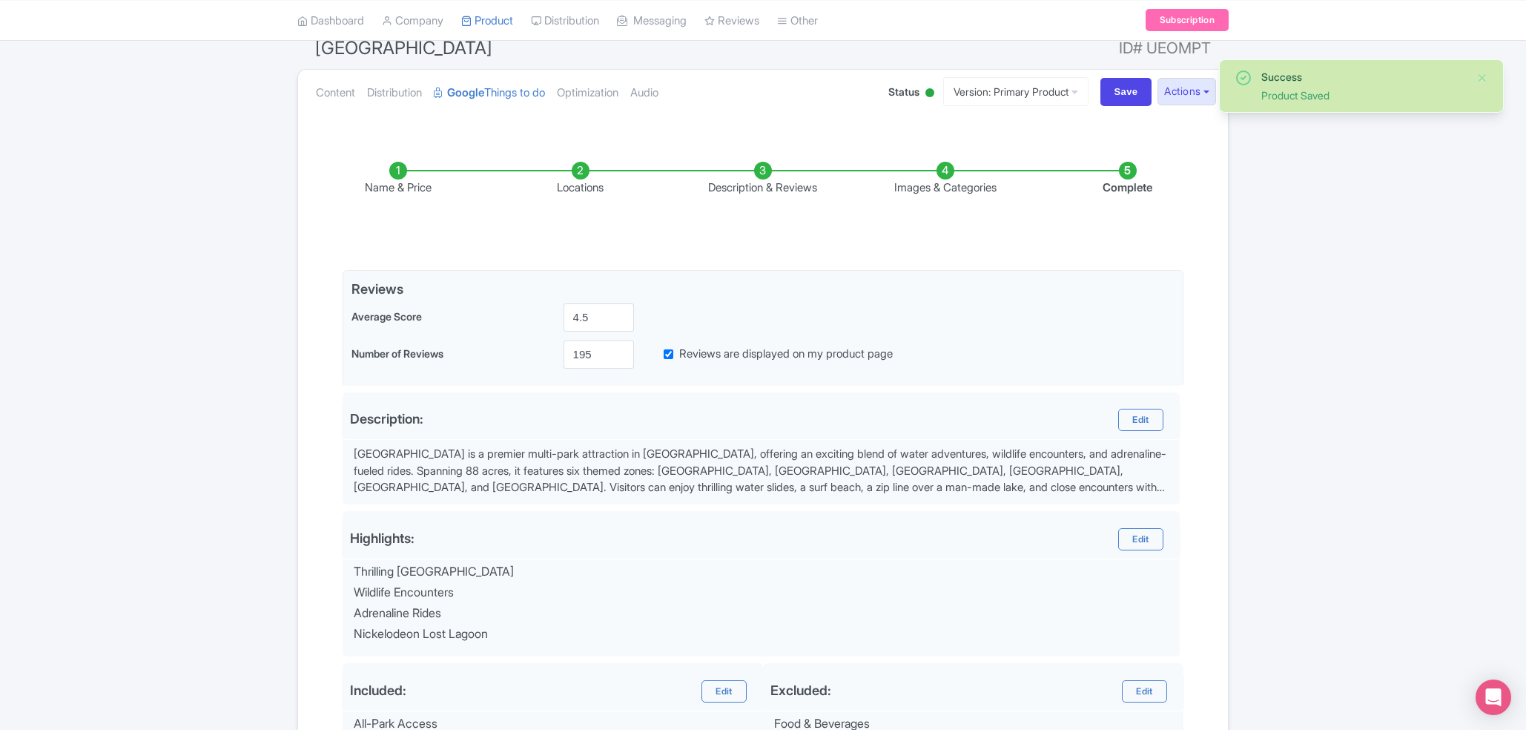
scroll to position [387, 0]
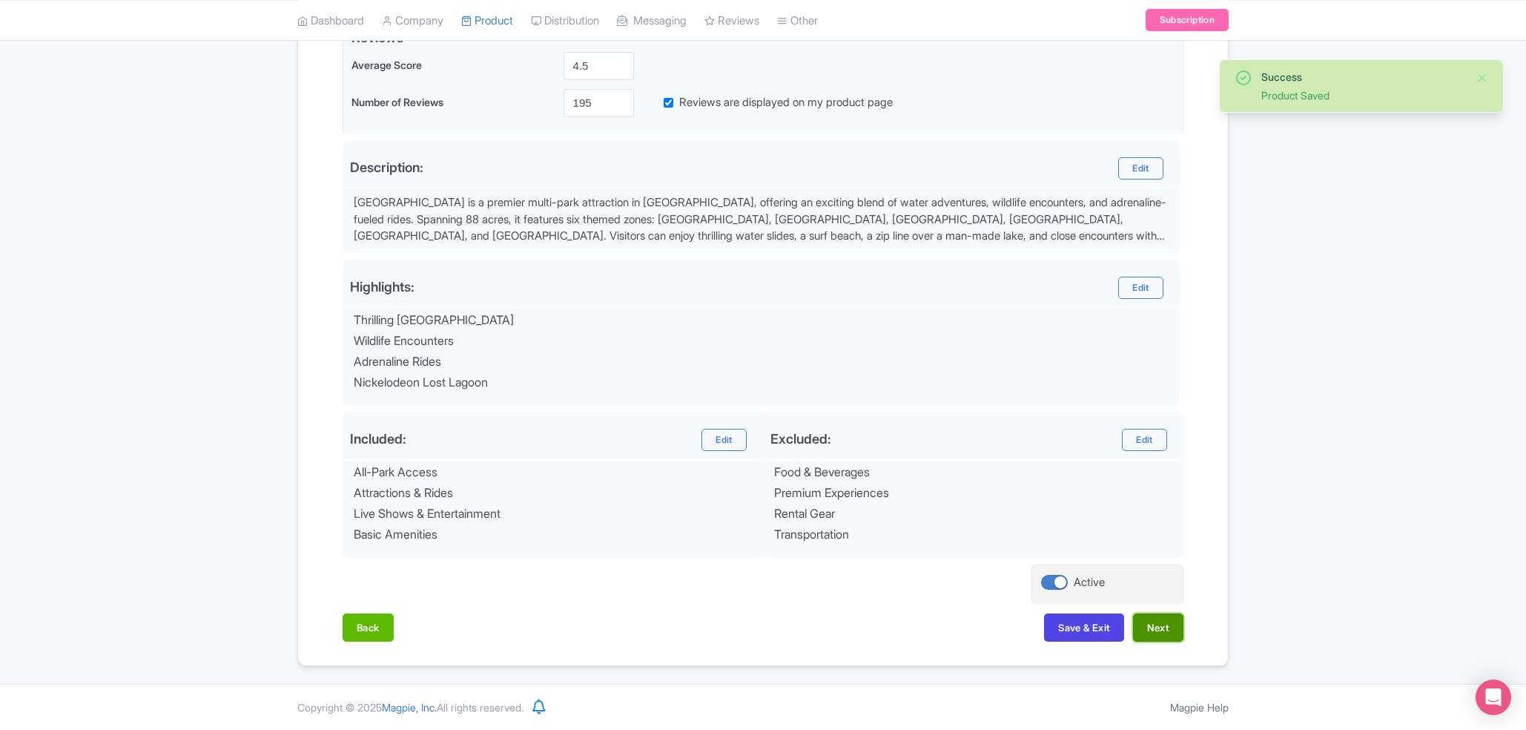
click at [1157, 622] on button "Next" at bounding box center [1158, 627] width 50 height 28
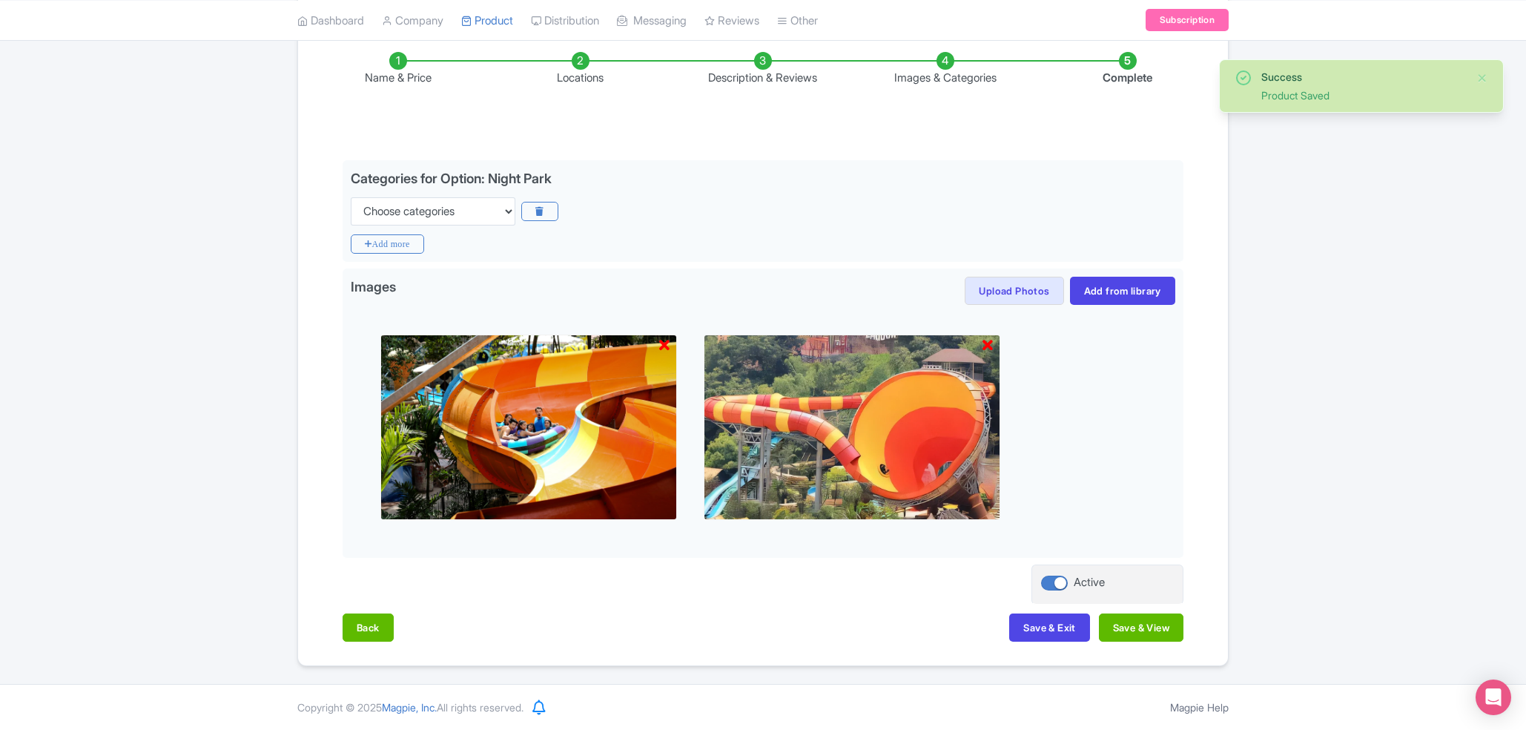
scroll to position [245, 0]
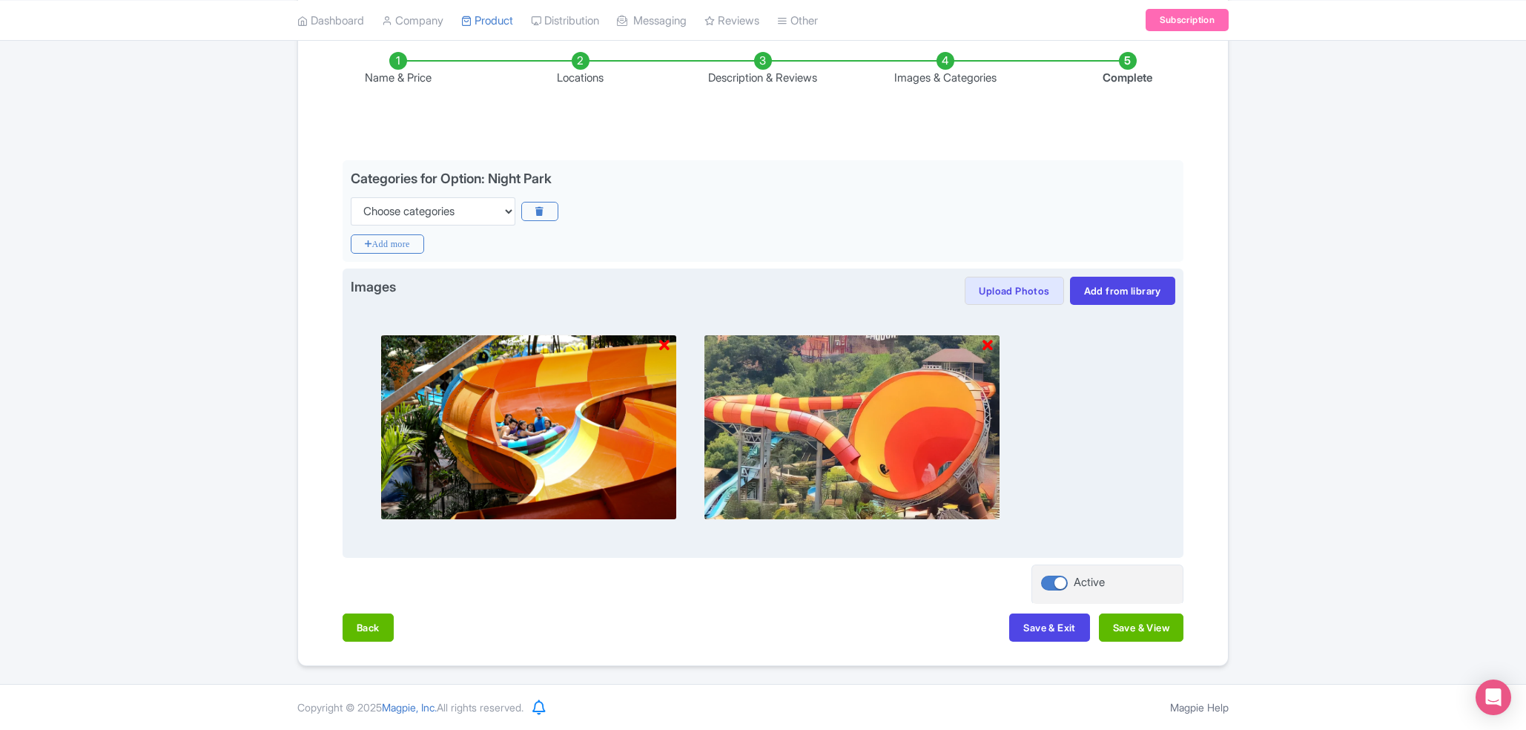
click at [662, 343] on icon at bounding box center [664, 345] width 10 height 15
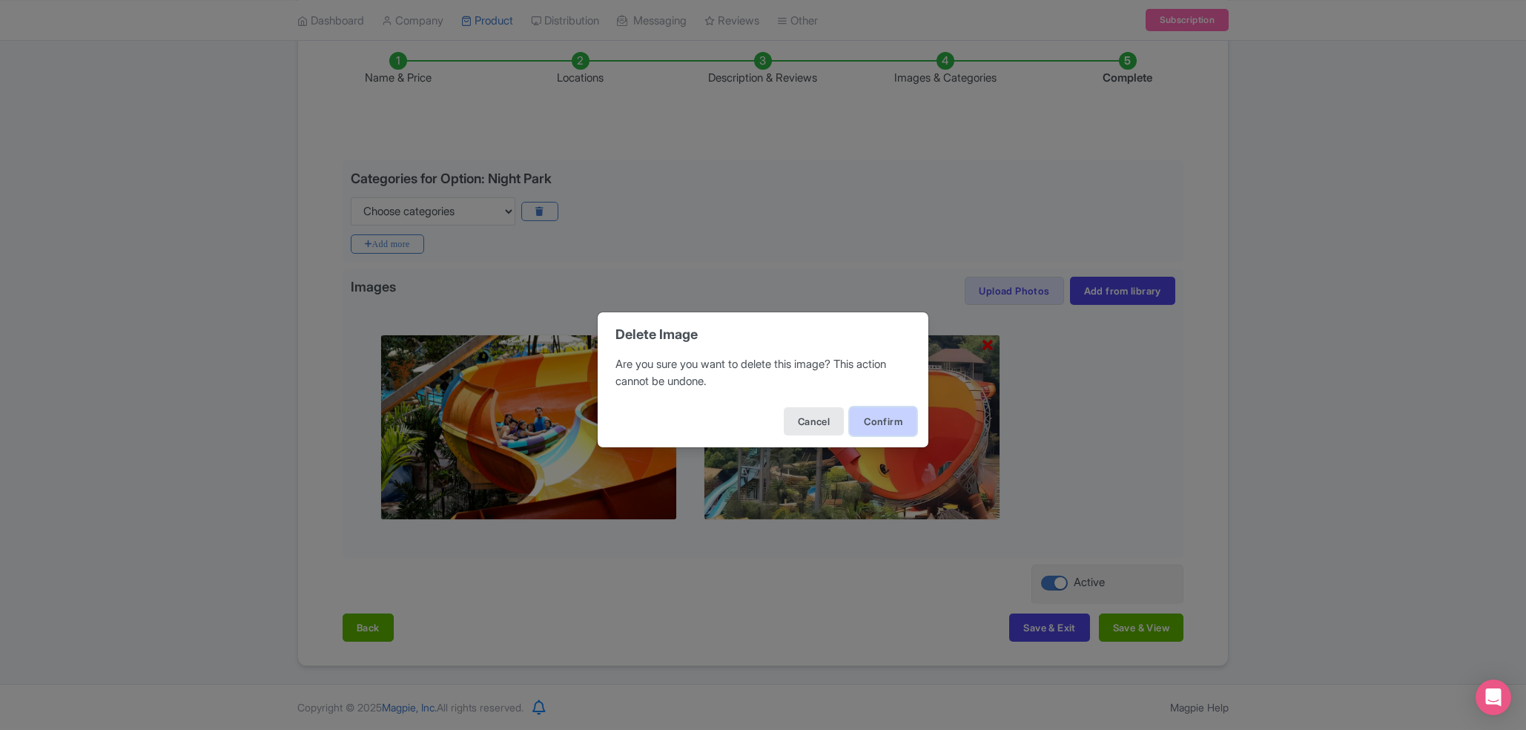
click at [888, 413] on button "Confirm" at bounding box center [883, 421] width 67 height 28
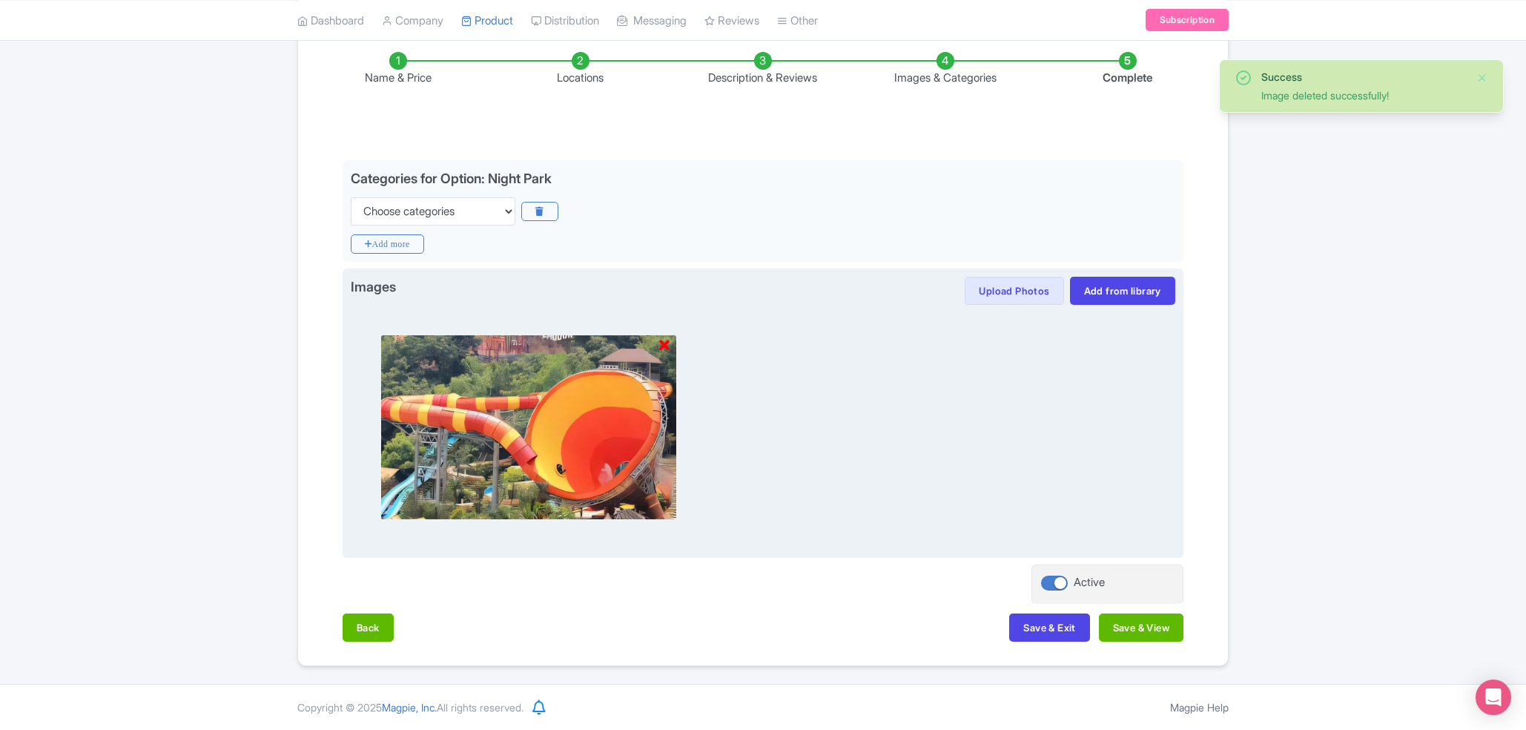
click at [667, 341] on icon at bounding box center [664, 345] width 10 height 15
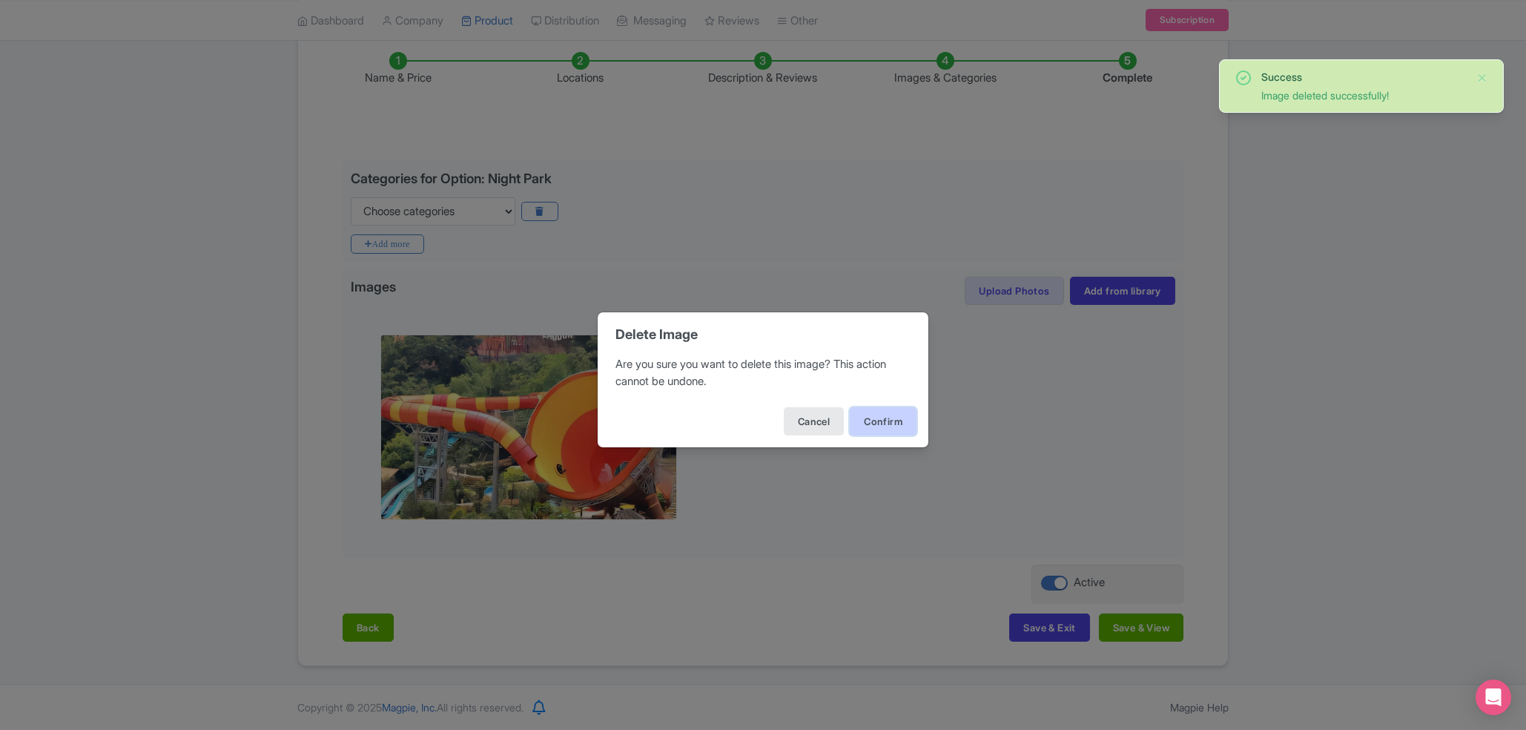
click at [890, 416] on button "Confirm" at bounding box center [883, 421] width 67 height 28
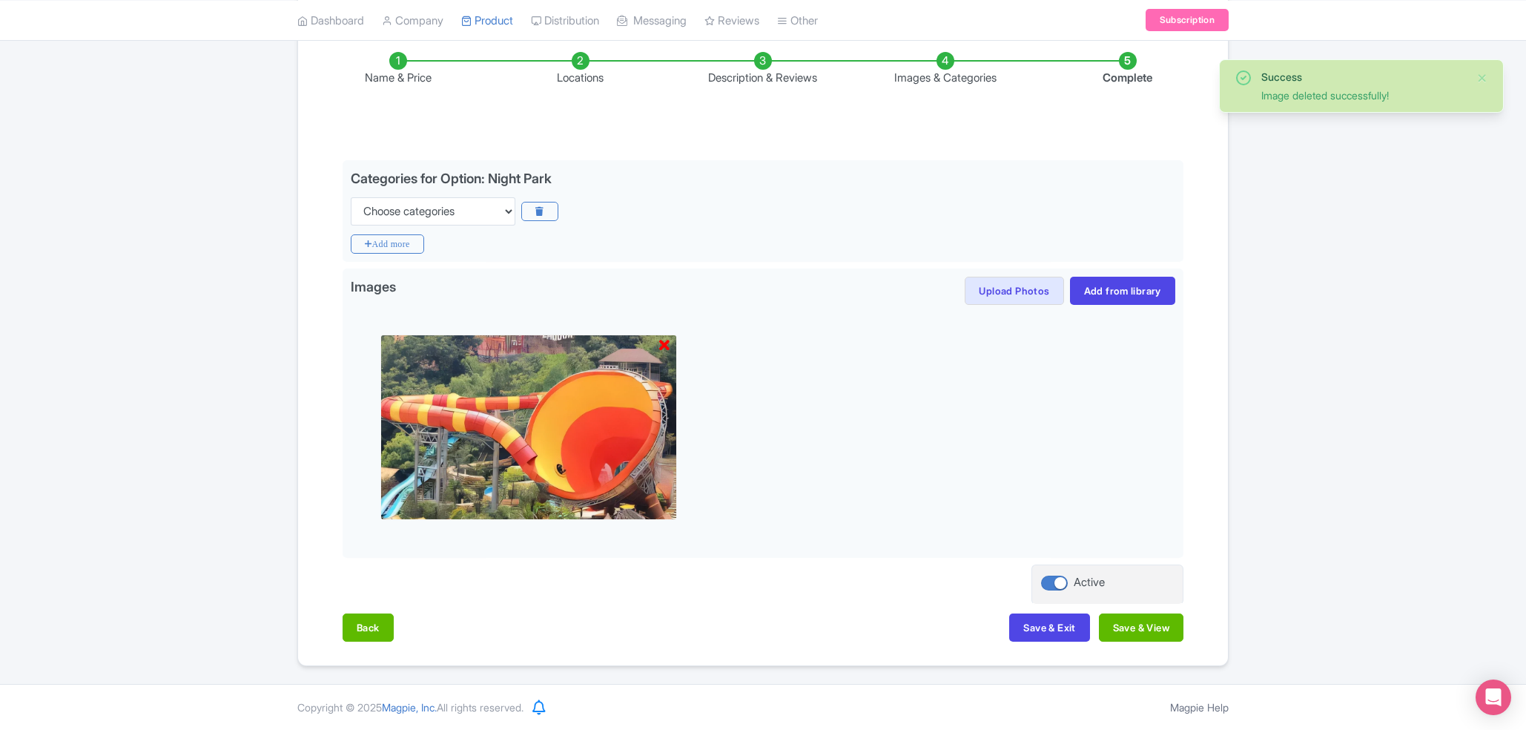
scroll to position [36, 0]
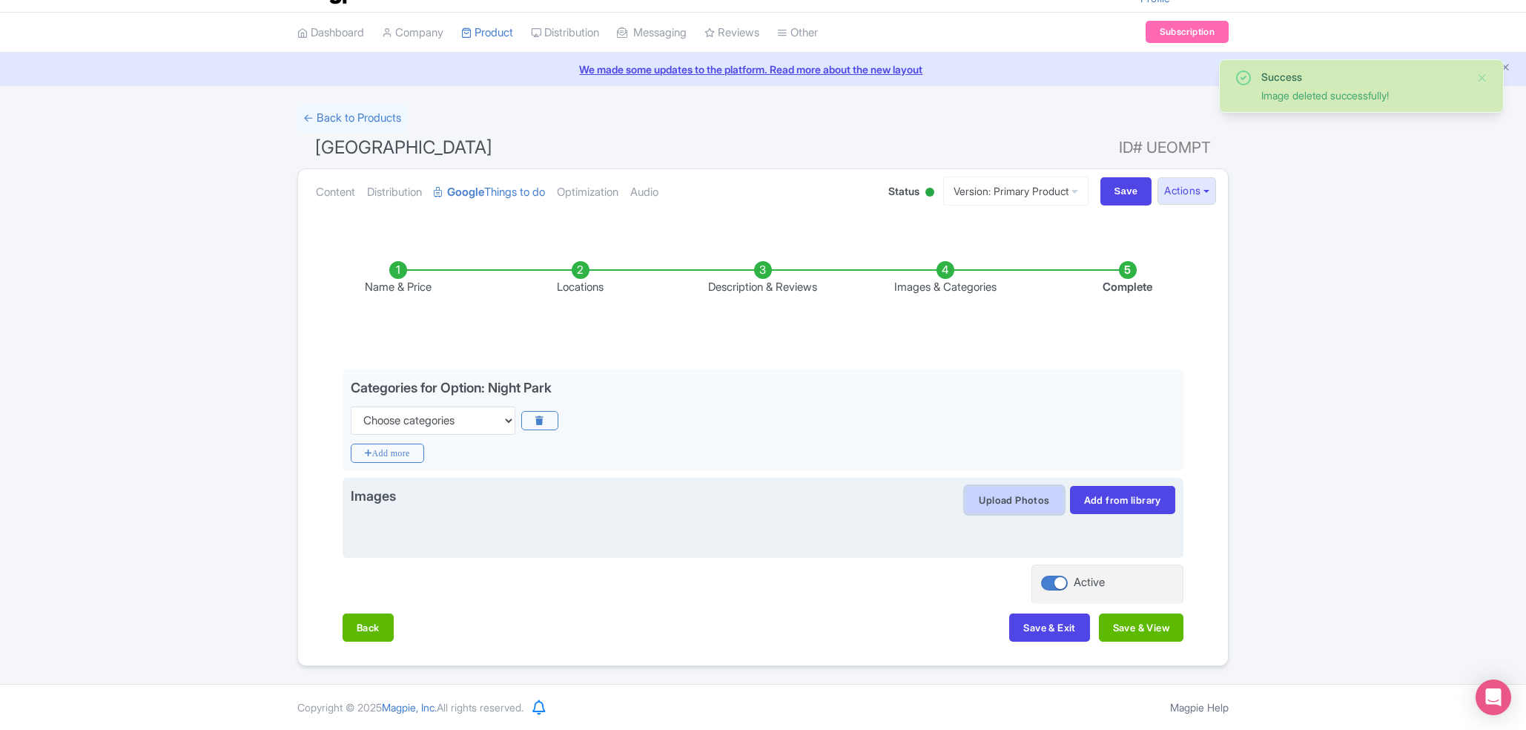
click at [1009, 501] on button "Upload Photos" at bounding box center [1014, 500] width 99 height 28
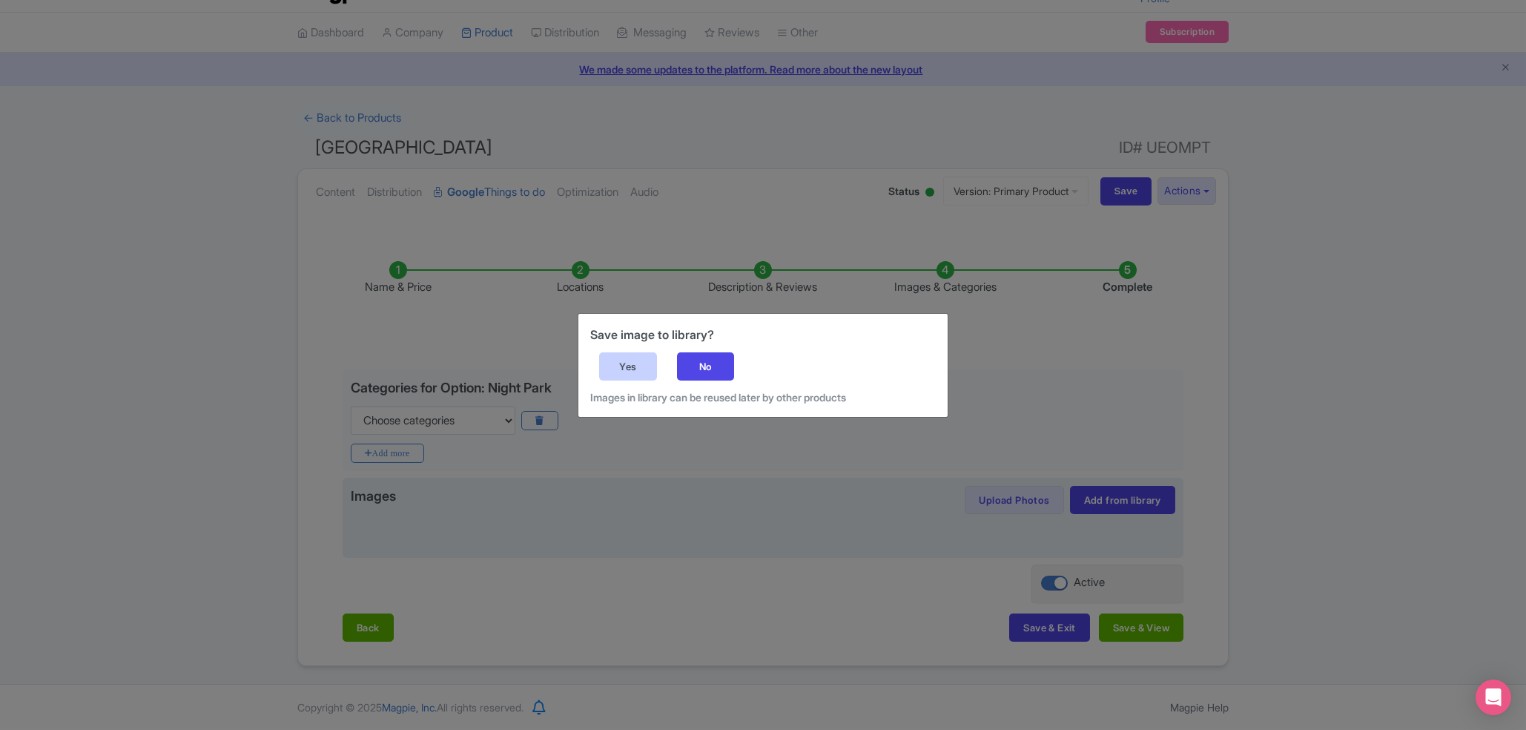
click at [629, 357] on div "Yes" at bounding box center [628, 366] width 58 height 28
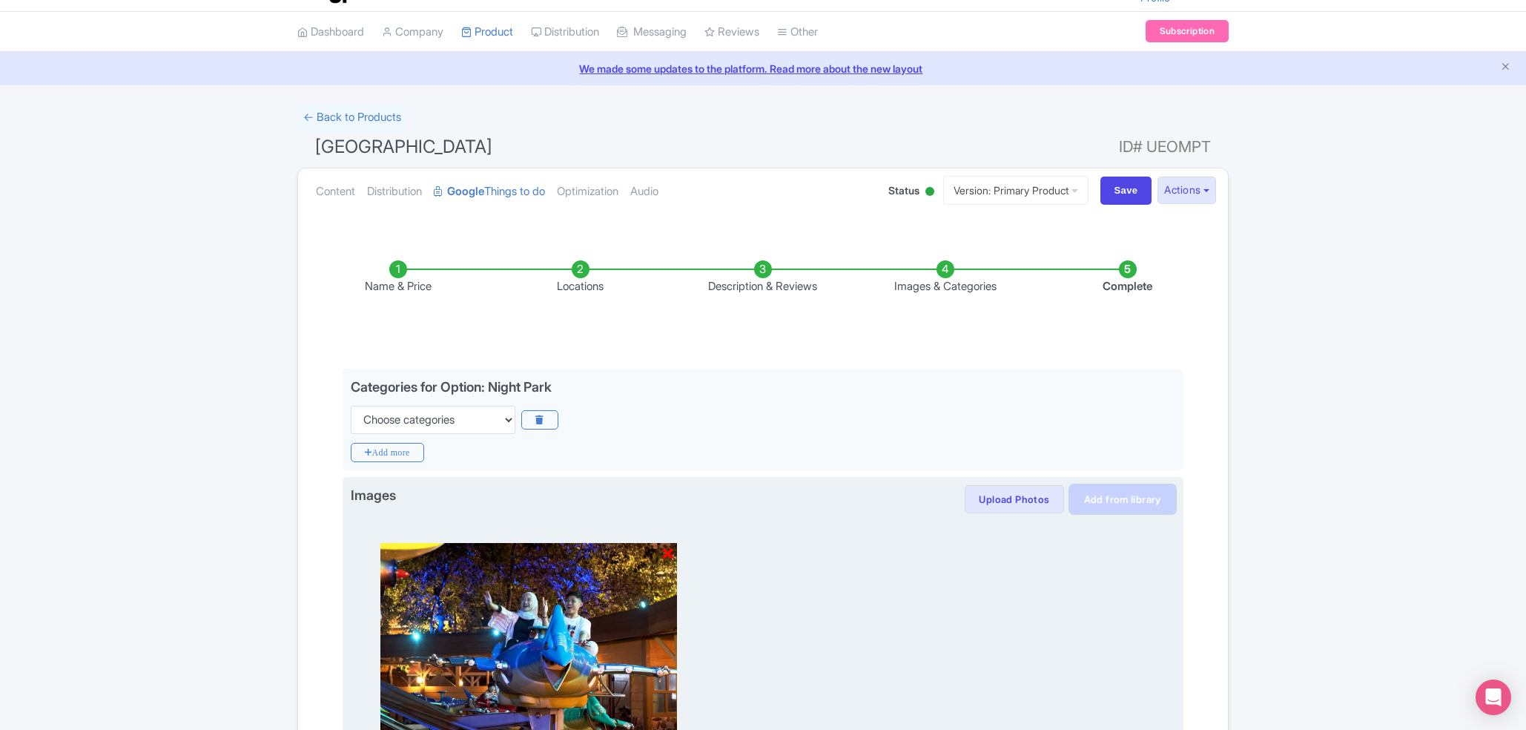
click at [1086, 492] on link "Add from library" at bounding box center [1122, 499] width 105 height 28
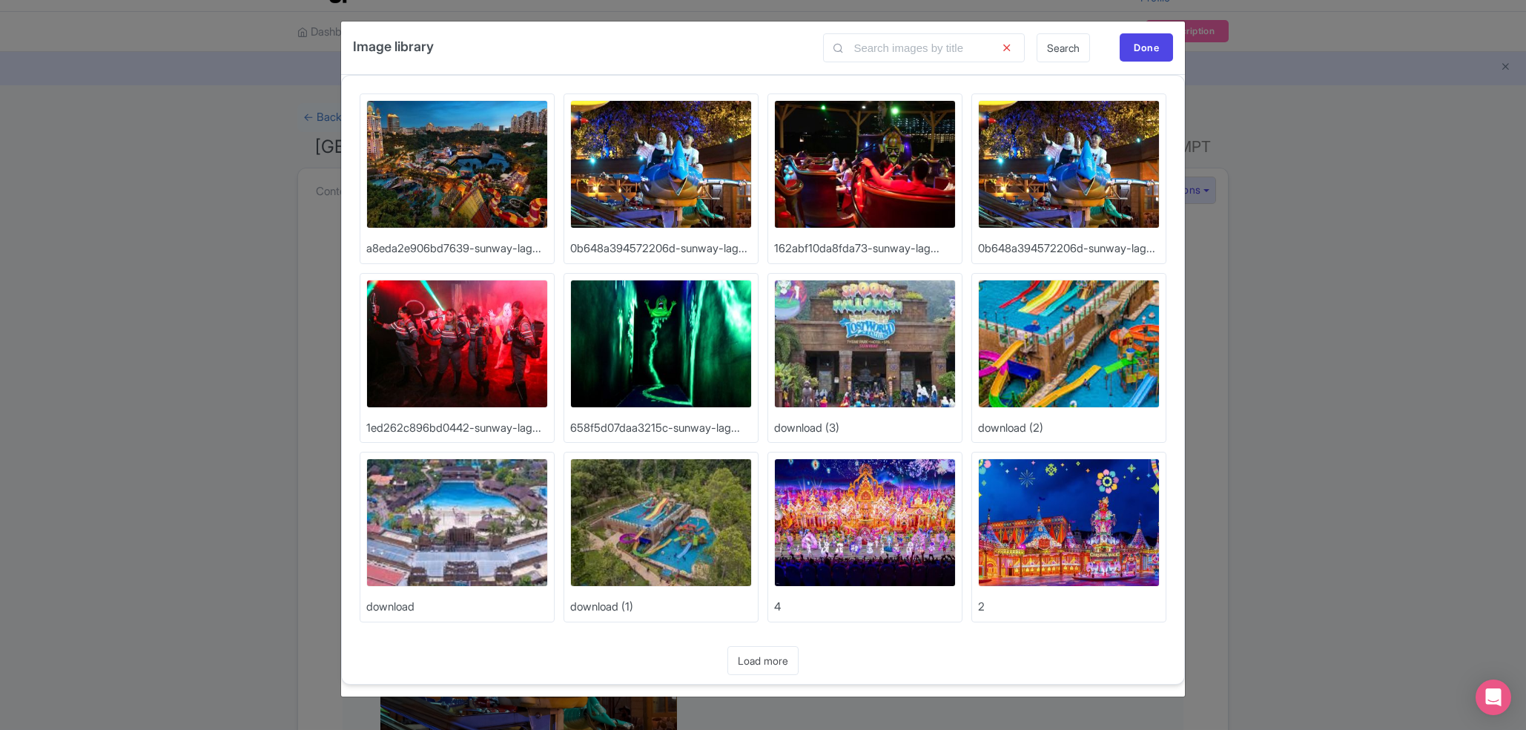
click at [674, 174] on img at bounding box center [661, 164] width 182 height 128
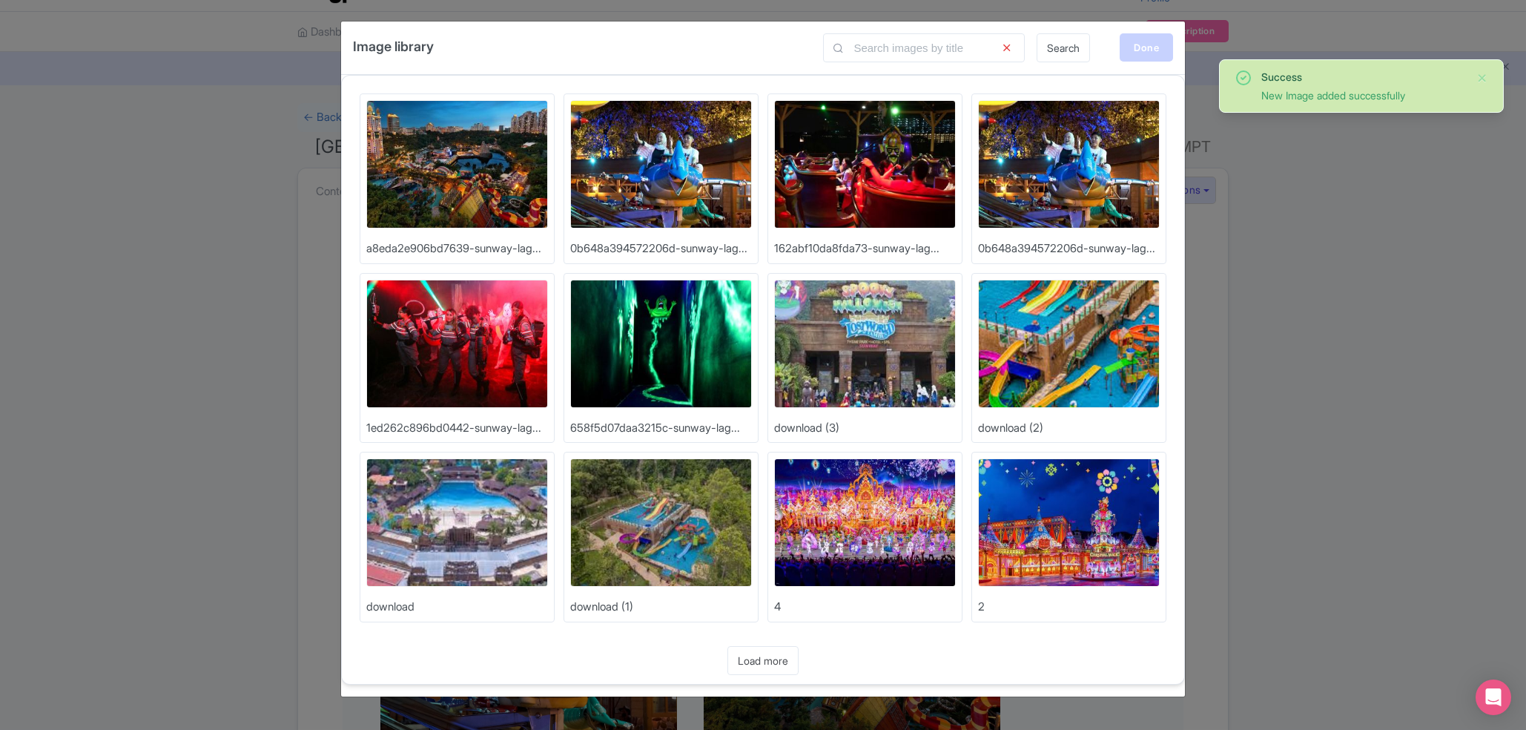
click at [1158, 54] on div "Done" at bounding box center [1146, 47] width 53 height 28
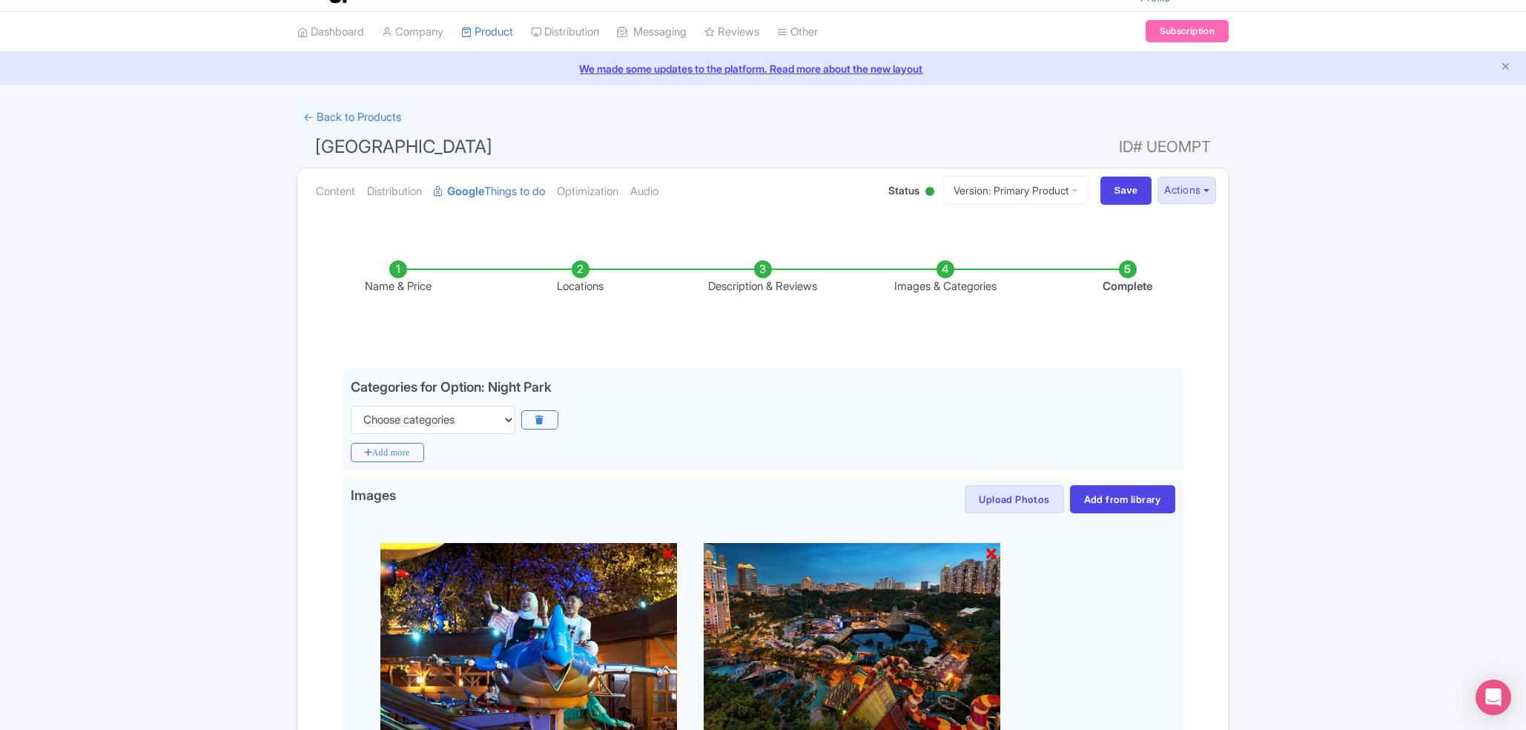
scroll to position [245, 0]
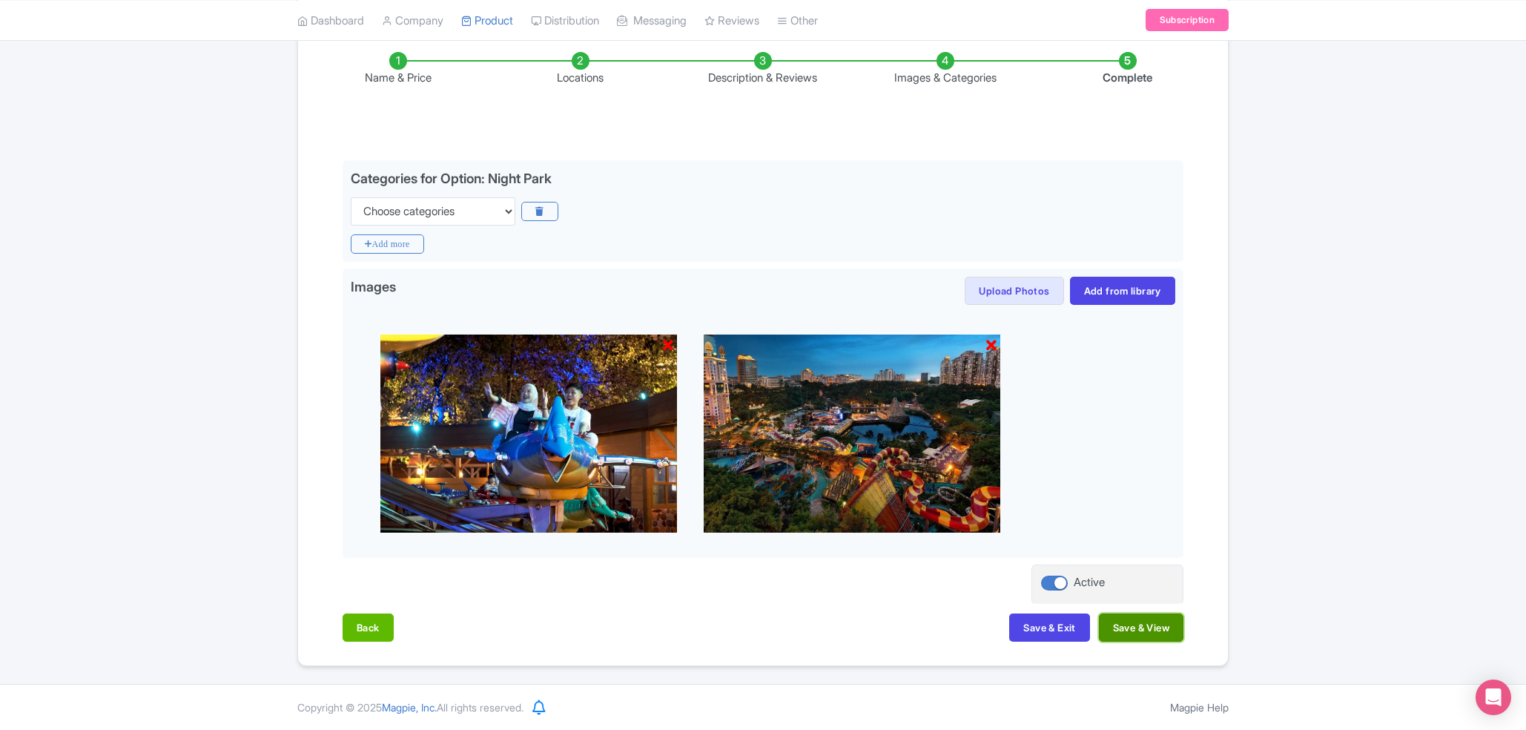
click at [1121, 631] on button "Save & View" at bounding box center [1141, 627] width 85 height 28
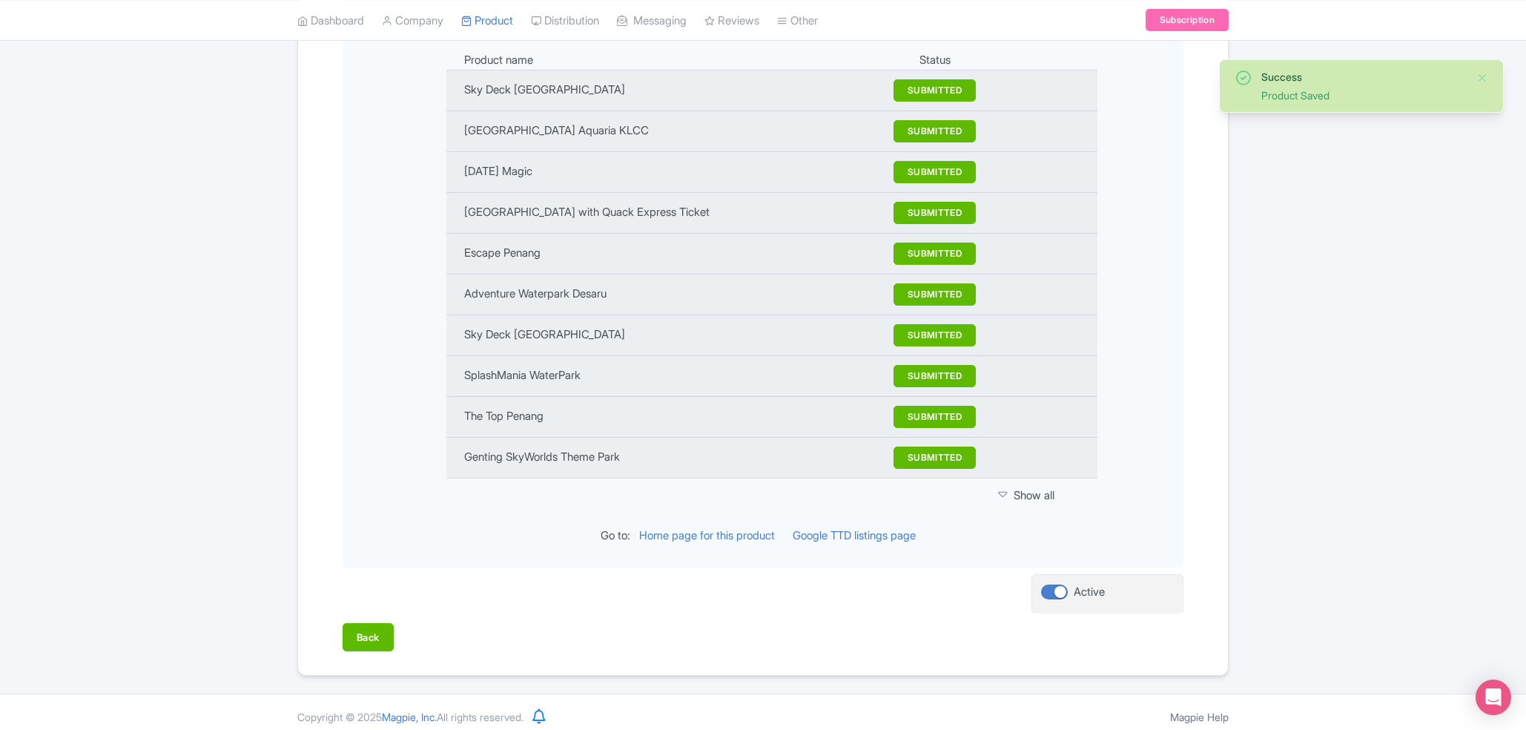
scroll to position [0, 0]
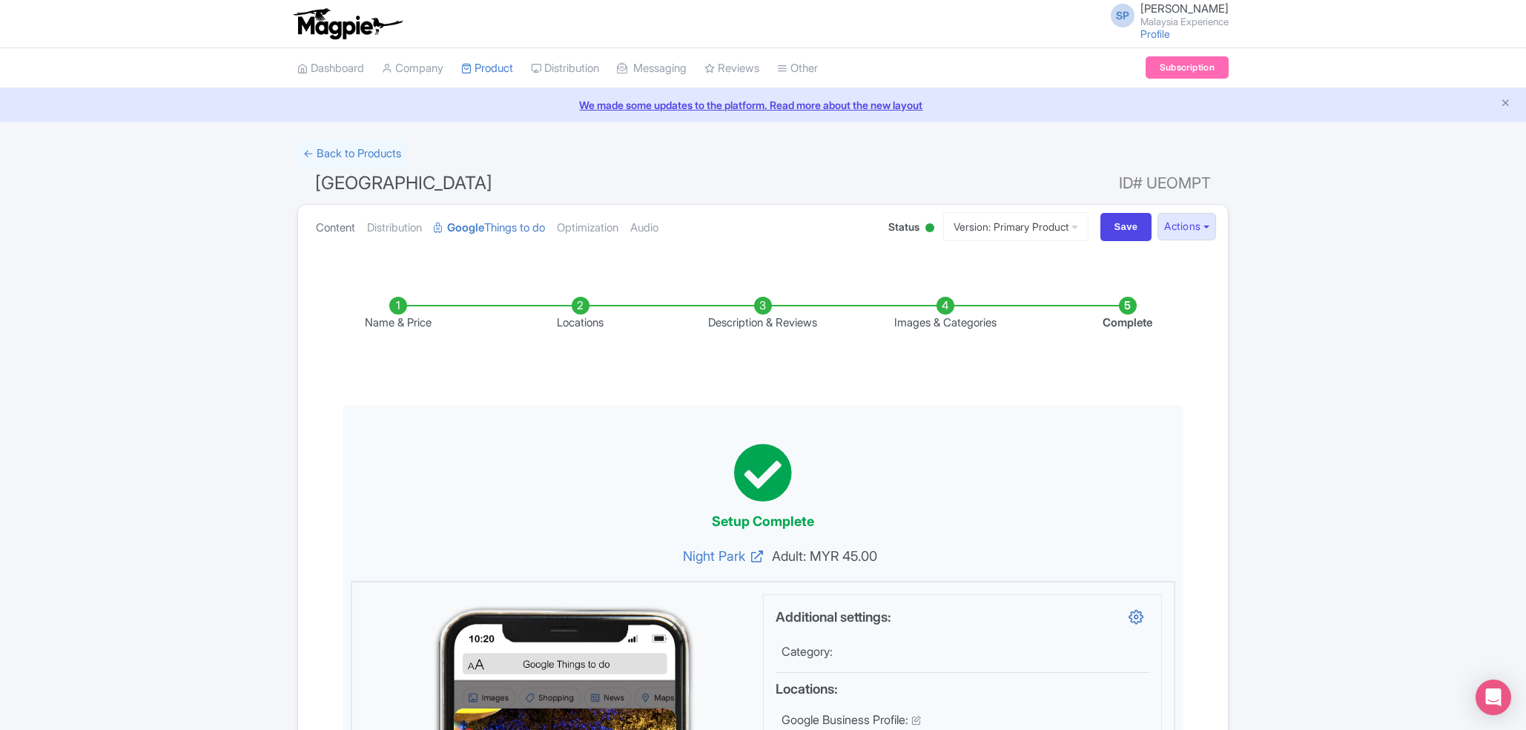
click at [355, 221] on link "Content" at bounding box center [335, 228] width 39 height 47
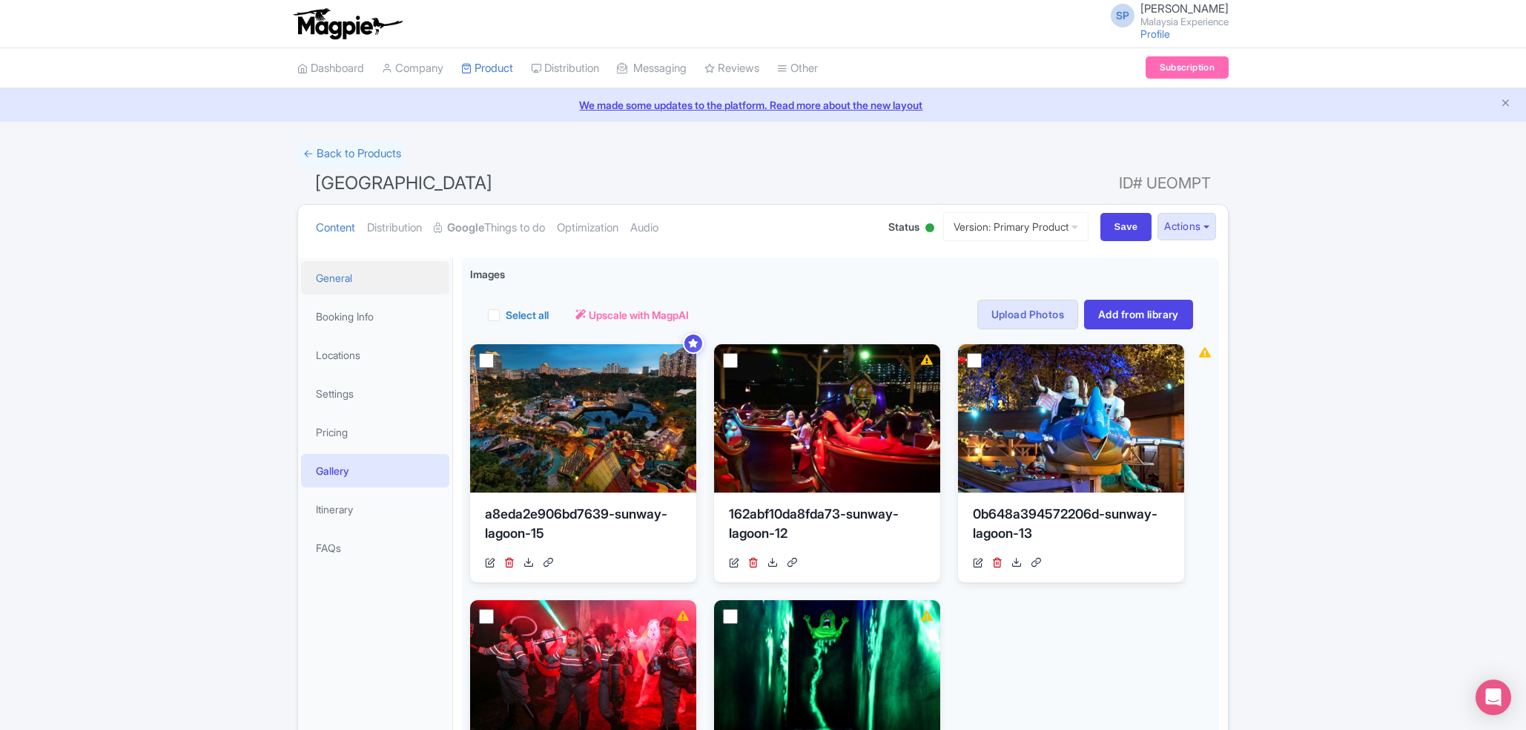
click at [371, 275] on link "General" at bounding box center [375, 277] width 148 height 33
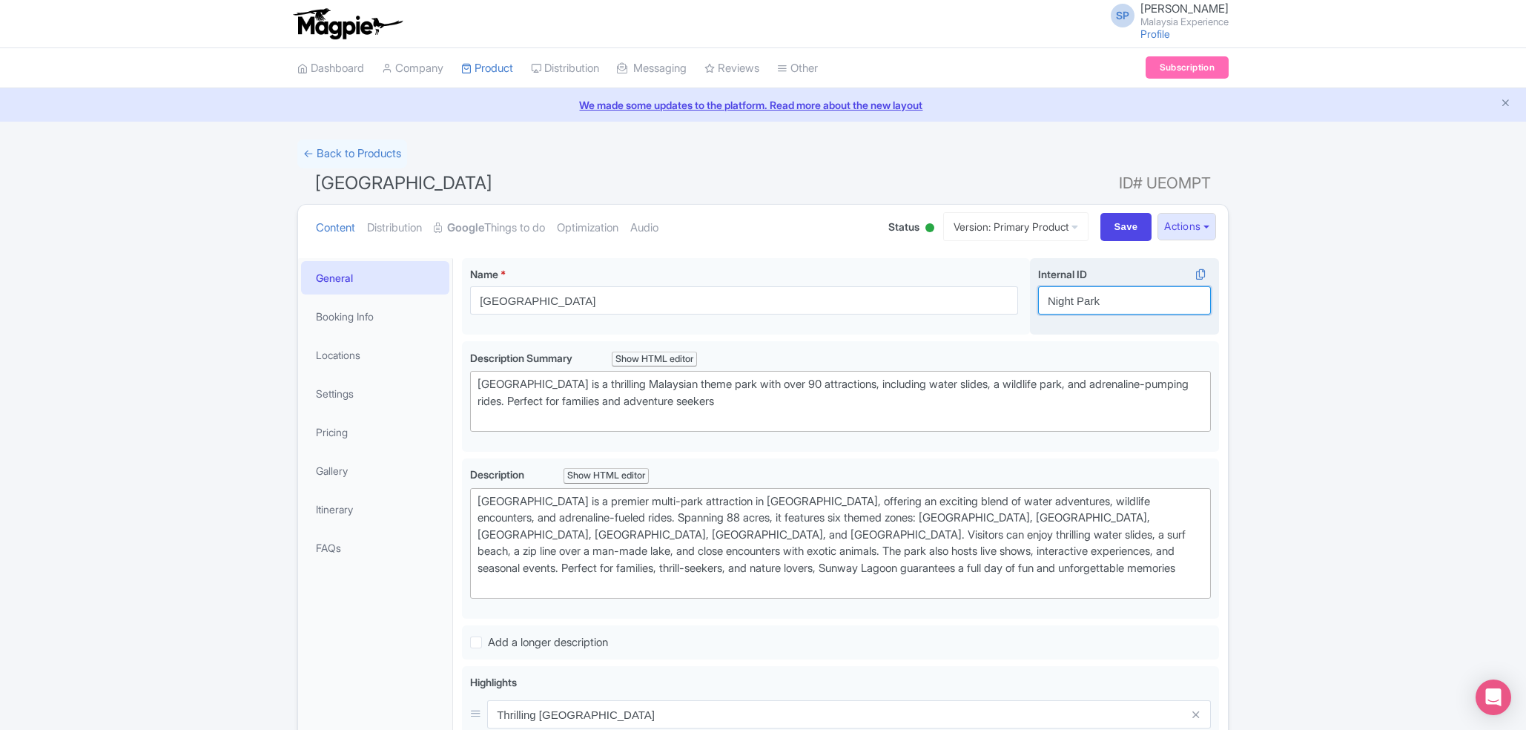
click at [1138, 296] on input "Night Park" at bounding box center [1124, 300] width 173 height 28
paste input "Ticket"
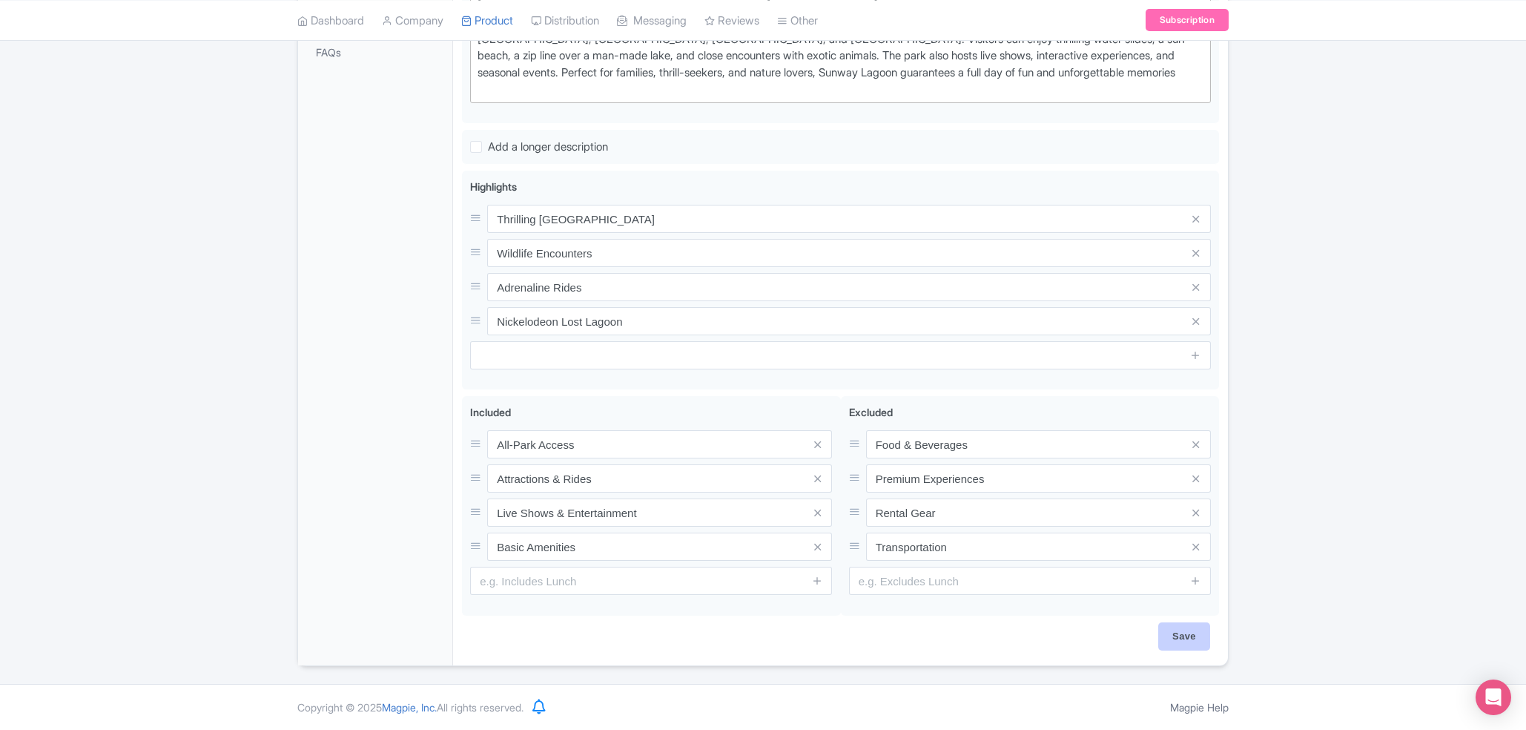
type input "Night Park Ticket"
click at [1186, 630] on input "Save" at bounding box center [1184, 636] width 52 height 28
type input "Saving..."
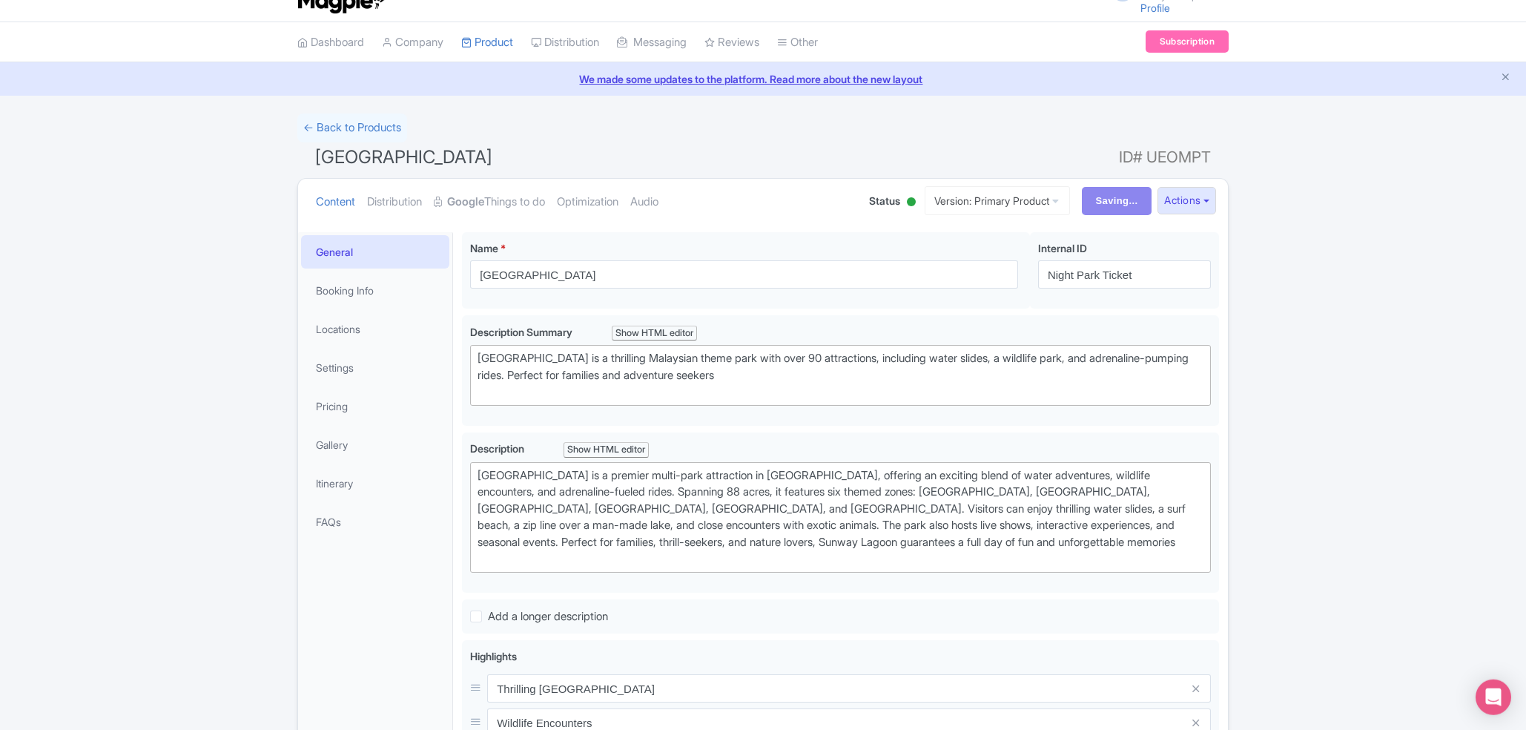
scroll to position [0, 0]
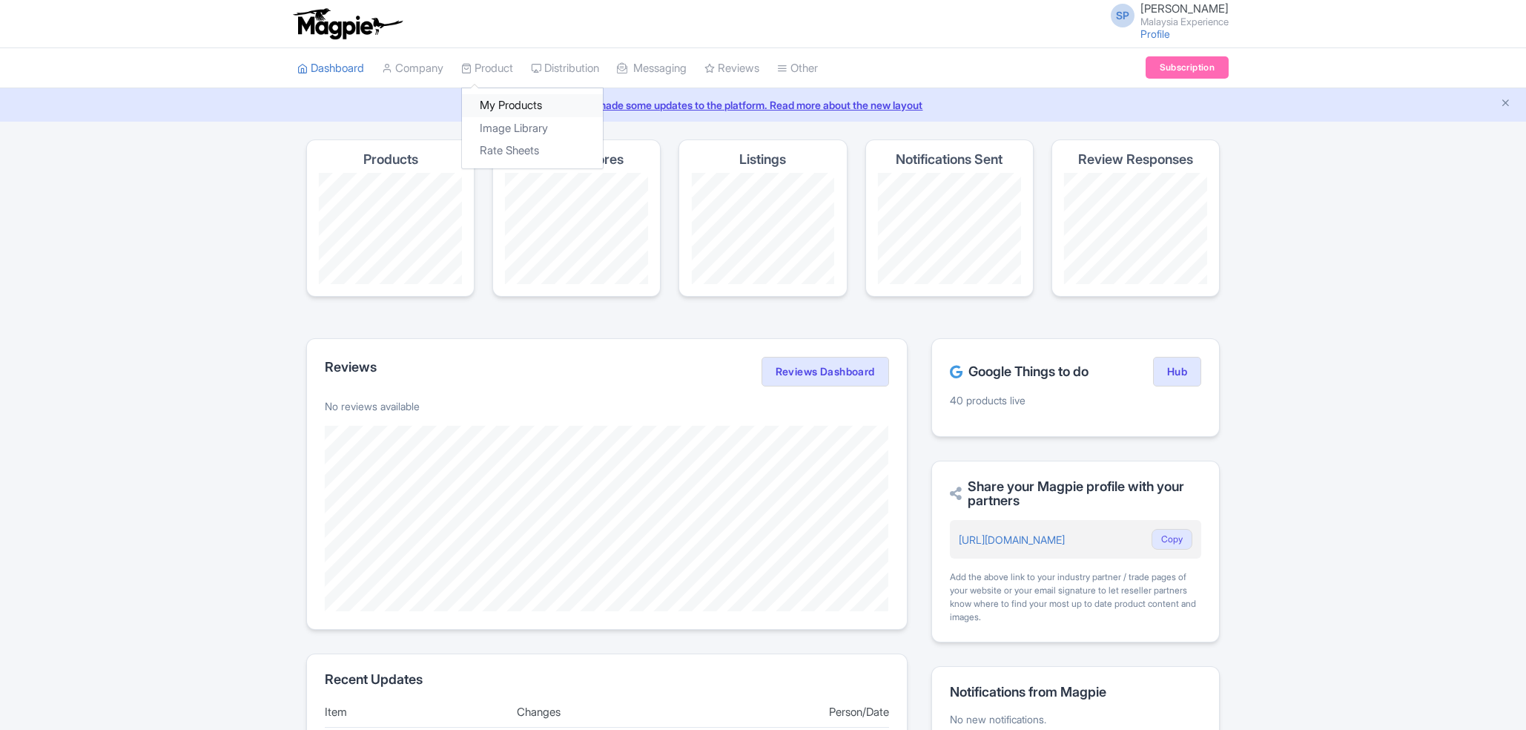
click at [509, 95] on link "My Products" at bounding box center [532, 105] width 141 height 23
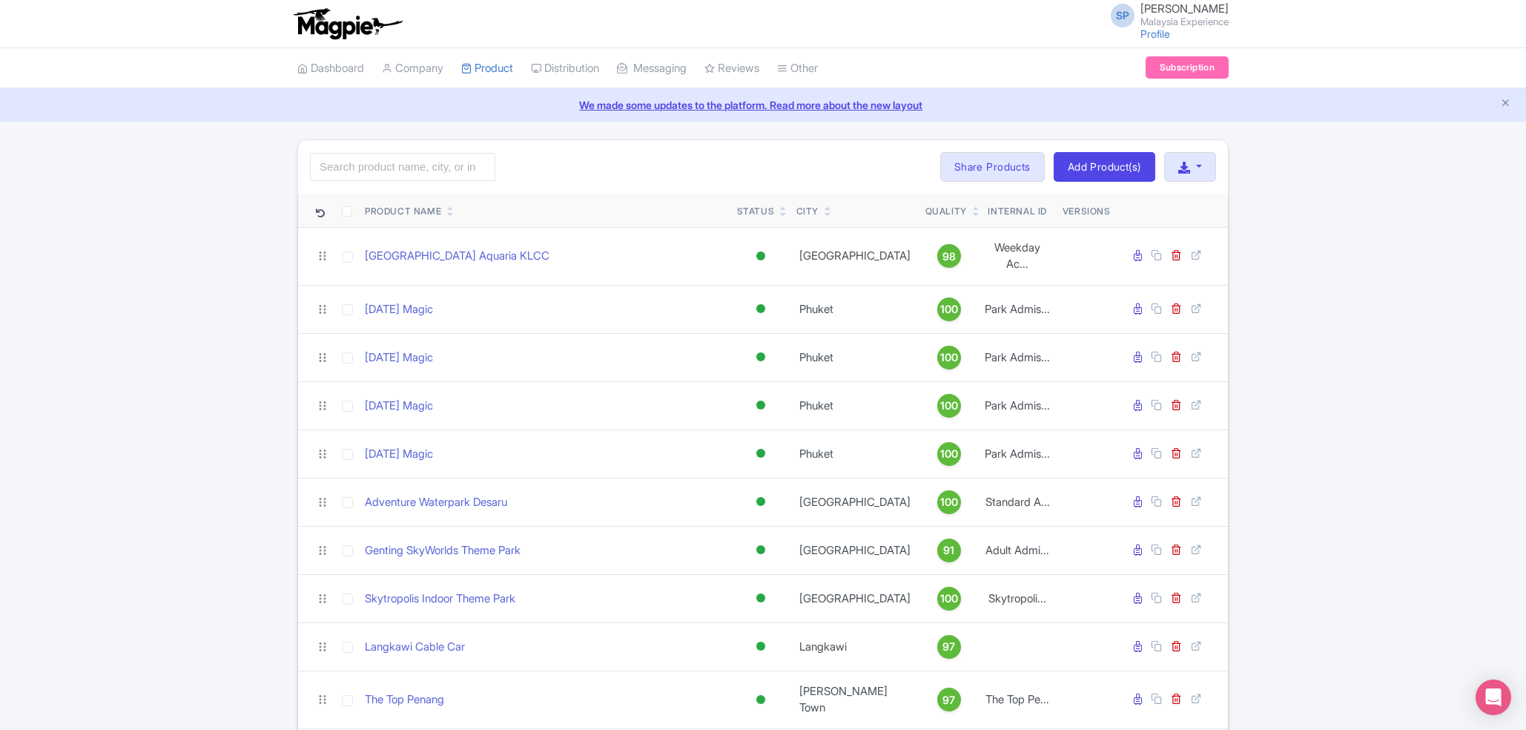
drag, startPoint x: 395, startPoint y: 187, endPoint x: 386, endPoint y: 177, distance: 13.1
click at [386, 177] on div "Search Bulk Actions [GEOGRAPHIC_DATA] Add to Collection Share Products Add to C…" at bounding box center [763, 166] width 930 height 53
click at [386, 177] on input "search" at bounding box center [402, 167] width 185 height 28
click at [378, 169] on input "search" at bounding box center [402, 167] width 185 height 28
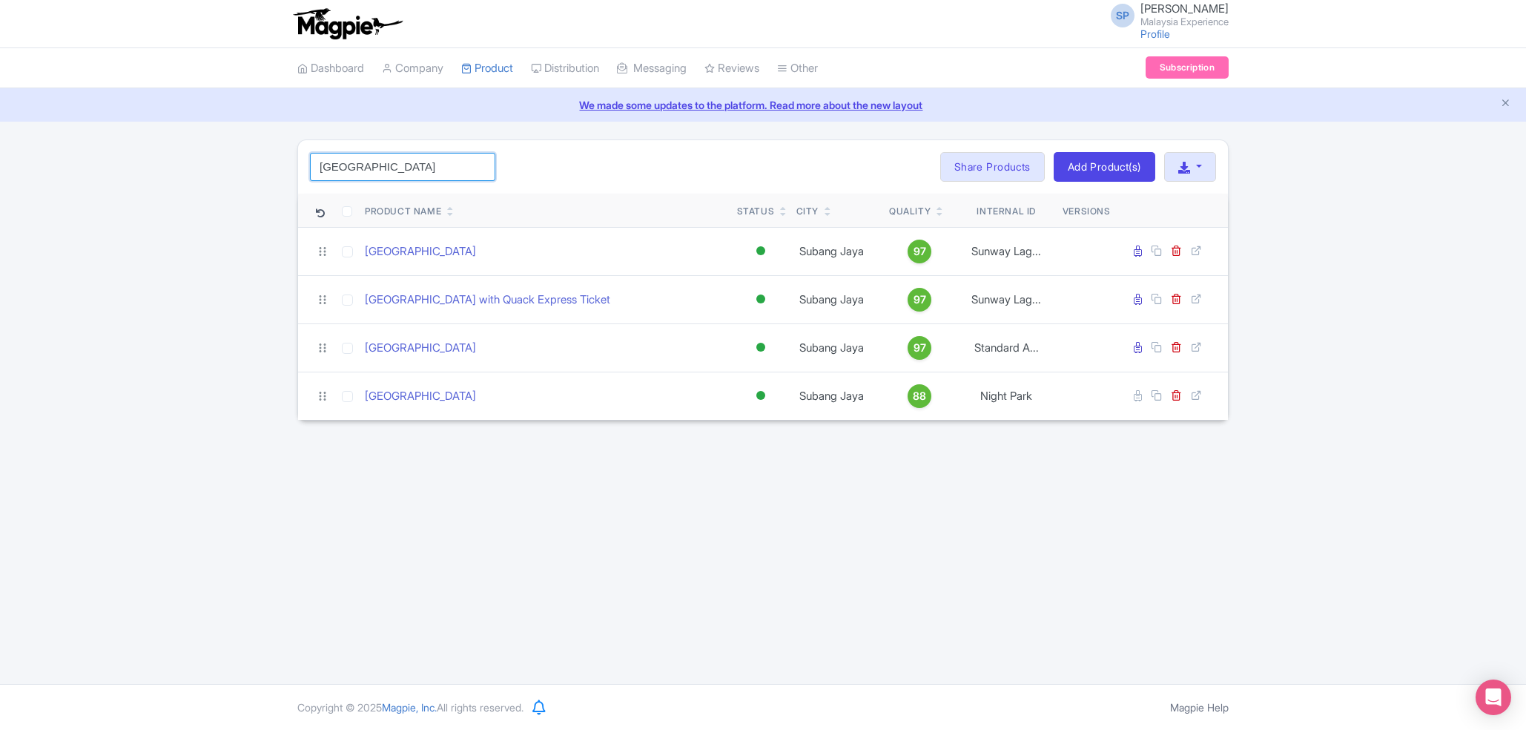
type input "[GEOGRAPHIC_DATA]"
